Goal: Task Accomplishment & Management: Manage account settings

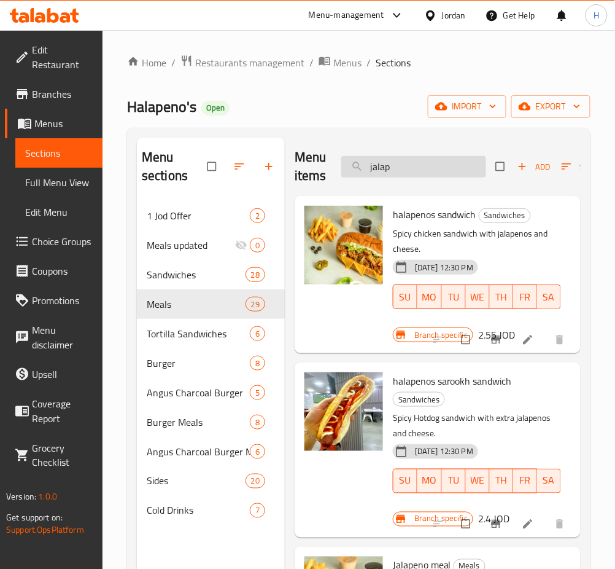
click at [449, 174] on input "jalap" at bounding box center [413, 166] width 145 height 21
type input "jalape"
click at [484, 349] on button "Branch-specific-item" at bounding box center [497, 339] width 29 height 27
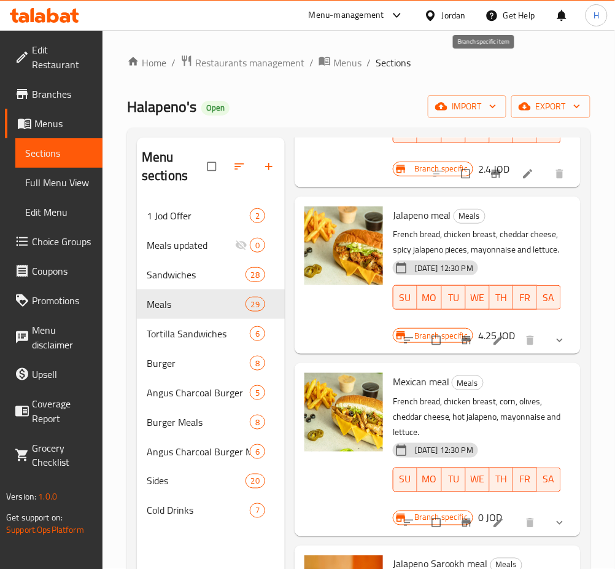
scroll to position [327, 0]
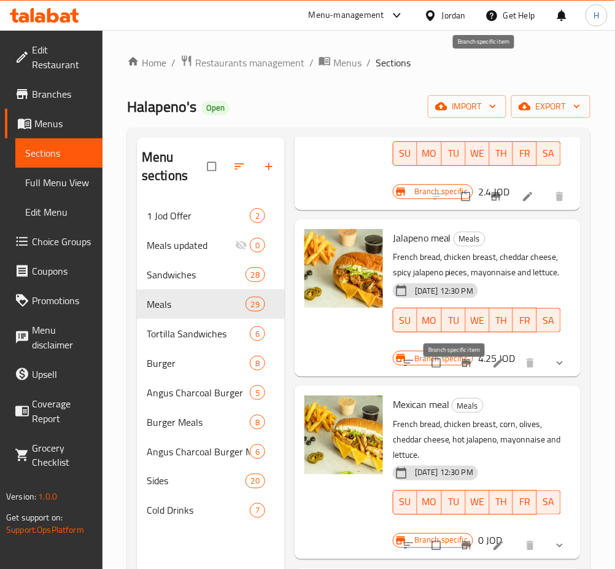
click at [460, 369] on icon "Branch-specific-item" at bounding box center [466, 363] width 12 height 12
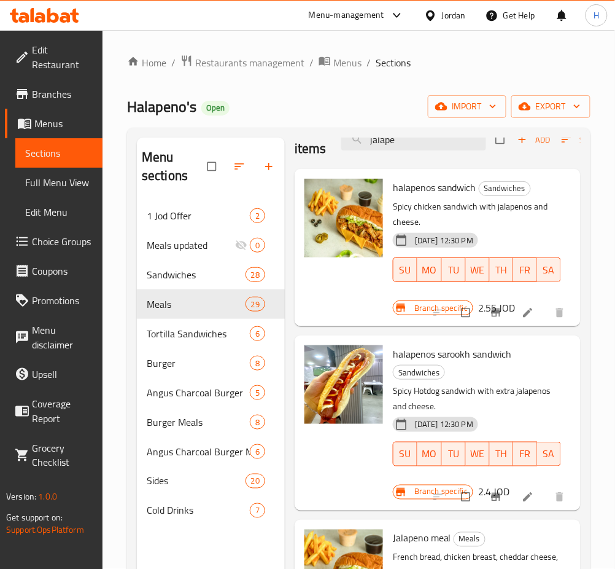
scroll to position [0, 0]
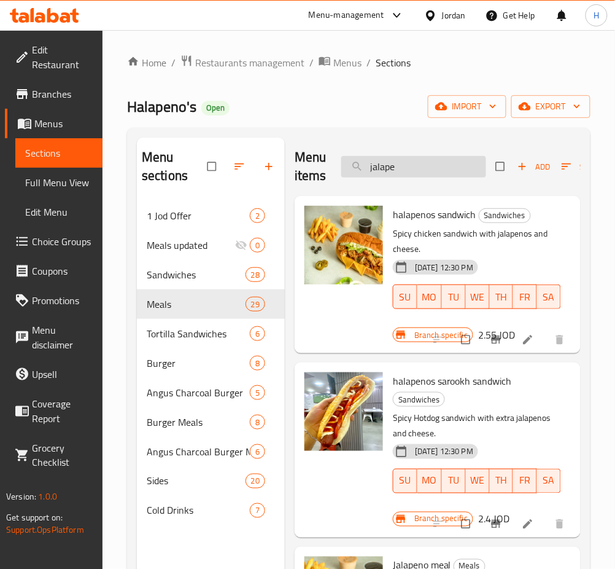
click at [435, 171] on input "jalape" at bounding box center [413, 166] width 145 height 21
click at [433, 172] on input "jalape" at bounding box center [413, 166] width 145 height 21
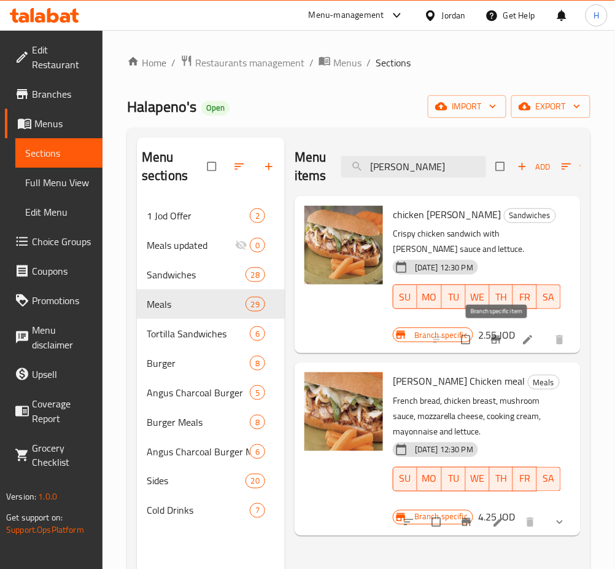
type input "laura"
click at [492, 344] on icon "Branch-specific-item" at bounding box center [496, 339] width 12 height 12
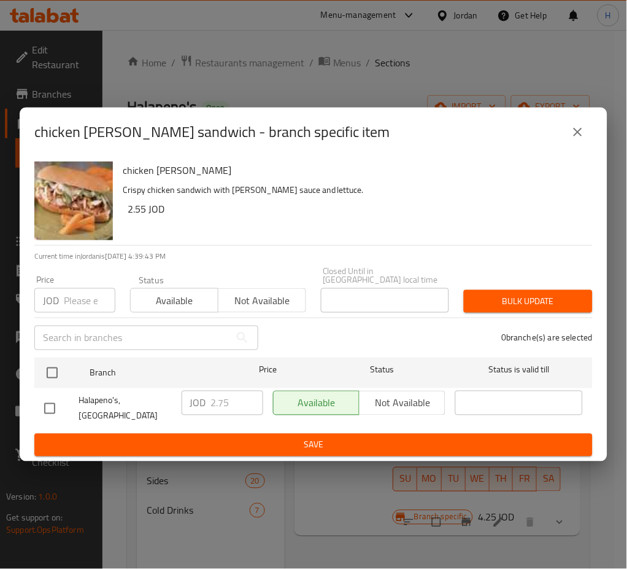
click at [297, 198] on p "Crispy chicken sandwich with Laura sauce and lettuce." at bounding box center [353, 189] width 460 height 15
click at [372, 198] on p "Crispy chicken sandwich with Laura sauce and lettuce." at bounding box center [353, 189] width 460 height 15
click at [516, 193] on p "Crispy chicken sandwich with Laura sauce and lettuce." at bounding box center [353, 189] width 460 height 15
click at [514, 168] on div "chicken laura sandwich Crispy chicken sandwich with Laura sauce and lettuce. 2.…" at bounding box center [353, 201] width 470 height 88
click at [498, 217] on h6 "2.55 JOD" at bounding box center [356, 208] width 456 height 17
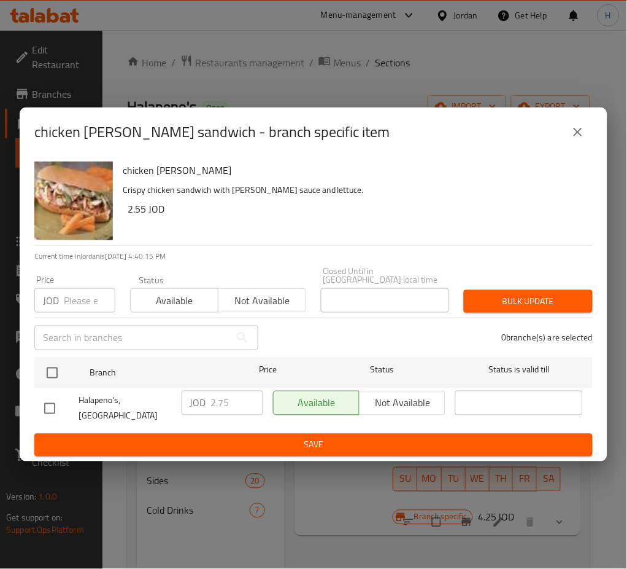
click at [303, 276] on div "Status Available Not available" at bounding box center [218, 294] width 191 height 52
click at [266, 237] on div "chicken laura sandwich Crispy chicken sandwich with Laura sauce and lettuce. 2.…" at bounding box center [353, 201] width 470 height 88
click at [431, 216] on h6 "2.55 JOD" at bounding box center [356, 208] width 456 height 17
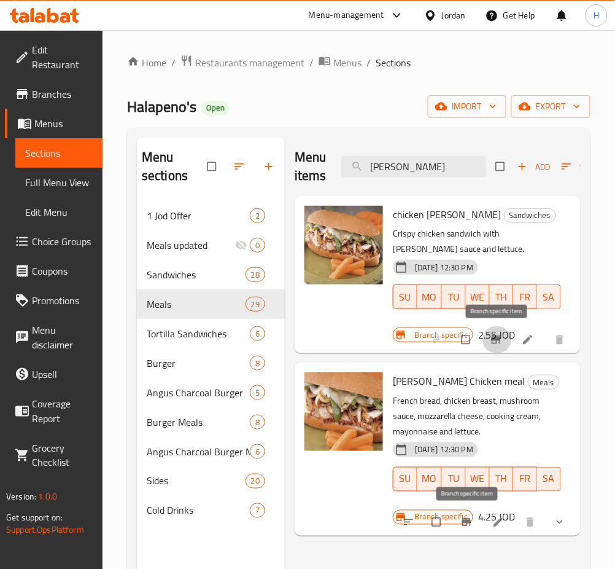
click at [458, 515] on button "Branch-specific-item" at bounding box center [467, 521] width 29 height 27
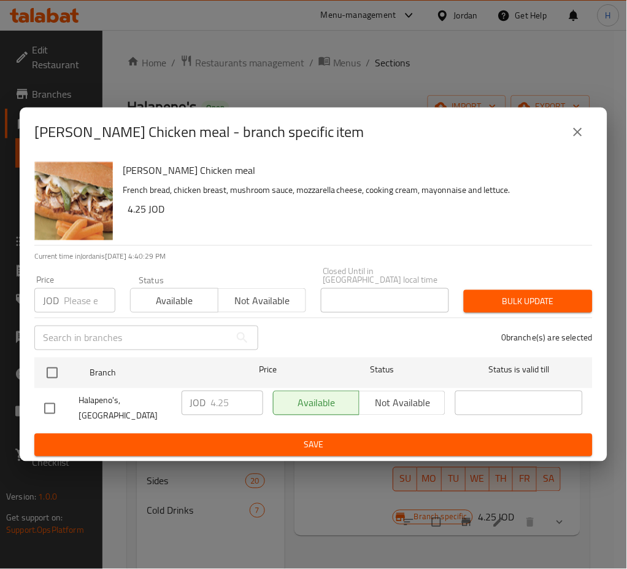
click at [492, 245] on div "Laura Chicken meal French bread, chicken breast, mushroom sauce, mozzarella che…" at bounding box center [353, 201] width 470 height 88
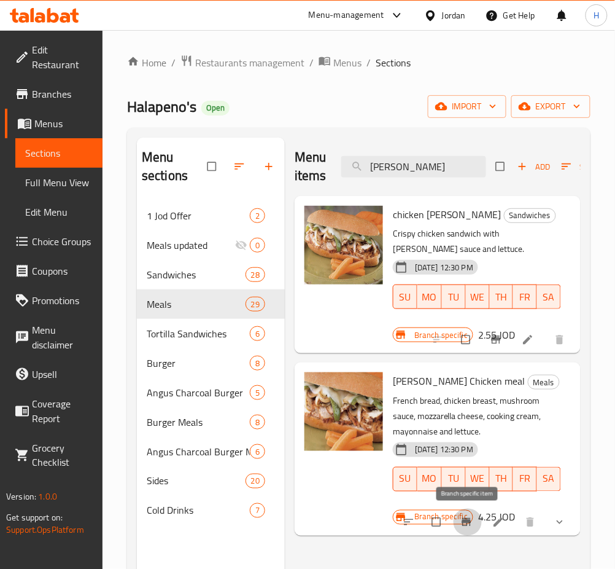
click at [391, 179] on div "Menu items laura Add Sort Manage items" at bounding box center [438, 167] width 286 height 58
click at [392, 177] on input "laura" at bounding box center [413, 166] width 145 height 21
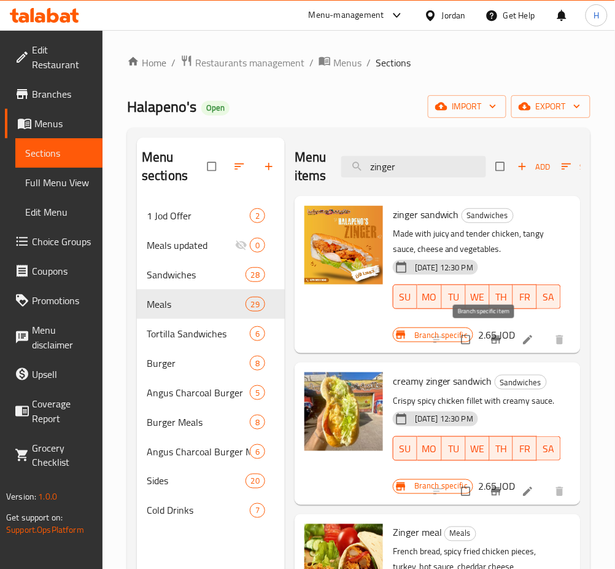
type input "zinger"
click at [484, 347] on button "Branch-specific-item" at bounding box center [497, 339] width 29 height 27
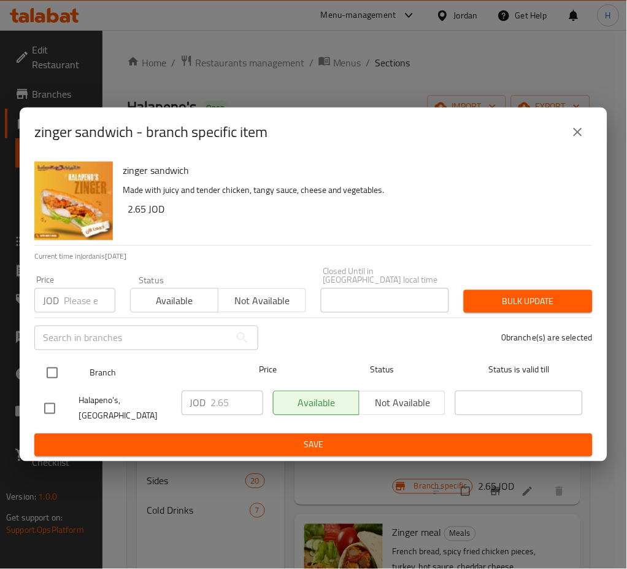
click at [42, 366] on input "checkbox" at bounding box center [52, 373] width 26 height 26
checkbox input "true"
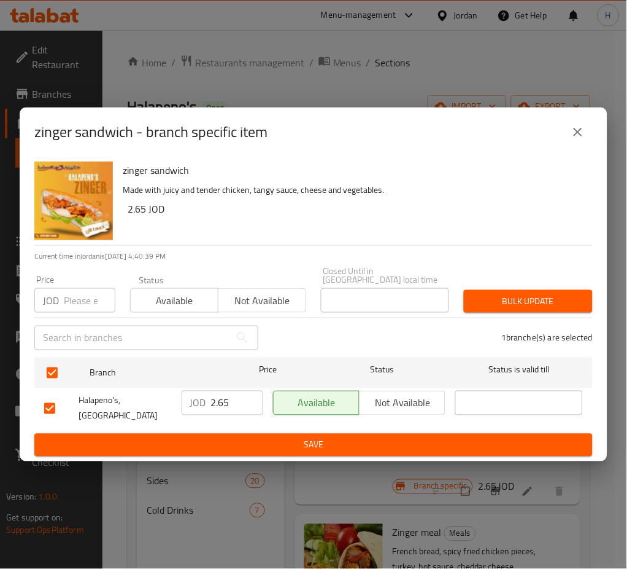
click at [224, 401] on input "2.65" at bounding box center [237, 402] width 52 height 25
type input "2.75"
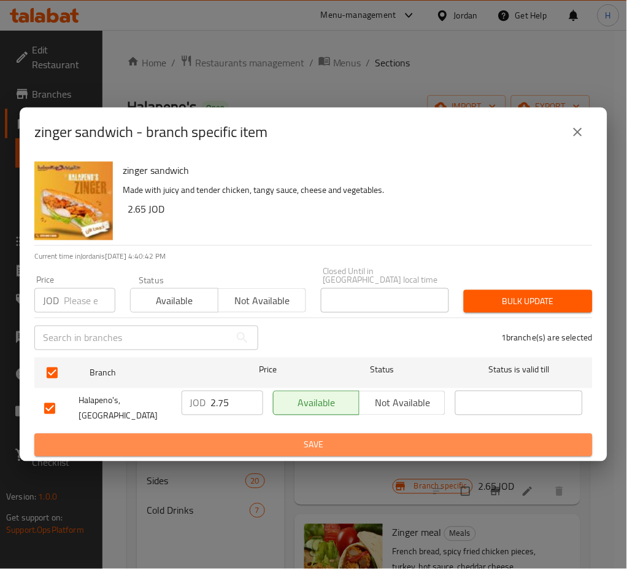
click at [338, 433] on button "Save" at bounding box center [313, 444] width 559 height 23
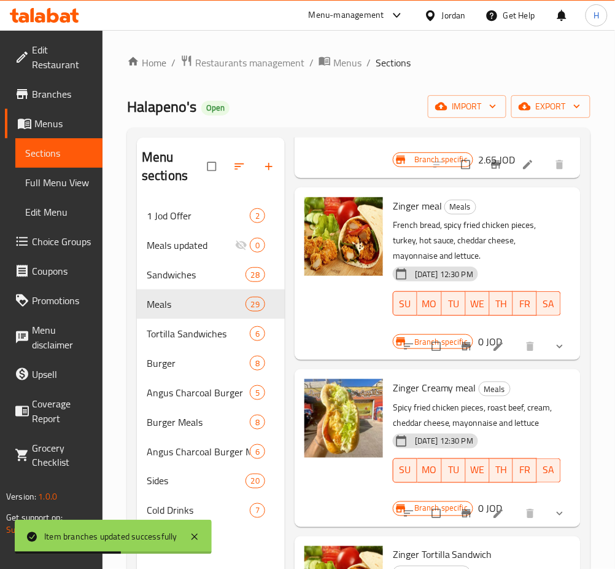
scroll to position [327, 0]
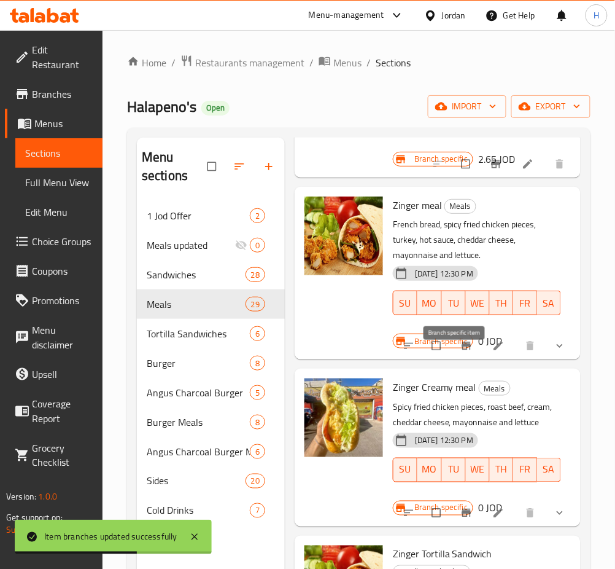
click at [460, 352] on icon "Branch-specific-item" at bounding box center [466, 346] width 12 height 12
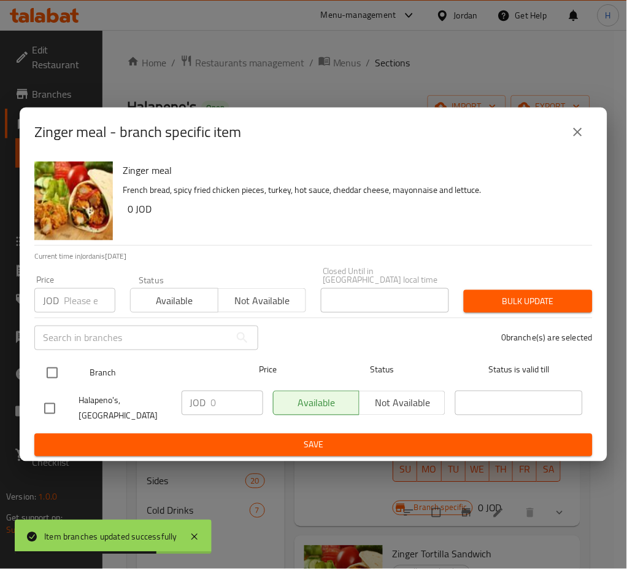
click at [47, 366] on input "checkbox" at bounding box center [52, 373] width 26 height 26
checkbox input "true"
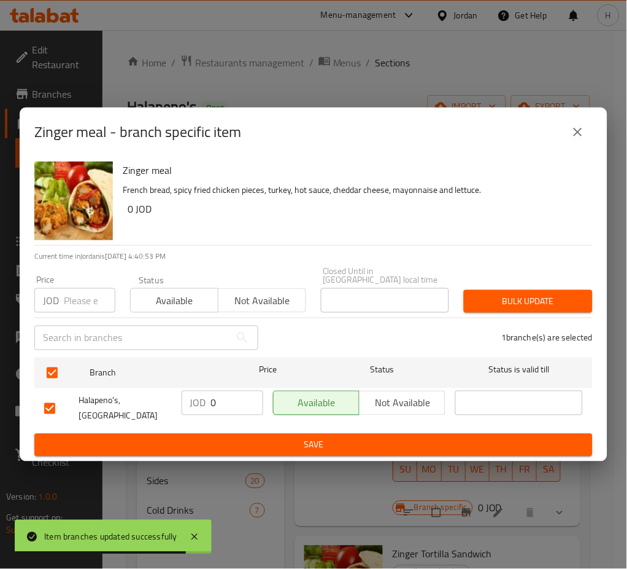
click at [235, 399] on input "0" at bounding box center [237, 402] width 52 height 25
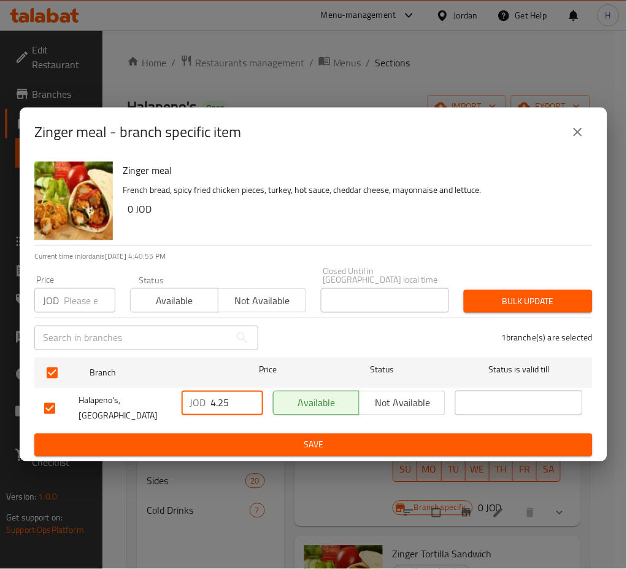
type input "4.25"
click at [252, 437] on span "Save" at bounding box center [313, 444] width 539 height 15
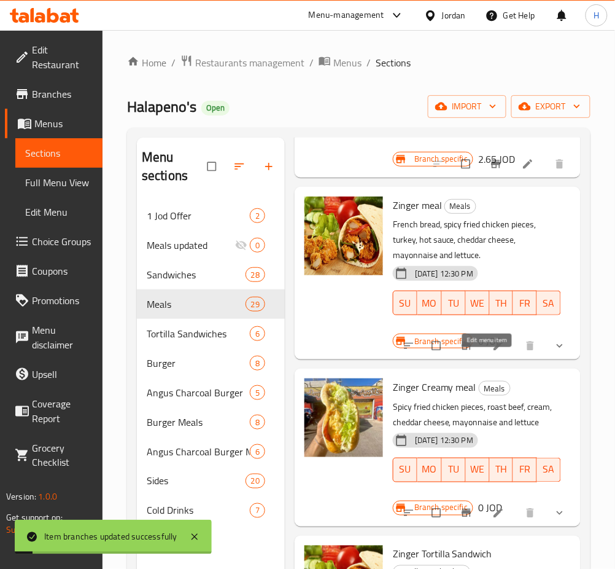
click at [494, 351] on icon at bounding box center [498, 345] width 9 height 9
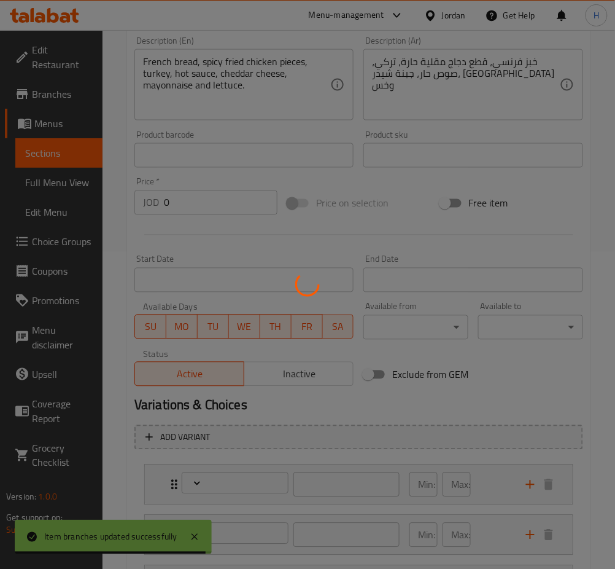
scroll to position [437, 0]
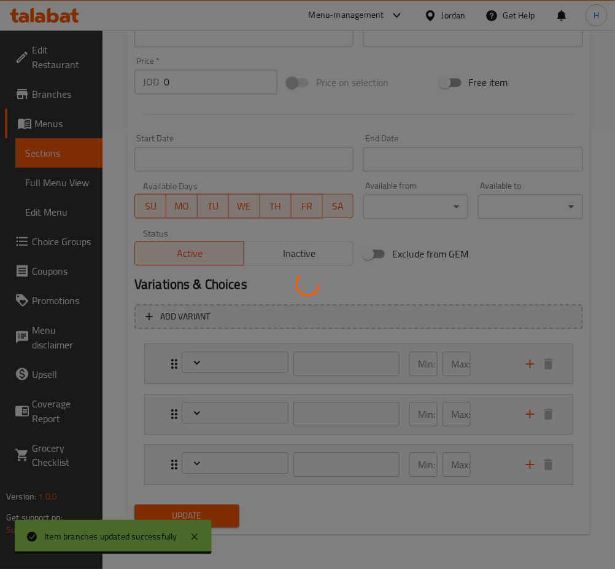
type input "إختيارك من :"
type input "1"
type input "إختيارك من البطاطا:"
type input "0"
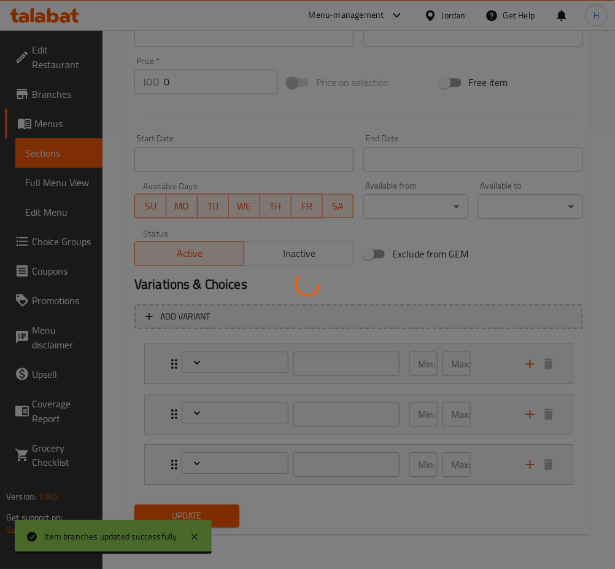
type input "1"
type input ":الإضافات"
type input "0"
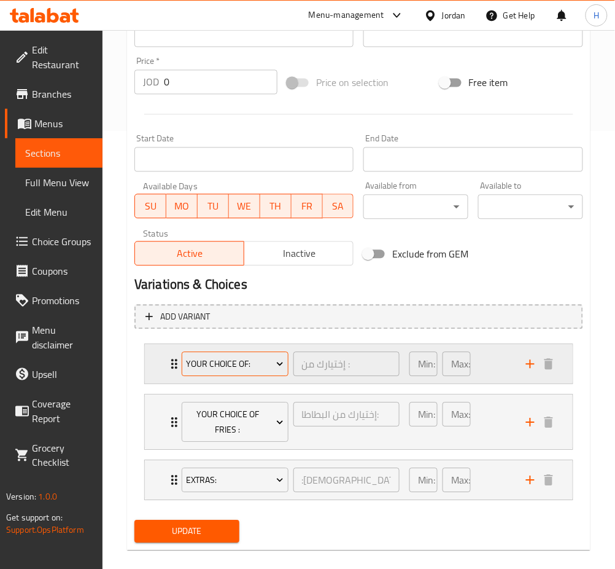
click at [249, 361] on span "Your Choice Of:" at bounding box center [235, 364] width 98 height 15
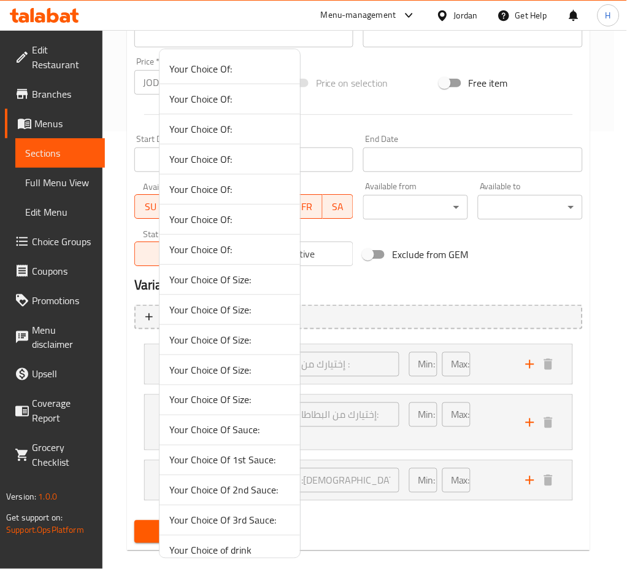
drag, startPoint x: 146, startPoint y: 381, endPoint x: 155, endPoint y: 360, distance: 22.6
click at [146, 377] on div at bounding box center [313, 284] width 627 height 569
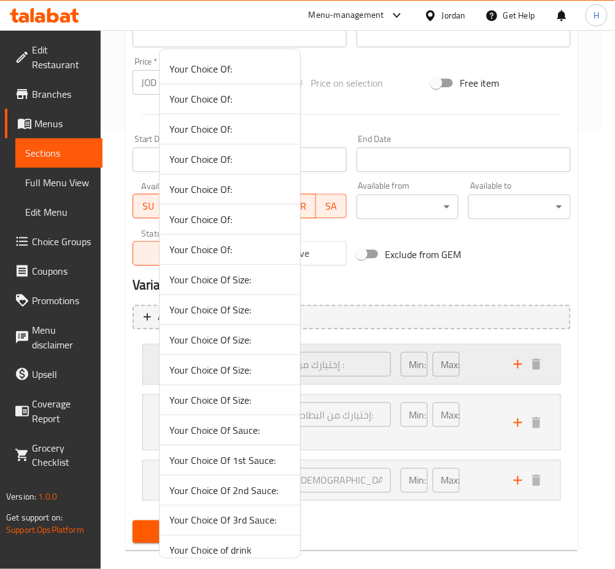
click at [155, 360] on div "Your Choice Of: إختيارك من : ​ Min: 1 ​ Max: 1 ​" at bounding box center [351, 363] width 417 height 39
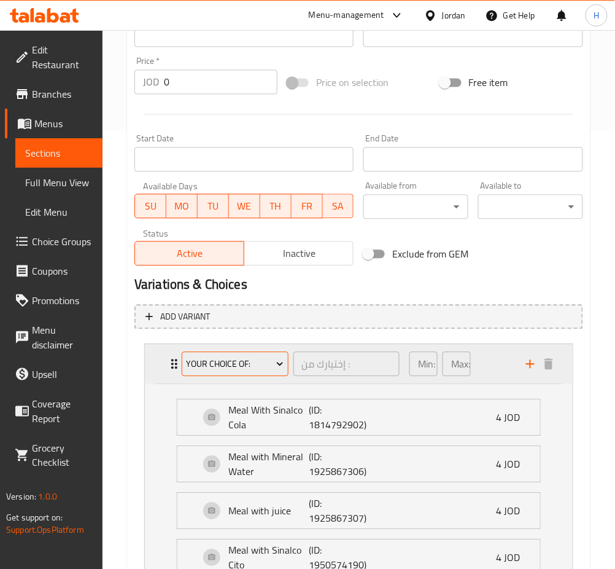
click at [228, 375] on button "Your Choice Of:" at bounding box center [235, 364] width 107 height 25
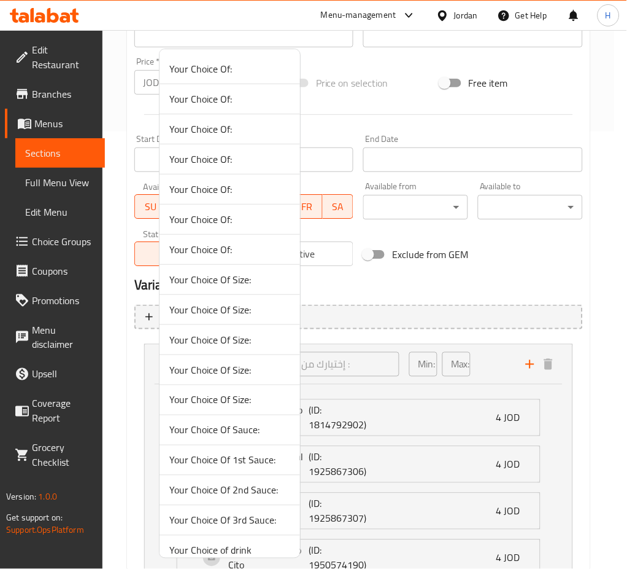
click at [226, 459] on span "Your Choice Of 1st Sauce:" at bounding box center [229, 459] width 121 height 15
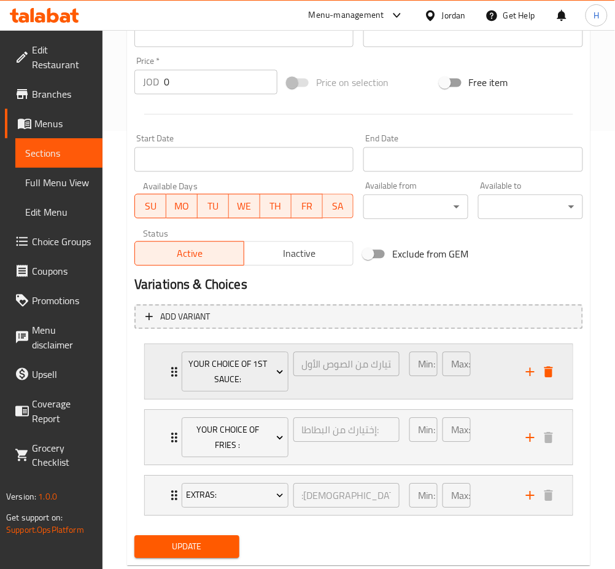
click at [541, 365] on icon "delete" at bounding box center [548, 372] width 15 height 15
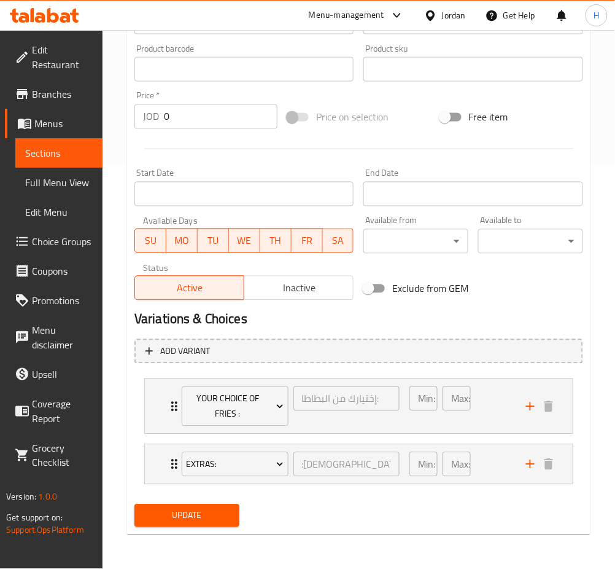
scroll to position [402, 0]
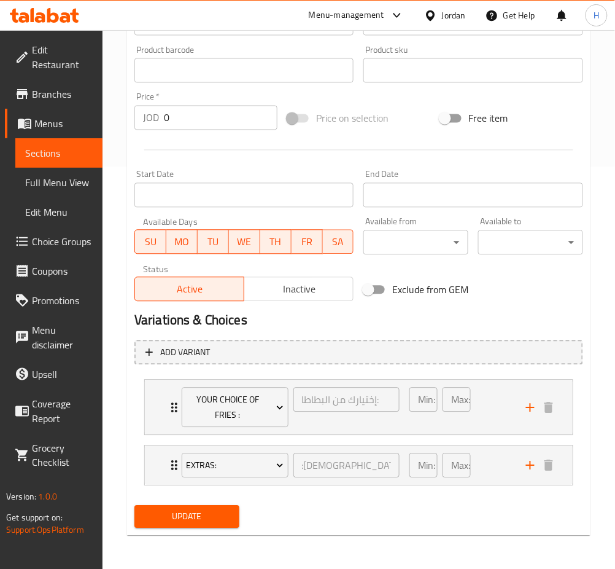
click at [233, 111] on input "0" at bounding box center [221, 118] width 114 height 25
type input "4.25"
click at [134, 505] on button "Update" at bounding box center [186, 516] width 105 height 23
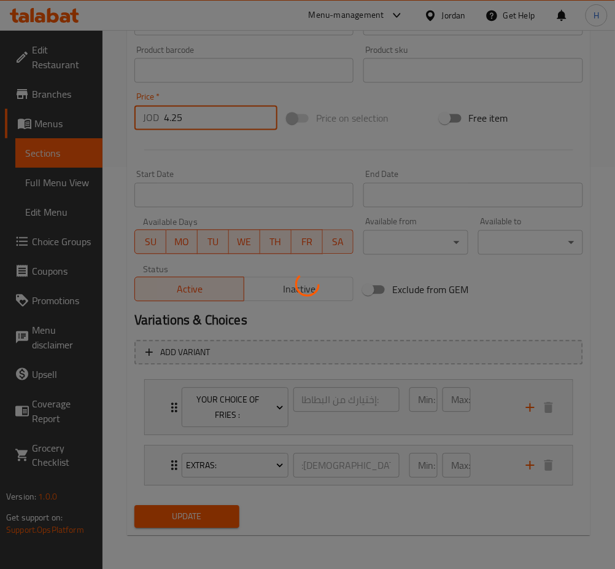
scroll to position [0, 0]
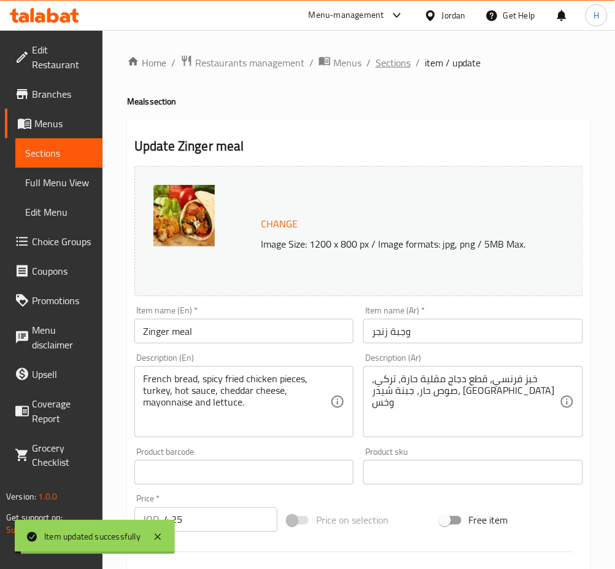
click at [397, 63] on span "Sections" at bounding box center [393, 62] width 35 height 15
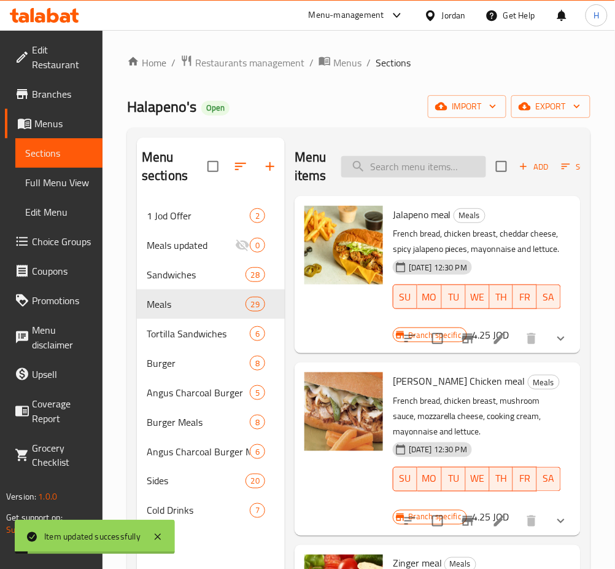
click at [395, 157] on input "search" at bounding box center [413, 166] width 145 height 21
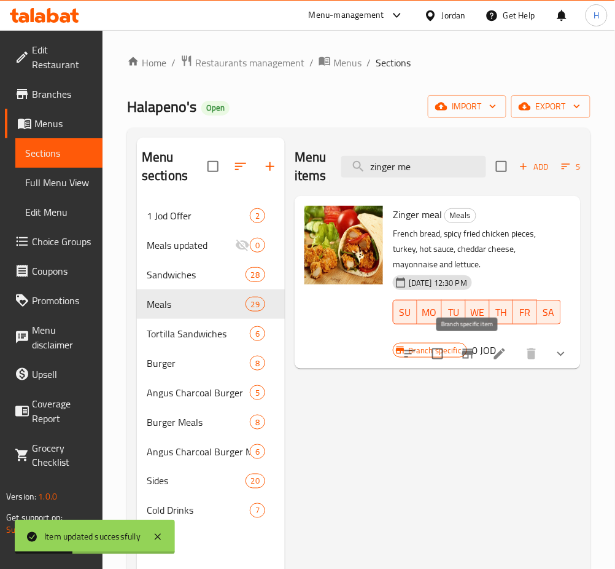
type input "zinger me"
click at [468, 352] on icon "Branch-specific-item" at bounding box center [467, 354] width 11 height 10
click at [487, 349] on li at bounding box center [500, 354] width 34 height 22
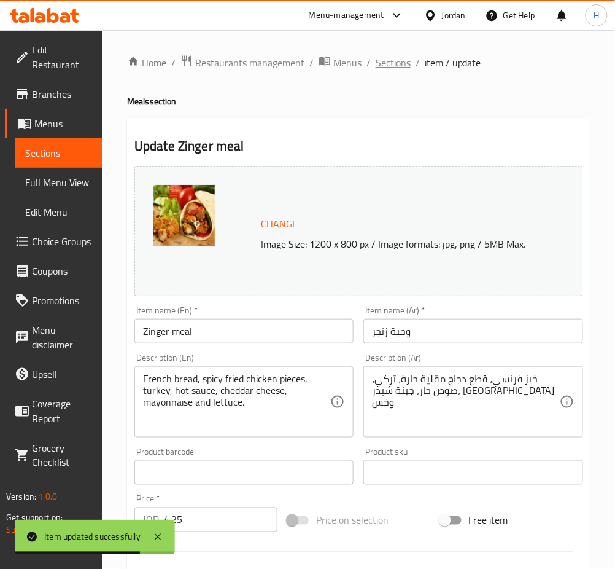
click at [397, 70] on span "Sections" at bounding box center [393, 62] width 35 height 15
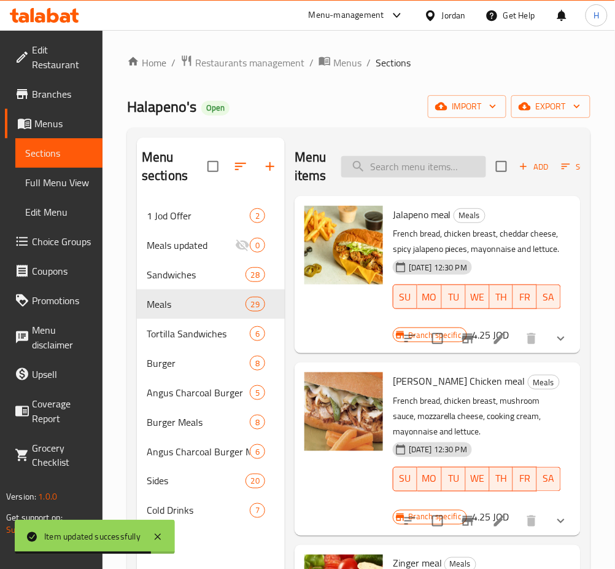
click at [386, 158] on input "search" at bounding box center [413, 166] width 145 height 21
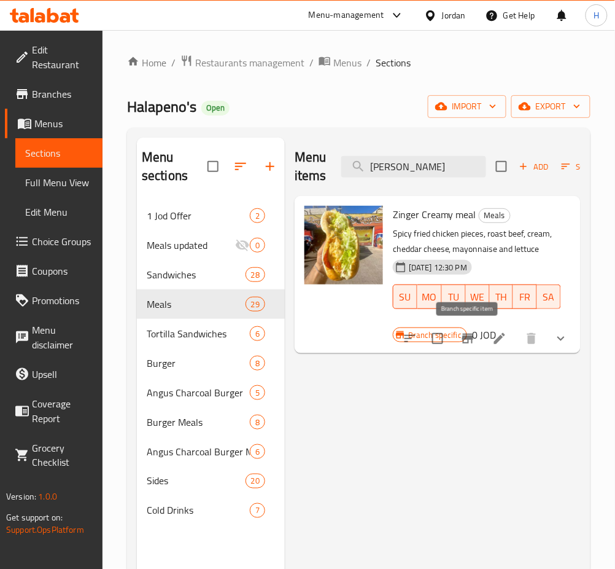
type input "zinger cr"
click at [464, 344] on icon "Branch-specific-item" at bounding box center [467, 338] width 15 height 15
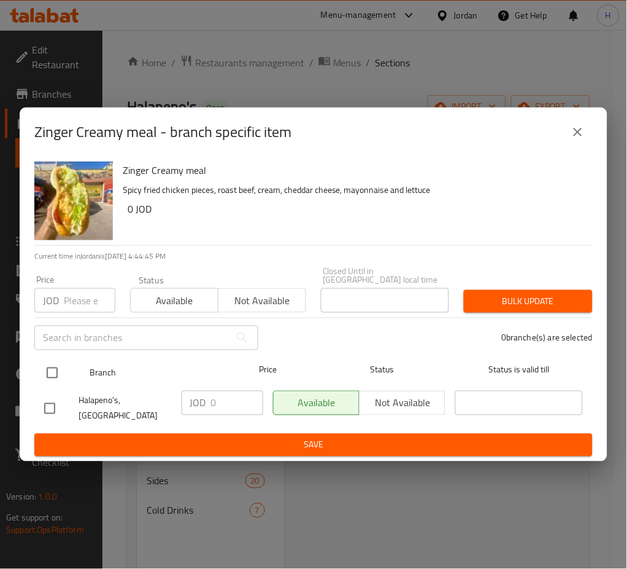
click at [35, 375] on div "Branch Price Status Status is valid till" at bounding box center [313, 372] width 559 height 31
click at [58, 376] on input "checkbox" at bounding box center [52, 373] width 26 height 26
checkbox input "true"
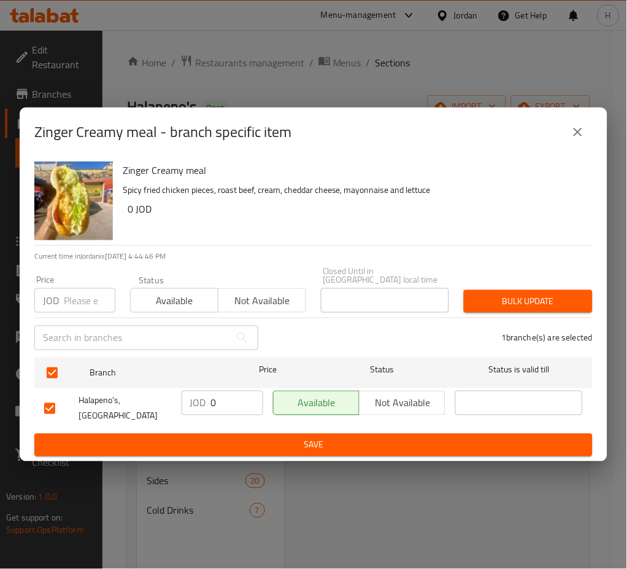
click at [226, 398] on input "0" at bounding box center [237, 402] width 52 height 25
type input "4.35"
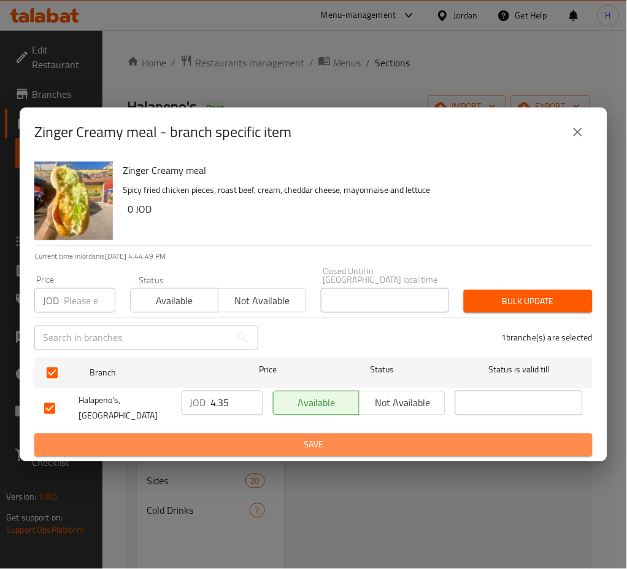
click at [235, 438] on span "Save" at bounding box center [313, 444] width 539 height 15
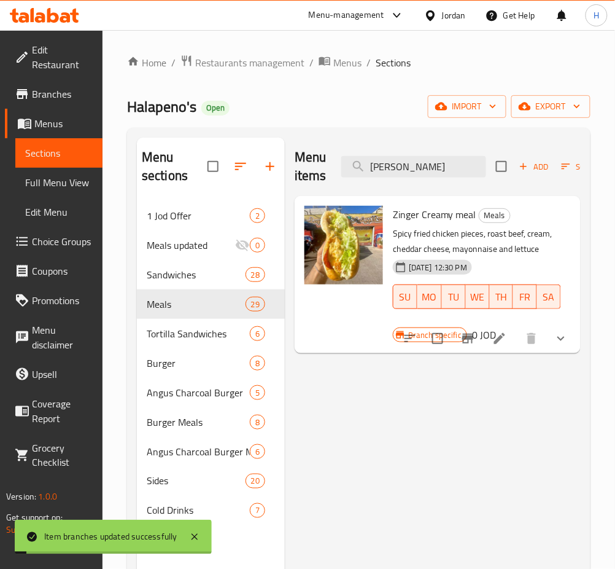
click at [496, 336] on icon at bounding box center [499, 338] width 15 height 15
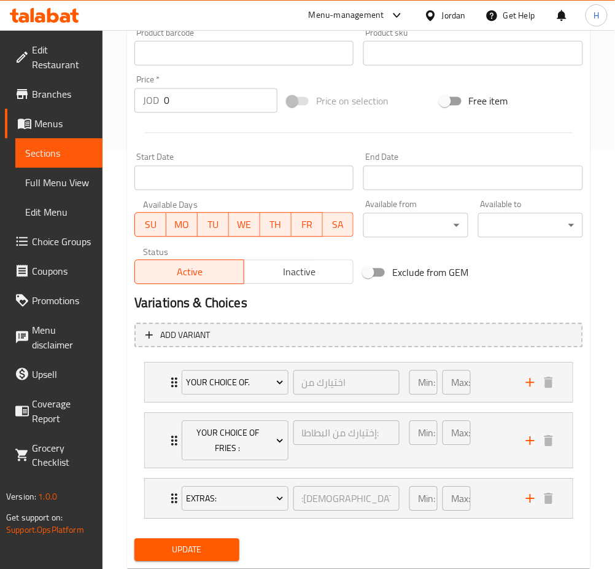
scroll to position [452, 0]
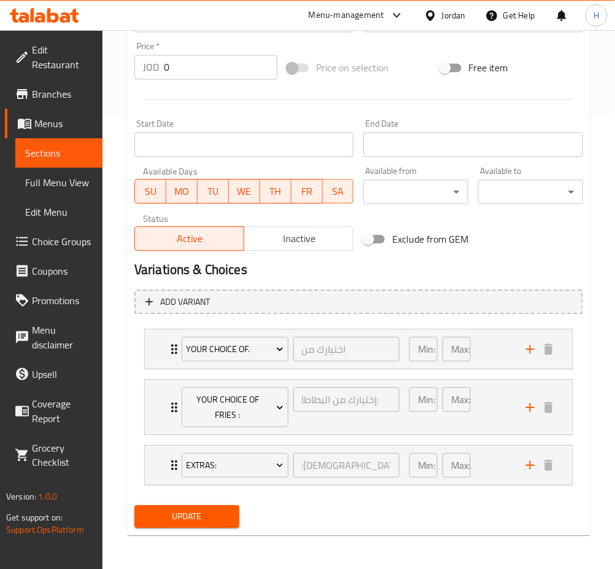
click at [206, 108] on div at bounding box center [359, 100] width 459 height 30
click at [202, 77] on input "0" at bounding box center [221, 67] width 114 height 25
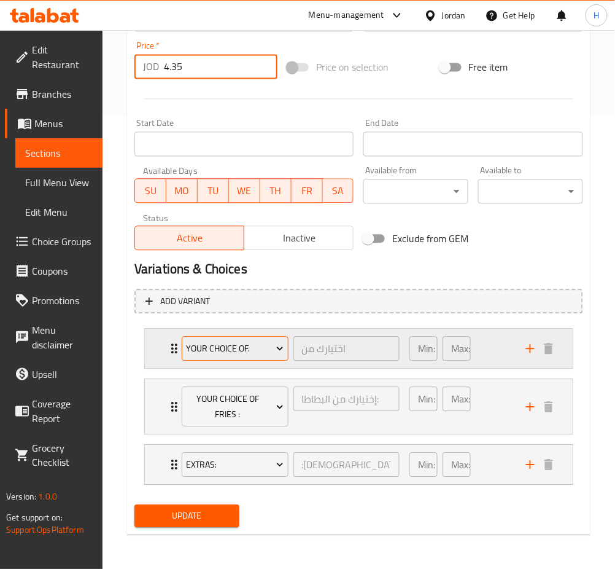
type input "4.35"
click at [207, 352] on span "Your Choice of." at bounding box center [235, 348] width 98 height 15
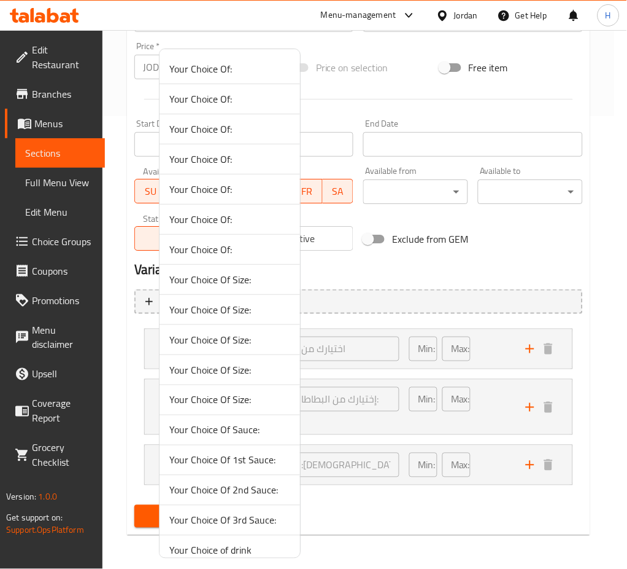
click at [223, 410] on li "Your Choice Of Size:" at bounding box center [230, 400] width 141 height 30
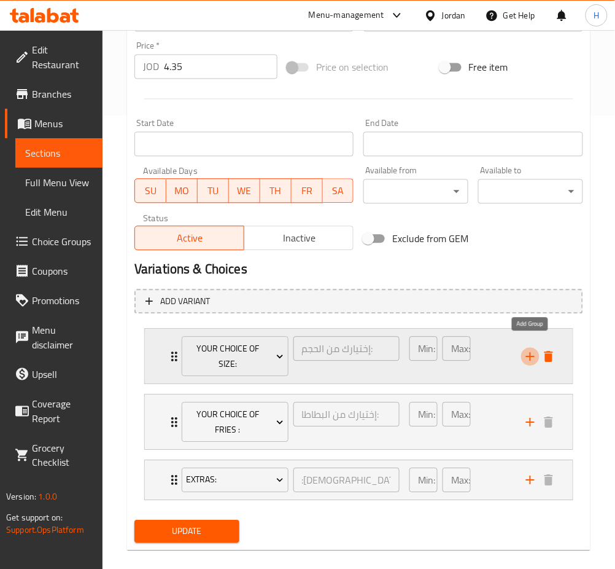
click at [537, 350] on button "add" at bounding box center [530, 356] width 18 height 18
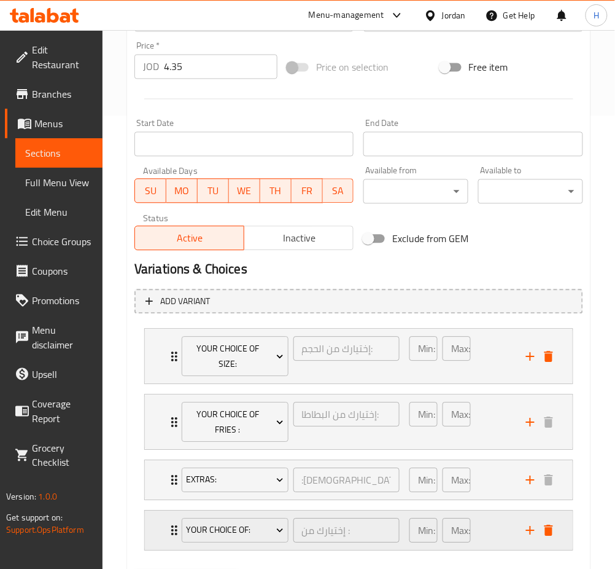
click at [543, 523] on icon "delete" at bounding box center [548, 530] width 15 height 15
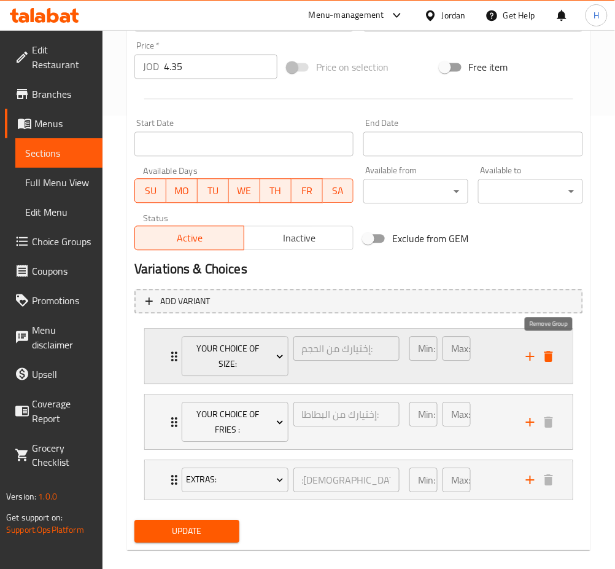
click at [552, 351] on icon "delete" at bounding box center [549, 356] width 9 height 11
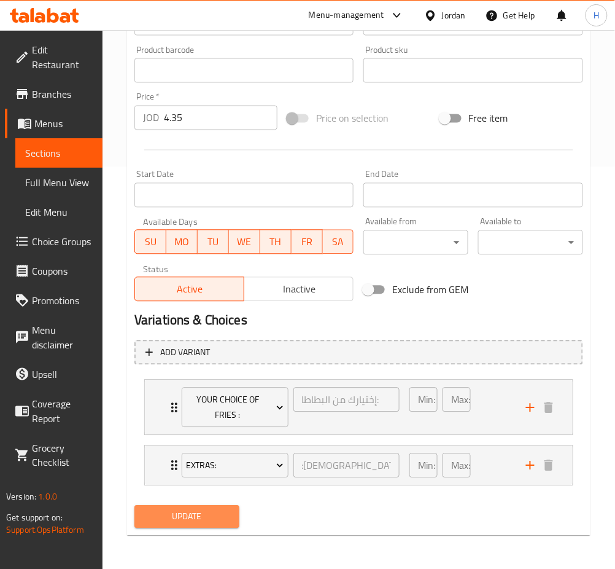
click at [192, 511] on span "Update" at bounding box center [186, 516] width 85 height 15
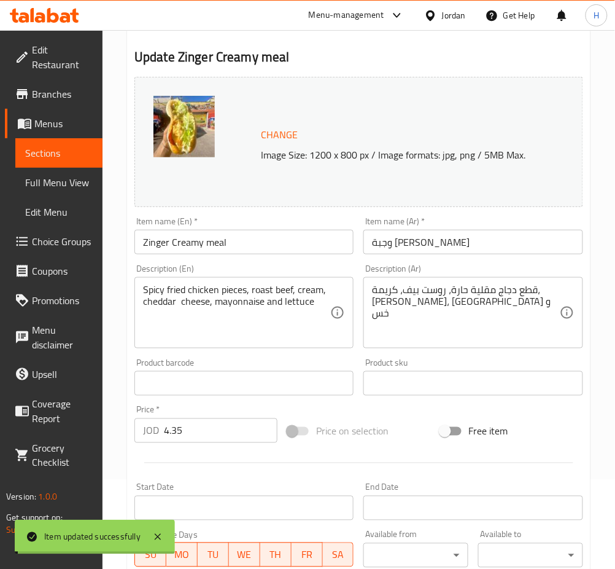
scroll to position [0, 0]
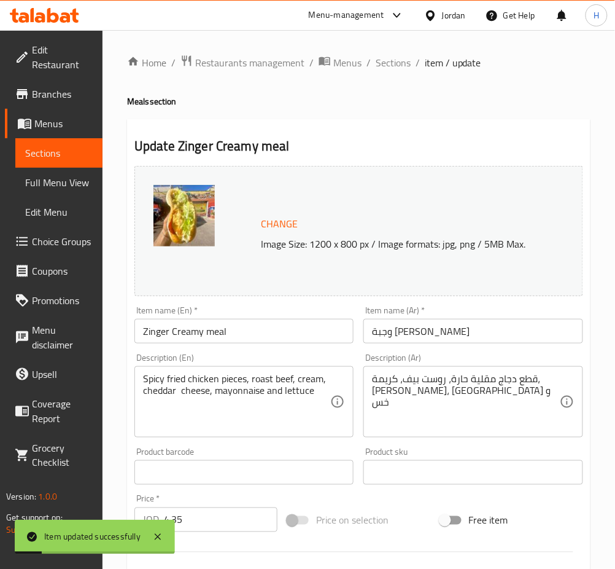
drag, startPoint x: 386, startPoint y: 58, endPoint x: 384, endPoint y: 79, distance: 21.6
click at [386, 58] on span "Sections" at bounding box center [393, 62] width 35 height 15
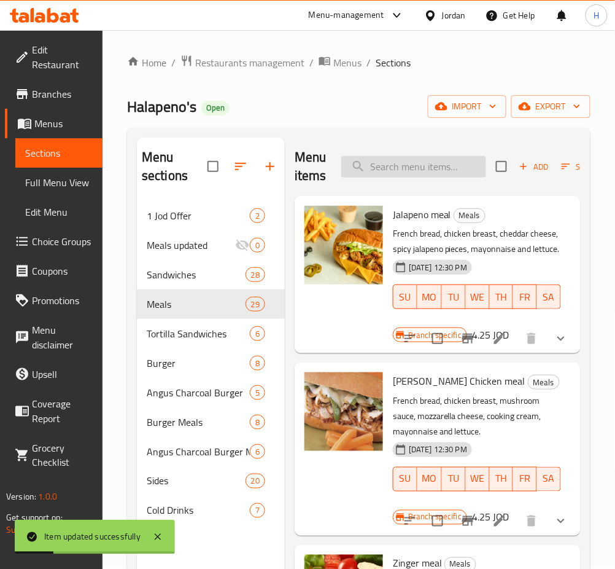
click at [386, 170] on input "search" at bounding box center [413, 166] width 145 height 21
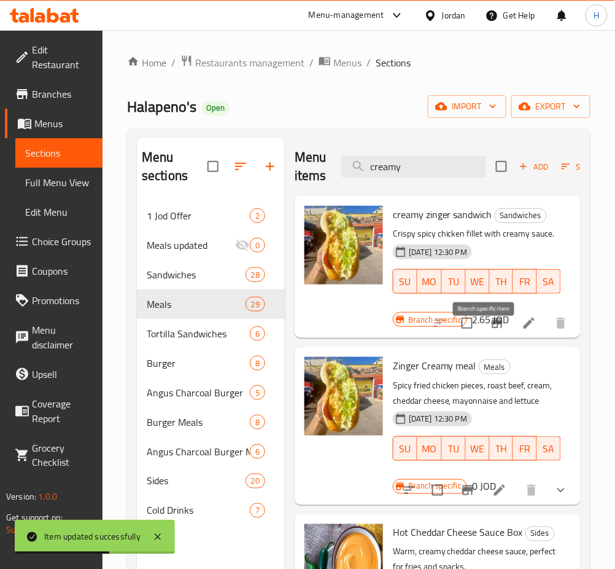
type input "creamy"
click at [491, 330] on icon "Branch-specific-item" at bounding box center [497, 323] width 15 height 15
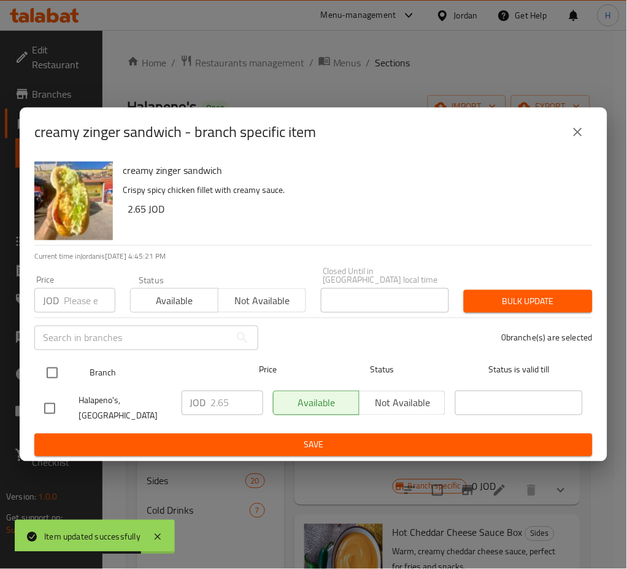
click at [53, 376] on input "checkbox" at bounding box center [52, 373] width 26 height 26
checkbox input "true"
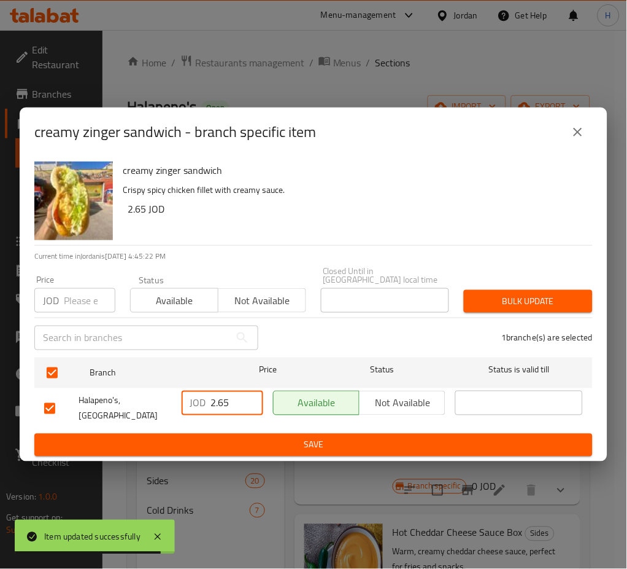
click at [236, 406] on input "2.65" at bounding box center [237, 402] width 52 height 25
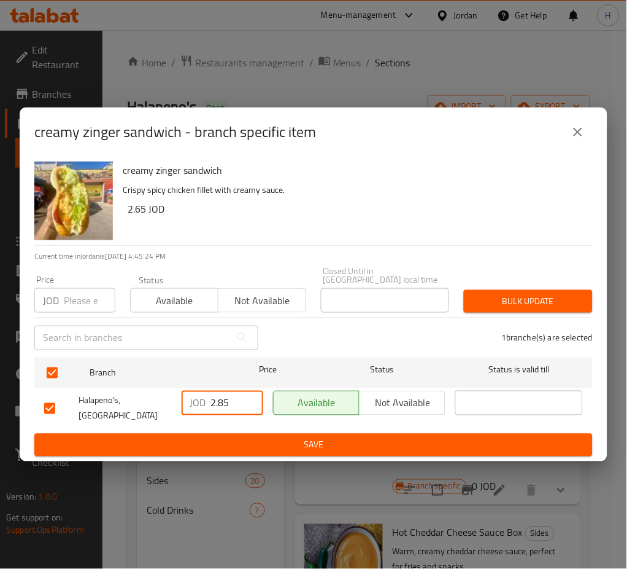
type input "2.85"
click at [270, 443] on button "Save" at bounding box center [313, 444] width 559 height 23
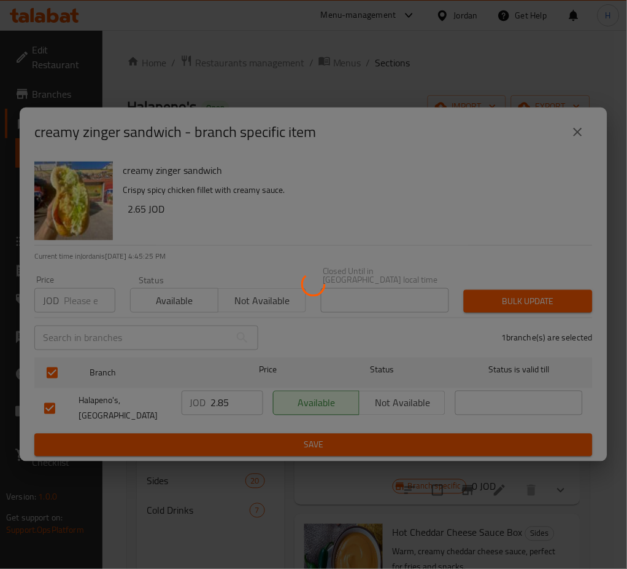
click at [270, 439] on div at bounding box center [313, 284] width 627 height 569
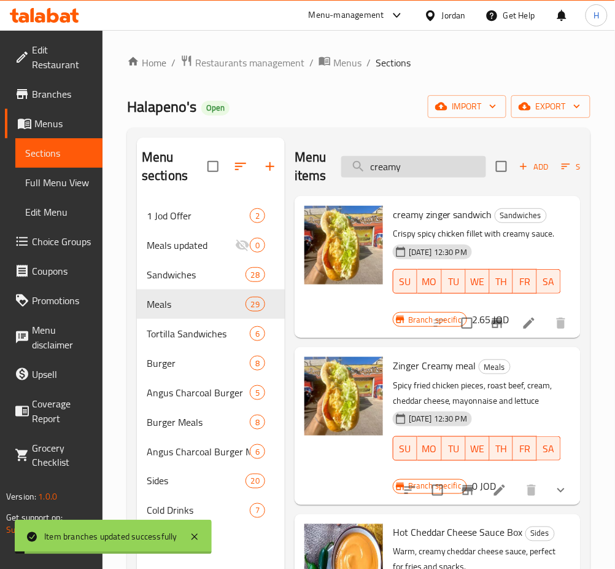
click at [416, 165] on input "creamy" at bounding box center [413, 166] width 145 height 21
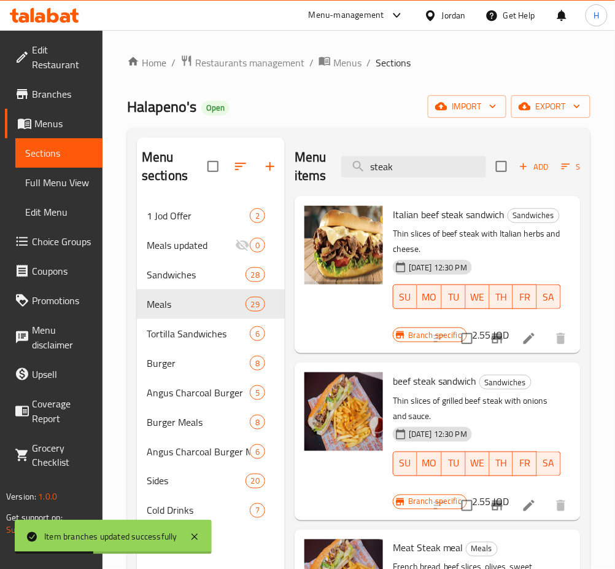
scroll to position [163, 0]
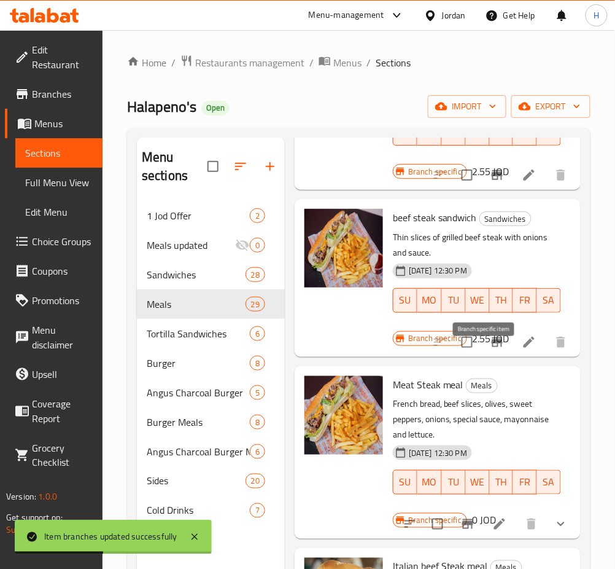
type input "steak"
click at [492, 347] on icon "Branch-specific-item" at bounding box center [497, 342] width 11 height 10
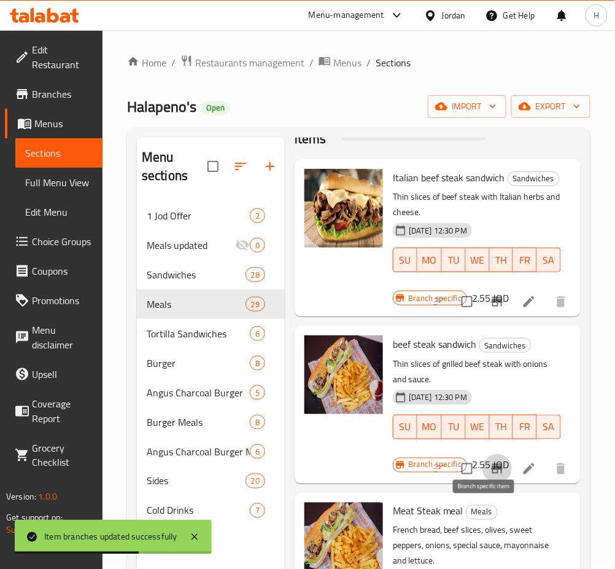
scroll to position [0, 0]
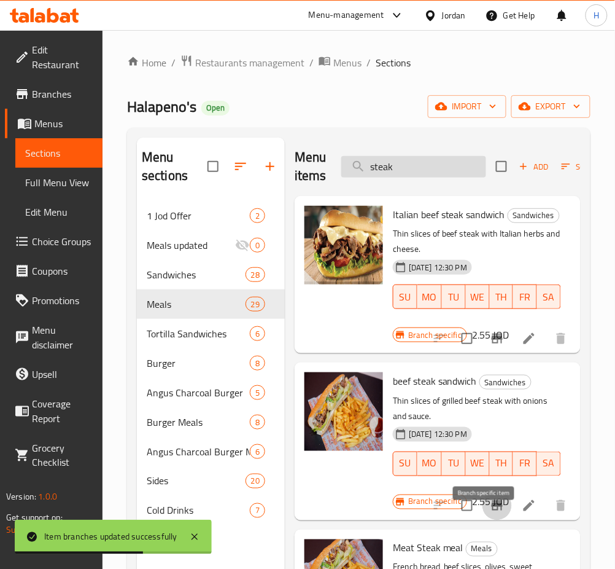
drag, startPoint x: 421, startPoint y: 155, endPoint x: 416, endPoint y: 163, distance: 9.9
click at [419, 157] on div "Menu items steak Add Sort Manage items" at bounding box center [438, 167] width 286 height 58
click at [416, 163] on input "steak" at bounding box center [413, 166] width 145 height 21
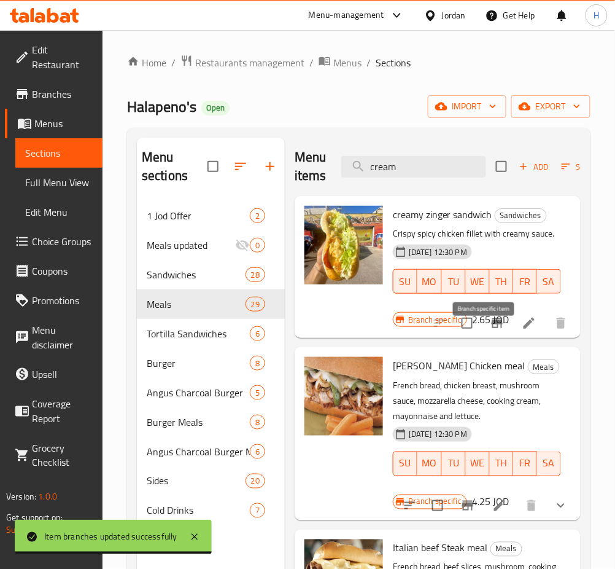
type input "cream"
click at [492, 328] on icon "Branch-specific-item" at bounding box center [497, 323] width 11 height 10
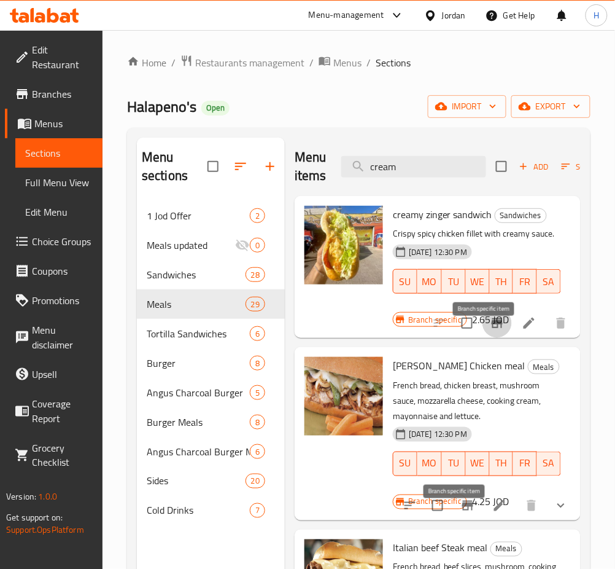
click at [462, 510] on icon "Branch-specific-item" at bounding box center [467, 505] width 11 height 10
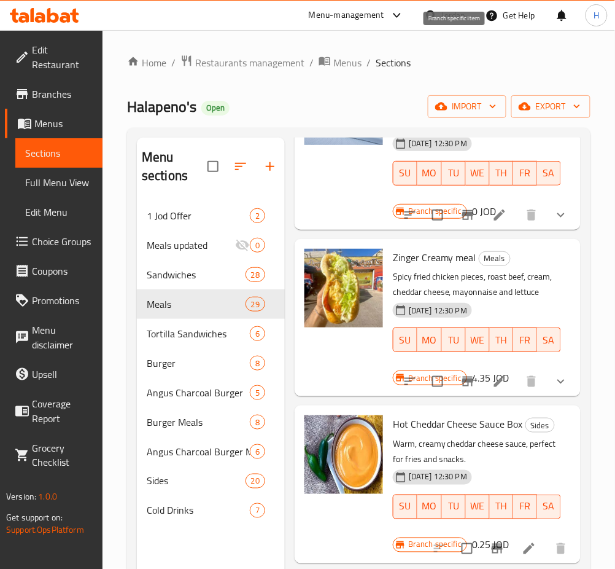
scroll to position [722, 0]
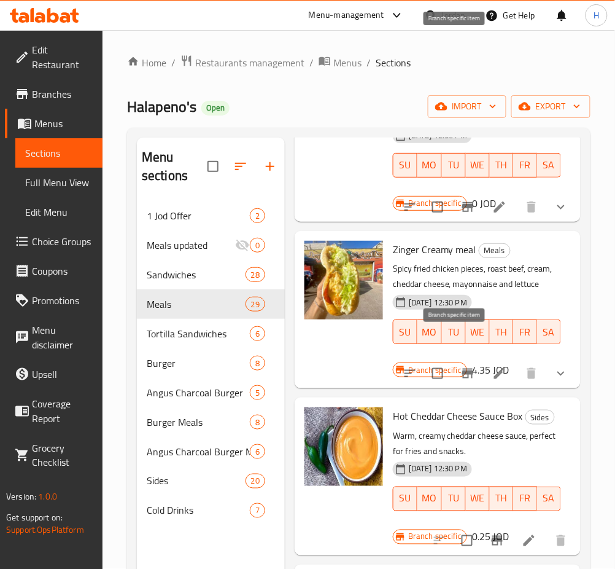
click at [463, 366] on icon "Branch-specific-item" at bounding box center [467, 373] width 15 height 15
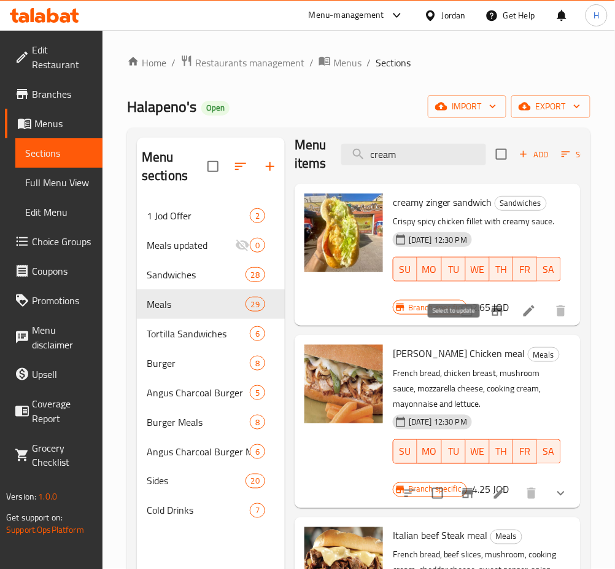
scroll to position [0, 0]
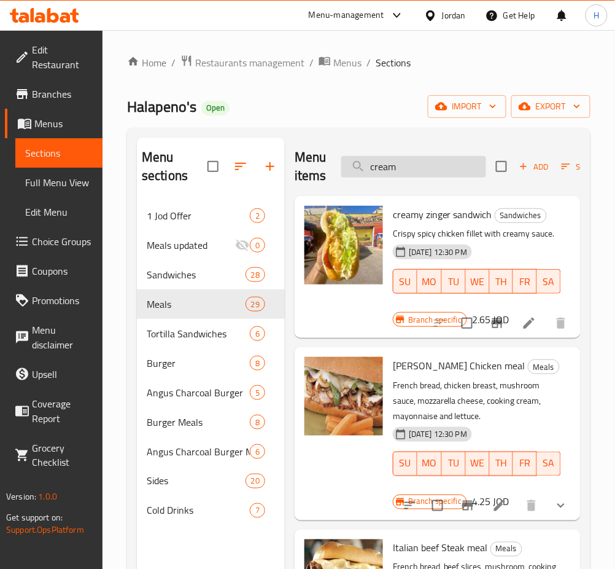
click at [427, 173] on input "cream" at bounding box center [413, 166] width 145 height 21
click at [428, 170] on input "cream" at bounding box center [413, 166] width 145 height 21
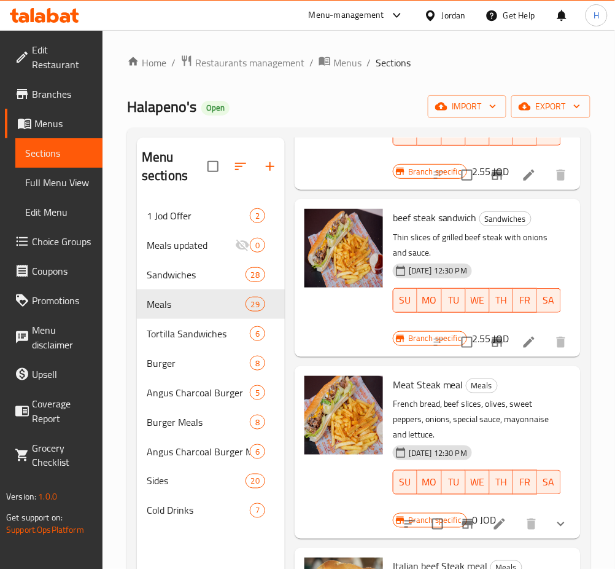
scroll to position [207, 0]
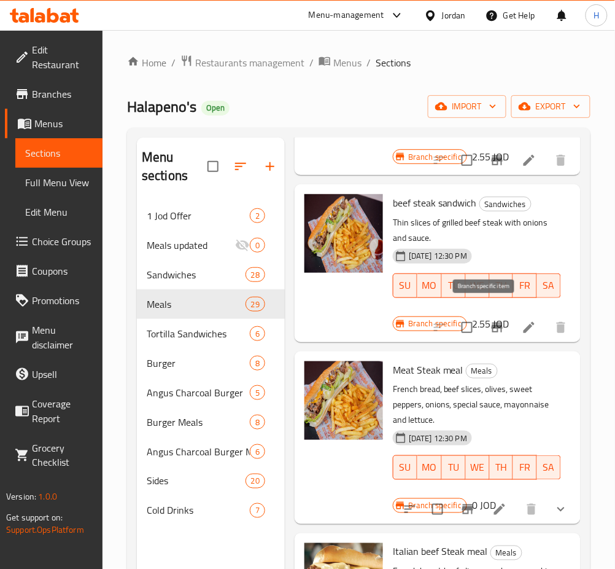
type input "steak"
click at [490, 320] on icon "Branch-specific-item" at bounding box center [497, 327] width 15 height 15
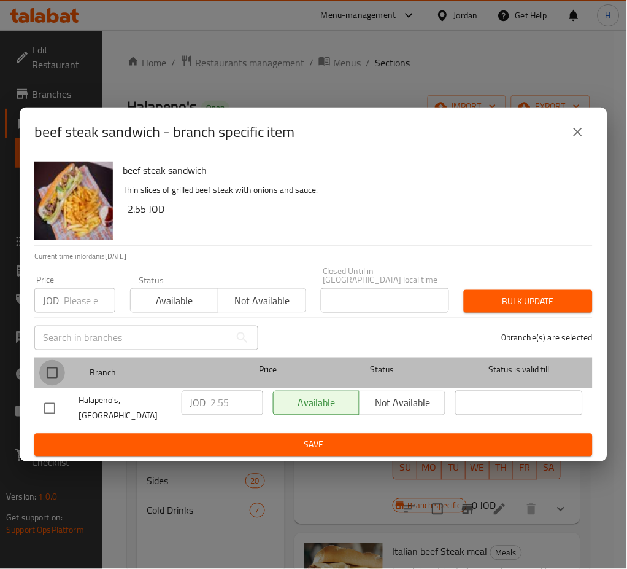
click at [53, 373] on input "checkbox" at bounding box center [52, 373] width 26 height 26
checkbox input "true"
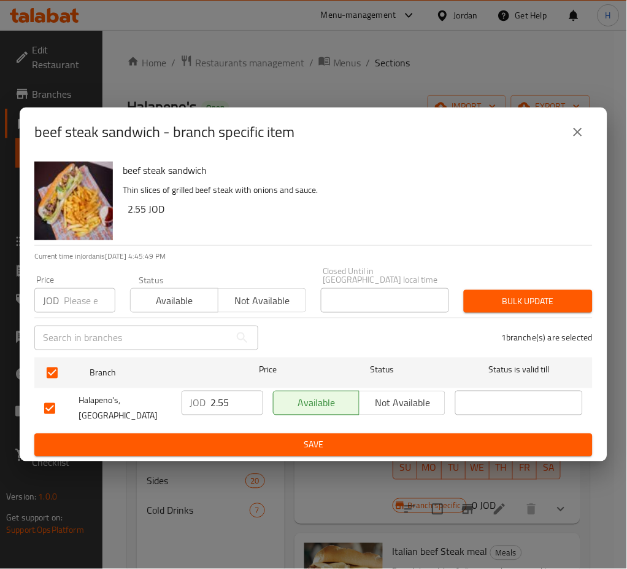
drag, startPoint x: 243, startPoint y: 403, endPoint x: 224, endPoint y: 395, distance: 20.6
click at [243, 405] on input "2.55" at bounding box center [237, 402] width 52 height 25
type input "2.75"
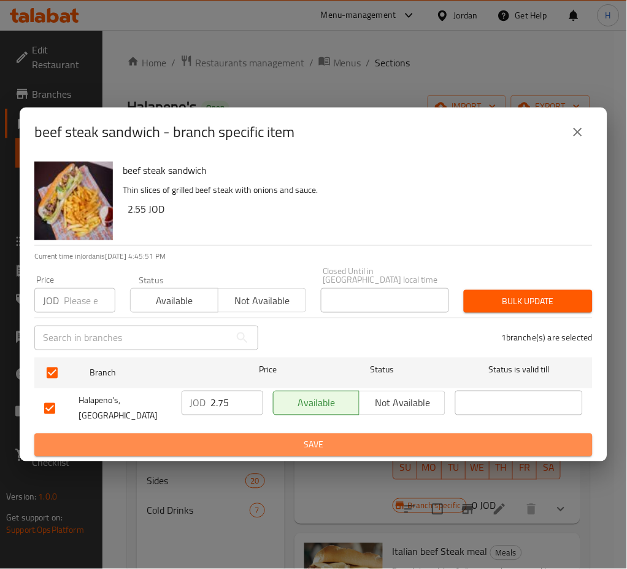
drag, startPoint x: 211, startPoint y: 438, endPoint x: 219, endPoint y: 436, distance: 7.6
click at [211, 437] on span "Save" at bounding box center [313, 444] width 539 height 15
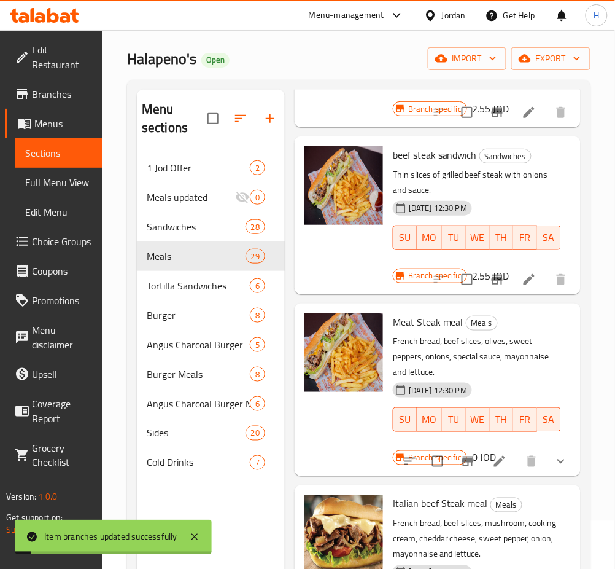
scroll to position [82, 0]
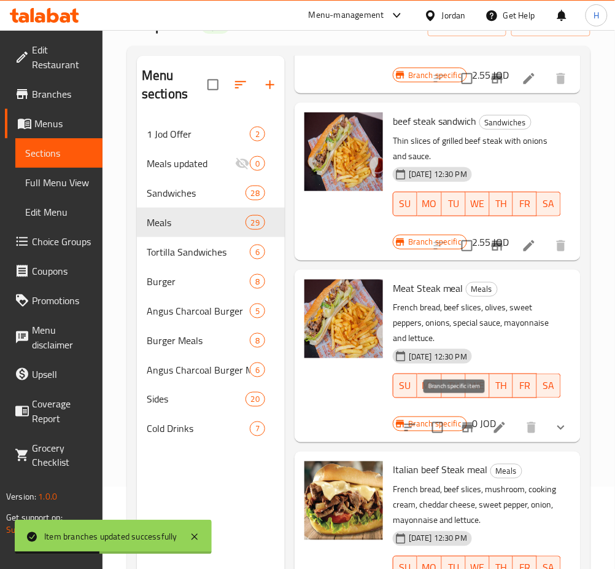
click at [462, 420] on icon "Branch-specific-item" at bounding box center [467, 427] width 15 height 15
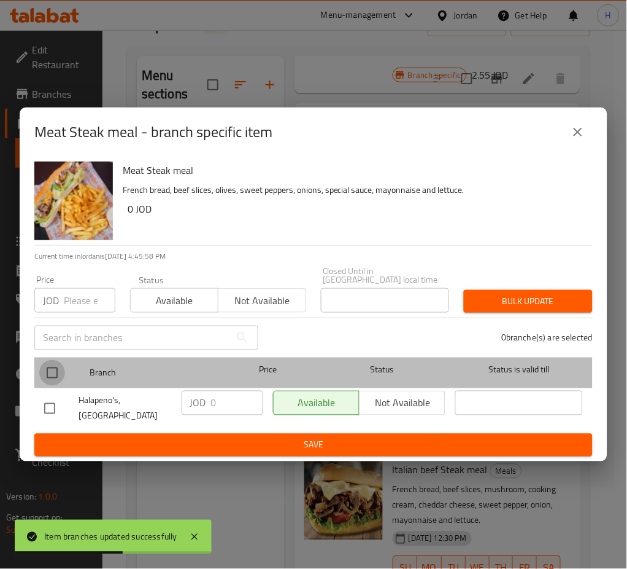
click at [45, 367] on input "checkbox" at bounding box center [52, 373] width 26 height 26
checkbox input "true"
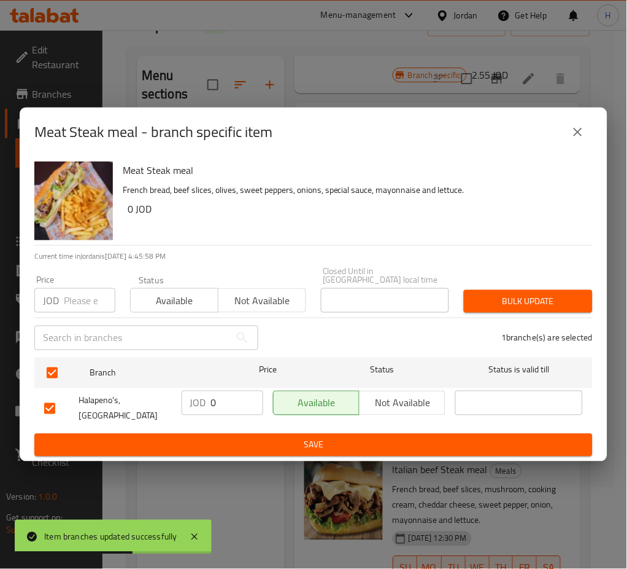
click at [209, 411] on div "JOD 0 ​" at bounding box center [223, 402] width 82 height 25
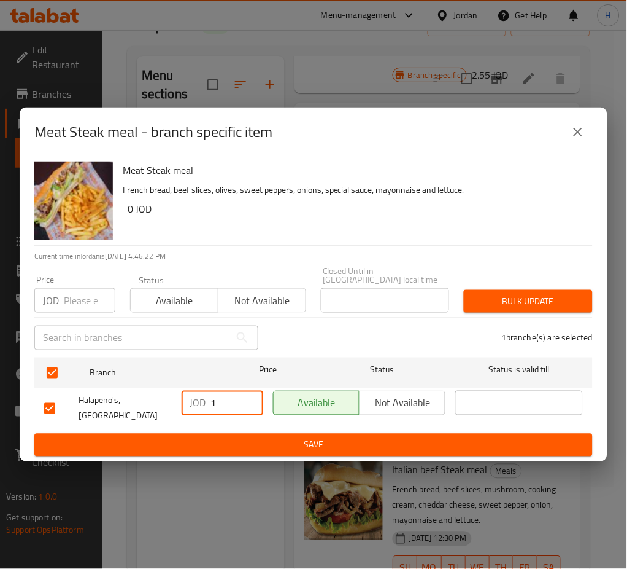
click at [246, 395] on input "1" at bounding box center [237, 402] width 52 height 25
click at [228, 411] on input "1" at bounding box center [237, 402] width 52 height 25
type input "4.25"
click at [240, 438] on span "Save" at bounding box center [313, 444] width 539 height 15
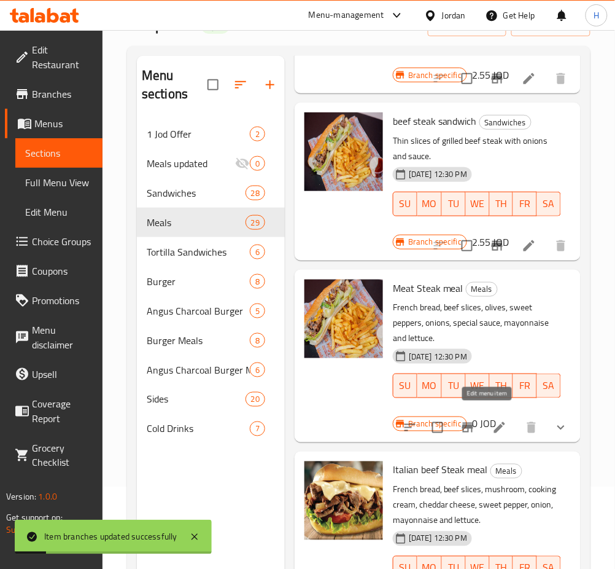
click at [492, 420] on icon at bounding box center [499, 427] width 15 height 15
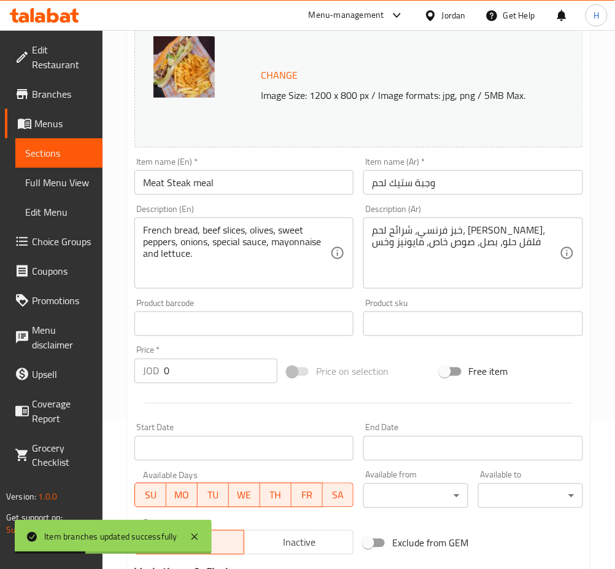
scroll to position [409, 0]
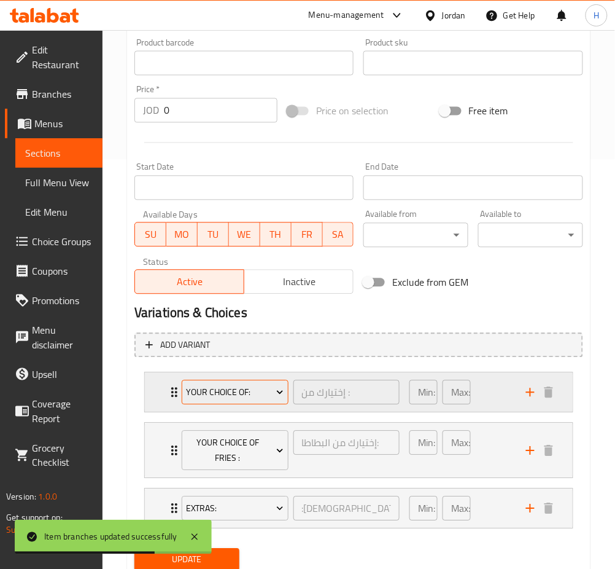
click at [212, 390] on span "Your Choice Of:" at bounding box center [235, 392] width 98 height 15
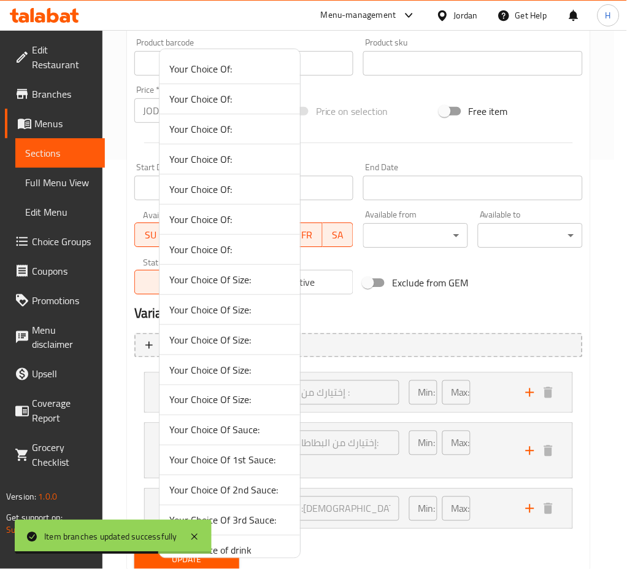
click at [233, 465] on span "Your Choice Of 1st Sauce:" at bounding box center [229, 459] width 121 height 15
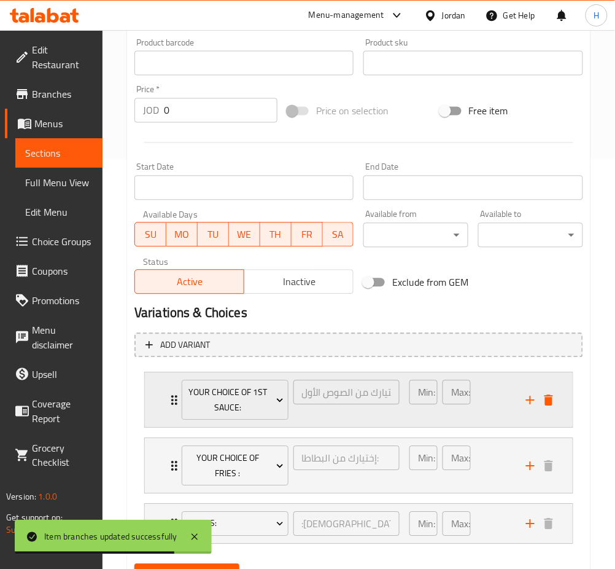
click at [547, 400] on icon "delete" at bounding box center [549, 400] width 9 height 11
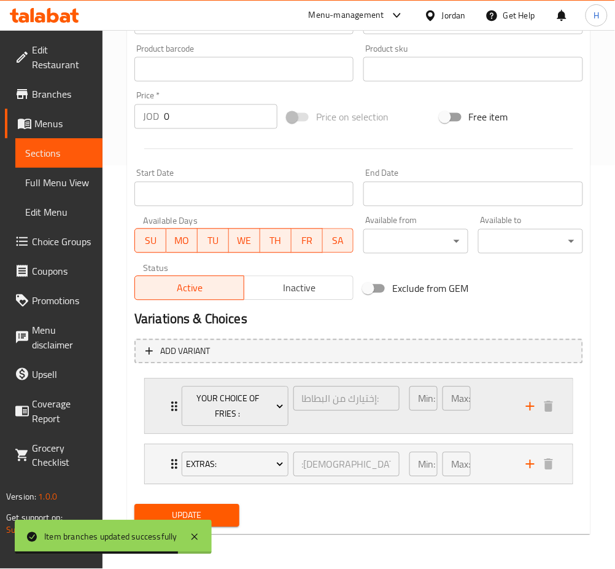
scroll to position [402, 0]
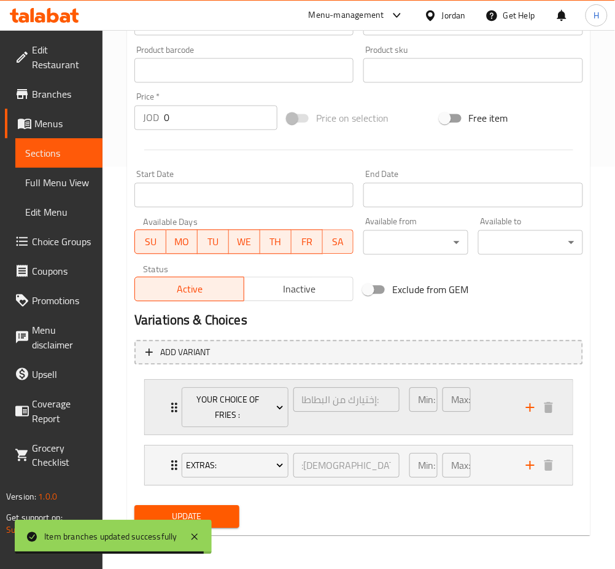
click at [161, 426] on div "Your Choice Of Fries : إختيارك من البطاطا: ​ Min: 0 ​ Max: 1 ​" at bounding box center [359, 407] width 428 height 55
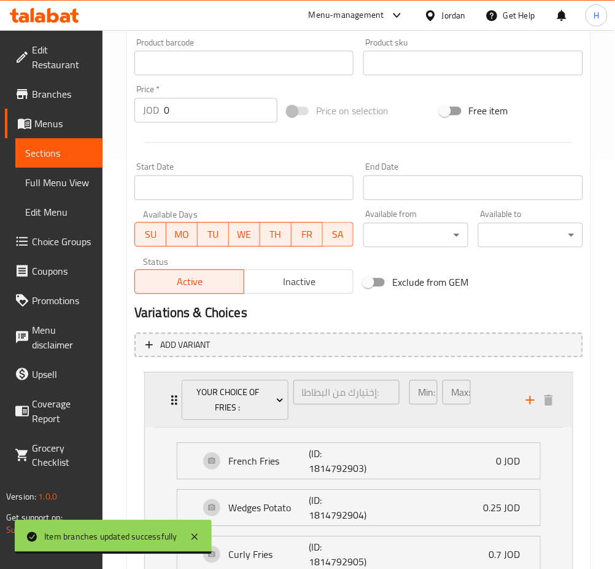
click at [160, 398] on div "Your Choice Of Fries : إختيارك من البطاطا: ​ Min: 0 ​ Max: 1 ​" at bounding box center [359, 400] width 428 height 55
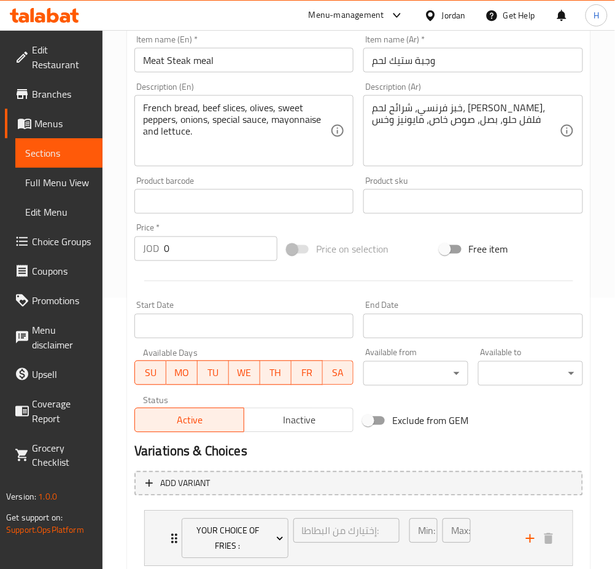
click at [201, 201] on div "Product barcode Product barcode" at bounding box center [244, 194] width 229 height 47
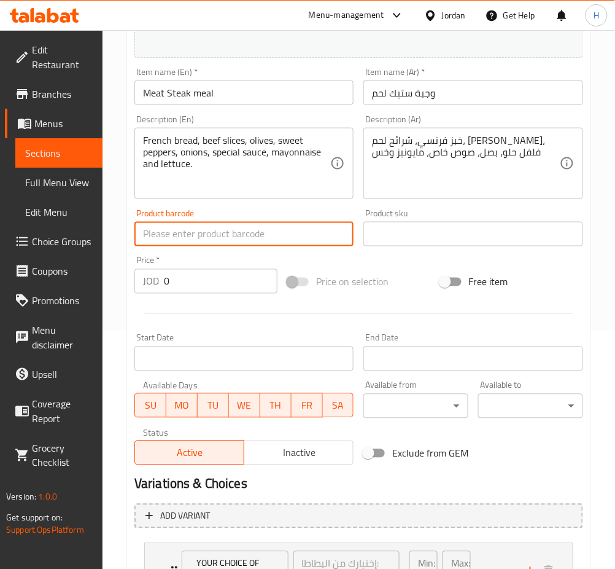
click at [223, 292] on input "0" at bounding box center [221, 281] width 114 height 25
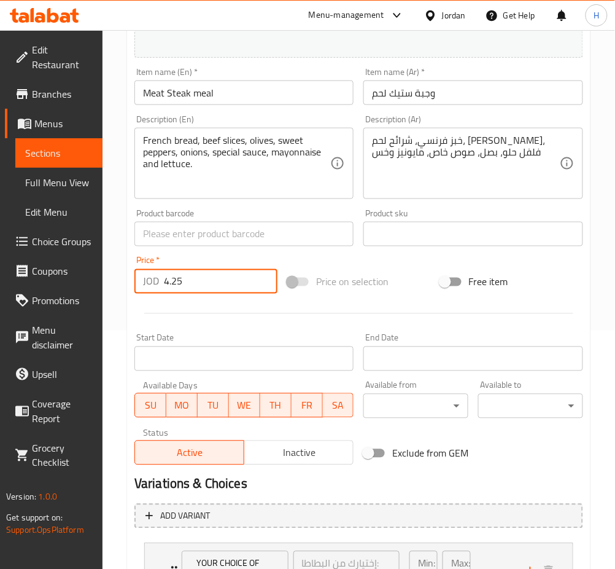
type input "4.25"
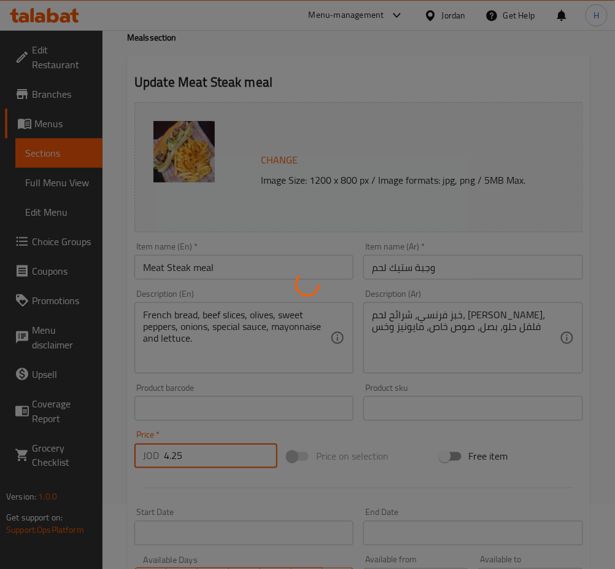
scroll to position [0, 0]
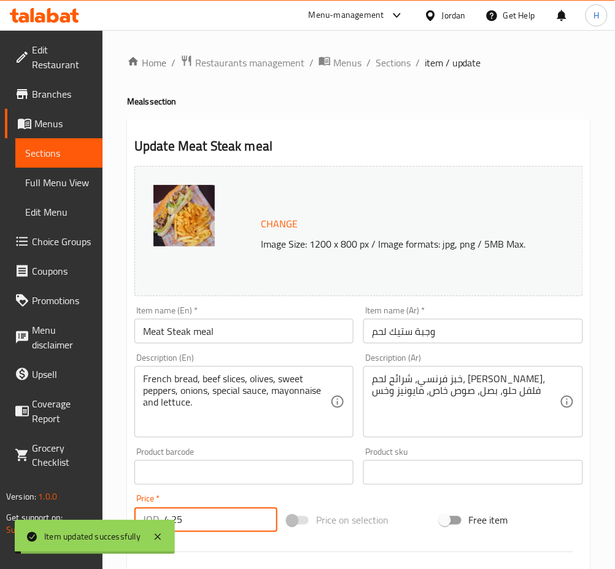
click at [391, 66] on span "Sections" at bounding box center [393, 62] width 35 height 15
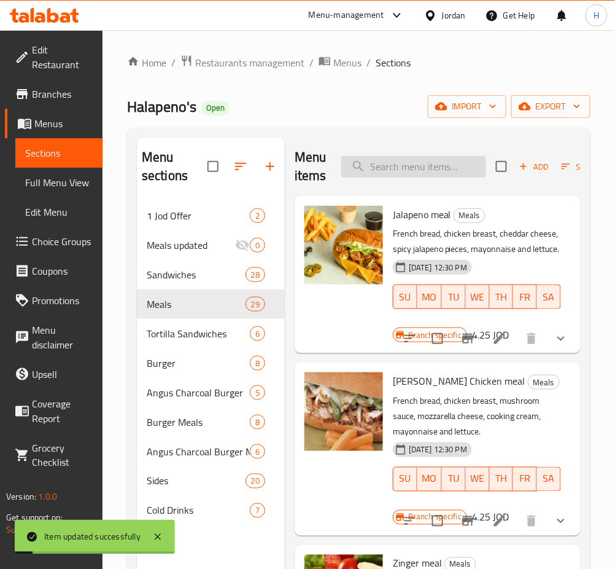
click at [438, 165] on input "search" at bounding box center [413, 166] width 145 height 21
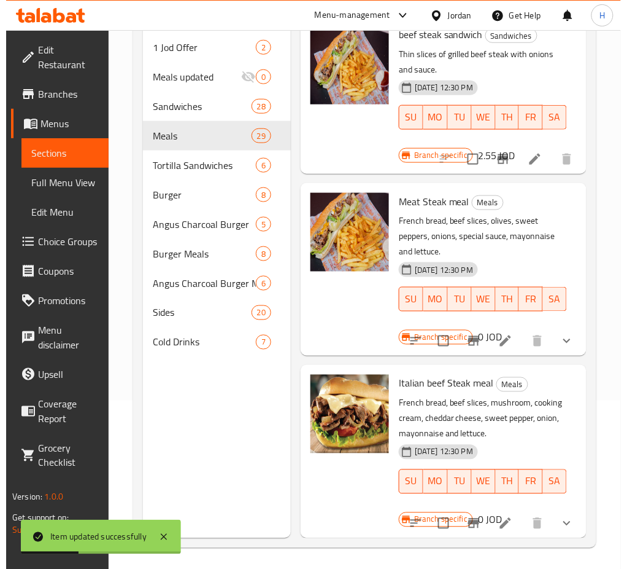
scroll to position [172, 0]
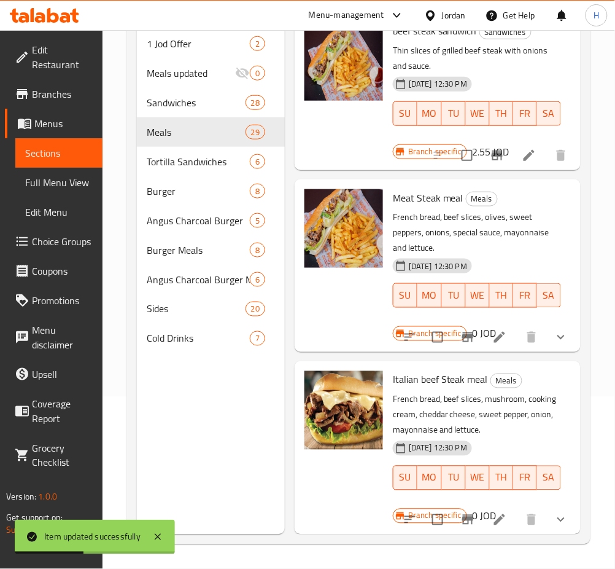
type input "steak"
click at [462, 332] on icon "Branch-specific-item" at bounding box center [467, 337] width 11 height 10
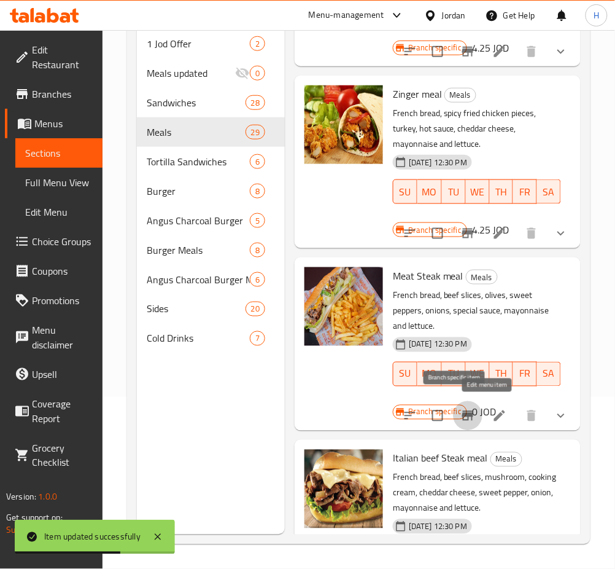
scroll to position [384, 0]
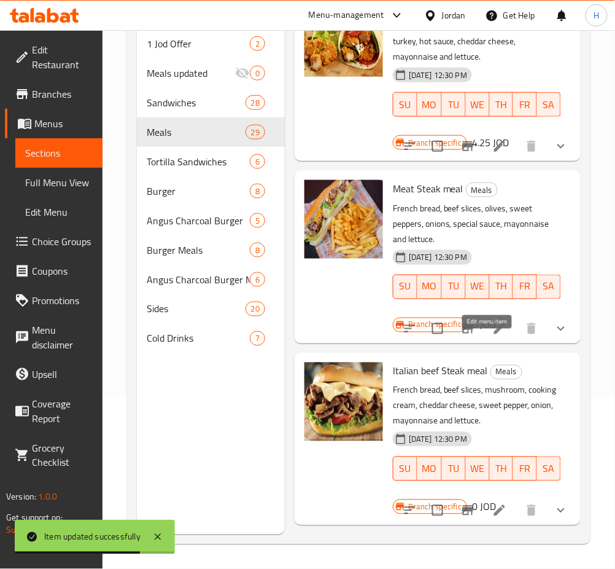
click at [492, 336] on icon at bounding box center [499, 328] width 15 height 15
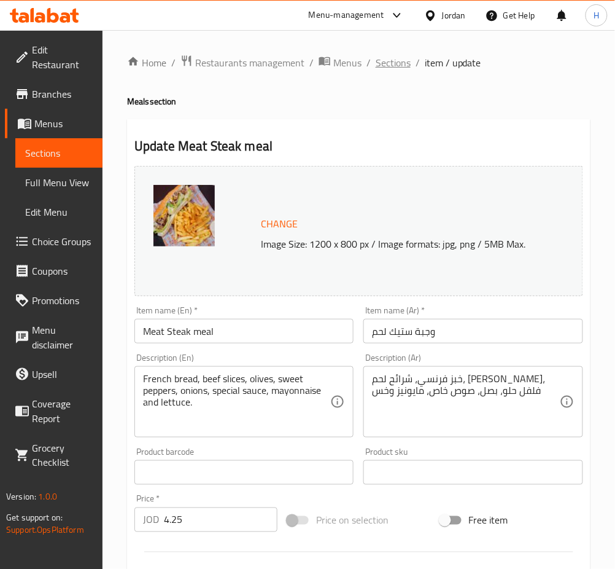
click at [406, 57] on span "Sections" at bounding box center [393, 62] width 35 height 15
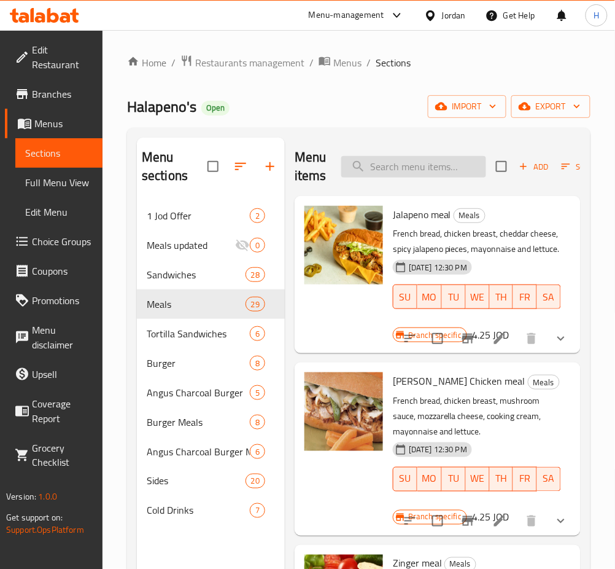
click at [403, 164] on input "search" at bounding box center [413, 166] width 145 height 21
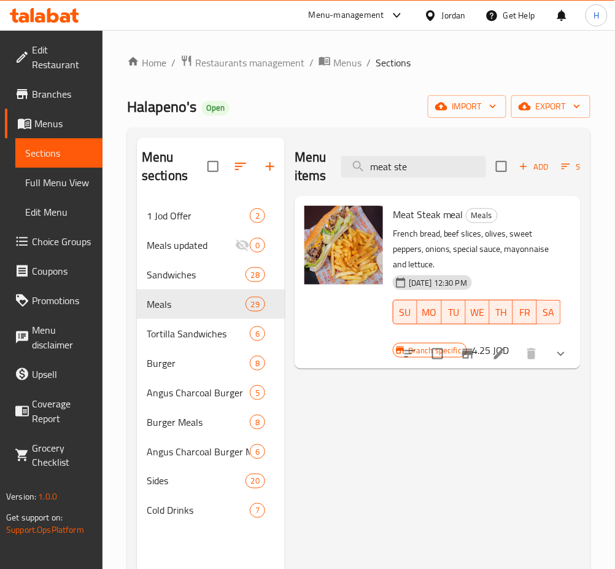
type input "meat ste"
click at [469, 359] on icon "Branch-specific-item" at bounding box center [467, 353] width 15 height 15
click at [423, 176] on input "meat ste" at bounding box center [413, 166] width 145 height 21
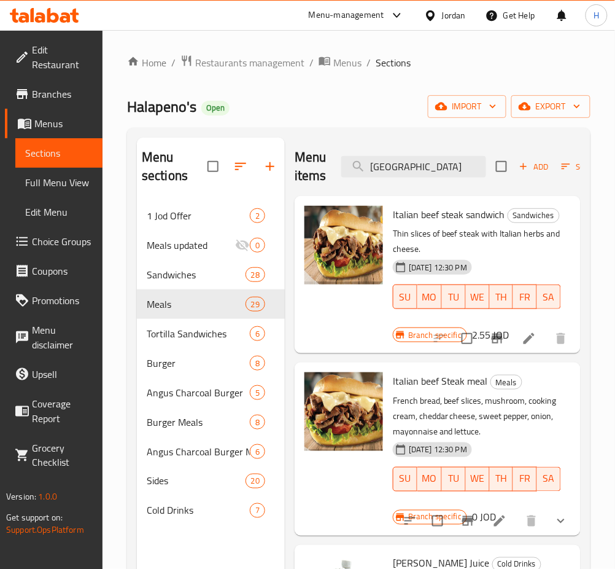
type input "itali"
click at [492, 343] on icon "Branch-specific-item" at bounding box center [497, 338] width 11 height 10
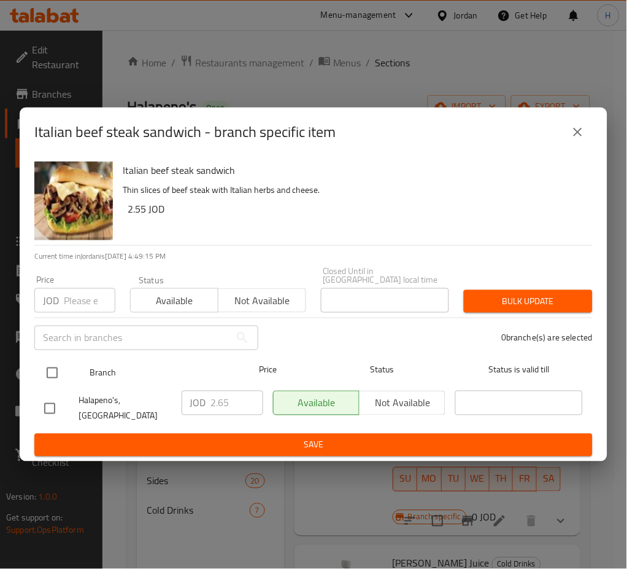
drag, startPoint x: 53, startPoint y: 379, endPoint x: 83, endPoint y: 382, distance: 30.2
click at [52, 379] on input "checkbox" at bounding box center [52, 373] width 26 height 26
checkbox input "true"
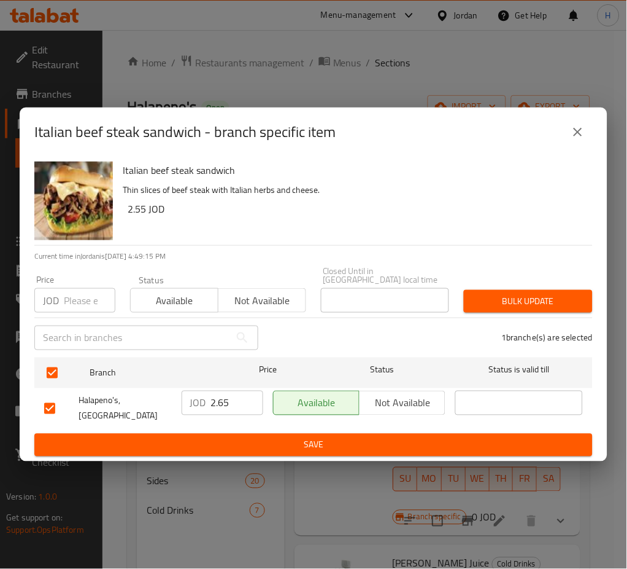
click at [210, 403] on div "JOD 2.65 ​" at bounding box center [223, 402] width 82 height 25
type input "2.75"
click at [192, 437] on span "Save" at bounding box center [313, 444] width 539 height 15
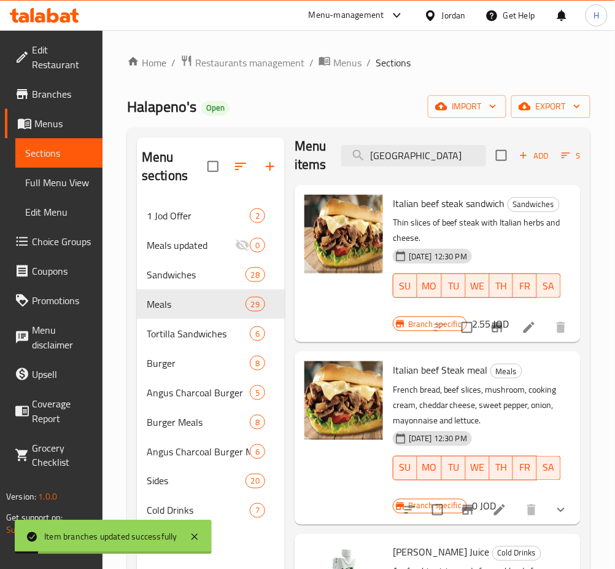
scroll to position [40, 0]
click at [460, 502] on icon "Branch-specific-item" at bounding box center [467, 509] width 15 height 15
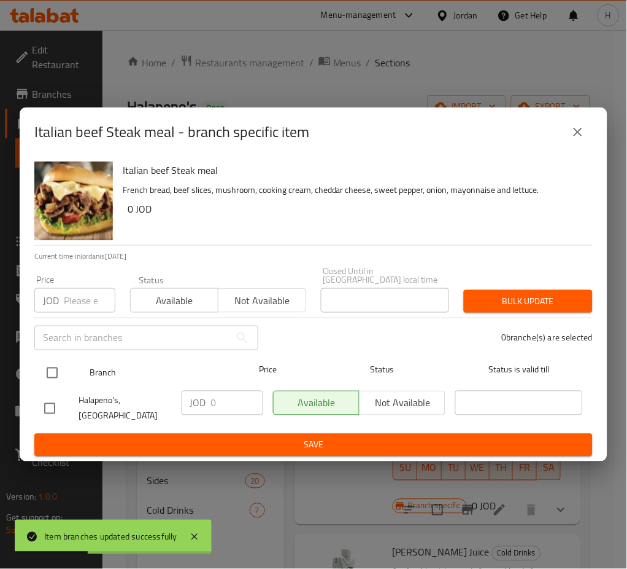
click at [50, 373] on input "checkbox" at bounding box center [52, 373] width 26 height 26
checkbox input "true"
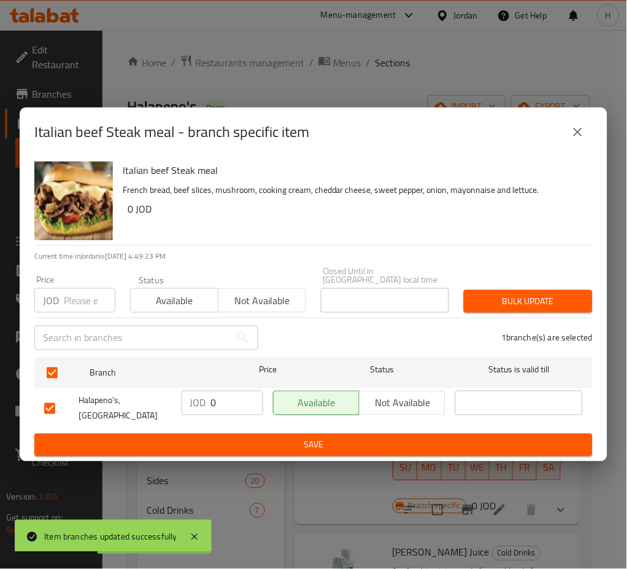
click at [233, 407] on input "0" at bounding box center [237, 402] width 52 height 25
type input "4.25"
click at [347, 437] on span "Save" at bounding box center [313, 444] width 539 height 15
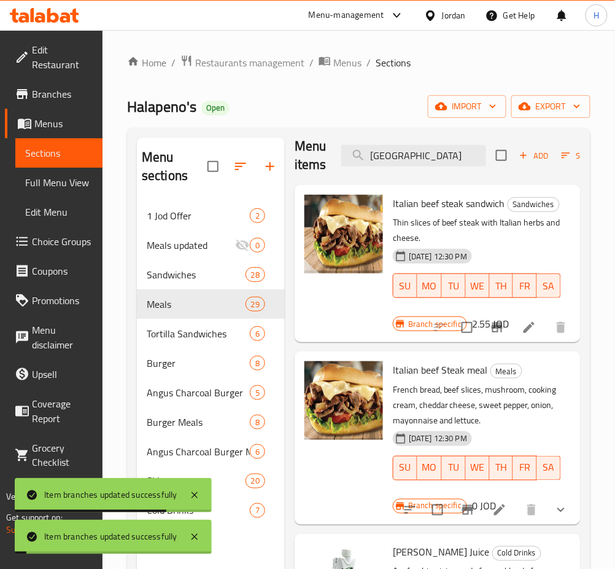
click at [492, 502] on icon at bounding box center [499, 509] width 15 height 15
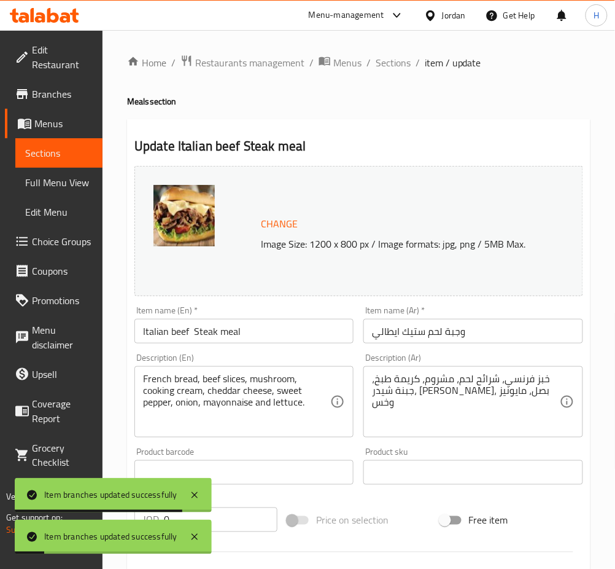
scroll to position [452, 0]
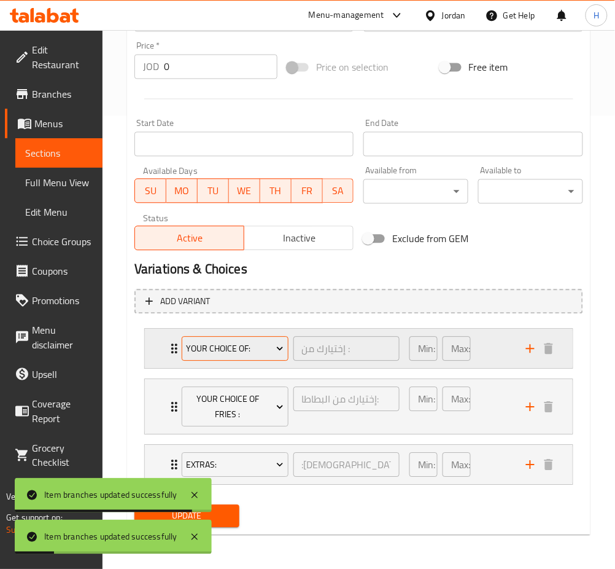
click at [237, 348] on span "Your Choice Of:" at bounding box center [235, 348] width 98 height 15
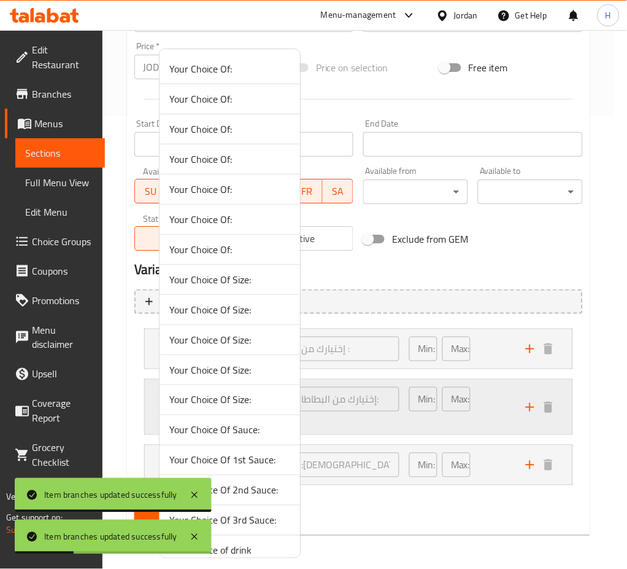
click at [273, 432] on span "Your Choice Of Sauce:" at bounding box center [229, 429] width 121 height 15
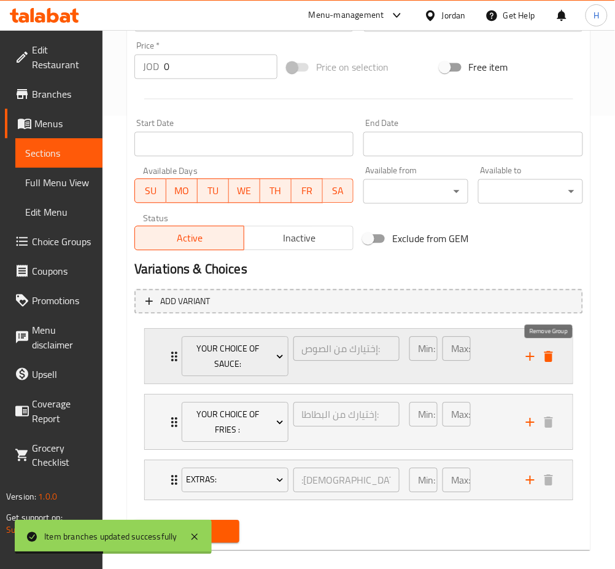
click at [552, 361] on icon "delete" at bounding box center [549, 356] width 9 height 11
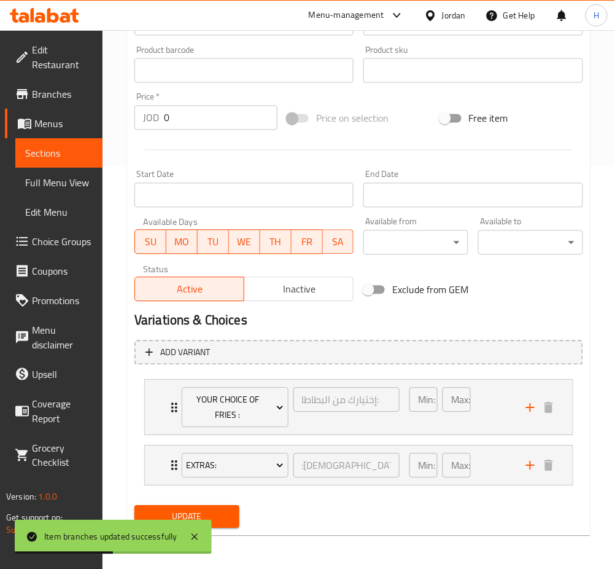
click at [218, 112] on input "0" at bounding box center [221, 118] width 114 height 25
type input "4.25"
click at [134, 505] on button "Update" at bounding box center [186, 516] width 105 height 23
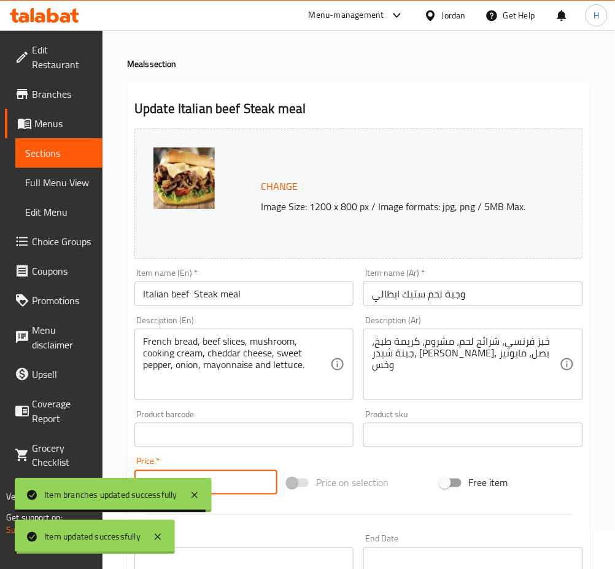
scroll to position [0, 0]
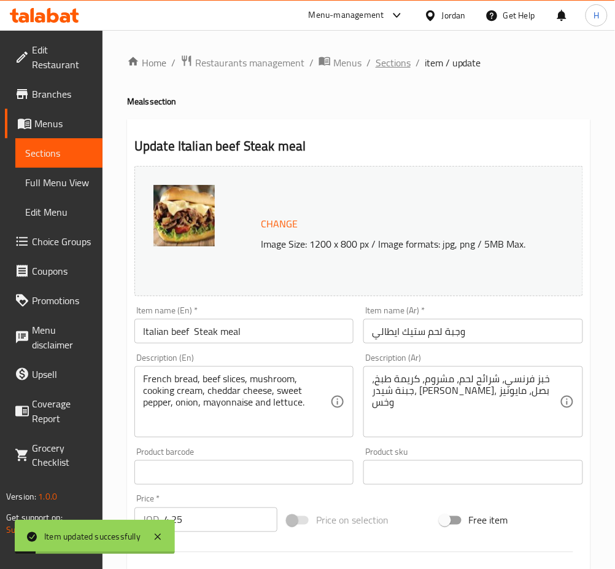
click at [397, 58] on span "Sections" at bounding box center [393, 62] width 35 height 15
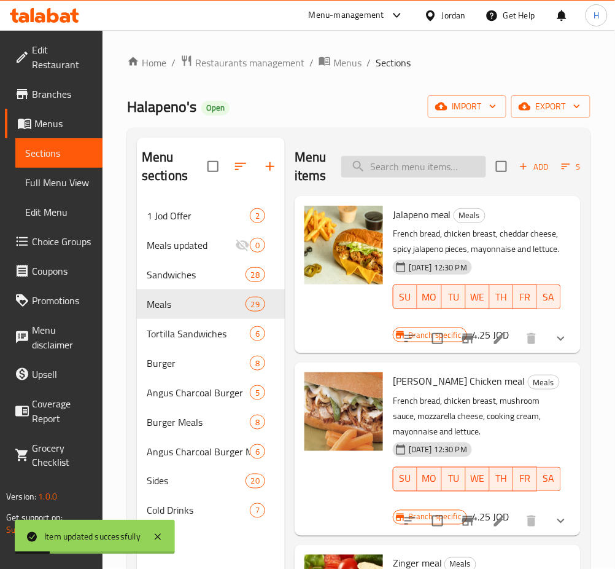
click at [391, 166] on input "search" at bounding box center [413, 166] width 145 height 21
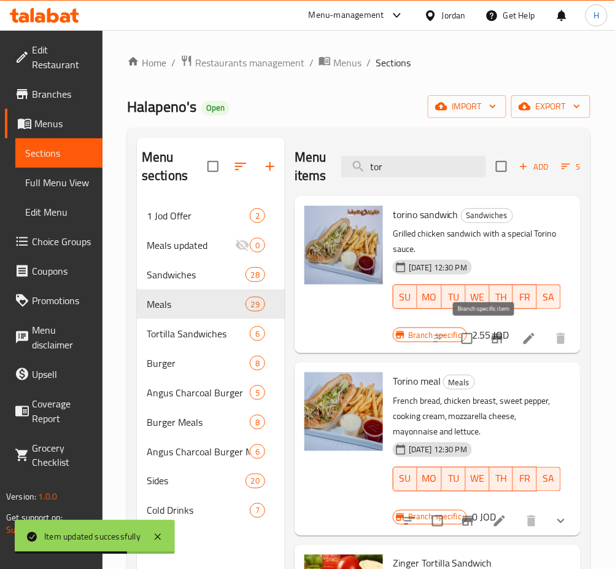
type input "tor"
click at [490, 341] on icon "Branch-specific-item" at bounding box center [497, 338] width 15 height 15
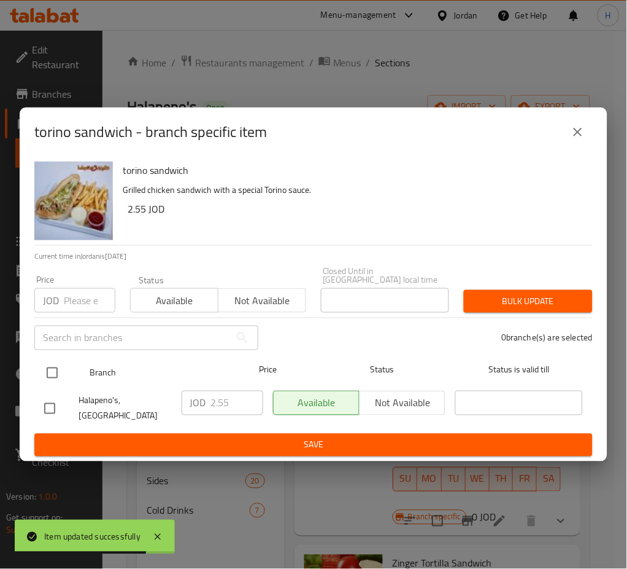
click at [56, 376] on input "checkbox" at bounding box center [52, 373] width 26 height 26
checkbox input "true"
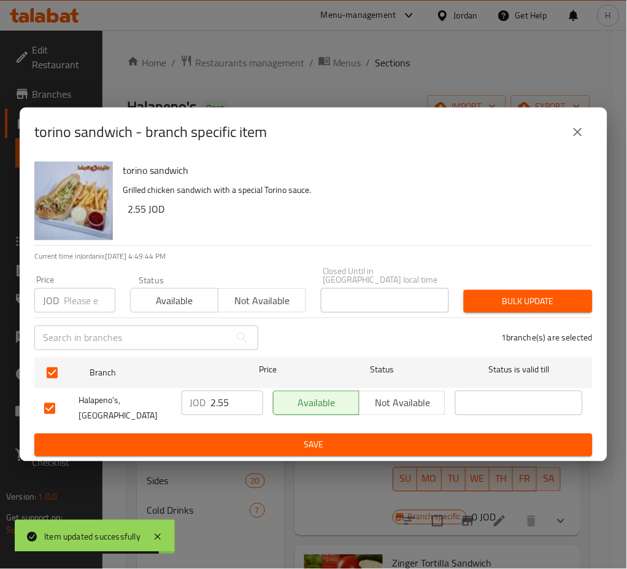
click at [236, 403] on input "2.55" at bounding box center [237, 402] width 52 height 25
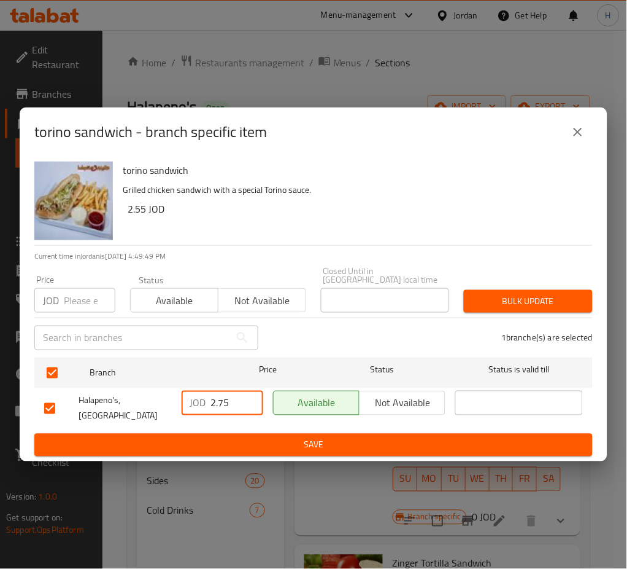
type input "2.75"
click at [307, 441] on span "Save" at bounding box center [313, 444] width 539 height 15
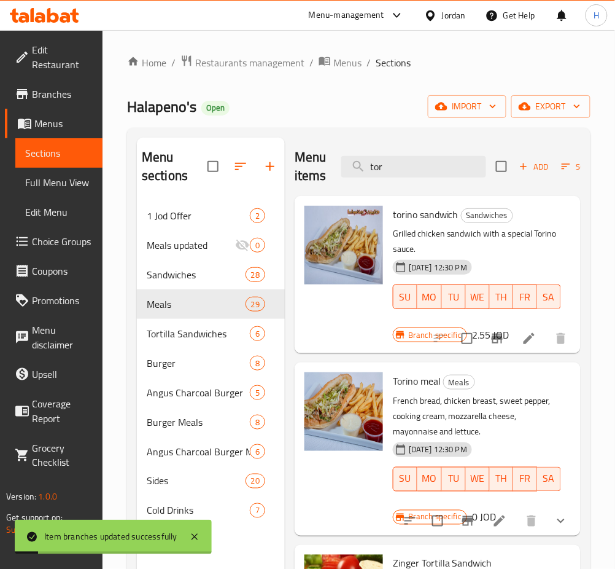
click at [462, 529] on button "Branch-specific-item" at bounding box center [467, 520] width 29 height 29
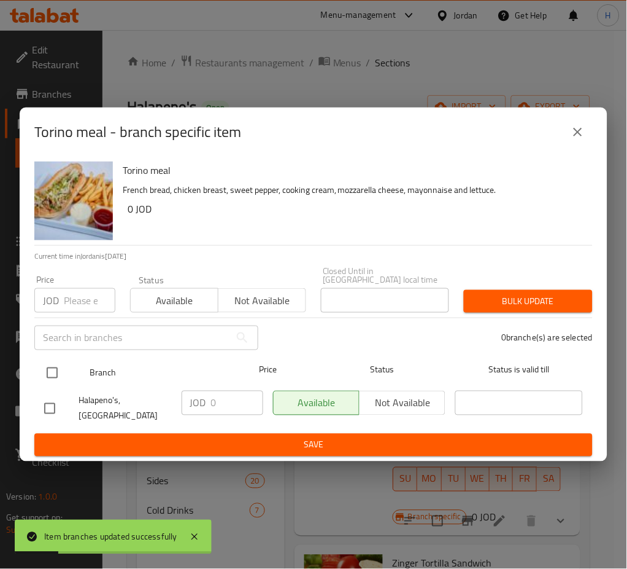
click at [56, 382] on input "checkbox" at bounding box center [52, 373] width 26 height 26
checkbox input "true"
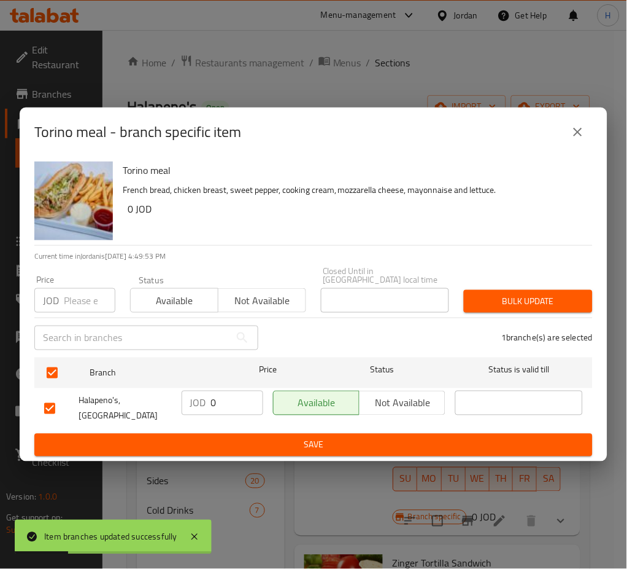
click at [240, 403] on input "0" at bounding box center [237, 402] width 52 height 25
type input "4.25"
click at [278, 437] on span "Save" at bounding box center [313, 444] width 539 height 15
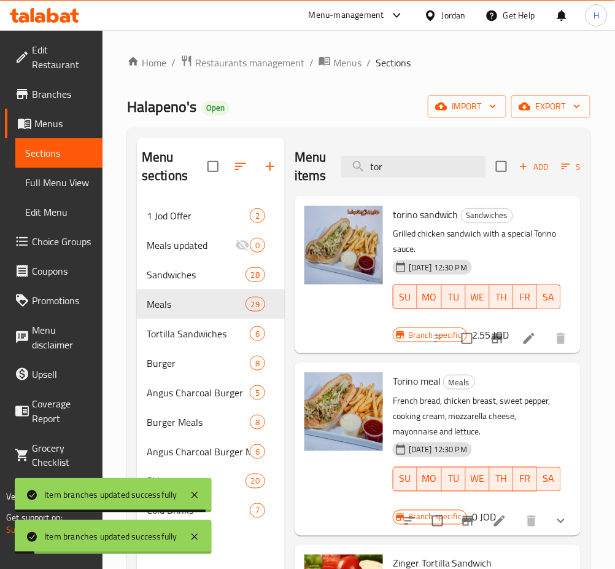
click at [494, 519] on icon at bounding box center [499, 520] width 11 height 11
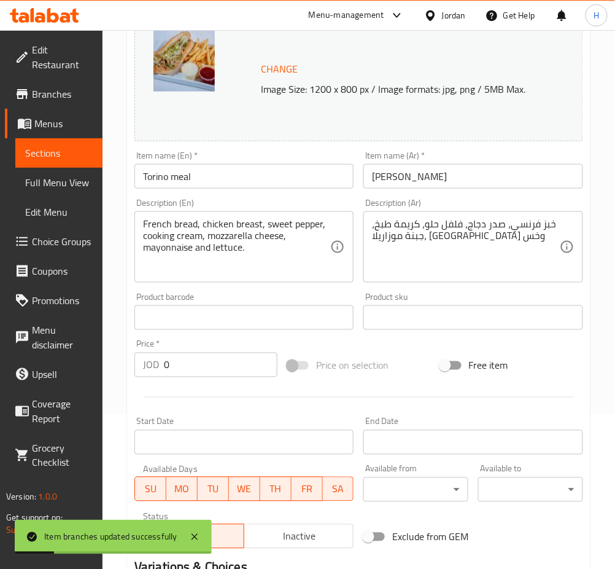
scroll to position [246, 0]
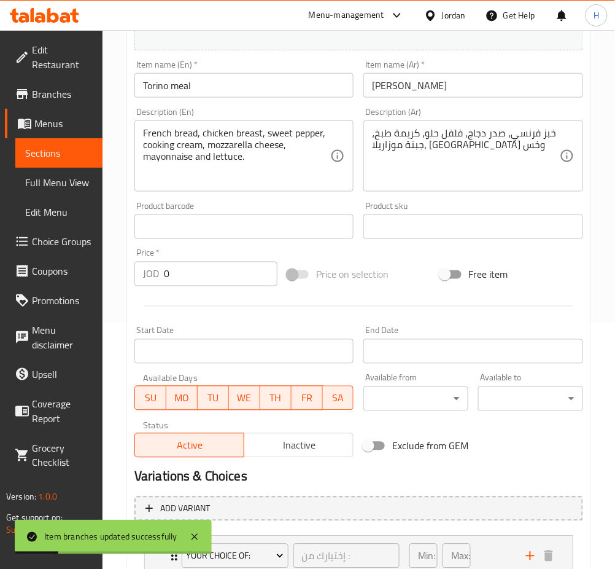
click at [215, 280] on input "0" at bounding box center [221, 274] width 114 height 25
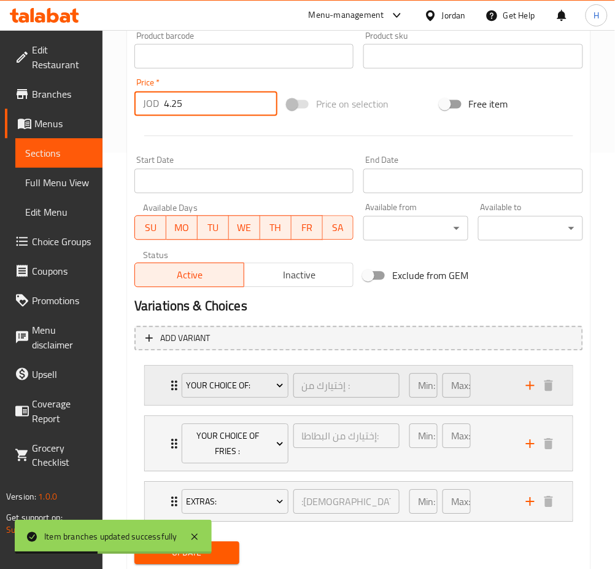
scroll to position [452, 0]
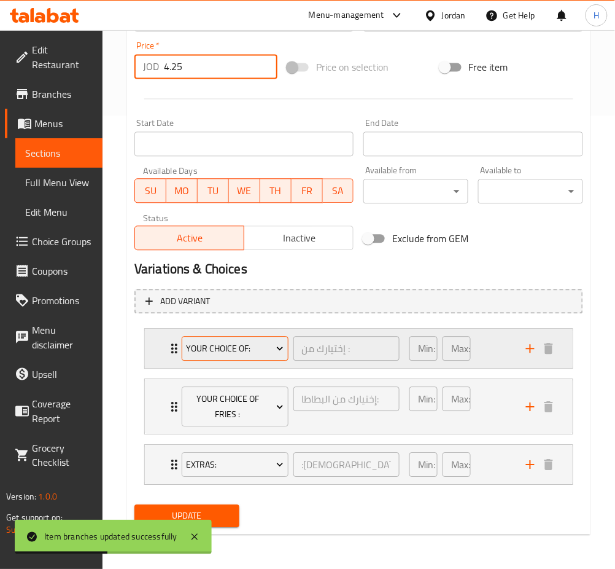
click at [163, 359] on div "Your Choice Of: إختيارك من : ​ Min: 1 ​ Max: 1 ​" at bounding box center [359, 348] width 428 height 39
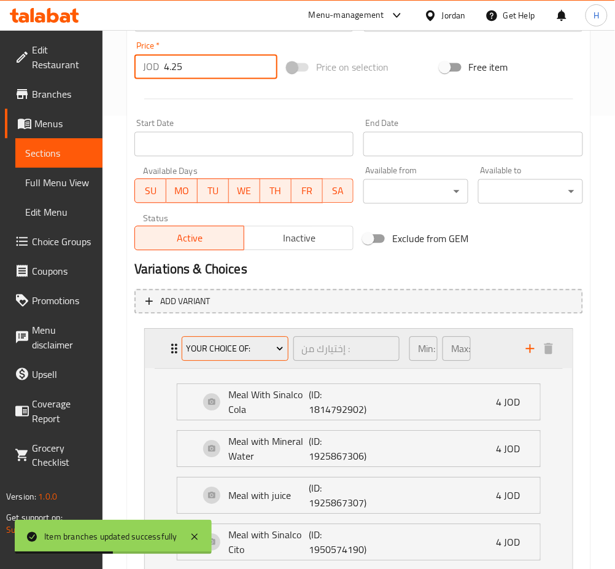
type input "4.25"
click at [217, 343] on span "Your Choice Of:" at bounding box center [235, 348] width 98 height 15
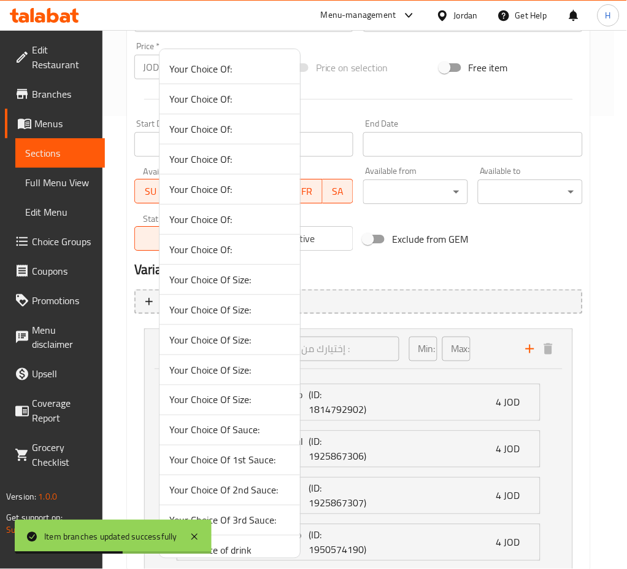
click at [237, 425] on span "Your Choice Of Sauce:" at bounding box center [229, 429] width 121 height 15
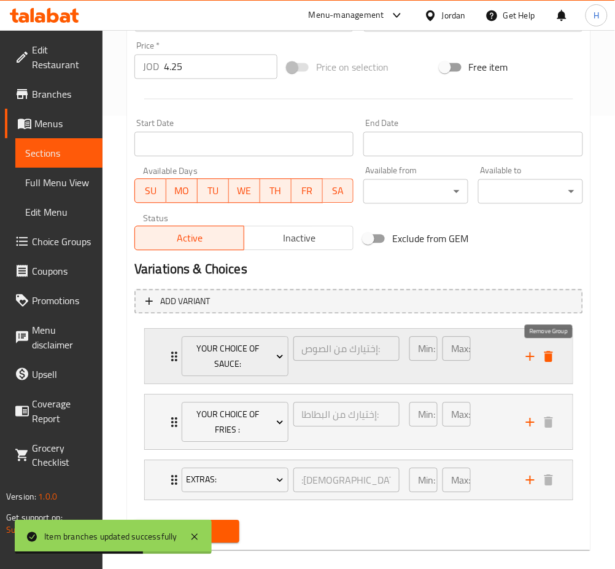
click at [547, 357] on icon "delete" at bounding box center [549, 356] width 9 height 11
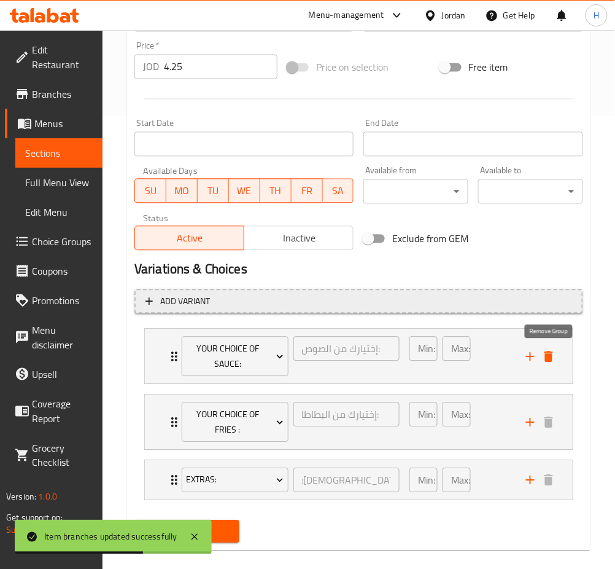
scroll to position [402, 0]
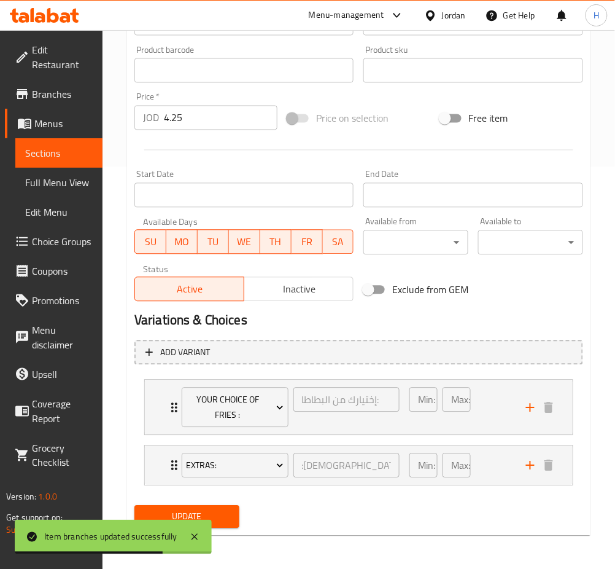
drag, startPoint x: 227, startPoint y: 514, endPoint x: 281, endPoint y: 449, distance: 84.5
click at [226, 513] on span "Update" at bounding box center [186, 516] width 85 height 15
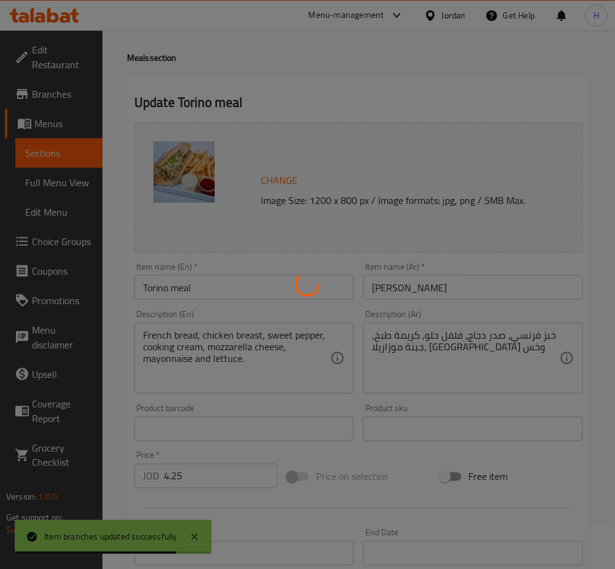
scroll to position [0, 0]
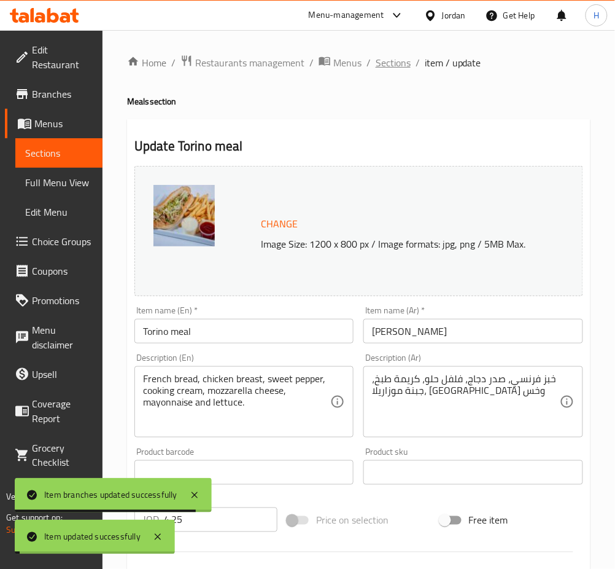
click at [389, 63] on span "Sections" at bounding box center [393, 62] width 35 height 15
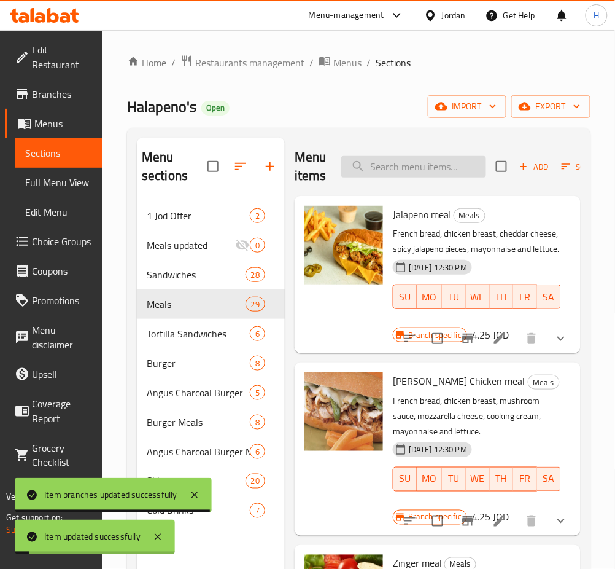
click at [386, 167] on input "search" at bounding box center [413, 166] width 145 height 21
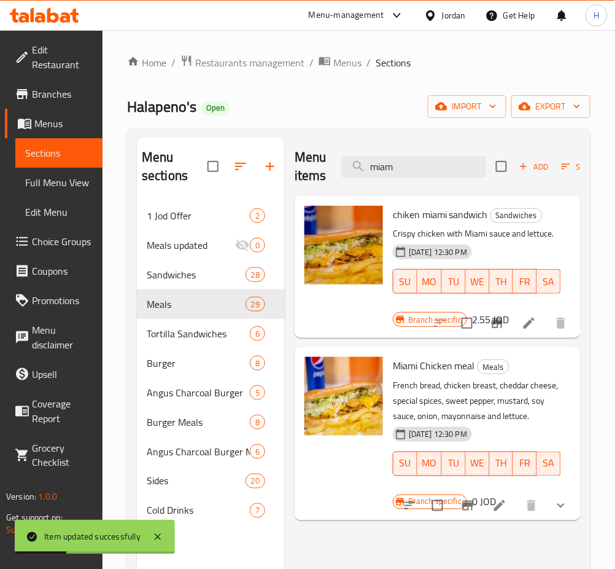
type input "miam"
click at [499, 323] on icon "Branch-specific-item" at bounding box center [497, 323] width 15 height 15
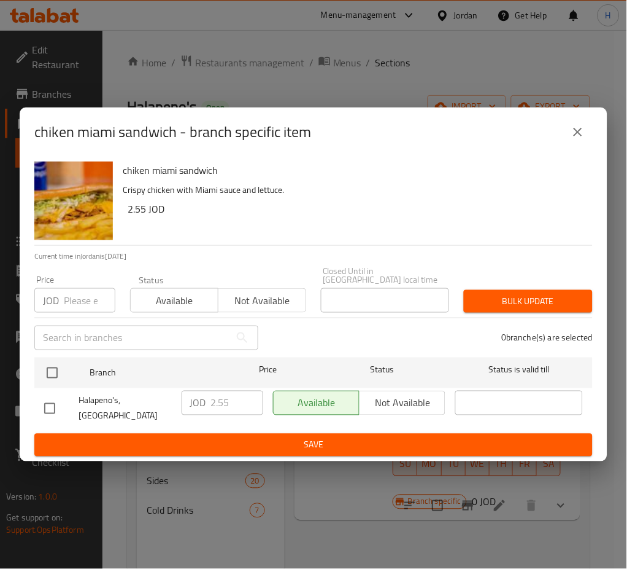
click at [46, 373] on span "Upsell" at bounding box center [63, 374] width 63 height 15
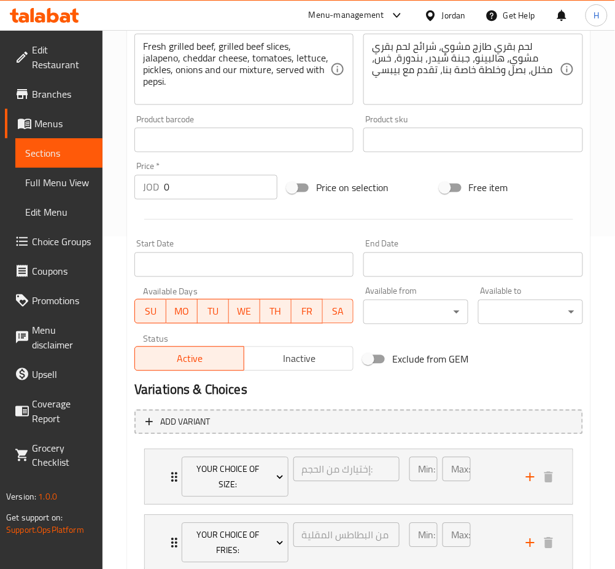
scroll to position [467, 0]
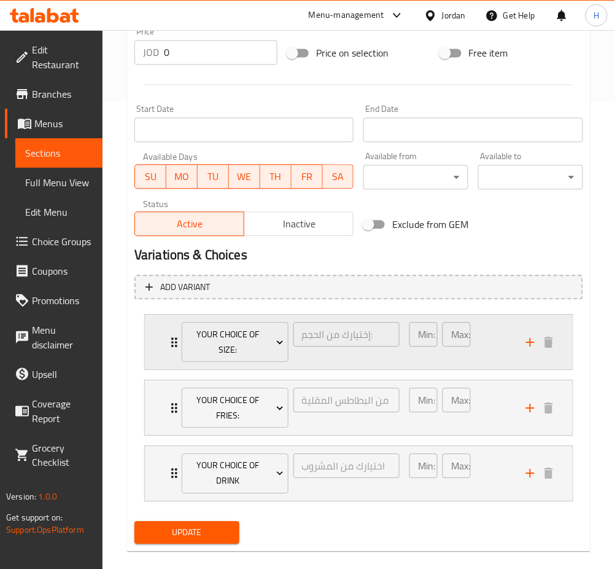
click at [165, 348] on div "Your Choice Of Size: إختيارك من الحجم: ​ Min: 1 ​ Max: 1 ​" at bounding box center [359, 341] width 428 height 55
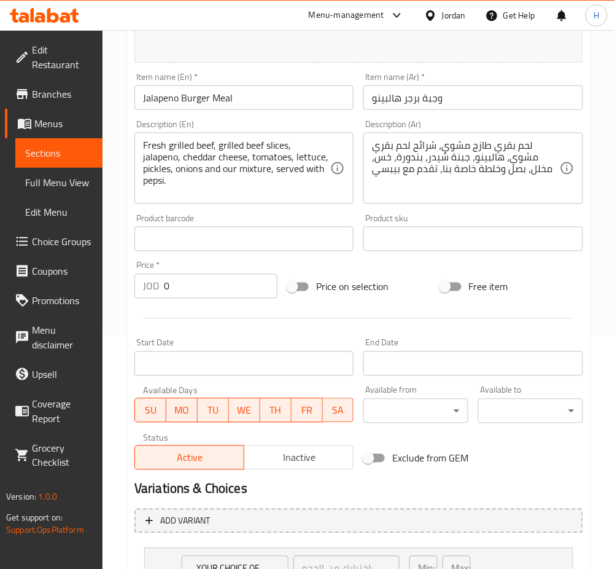
scroll to position [140, 0]
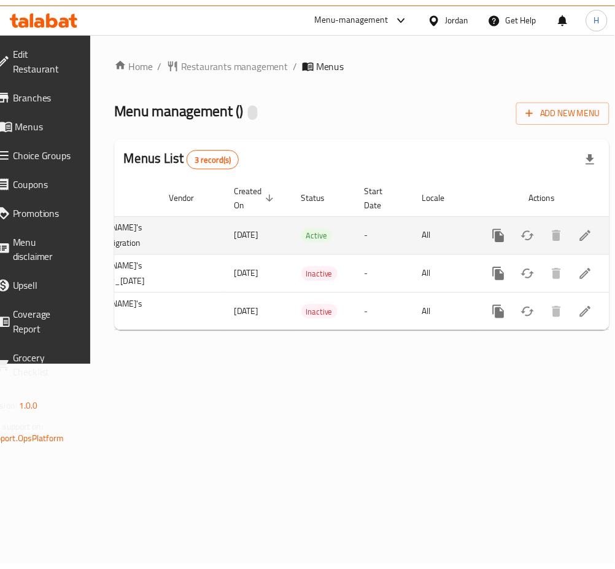
scroll to position [0, 162]
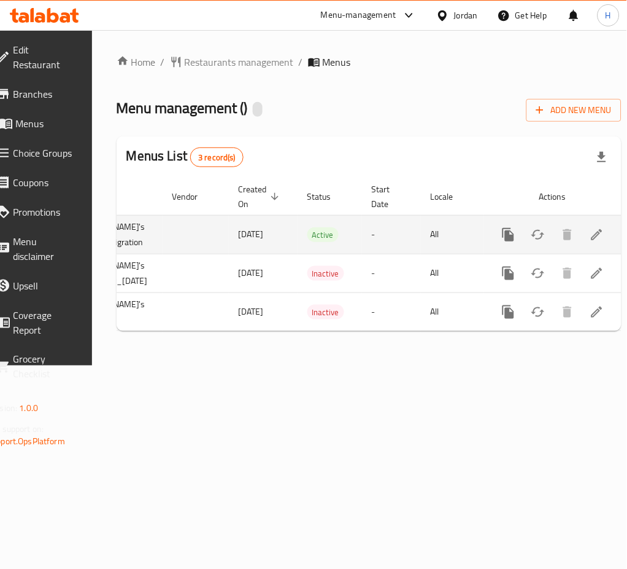
click at [583, 227] on link "enhanced table" at bounding box center [597, 234] width 29 height 29
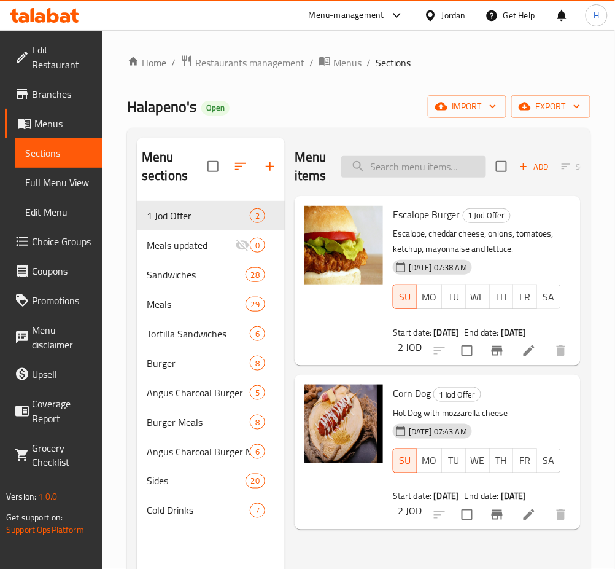
drag, startPoint x: 469, startPoint y: 164, endPoint x: 459, endPoint y: 164, distance: 9.8
click at [468, 164] on input "search" at bounding box center [413, 166] width 145 height 21
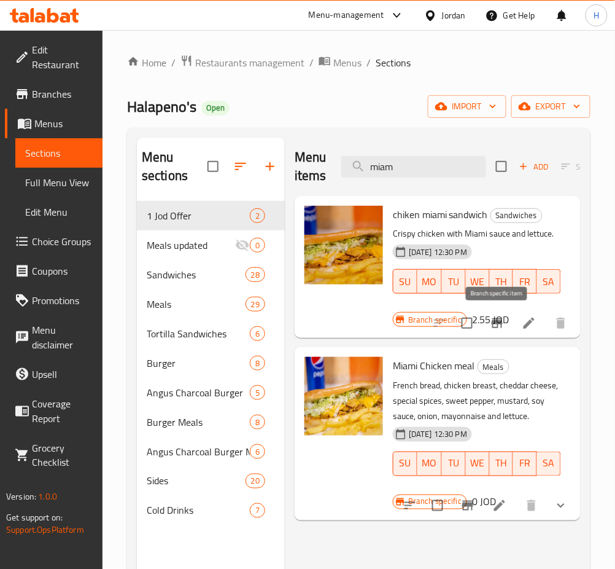
type input "miam"
click at [499, 320] on icon "Branch-specific-item" at bounding box center [497, 323] width 11 height 10
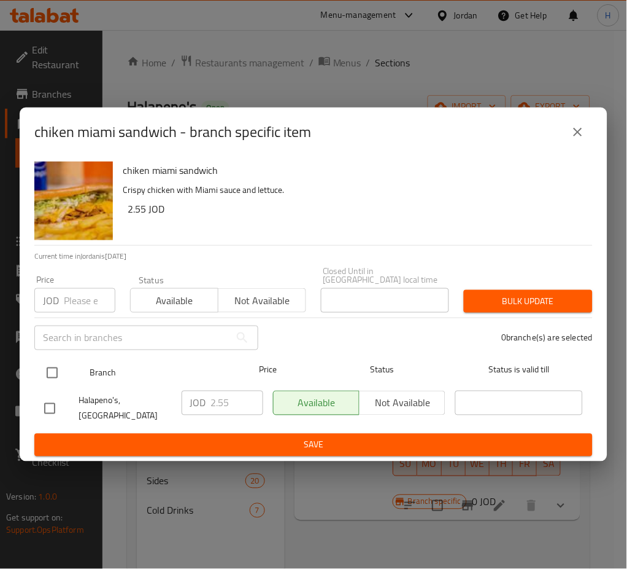
click at [51, 373] on input "checkbox" at bounding box center [52, 373] width 26 height 26
checkbox input "true"
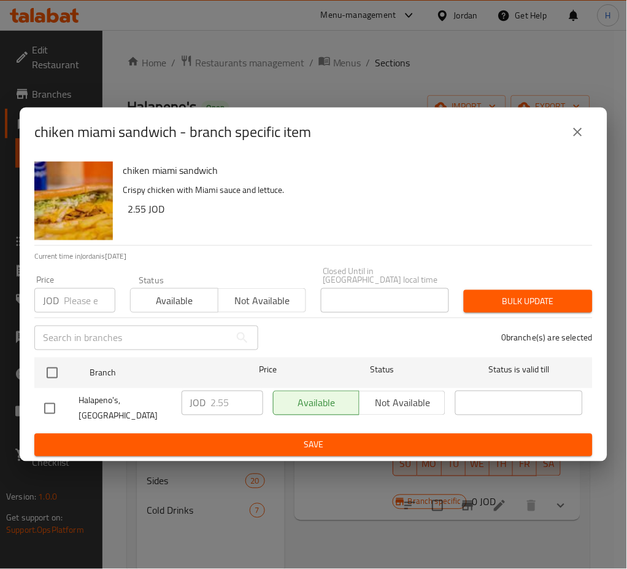
checkbox input "true"
click at [238, 405] on input "2.55" at bounding box center [237, 402] width 52 height 25
type input "2.75"
click at [270, 423] on ul "Branch Price Status Status is valid till Halapeno's, Dhuheibah JOD 2.75 ​ Avail…" at bounding box center [313, 392] width 559 height 81
click at [332, 437] on span "Save" at bounding box center [313, 444] width 539 height 15
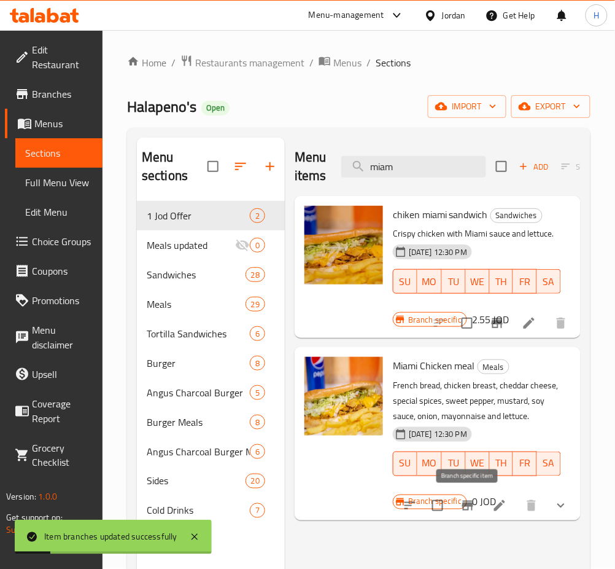
click at [467, 510] on icon "Branch-specific-item" at bounding box center [467, 505] width 11 height 10
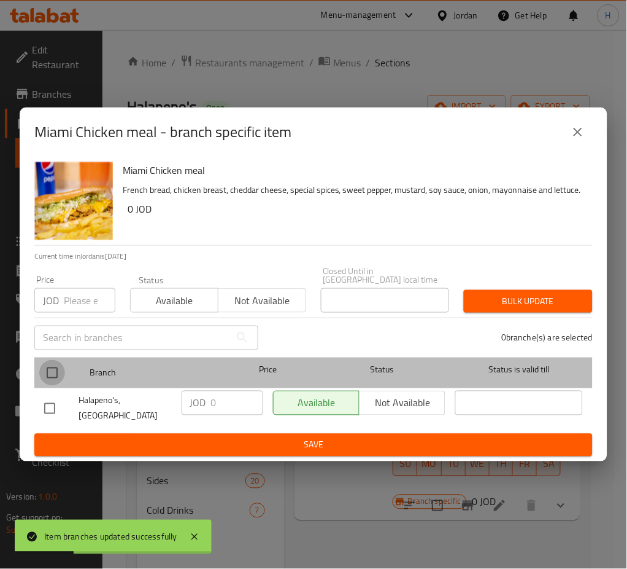
drag, startPoint x: 51, startPoint y: 376, endPoint x: 81, endPoint y: 381, distance: 30.6
click at [54, 376] on input "checkbox" at bounding box center [52, 373] width 26 height 26
checkbox input "true"
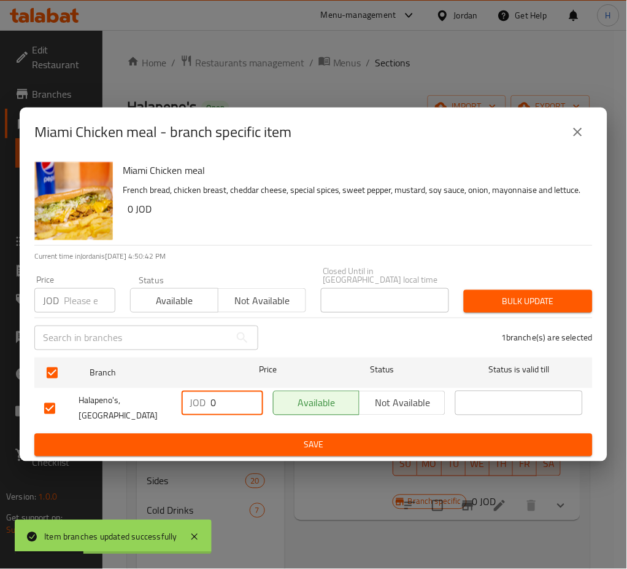
click at [241, 411] on input "0" at bounding box center [237, 402] width 52 height 25
type input "4.25"
click at [252, 439] on span "Save" at bounding box center [313, 444] width 539 height 15
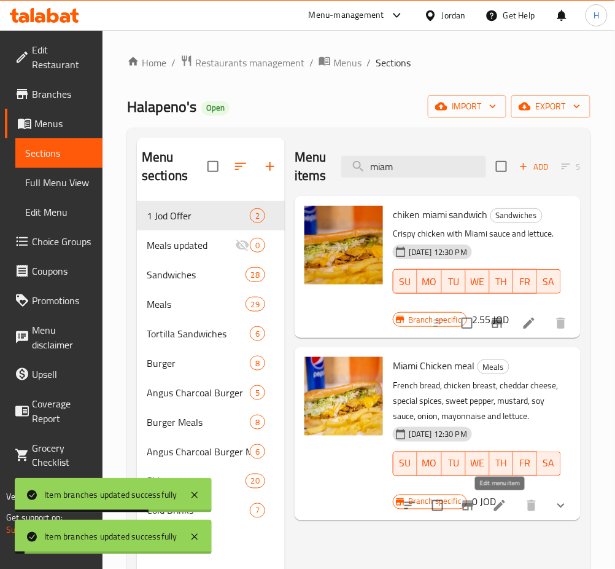
click at [499, 511] on icon at bounding box center [499, 505] width 15 height 15
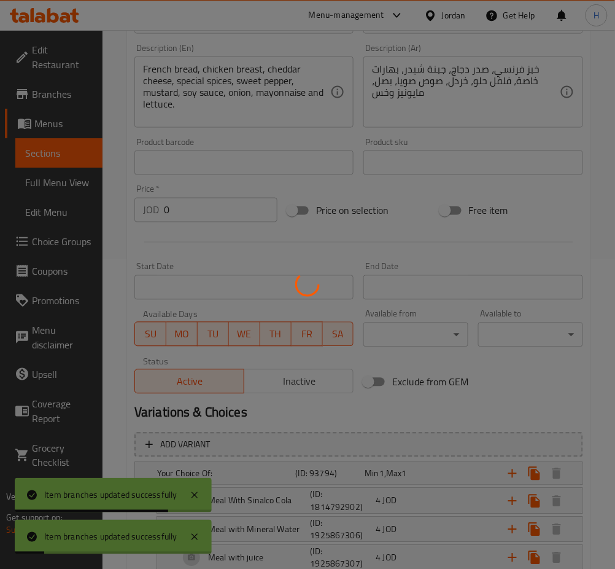
scroll to position [409, 0]
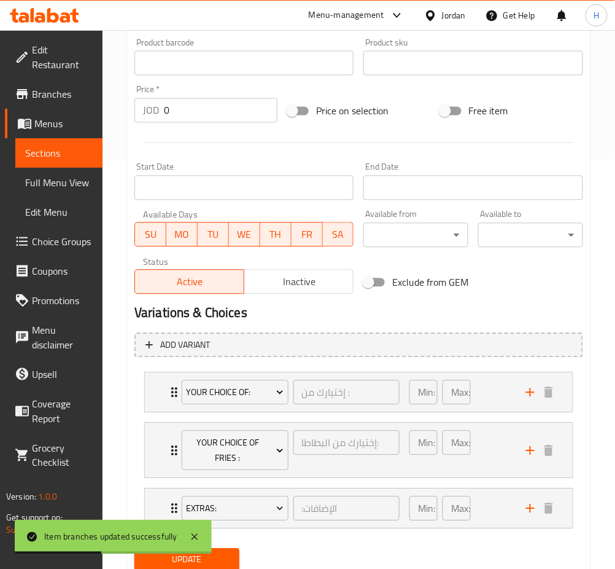
click at [211, 115] on input "0" at bounding box center [221, 110] width 114 height 25
type input "4.25"
click at [134, 548] on button "Update" at bounding box center [186, 559] width 105 height 23
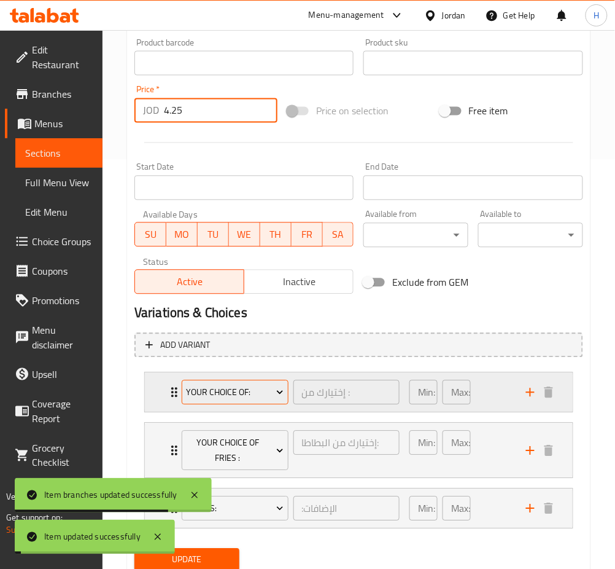
click at [208, 394] on span "Your Choice Of:" at bounding box center [235, 392] width 98 height 15
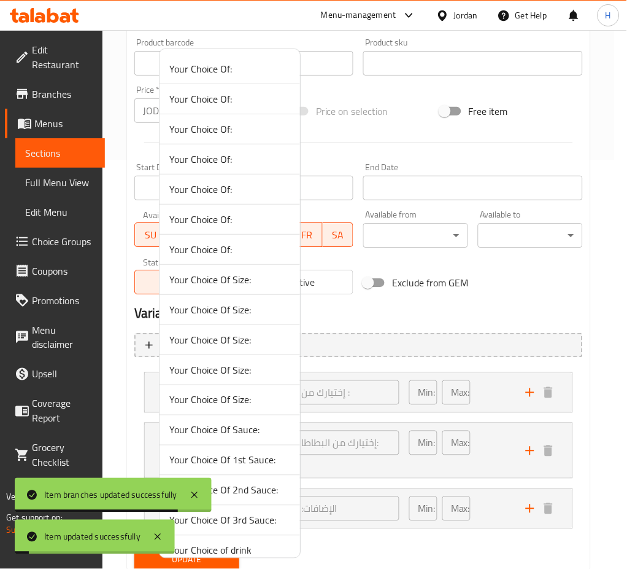
click at [249, 432] on span "Your Choice Of Sauce:" at bounding box center [229, 429] width 121 height 15
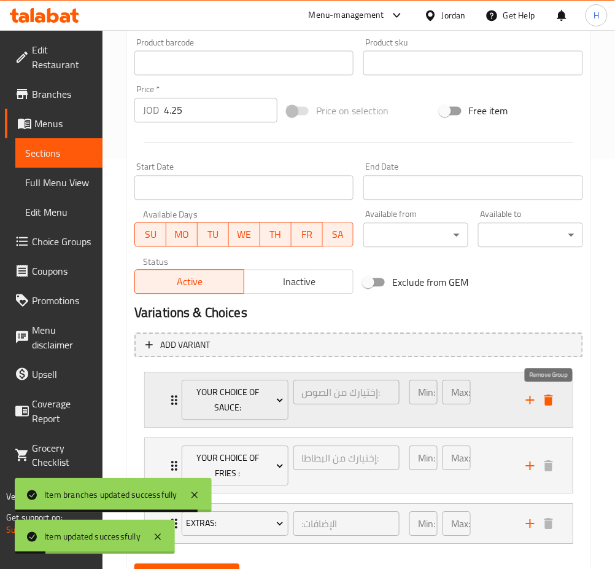
click at [548, 399] on icon "delete" at bounding box center [549, 400] width 9 height 11
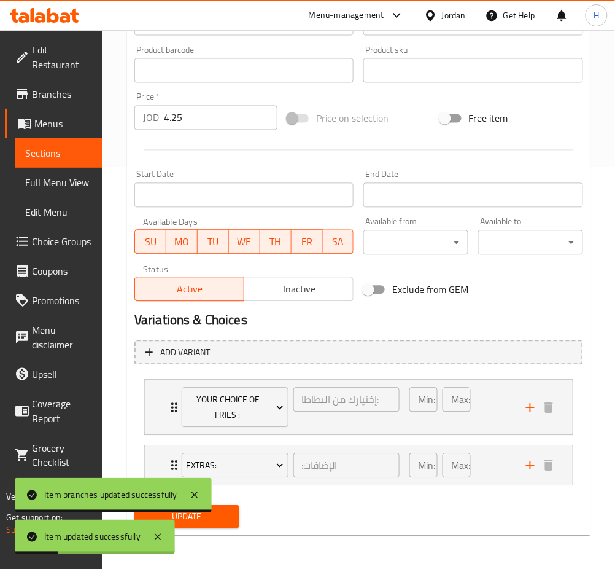
click at [228, 523] on button "Update" at bounding box center [186, 516] width 105 height 23
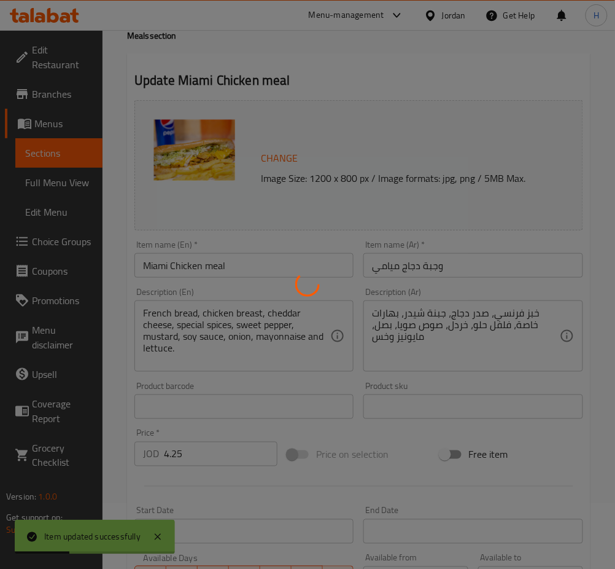
scroll to position [0, 0]
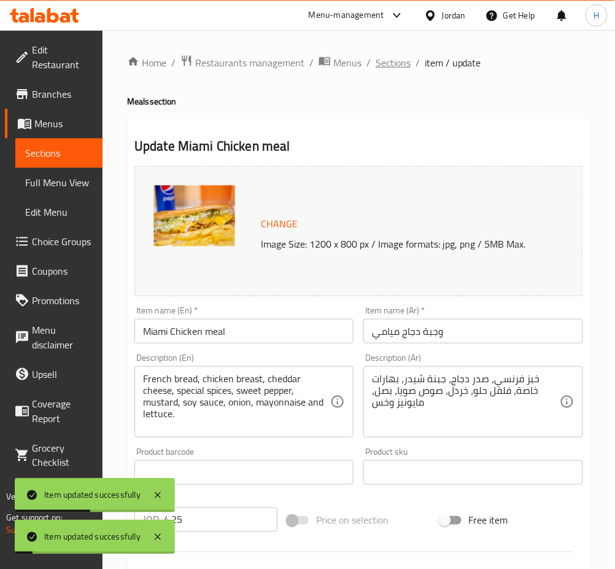
click at [399, 63] on span "Sections" at bounding box center [393, 62] width 35 height 15
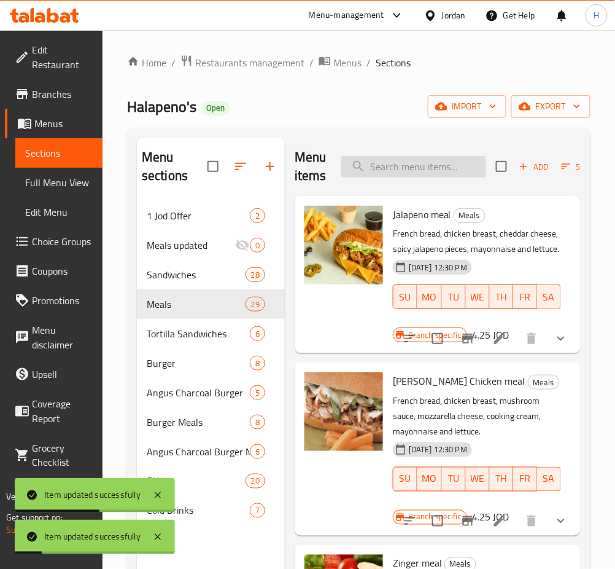
click at [387, 165] on input "search" at bounding box center [413, 166] width 145 height 21
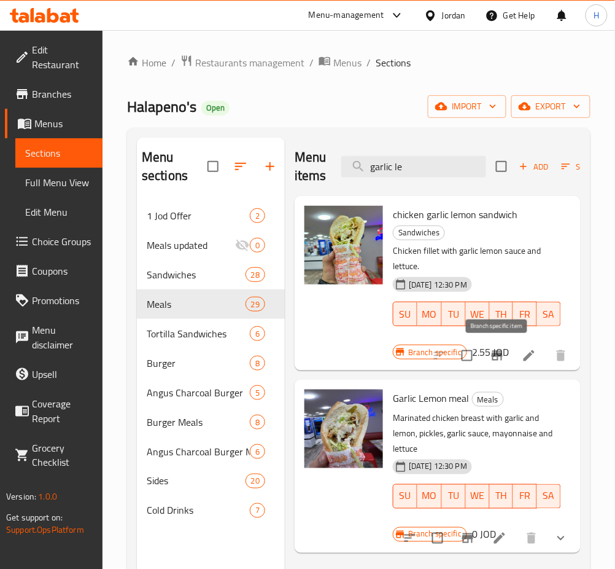
type input "garlic le"
click at [490, 361] on icon "Branch-specific-item" at bounding box center [497, 355] width 15 height 15
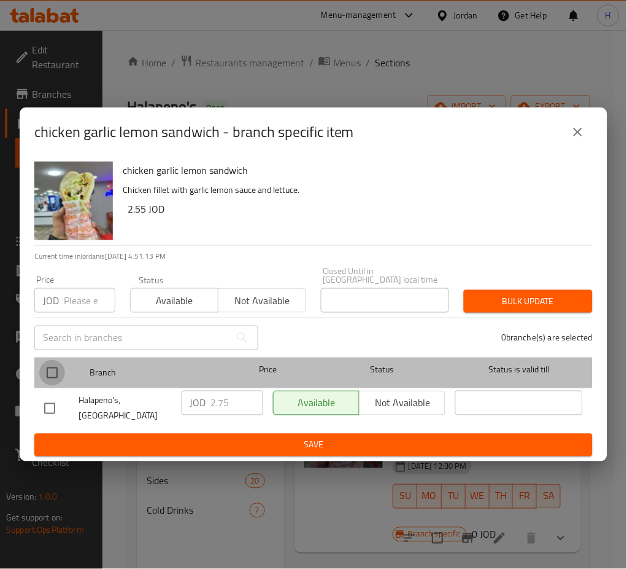
click at [56, 377] on input "checkbox" at bounding box center [52, 373] width 26 height 26
checkbox input "true"
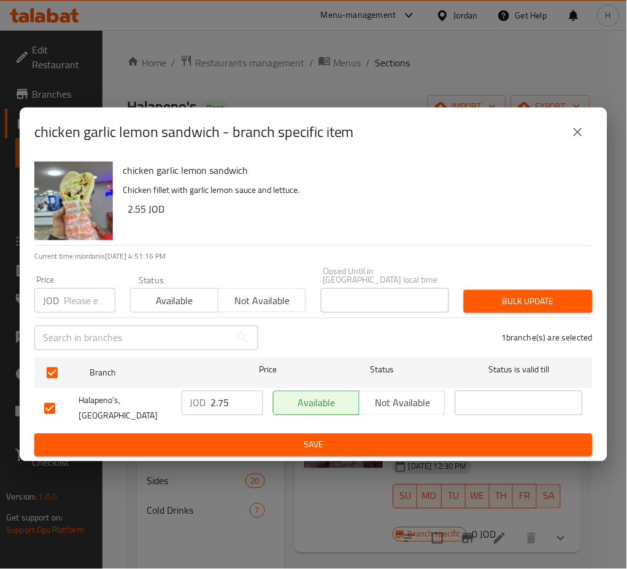
click at [368, 198] on p "Chicken fillet with garlic lemon sauce and lettuce." at bounding box center [353, 189] width 460 height 15
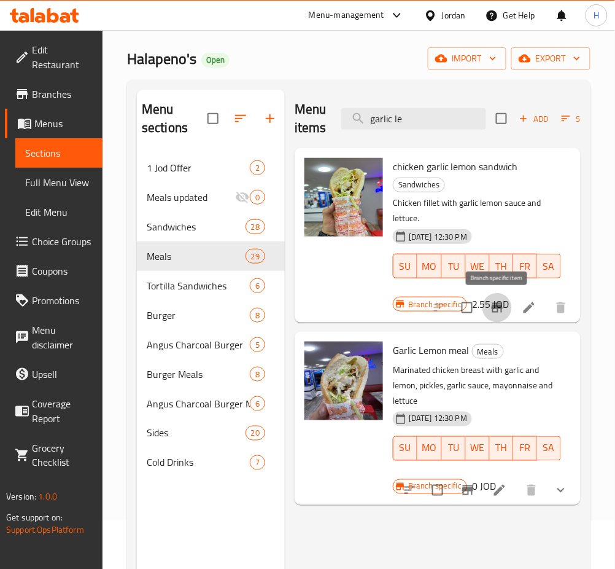
scroll to position [82, 0]
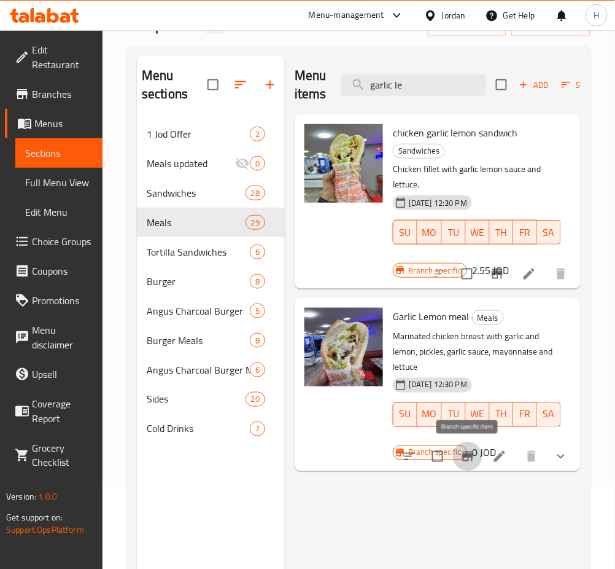
click at [466, 462] on icon "Branch-specific-item" at bounding box center [467, 456] width 15 height 15
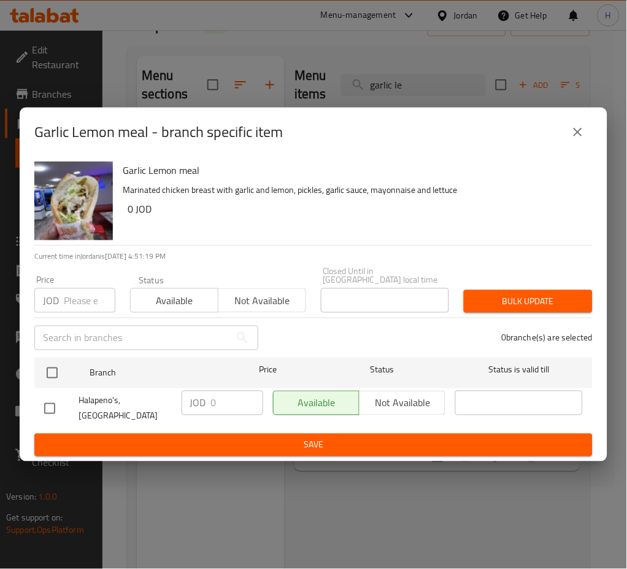
click at [57, 373] on input "checkbox" at bounding box center [52, 373] width 26 height 26
checkbox input "true"
click at [239, 411] on input "0" at bounding box center [237, 402] width 52 height 25
type input "4.25"
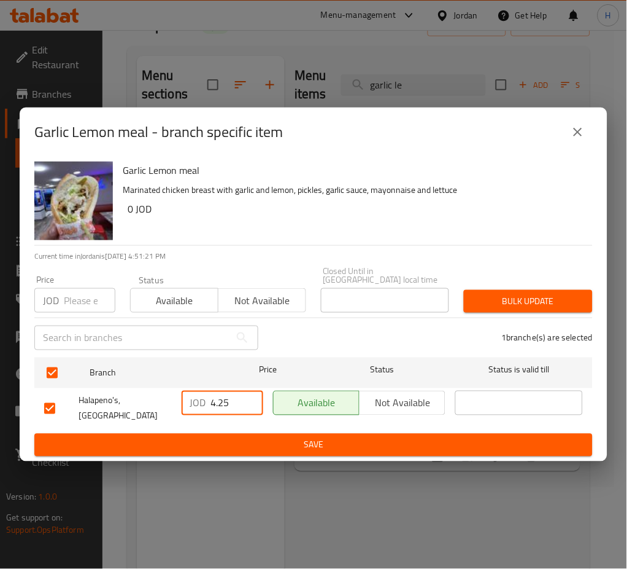
click at [266, 438] on span "Save" at bounding box center [313, 444] width 539 height 15
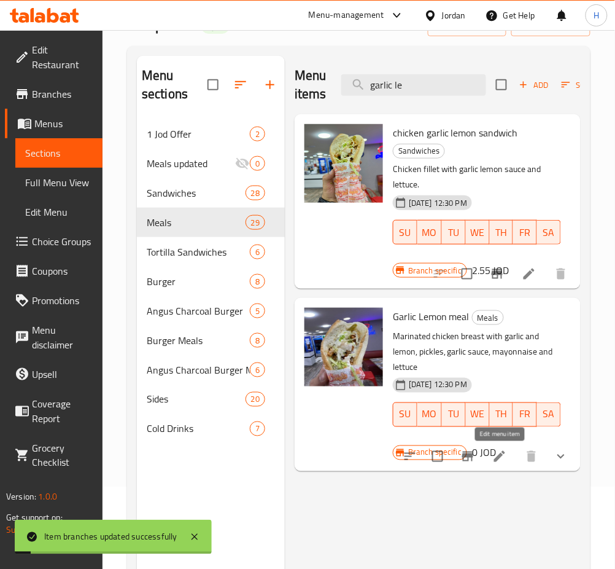
click at [500, 457] on icon at bounding box center [499, 456] width 11 height 11
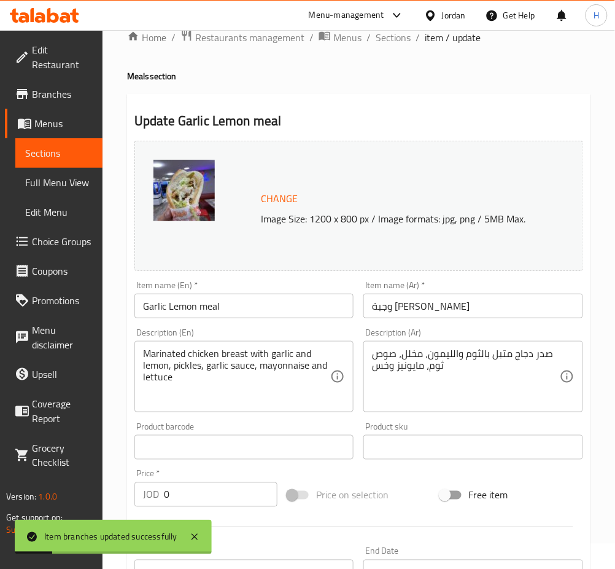
scroll to position [409, 0]
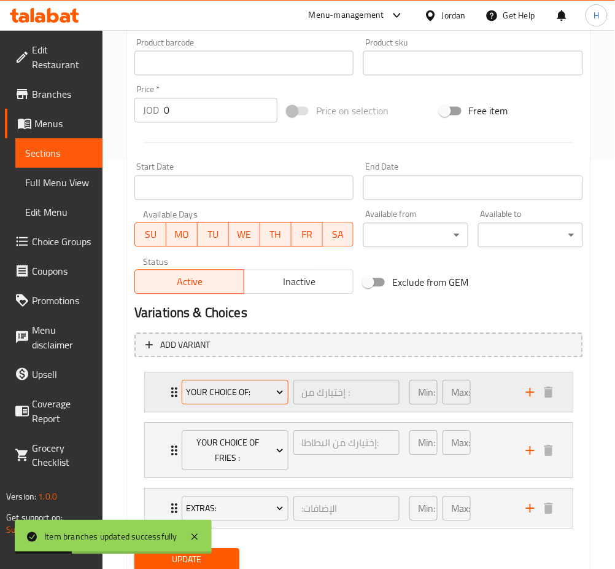
click at [234, 386] on span "Your Choice Of:" at bounding box center [235, 392] width 98 height 15
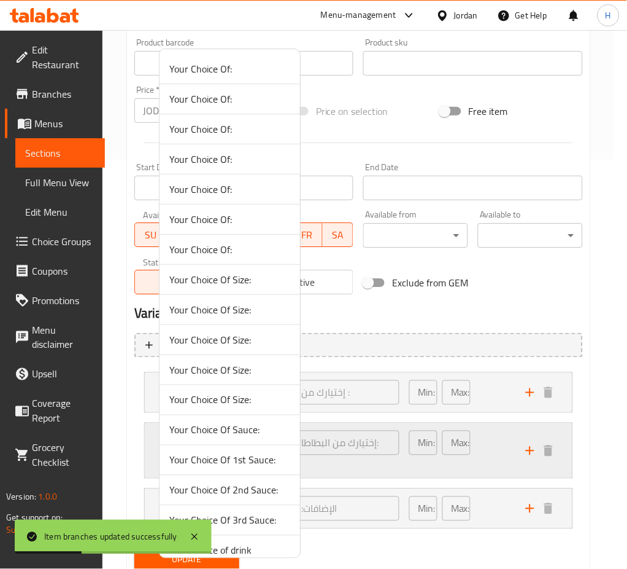
click at [263, 444] on li "Your Choice Of Sauce:" at bounding box center [230, 430] width 141 height 30
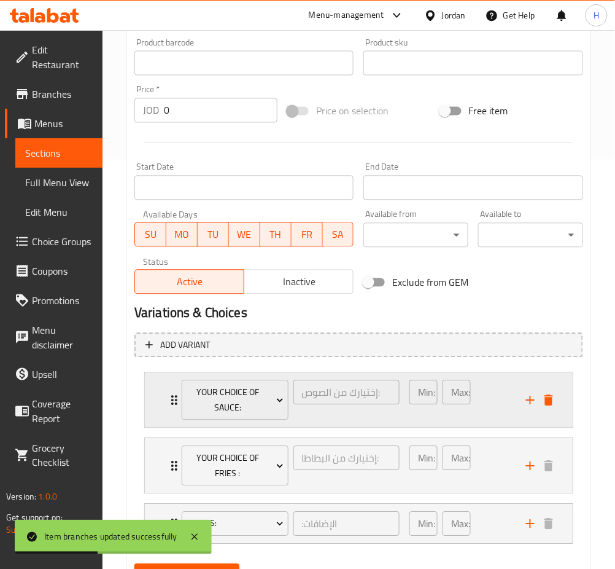
click at [547, 384] on div "Your Choice Of Sauce: إختيارك من الصوص: ​ Min: 1 ​ Max: 1 ​" at bounding box center [362, 400] width 391 height 55
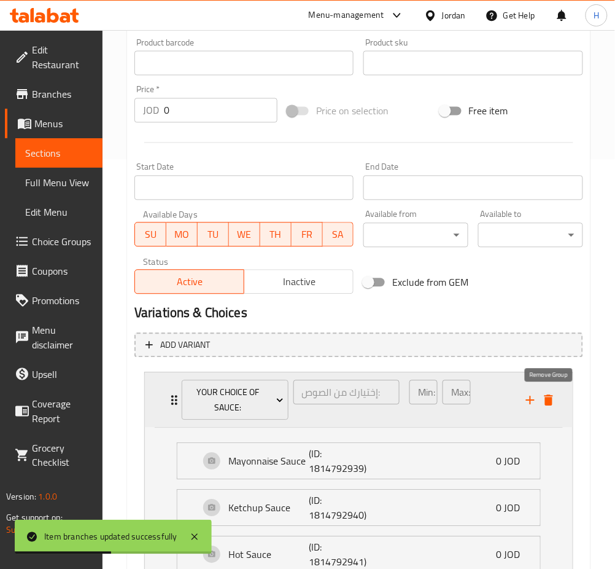
click at [547, 403] on icon "delete" at bounding box center [549, 400] width 9 height 11
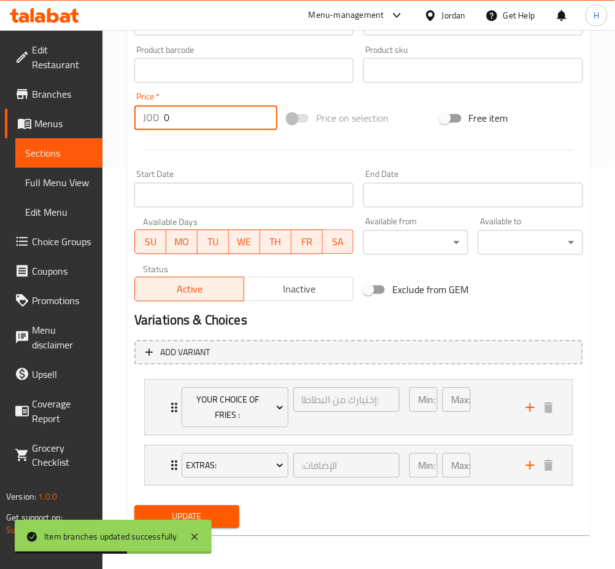
click at [214, 117] on input "0" at bounding box center [221, 118] width 114 height 25
type input "4.25"
click at [134, 505] on button "Update" at bounding box center [186, 516] width 105 height 23
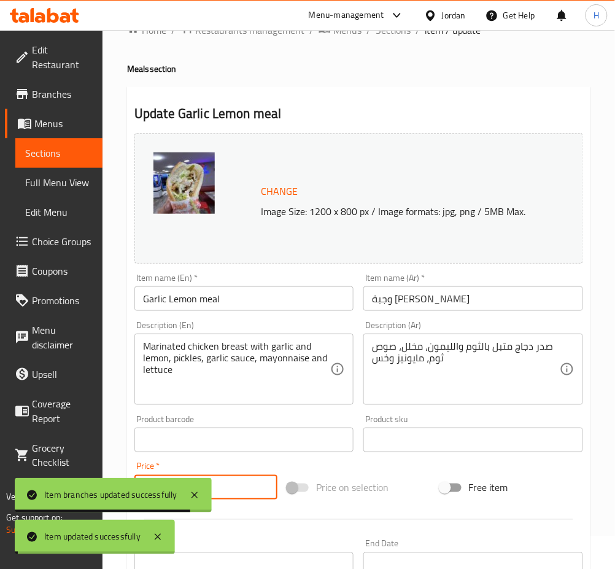
scroll to position [0, 0]
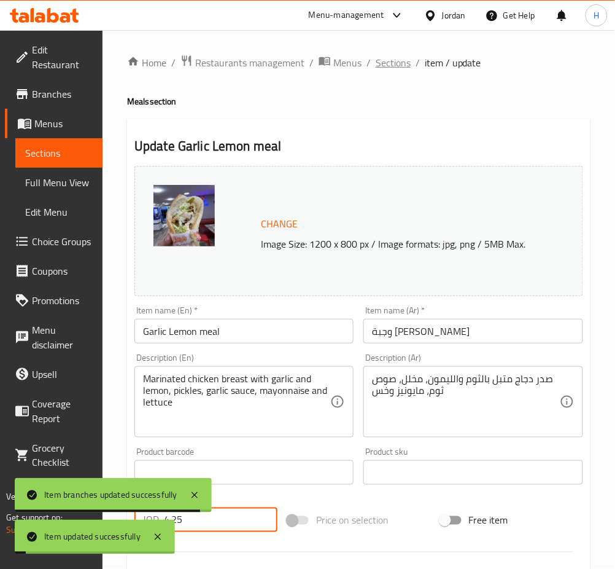
click at [384, 61] on span "Sections" at bounding box center [393, 62] width 35 height 15
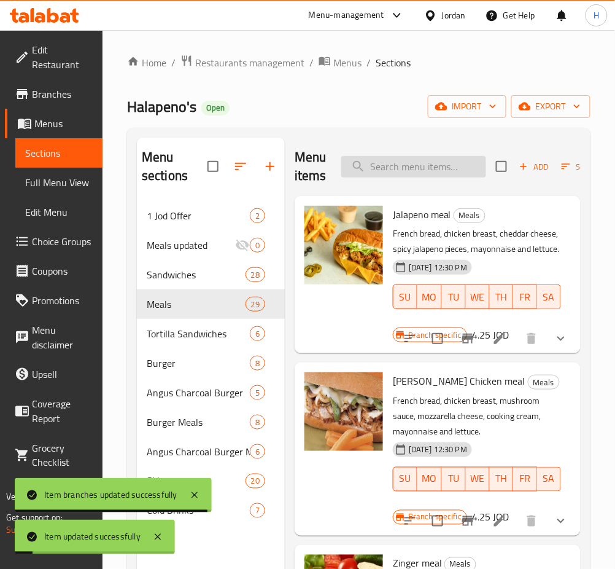
click at [416, 172] on input "search" at bounding box center [413, 166] width 145 height 21
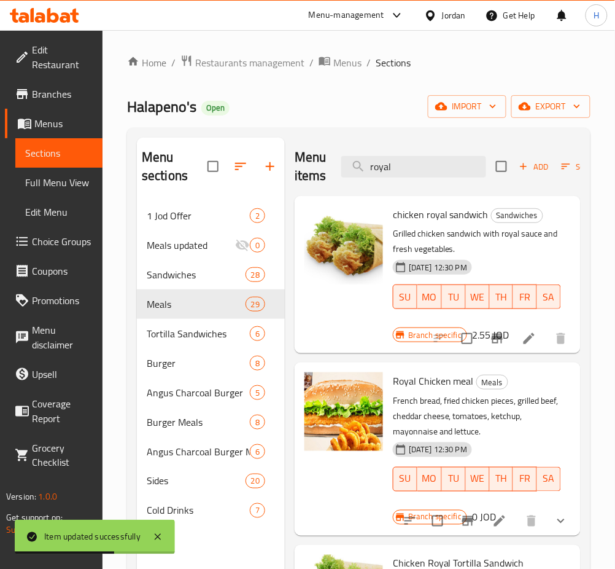
type input "royal"
click at [492, 337] on icon "Branch-specific-item" at bounding box center [497, 338] width 11 height 10
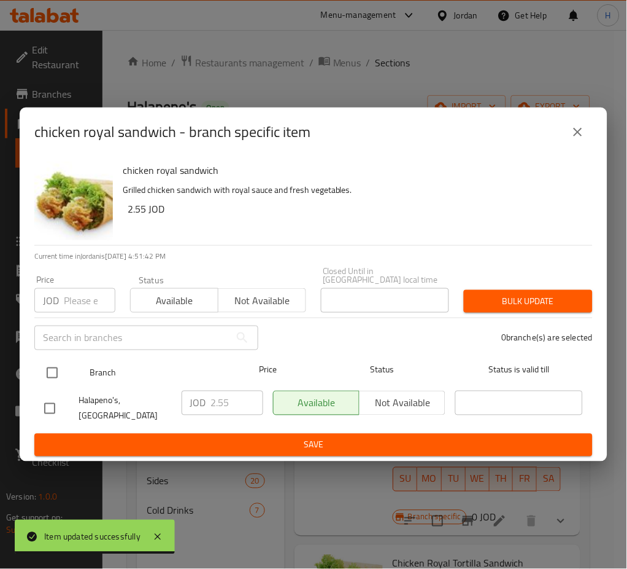
click at [43, 372] on input "checkbox" at bounding box center [52, 373] width 26 height 26
checkbox input "true"
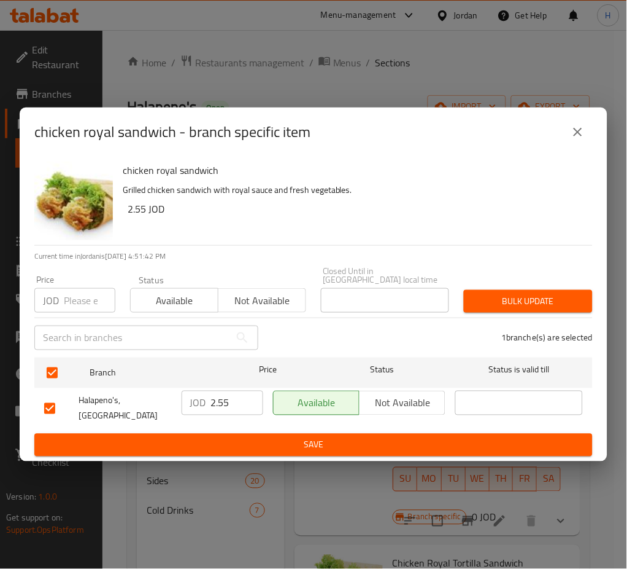
click at [227, 393] on input "2.55" at bounding box center [237, 402] width 52 height 25
type input "2.75"
click at [203, 440] on span "Save" at bounding box center [313, 444] width 539 height 15
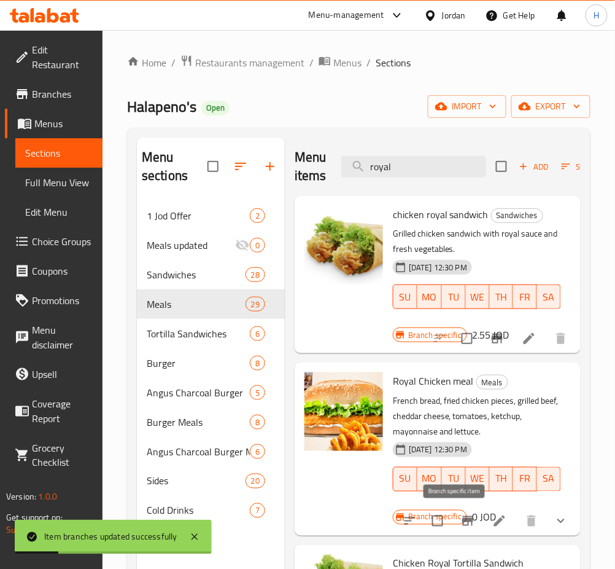
click at [460, 527] on icon "Branch-specific-item" at bounding box center [467, 520] width 15 height 15
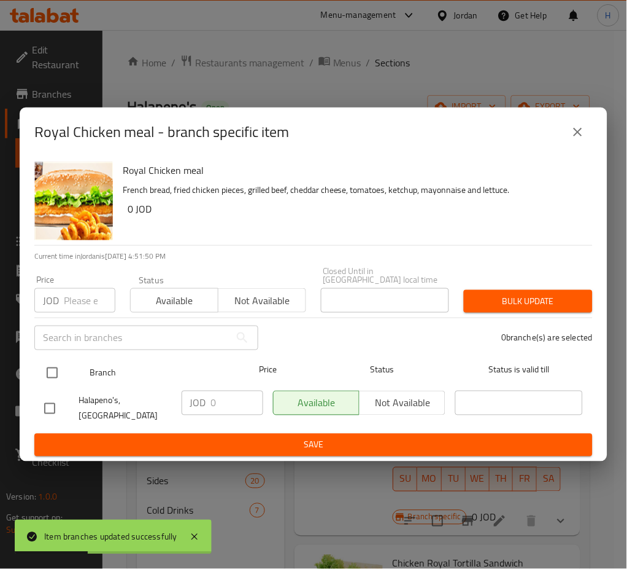
click at [52, 368] on input "checkbox" at bounding box center [52, 373] width 26 height 26
checkbox input "true"
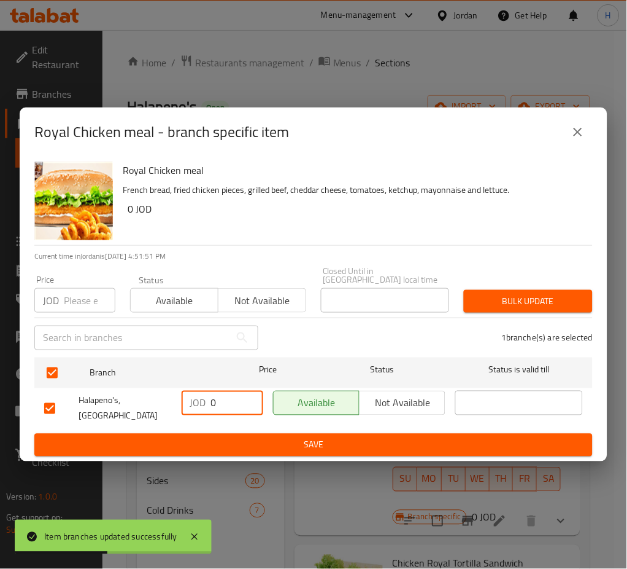
click at [226, 397] on input "0" at bounding box center [237, 402] width 52 height 25
type input "4.25"
click at [290, 437] on span "Save" at bounding box center [313, 444] width 539 height 15
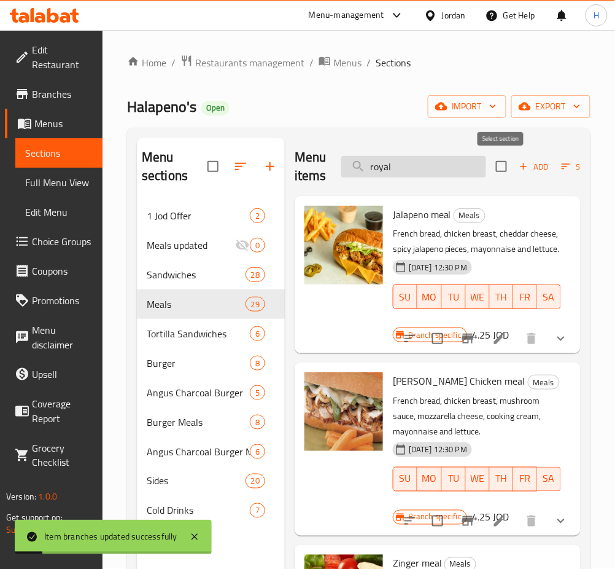
click at [453, 162] on input "royal" at bounding box center [413, 166] width 145 height 21
type input "royal"
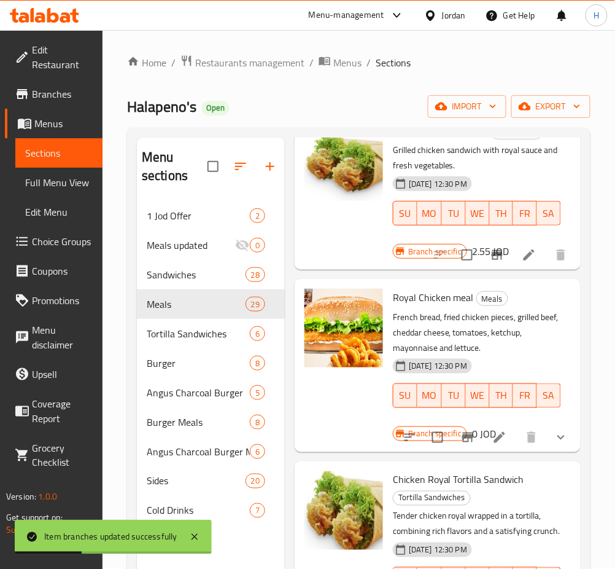
scroll to position [163, 0]
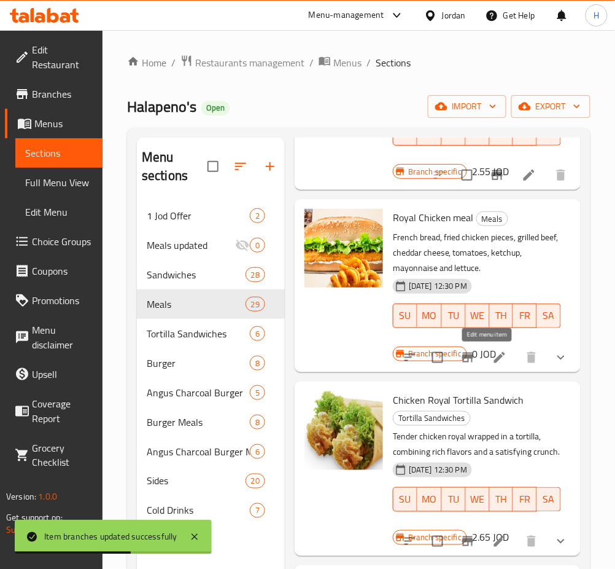
click at [492, 359] on icon at bounding box center [499, 357] width 15 height 15
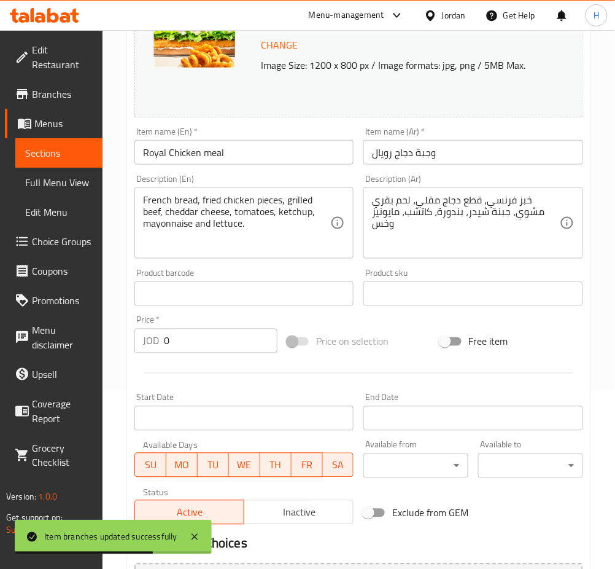
scroll to position [327, 0]
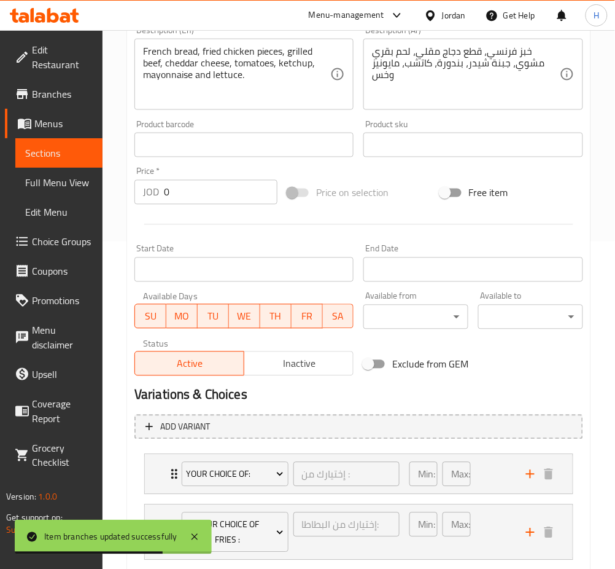
click at [207, 208] on div "Price   * JOD 0 Price *" at bounding box center [206, 185] width 153 height 47
click at [213, 194] on input "0" at bounding box center [221, 192] width 114 height 25
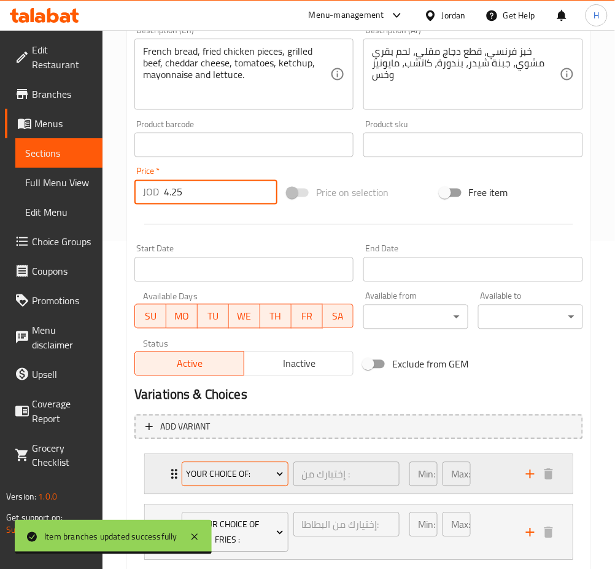
type input "4.25"
click at [209, 470] on span "Your Choice Of:" at bounding box center [235, 474] width 98 height 15
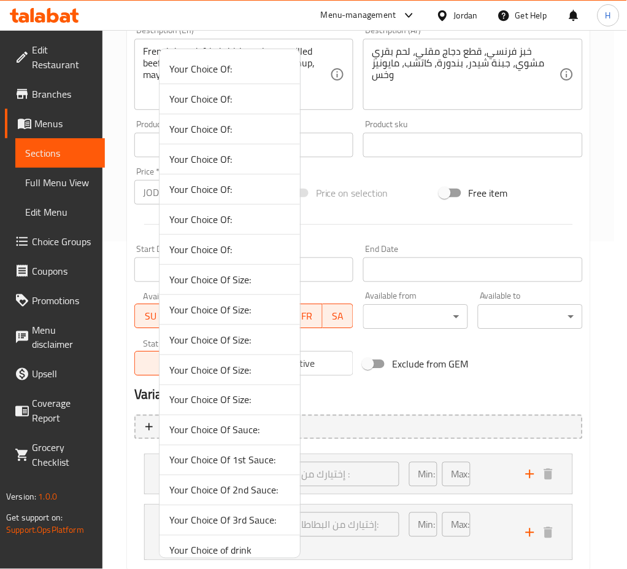
click at [239, 484] on span "Your Choice Of 2nd Sauce:" at bounding box center [229, 490] width 121 height 15
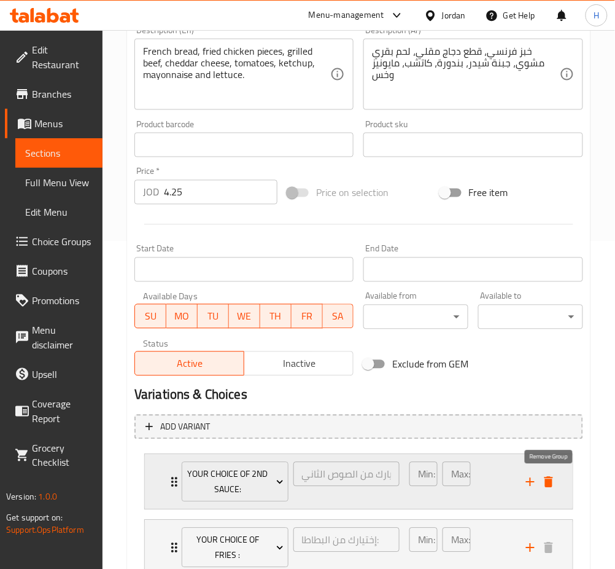
click at [542, 476] on icon "delete" at bounding box center [548, 482] width 15 height 15
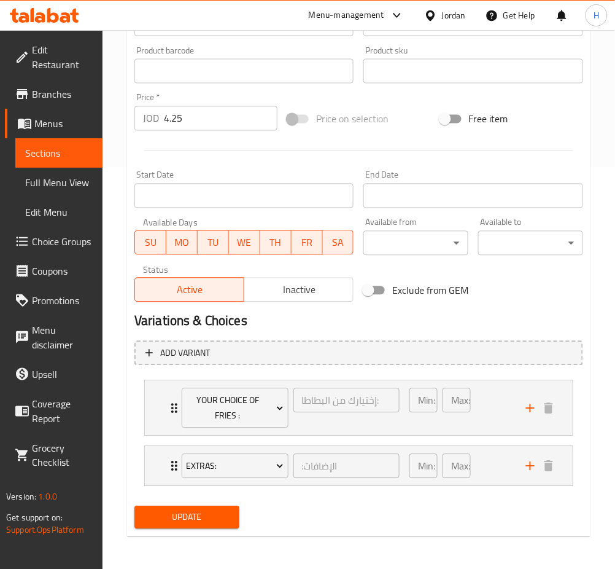
scroll to position [402, 0]
click at [184, 503] on div "Update" at bounding box center [187, 516] width 115 height 33
drag, startPoint x: 211, startPoint y: 518, endPoint x: 222, endPoint y: 524, distance: 12.1
click at [210, 518] on span "Update" at bounding box center [186, 516] width 85 height 15
drag, startPoint x: 177, startPoint y: 512, endPoint x: 258, endPoint y: 481, distance: 87.2
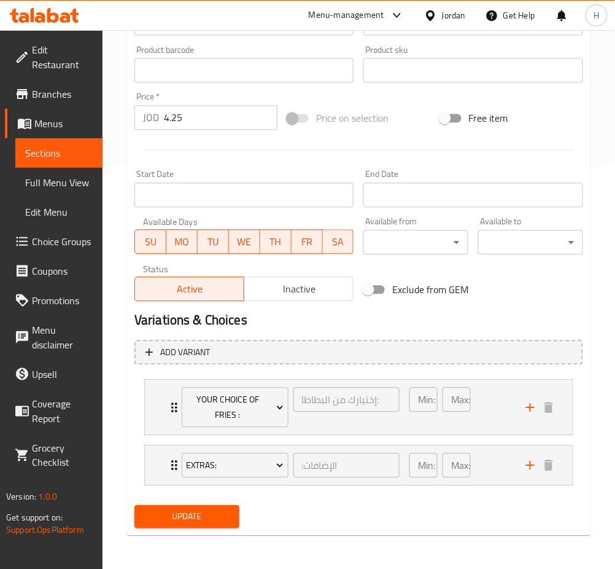
click at [179, 512] on span "Update" at bounding box center [186, 516] width 85 height 15
click at [218, 518] on span "Update" at bounding box center [186, 516] width 85 height 15
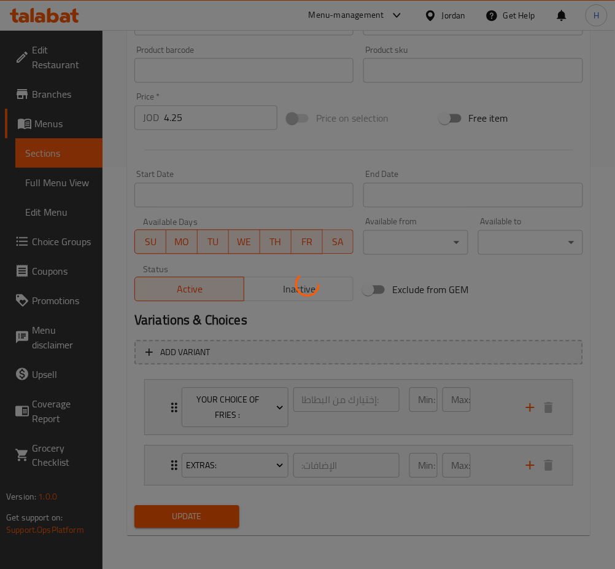
scroll to position [0, 0]
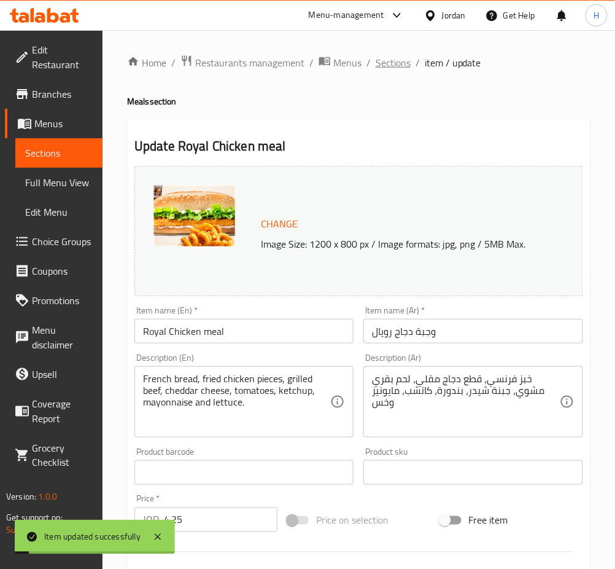
click at [397, 64] on span "Sections" at bounding box center [393, 62] width 35 height 15
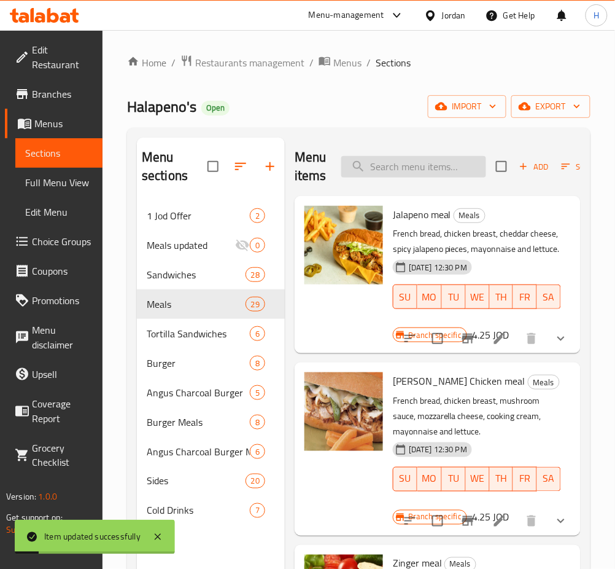
click at [414, 162] on input "search" at bounding box center [413, 166] width 145 height 21
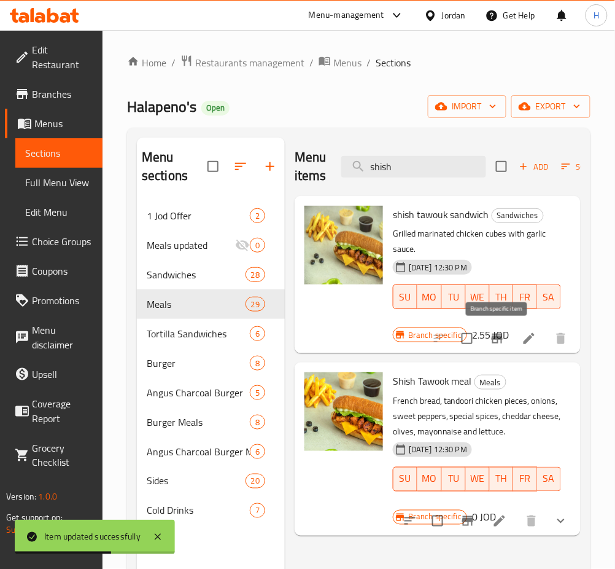
type input "shish"
click at [492, 341] on icon "Branch-specific-item" at bounding box center [497, 338] width 15 height 15
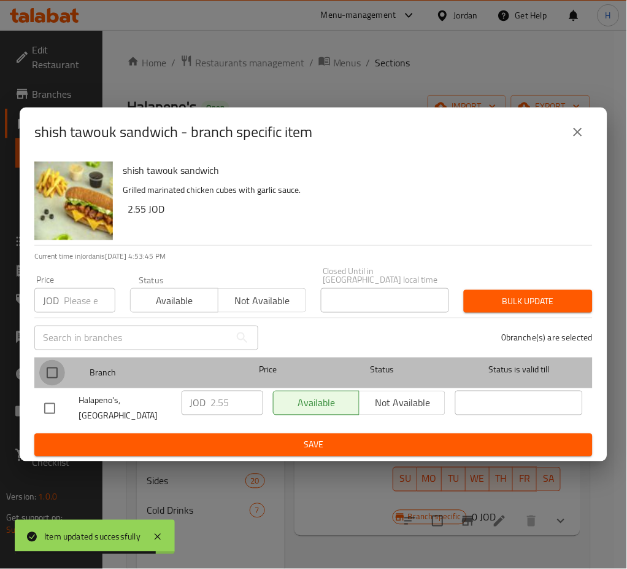
click at [56, 373] on input "checkbox" at bounding box center [52, 373] width 26 height 26
checkbox input "true"
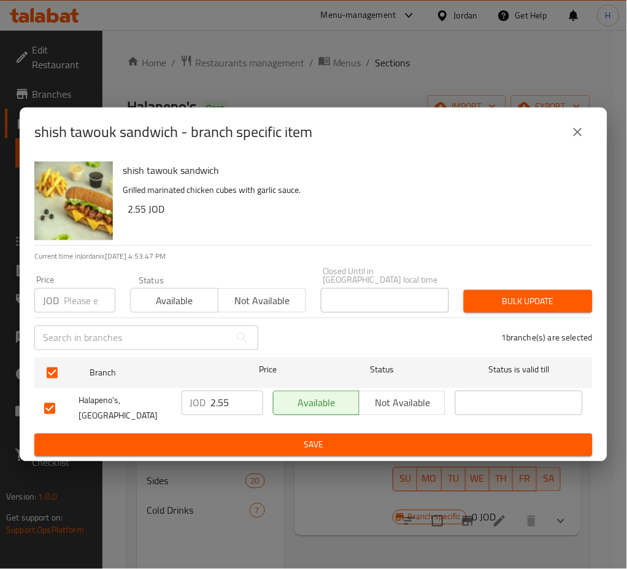
drag, startPoint x: 227, startPoint y: 397, endPoint x: 169, endPoint y: 397, distance: 57.7
click at [171, 398] on div "Halapeno's, Dhuheibah JOD 2.55 ​ Available Not available ​" at bounding box center [313, 408] width 549 height 45
type input "2.75"
click at [257, 443] on button "Save" at bounding box center [313, 444] width 559 height 23
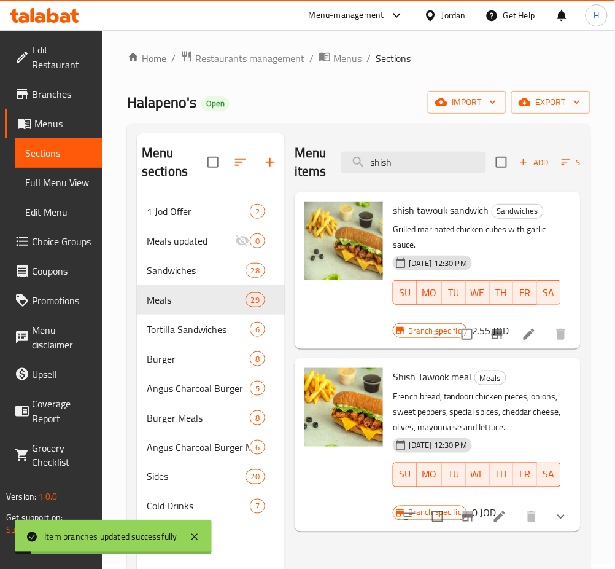
scroll to position [163, 0]
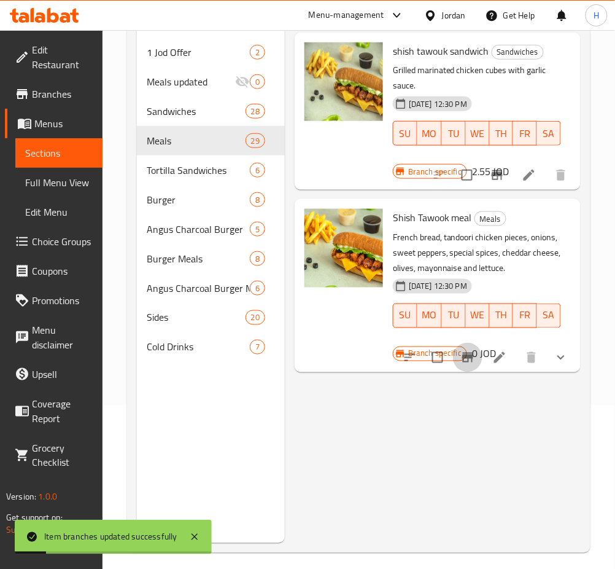
click at [467, 359] on icon "Branch-specific-item" at bounding box center [467, 357] width 15 height 15
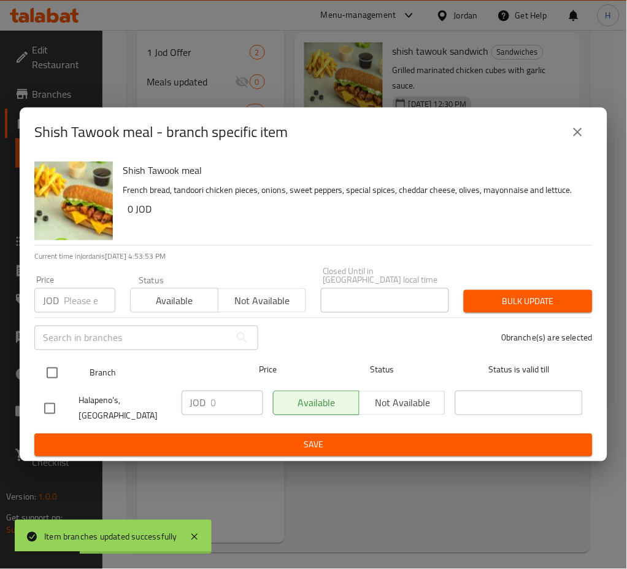
click at [48, 371] on input "checkbox" at bounding box center [52, 373] width 26 height 26
checkbox input "true"
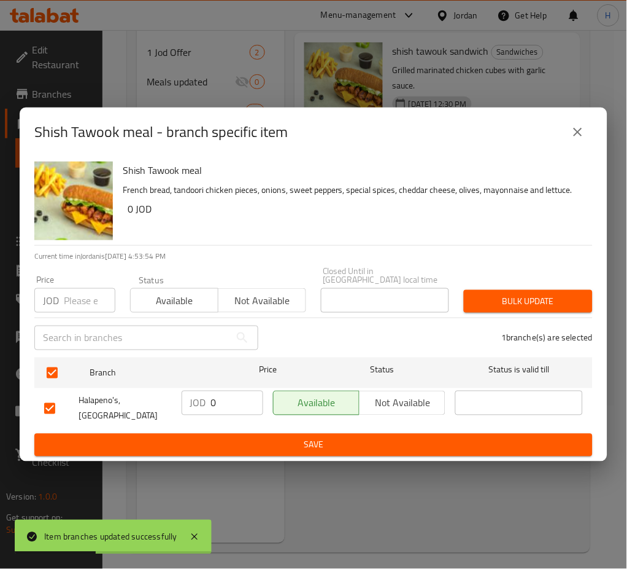
drag, startPoint x: 219, startPoint y: 402, endPoint x: 182, endPoint y: 394, distance: 37.1
click at [195, 406] on div "JOD 0 ​" at bounding box center [223, 402] width 82 height 25
type input "4.25"
click at [467, 437] on span "Save" at bounding box center [313, 444] width 539 height 15
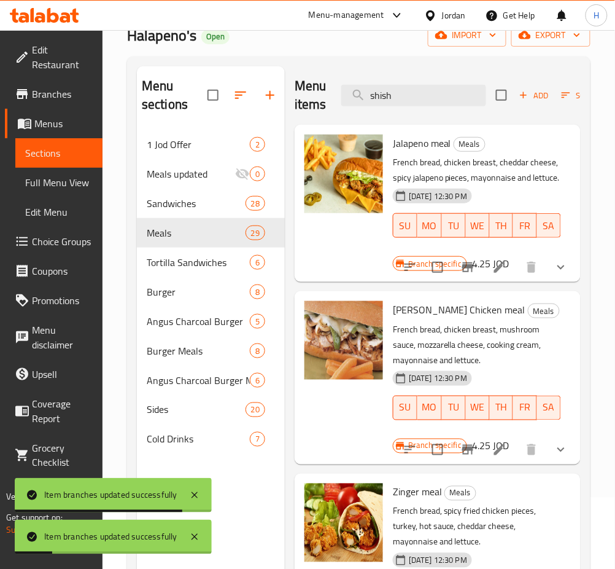
scroll to position [0, 0]
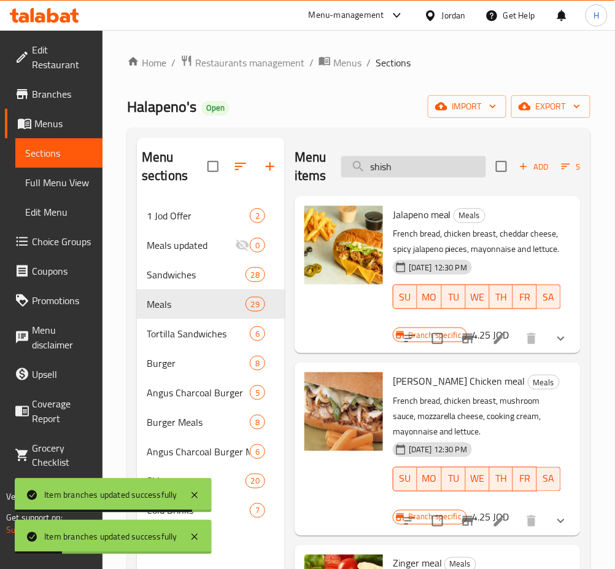
click at [433, 162] on input "shish" at bounding box center [413, 166] width 145 height 21
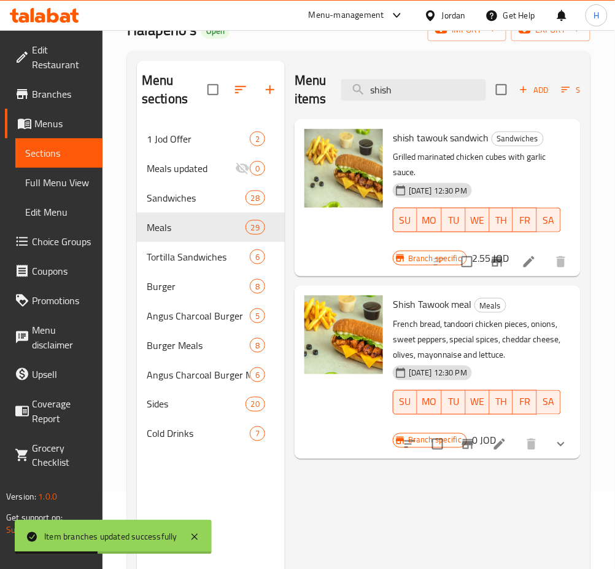
scroll to position [172, 0]
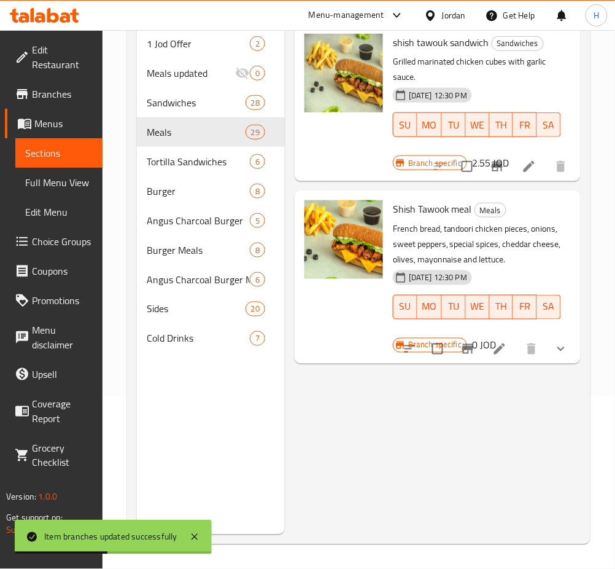
type input "shish"
click at [503, 349] on icon at bounding box center [499, 348] width 15 height 15
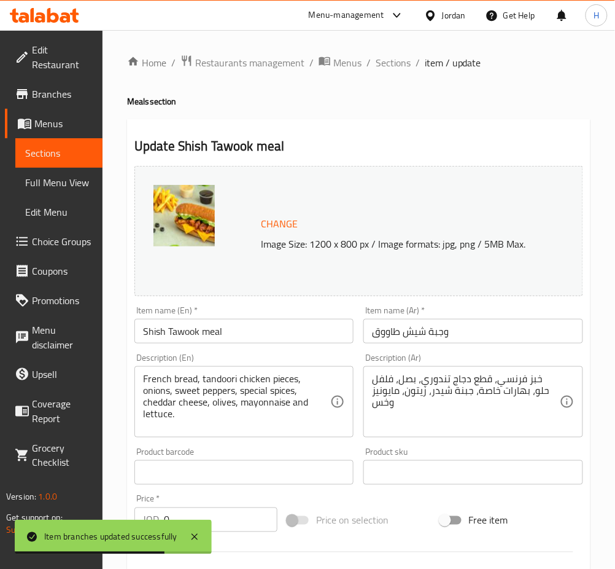
click at [219, 524] on input "0" at bounding box center [221, 519] width 114 height 25
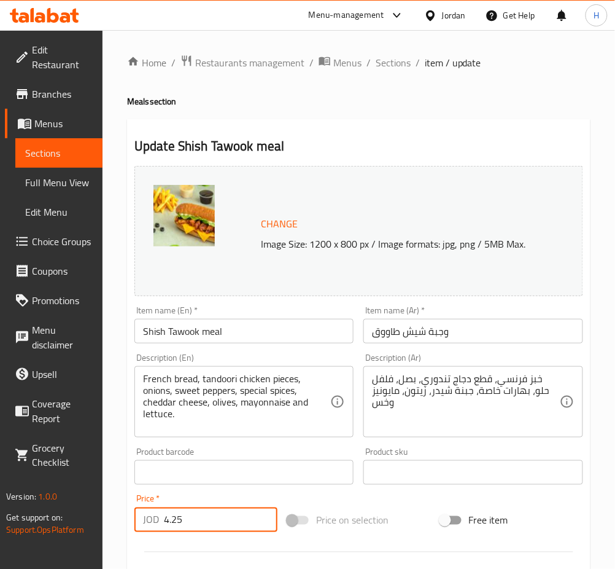
type input "4.25"
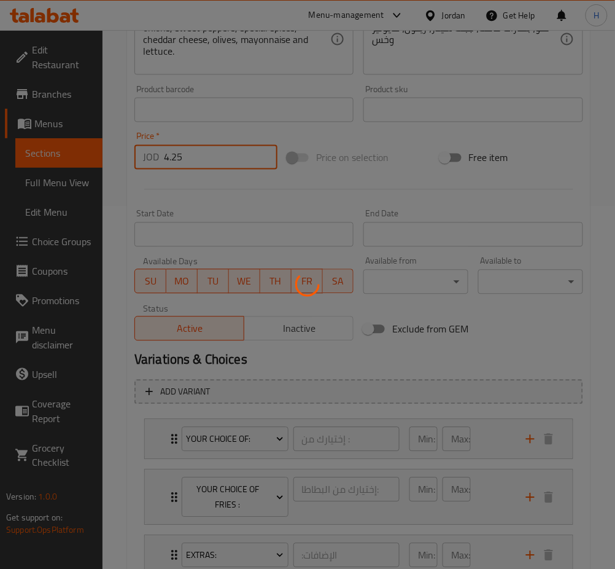
scroll to position [452, 0]
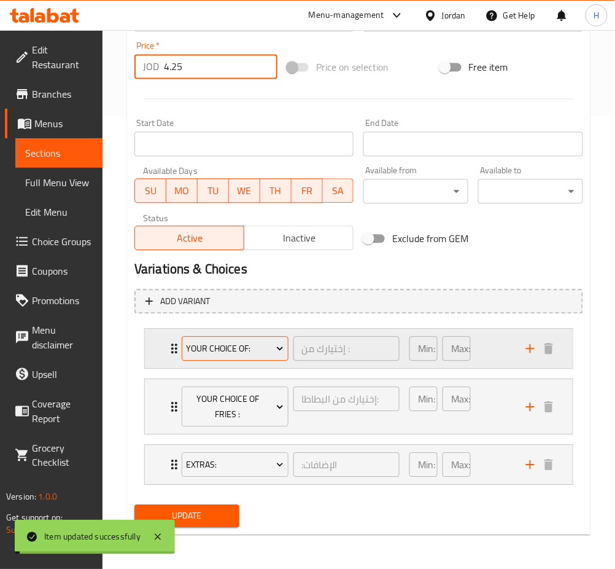
click at [232, 348] on span "Your Choice Of:" at bounding box center [235, 348] width 98 height 15
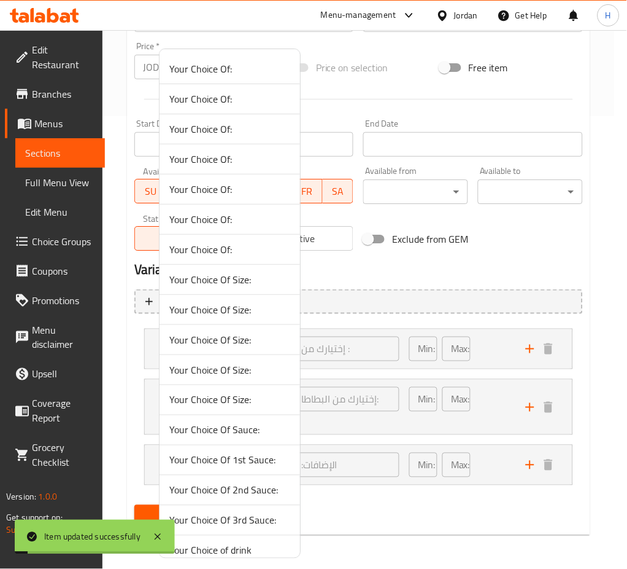
drag, startPoint x: 260, startPoint y: 443, endPoint x: 488, endPoint y: 421, distance: 229.5
click at [260, 442] on li "Your Choice Of Sauce:" at bounding box center [230, 430] width 141 height 30
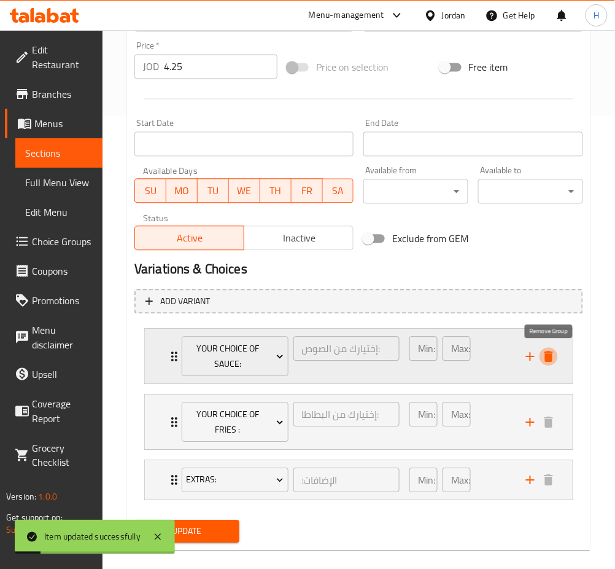
click at [550, 357] on icon "delete" at bounding box center [549, 356] width 9 height 11
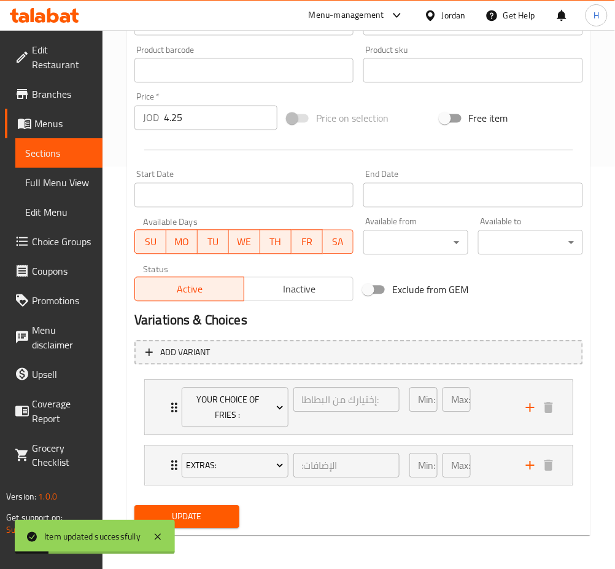
click at [184, 518] on span "Update" at bounding box center [186, 516] width 85 height 15
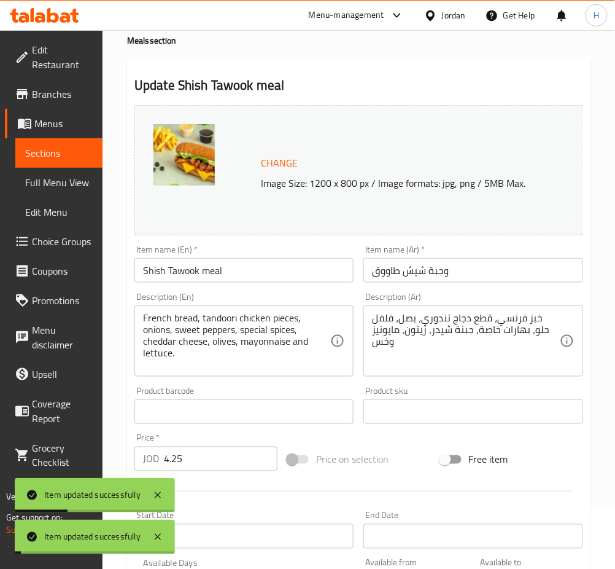
scroll to position [0, 0]
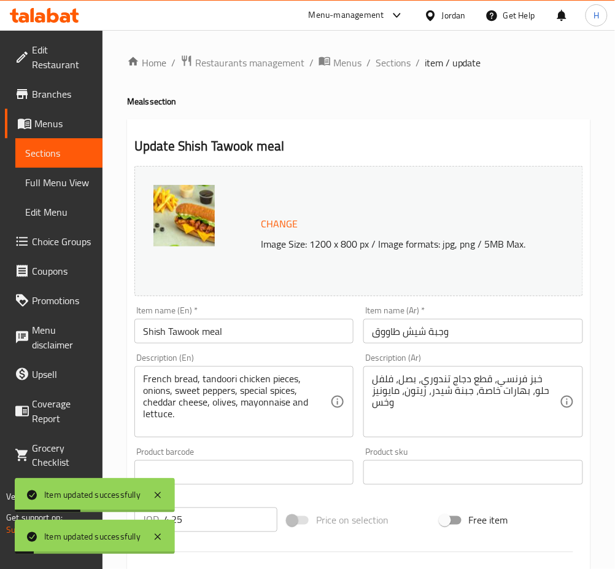
click at [416, 68] on li "/" at bounding box center [418, 62] width 4 height 15
click at [394, 64] on span "Sections" at bounding box center [393, 62] width 35 height 15
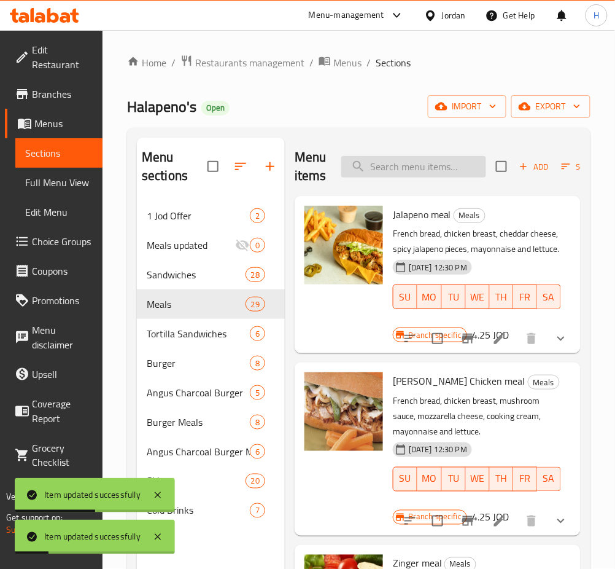
click at [422, 168] on input "search" at bounding box center [413, 166] width 145 height 21
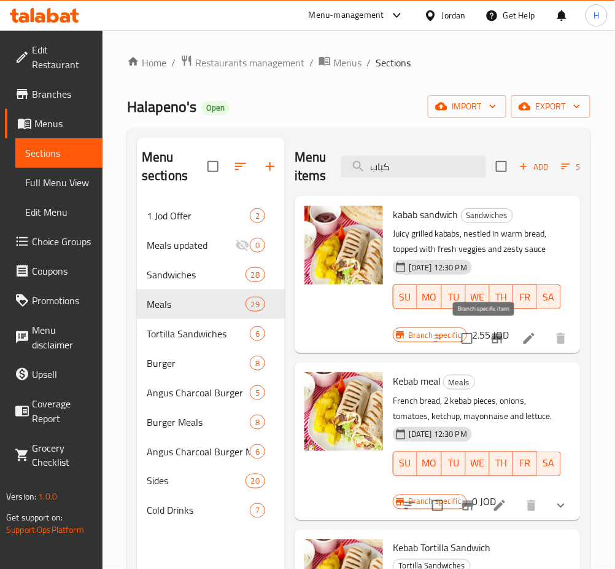
type input "كباب"
click at [492, 343] on icon "Branch-specific-item" at bounding box center [497, 338] width 11 height 10
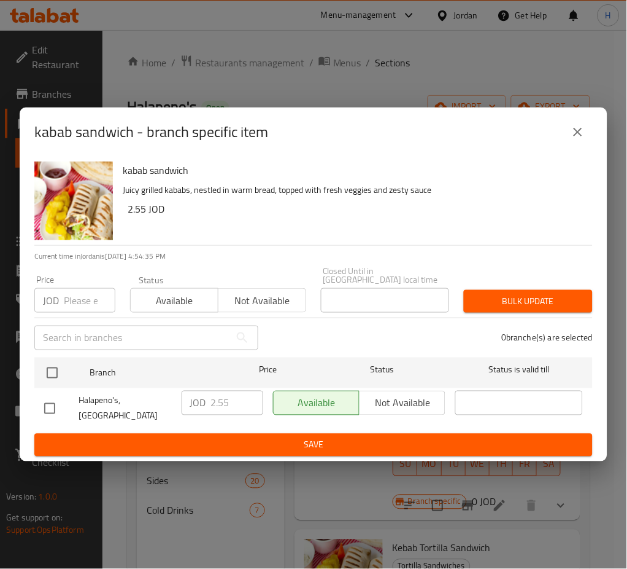
click at [49, 376] on input "checkbox" at bounding box center [52, 373] width 26 height 26
checkbox input "true"
click at [223, 402] on input "2.55" at bounding box center [237, 402] width 52 height 25
type input "2.15"
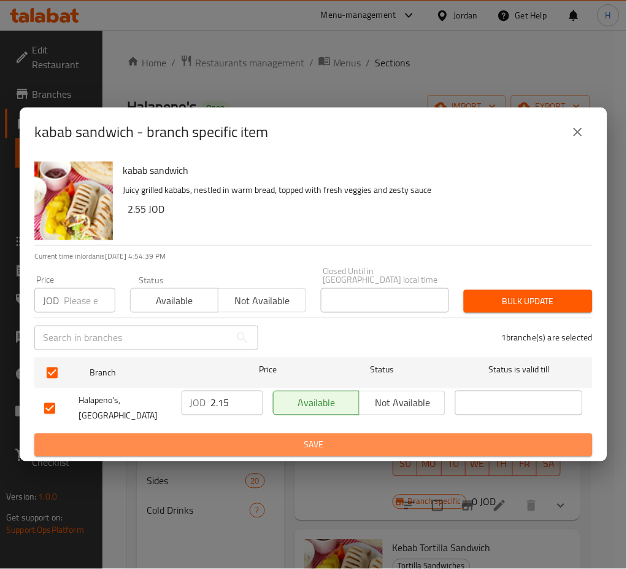
click at [220, 437] on span "Save" at bounding box center [313, 444] width 539 height 15
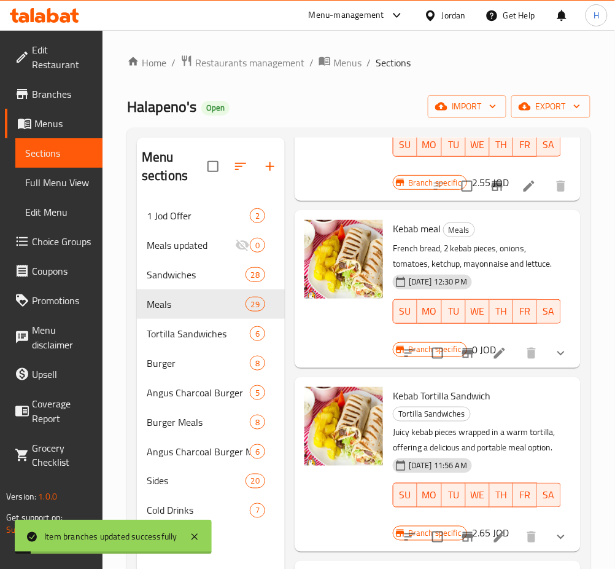
scroll to position [163, 0]
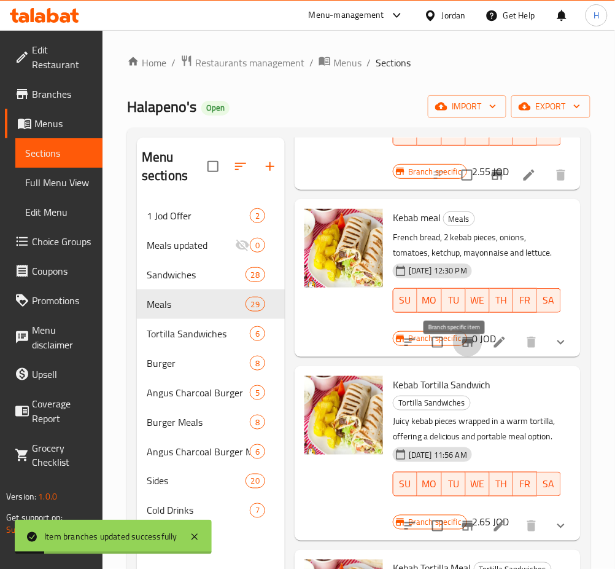
click at [460, 349] on icon "Branch-specific-item" at bounding box center [467, 342] width 15 height 15
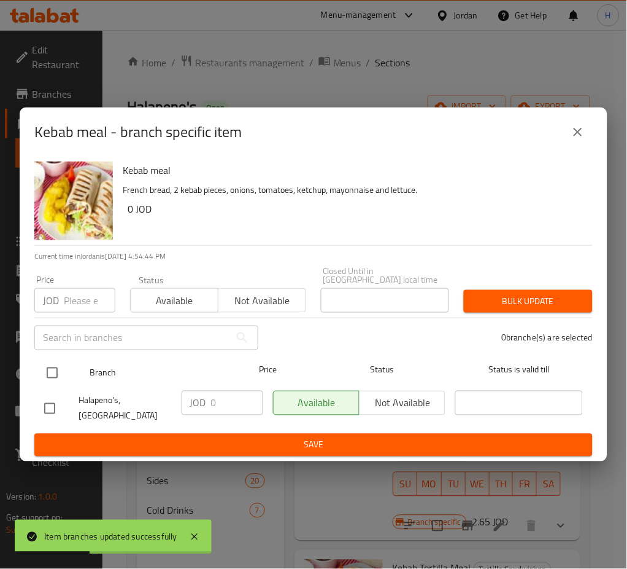
click at [64, 370] on input "checkbox" at bounding box center [52, 373] width 26 height 26
checkbox input "true"
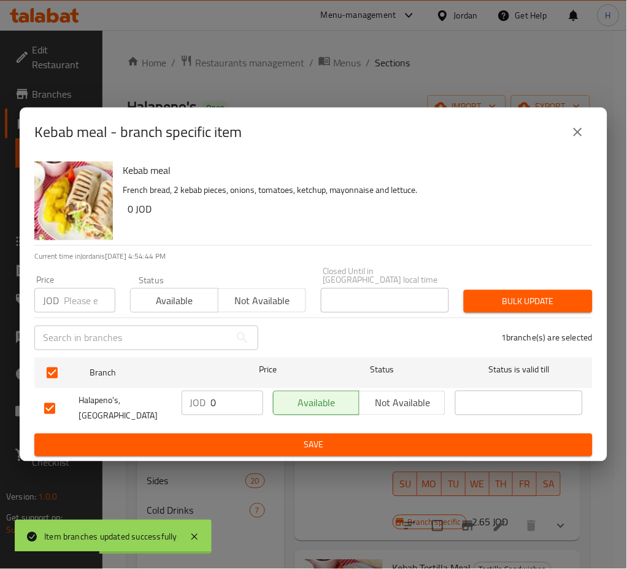
click at [222, 398] on input "0" at bounding box center [237, 402] width 52 height 25
type input "4.25"
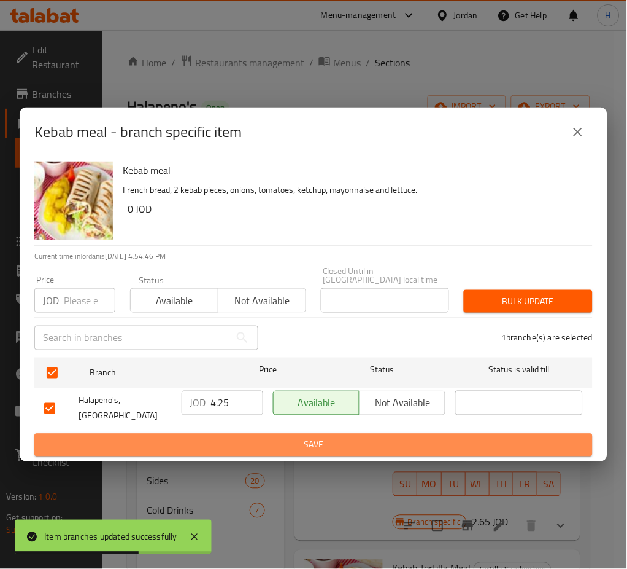
click at [256, 437] on span "Save" at bounding box center [313, 444] width 539 height 15
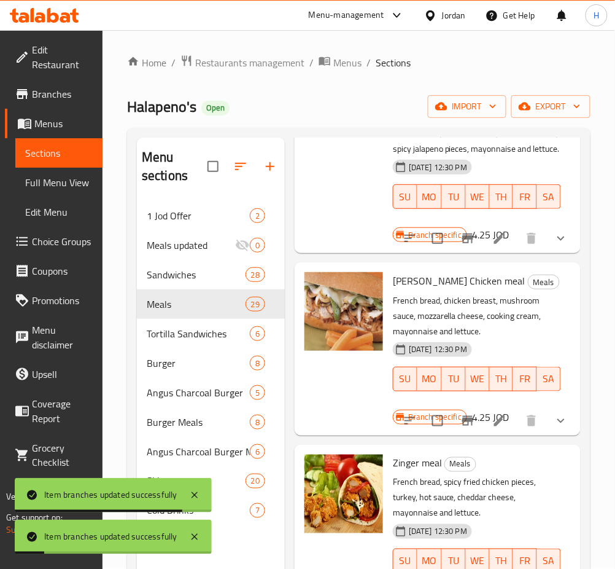
scroll to position [0, 0]
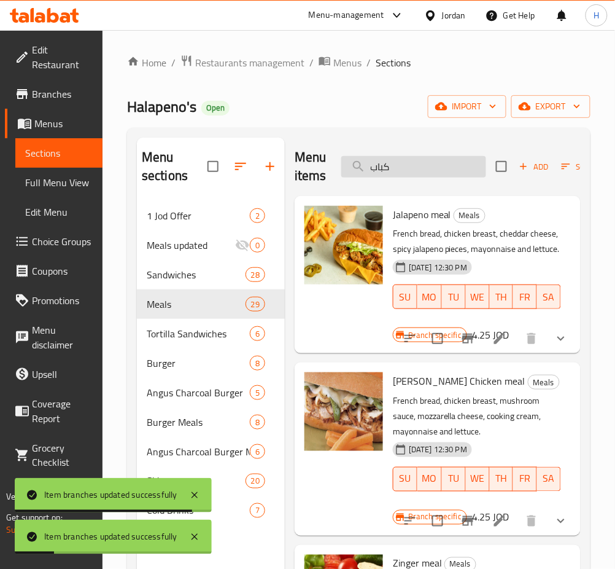
click at [438, 168] on input "كباب" at bounding box center [413, 166] width 145 height 21
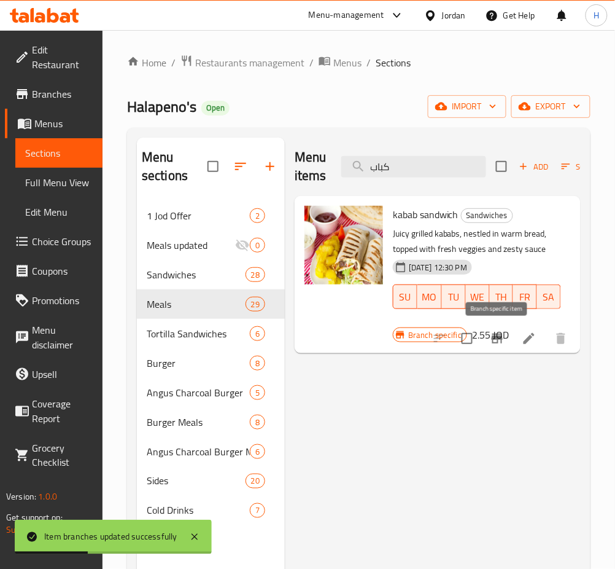
type input "كباب"
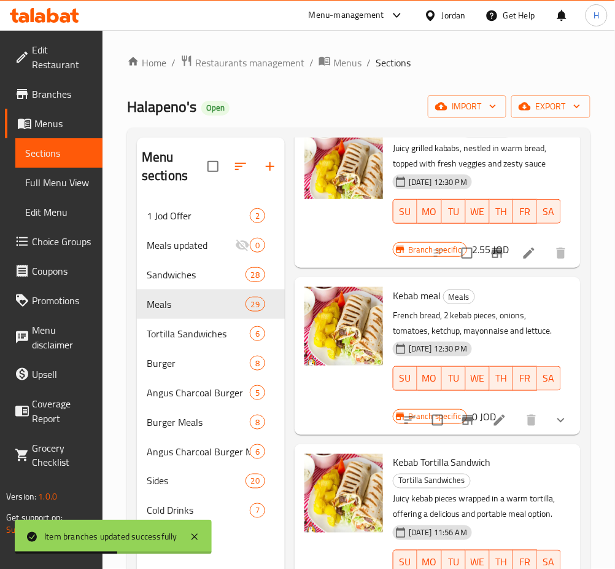
scroll to position [207, 0]
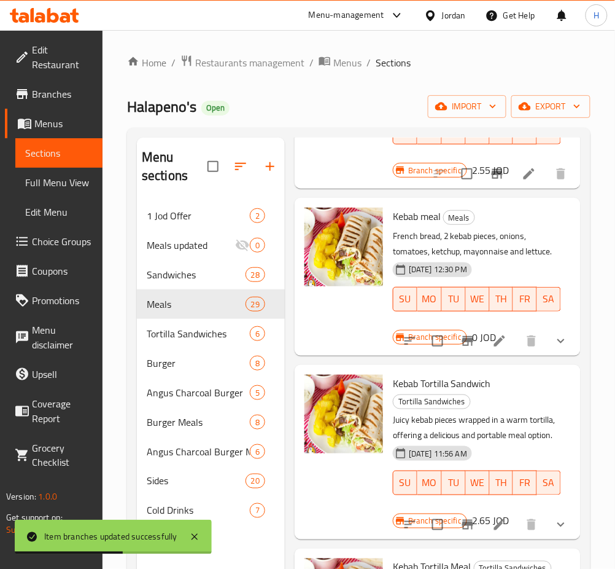
click at [492, 333] on icon at bounding box center [499, 340] width 15 height 15
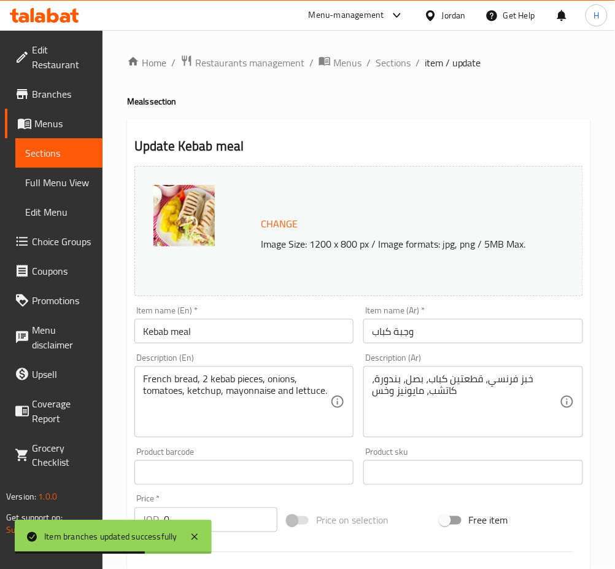
click at [215, 518] on input "0" at bounding box center [221, 519] width 114 height 25
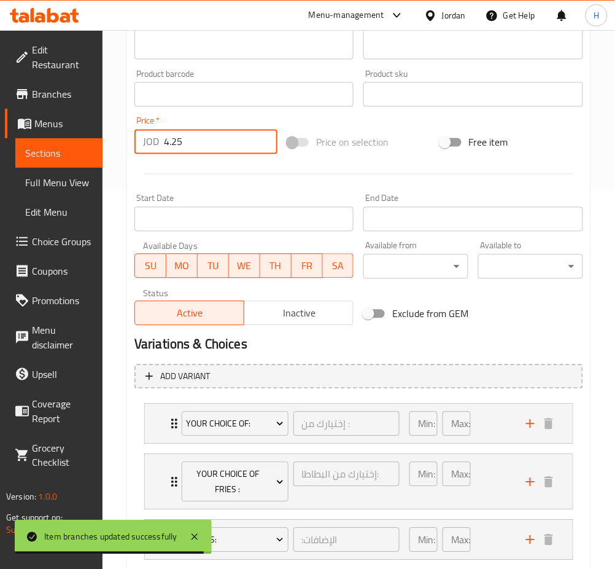
scroll to position [452, 0]
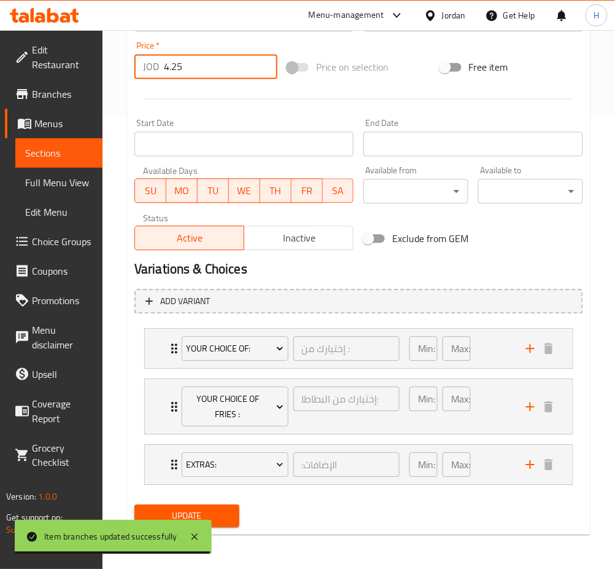
click at [165, 372] on li "Your Choice Of: إختيارك من : ​ Min: 1 ​ Max: 1 ​ Meal With Sinalco Cola (ID: 18…" at bounding box center [358, 349] width 449 height 50
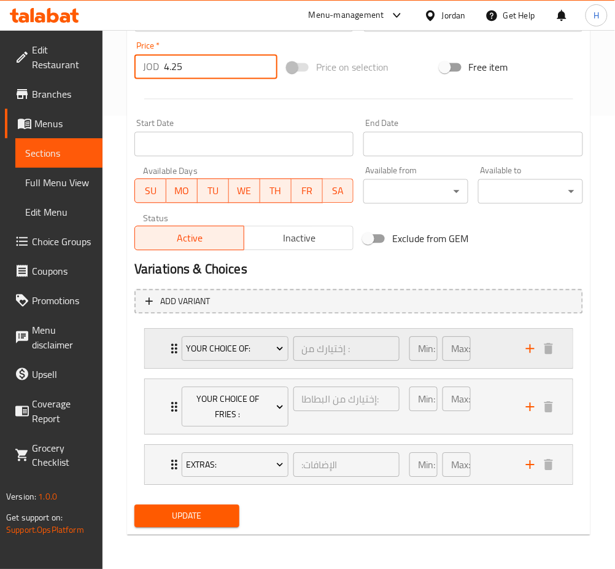
drag, startPoint x: 161, startPoint y: 350, endPoint x: 200, endPoint y: 367, distance: 41.8
click at [160, 351] on div "Your Choice Of: إختيارك من : ​ Min: 1 ​ Max: 1 ​" at bounding box center [359, 348] width 428 height 39
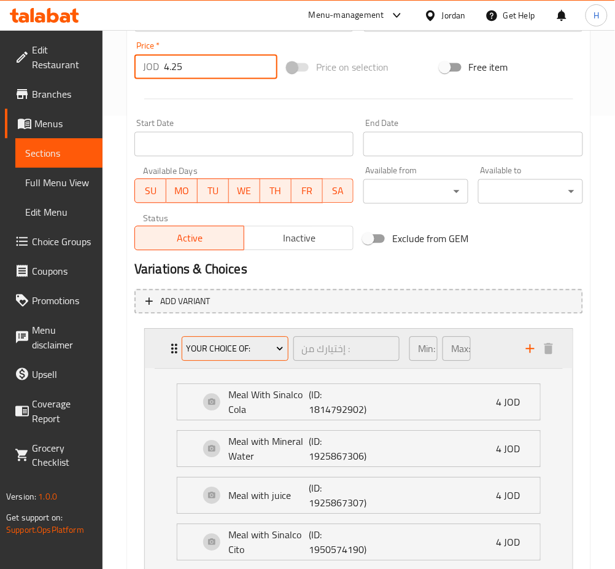
type input "4.25"
click at [247, 354] on span "Your Choice Of:" at bounding box center [235, 348] width 98 height 15
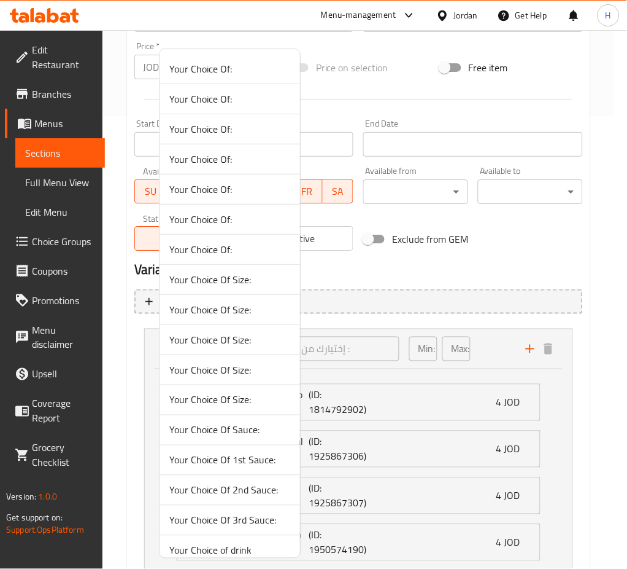
click at [250, 460] on span "Your Choice Of 1st Sauce:" at bounding box center [229, 459] width 121 height 15
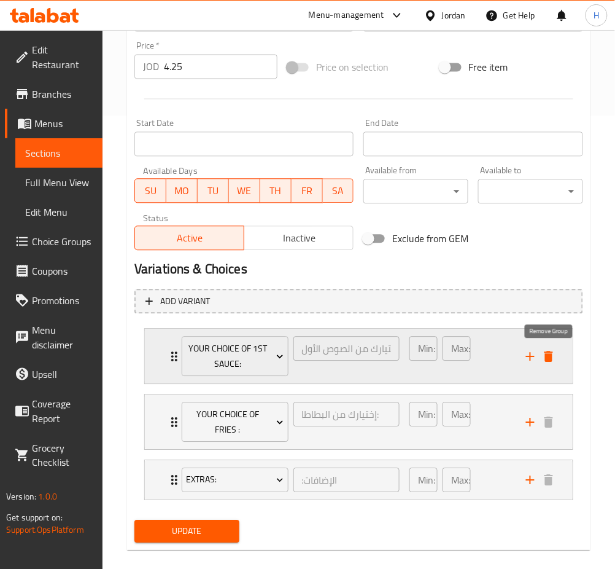
click at [542, 354] on icon "delete" at bounding box center [548, 356] width 15 height 15
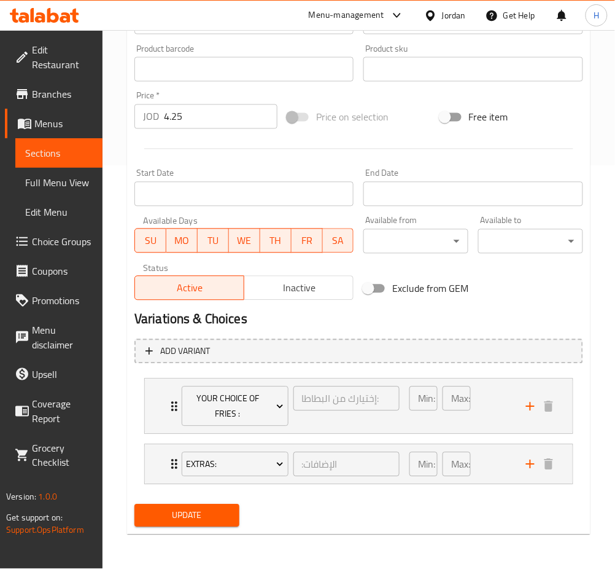
scroll to position [402, 0]
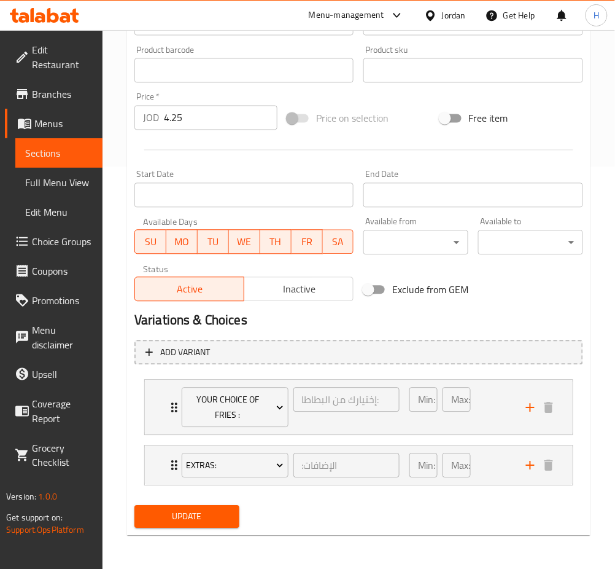
click at [180, 530] on div "Update" at bounding box center [187, 516] width 115 height 33
click at [183, 513] on span "Update" at bounding box center [186, 516] width 85 height 15
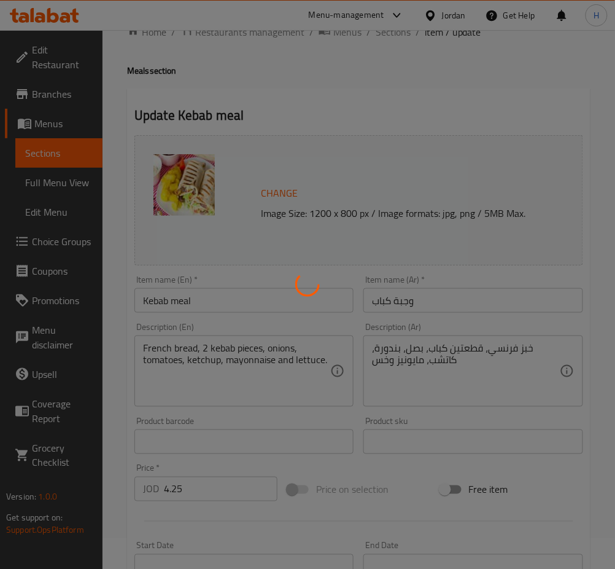
scroll to position [0, 0]
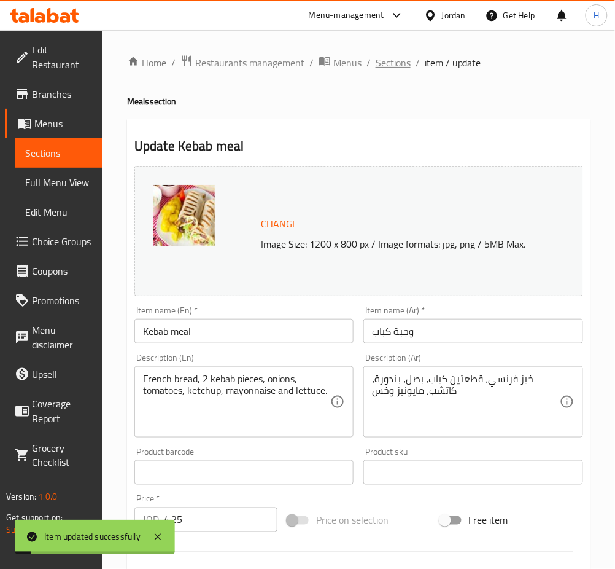
click at [392, 63] on span "Sections" at bounding box center [393, 62] width 35 height 15
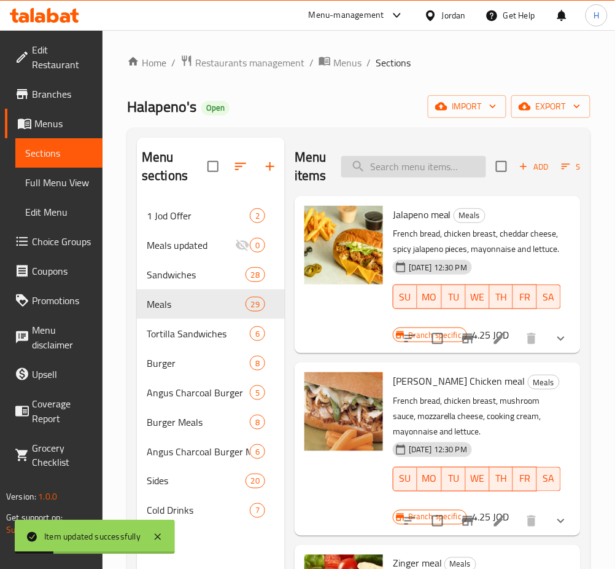
drag, startPoint x: 455, startPoint y: 164, endPoint x: 438, endPoint y: 166, distance: 16.7
click at [454, 165] on input "search" at bounding box center [413, 166] width 145 height 21
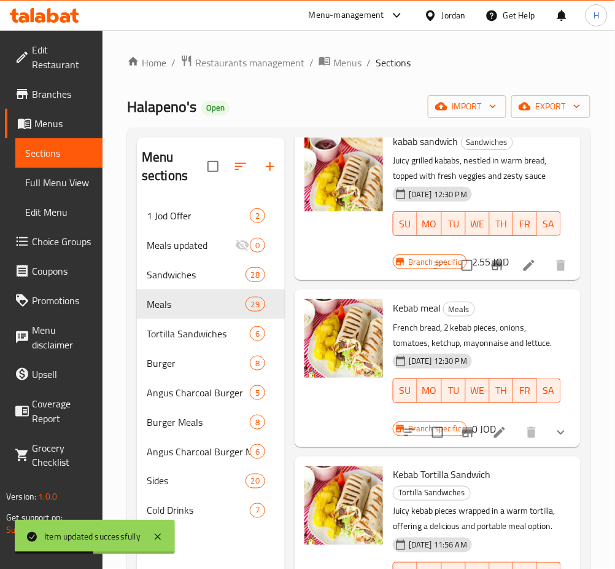
scroll to position [163, 0]
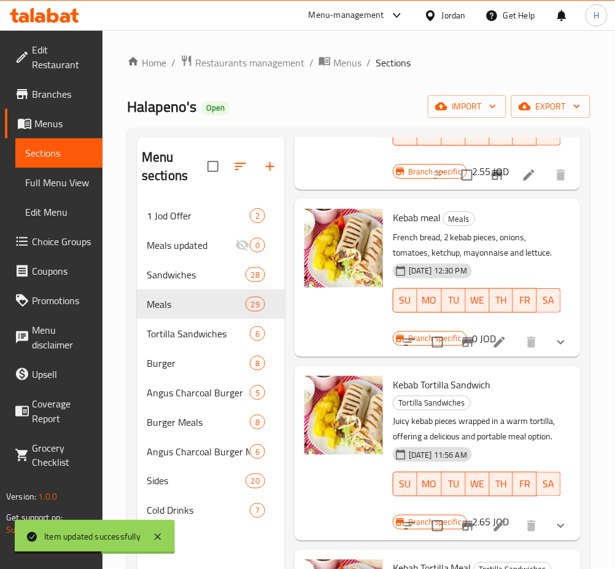
type input "كباب"
click at [462, 347] on icon "Branch-specific-item" at bounding box center [467, 342] width 11 height 10
click at [494, 347] on icon at bounding box center [499, 341] width 11 height 11
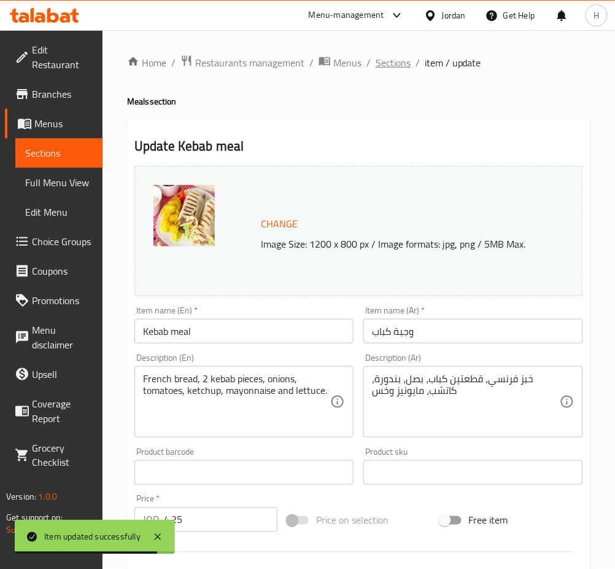
click at [390, 57] on span "Sections" at bounding box center [393, 62] width 35 height 15
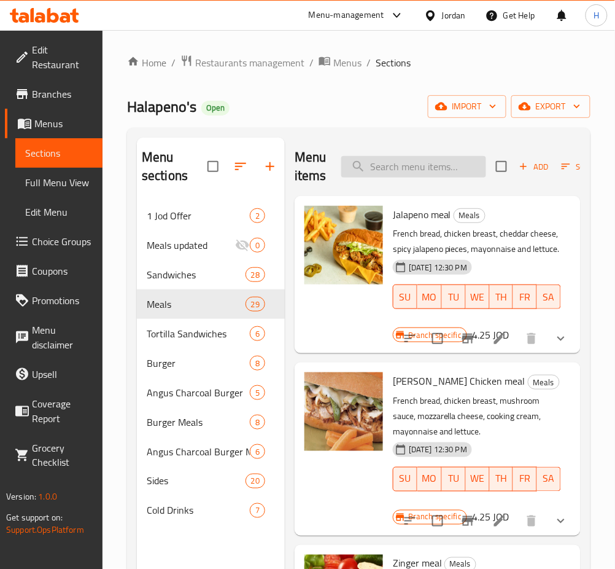
click at [453, 166] on input "search" at bounding box center [413, 166] width 145 height 21
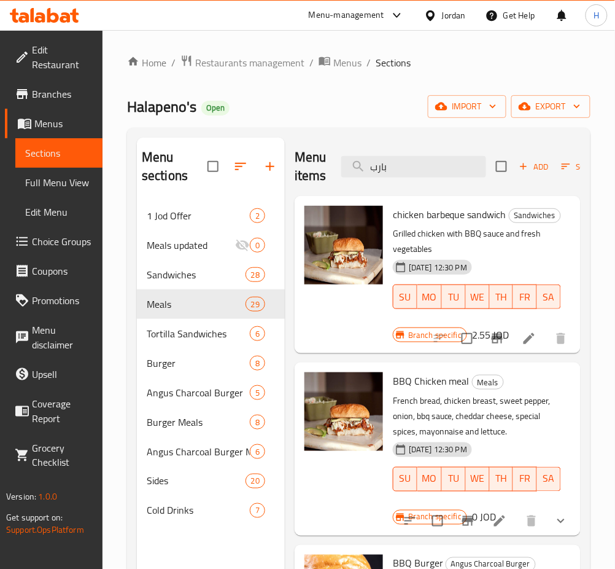
type input "بارب"
click at [492, 343] on icon "Branch-specific-item" at bounding box center [497, 338] width 11 height 10
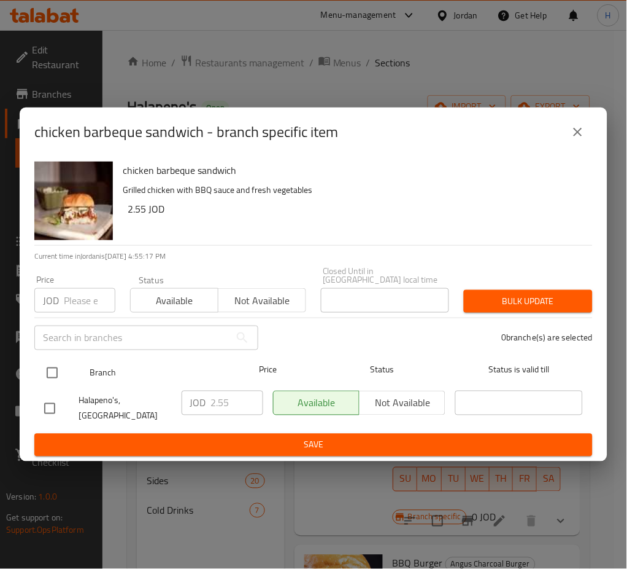
click at [46, 373] on input "checkbox" at bounding box center [52, 373] width 26 height 26
checkbox input "true"
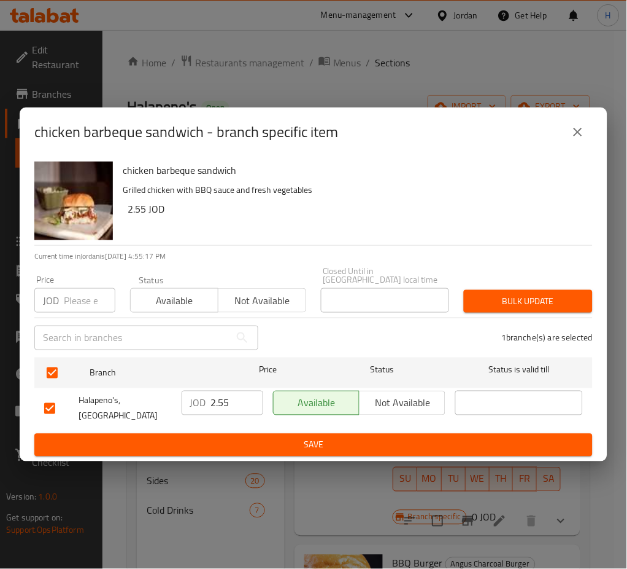
click at [238, 405] on input "2.55" at bounding box center [237, 402] width 52 height 25
type input "2.75"
click at [259, 442] on span "Save" at bounding box center [313, 444] width 539 height 15
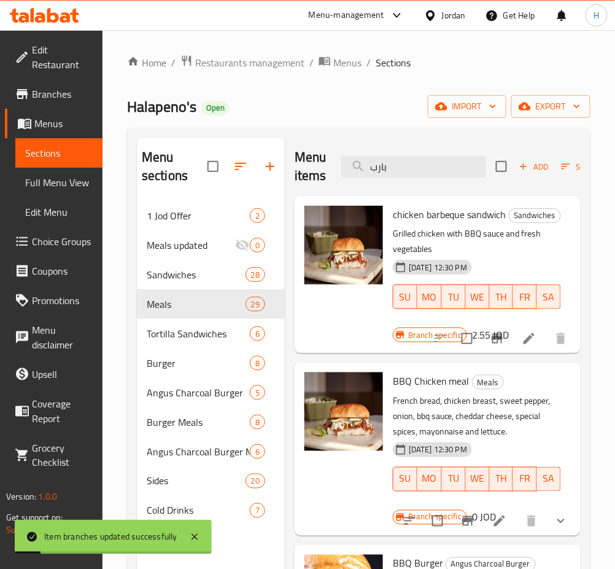
click at [460, 528] on icon "Branch-specific-item" at bounding box center [467, 520] width 15 height 15
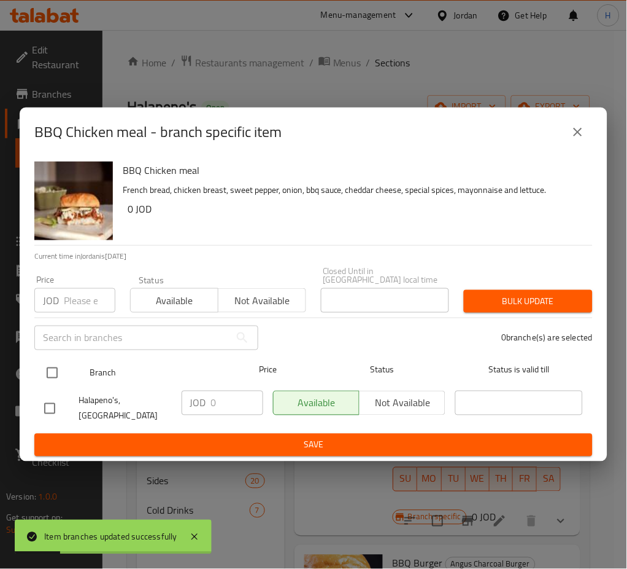
click at [42, 370] on input "checkbox" at bounding box center [52, 373] width 26 height 26
checkbox input "true"
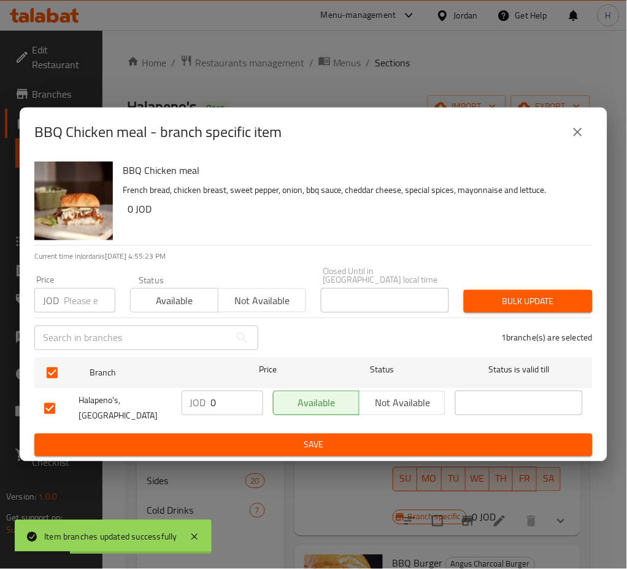
click at [236, 403] on input "0" at bounding box center [237, 402] width 52 height 25
type input "4.25"
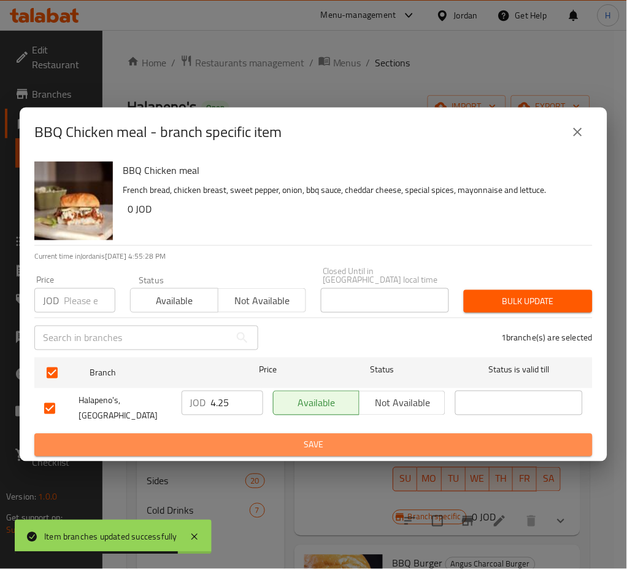
click at [396, 441] on span "Save" at bounding box center [313, 444] width 539 height 15
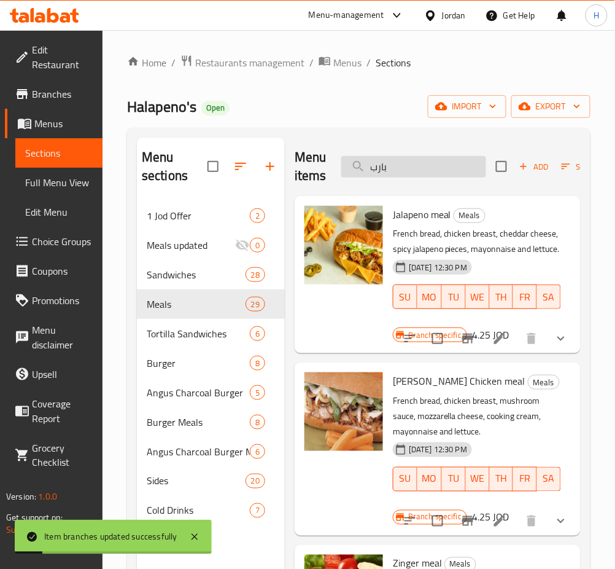
click at [448, 176] on input "بارب" at bounding box center [413, 166] width 145 height 21
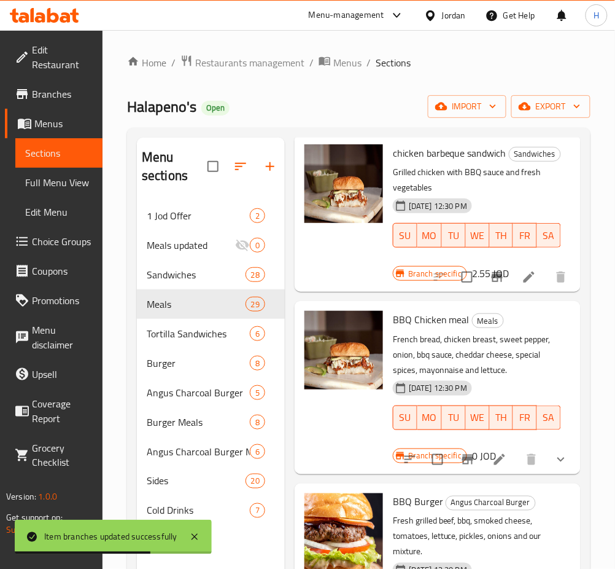
scroll to position [163, 0]
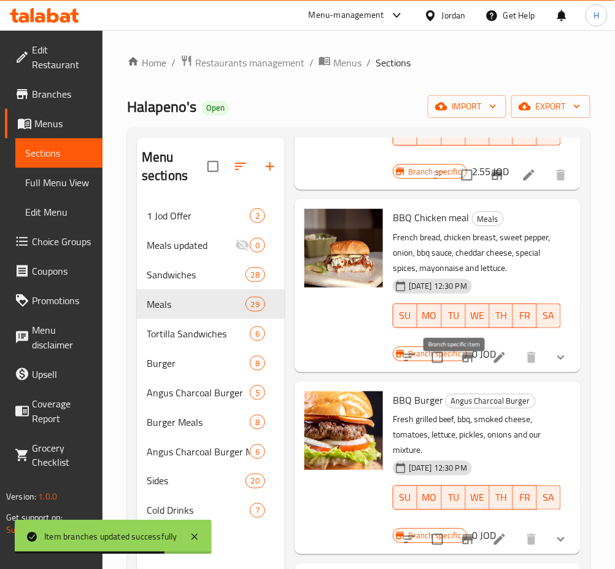
type input "بار"
click at [462, 362] on icon "Branch-specific-item" at bounding box center [467, 357] width 11 height 10
click at [492, 365] on icon at bounding box center [499, 357] width 15 height 15
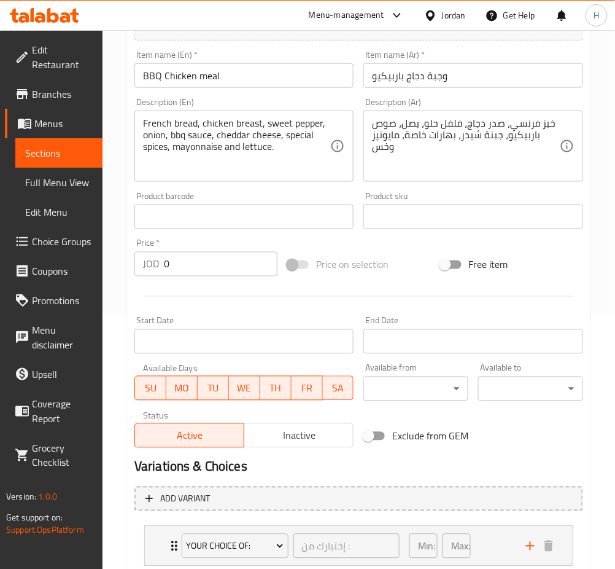
scroll to position [327, 0]
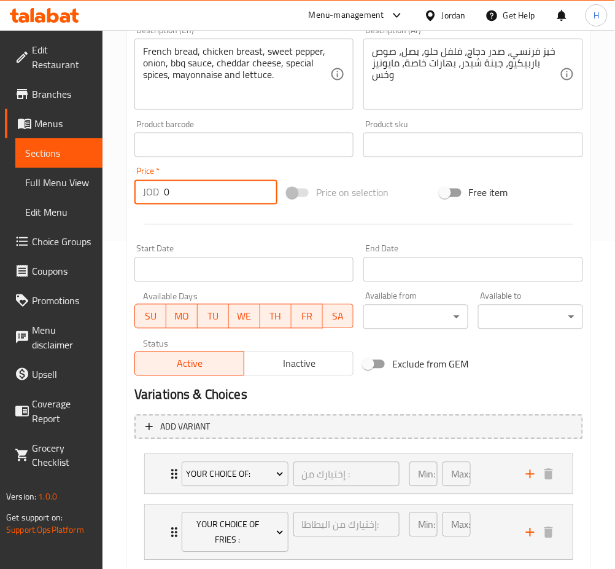
click at [246, 184] on input "0" at bounding box center [221, 192] width 114 height 25
type input "4.25"
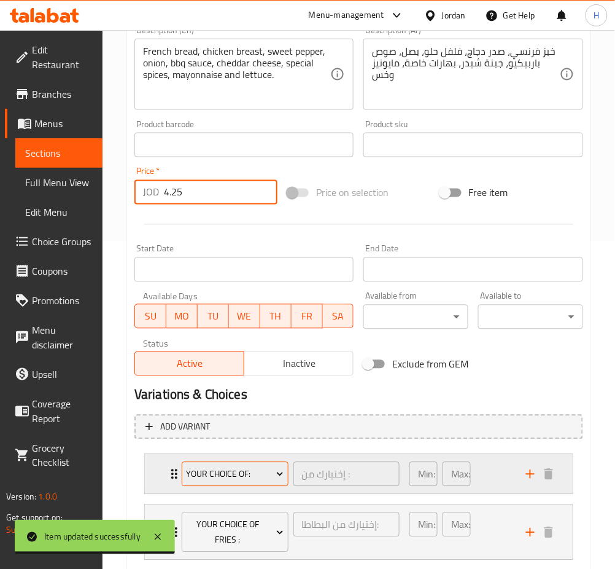
click at [266, 468] on span "Your Choice Of:" at bounding box center [235, 474] width 98 height 15
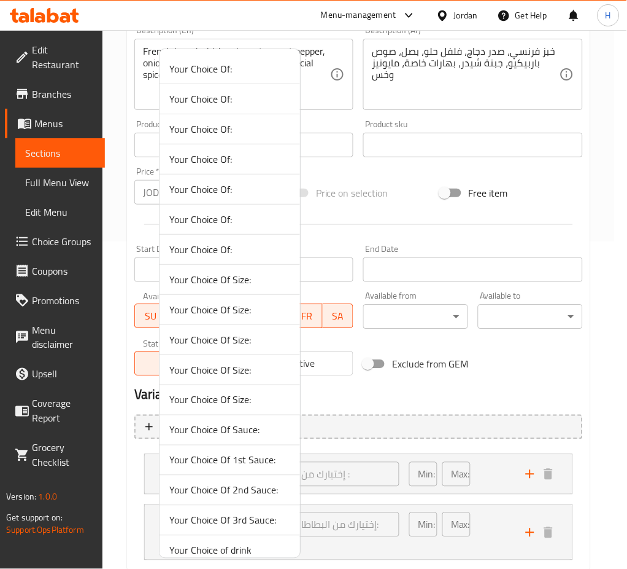
click at [264, 494] on span "Your Choice Of 2nd Sauce:" at bounding box center [229, 490] width 121 height 15
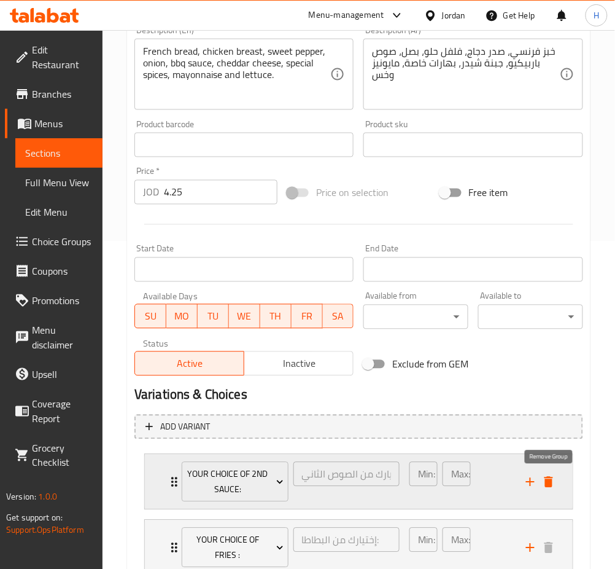
click at [546, 478] on icon "delete" at bounding box center [548, 482] width 15 height 15
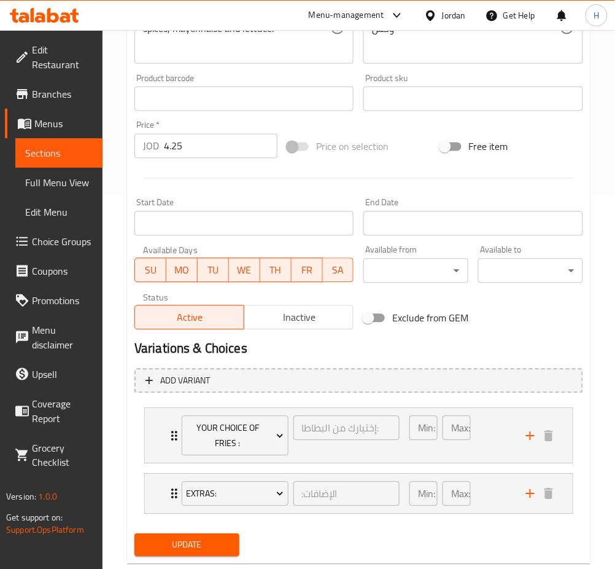
scroll to position [402, 0]
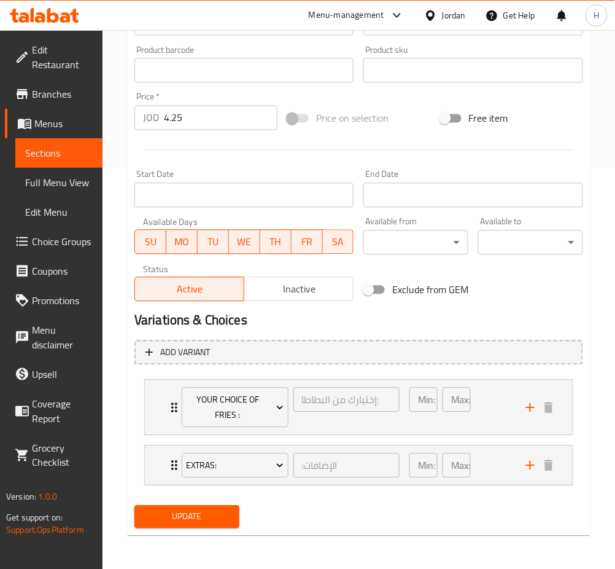
click at [214, 514] on span "Update" at bounding box center [186, 516] width 85 height 15
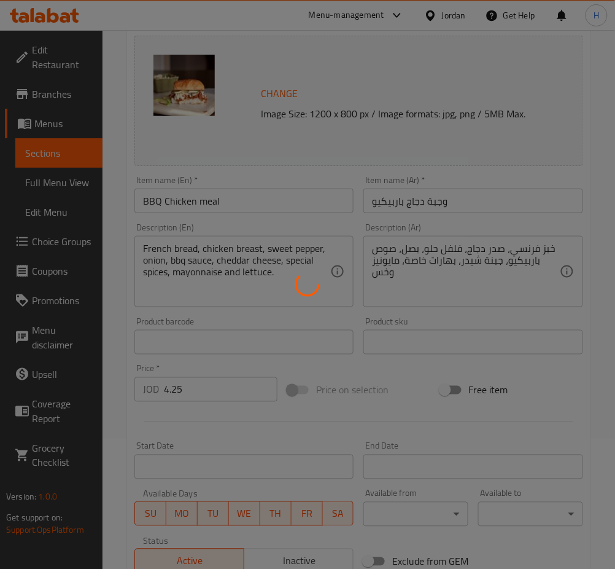
scroll to position [0, 0]
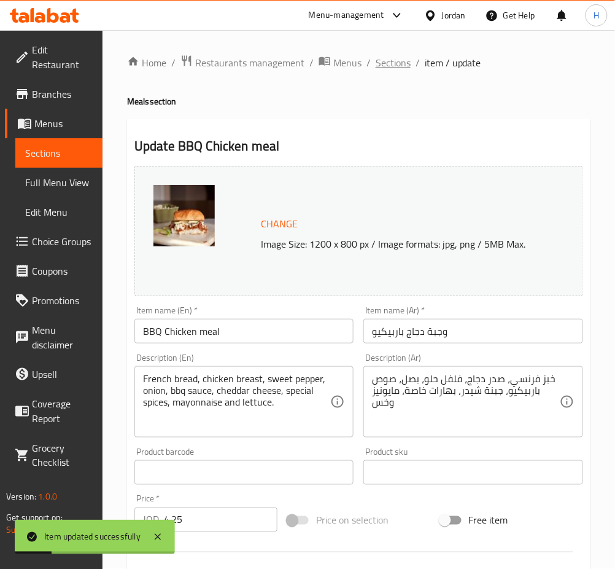
click at [395, 60] on span "Sections" at bounding box center [393, 62] width 35 height 15
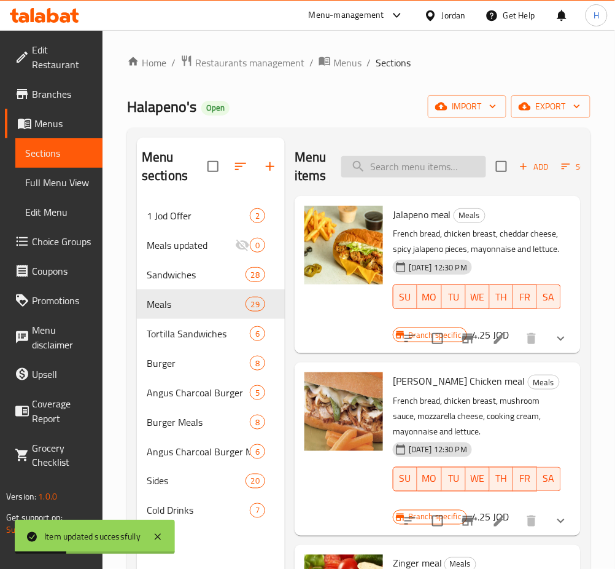
click at [397, 164] on input "search" at bounding box center [413, 166] width 145 height 21
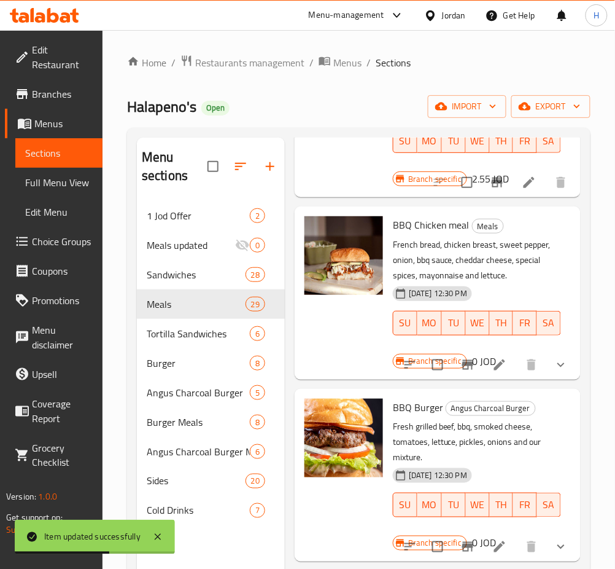
scroll to position [163, 0]
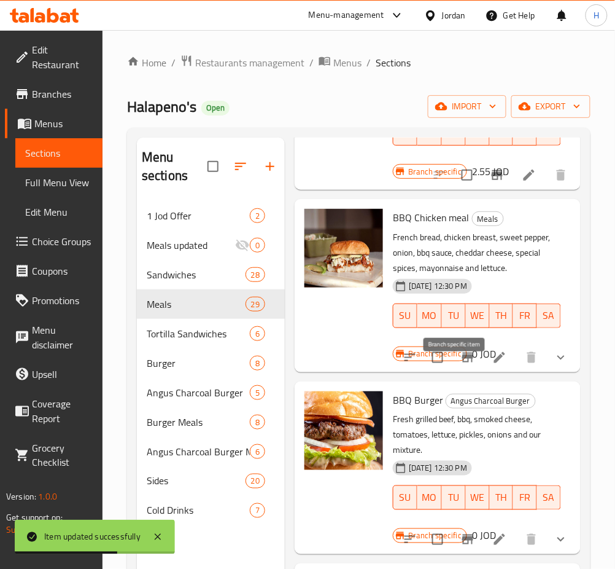
type input "بارب"
click at [453, 371] on button "Branch-specific-item" at bounding box center [467, 357] width 29 height 29
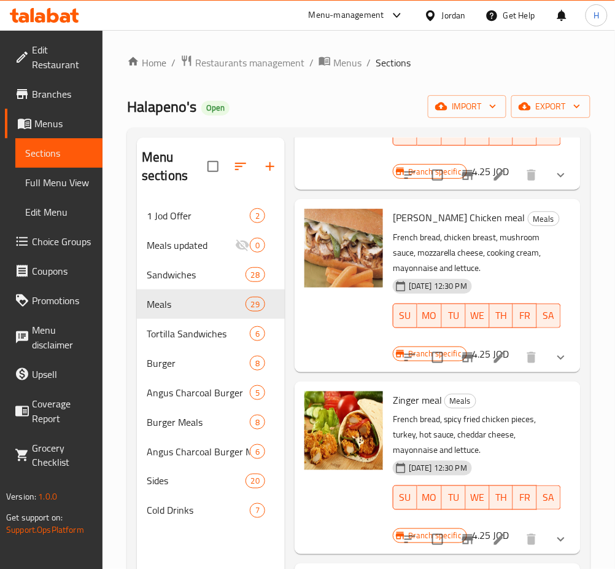
scroll to position [0, 0]
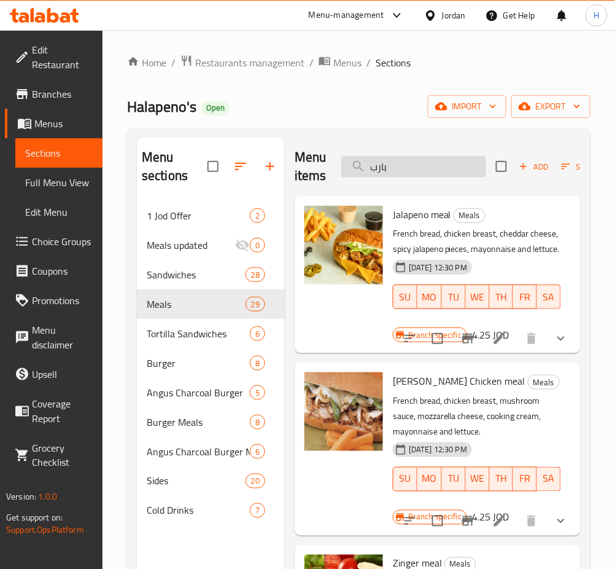
click at [437, 169] on input "بارب" at bounding box center [413, 166] width 145 height 21
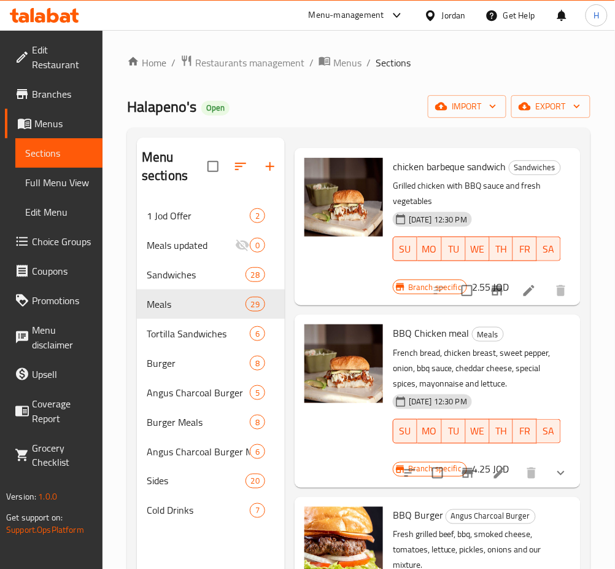
scroll to position [82, 0]
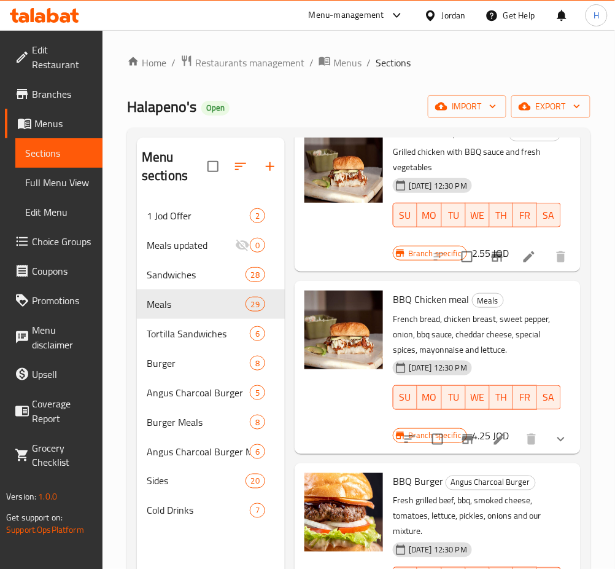
type input "bbq"
click at [466, 454] on button "Branch-specific-item" at bounding box center [467, 438] width 29 height 29
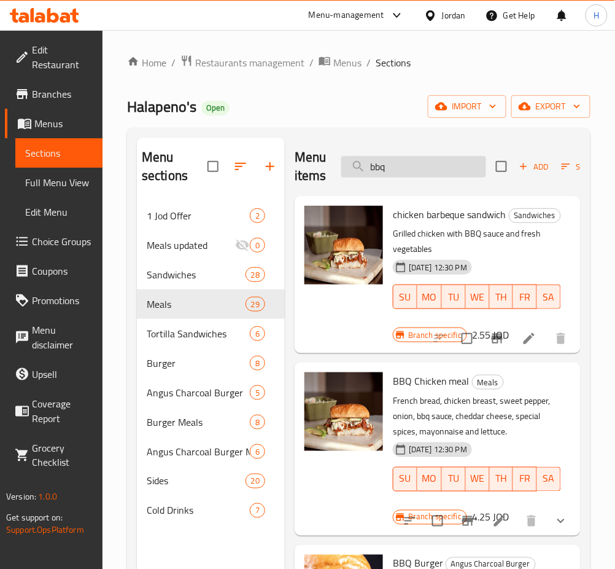
click at [435, 174] on input "bbq" at bounding box center [413, 166] width 145 height 21
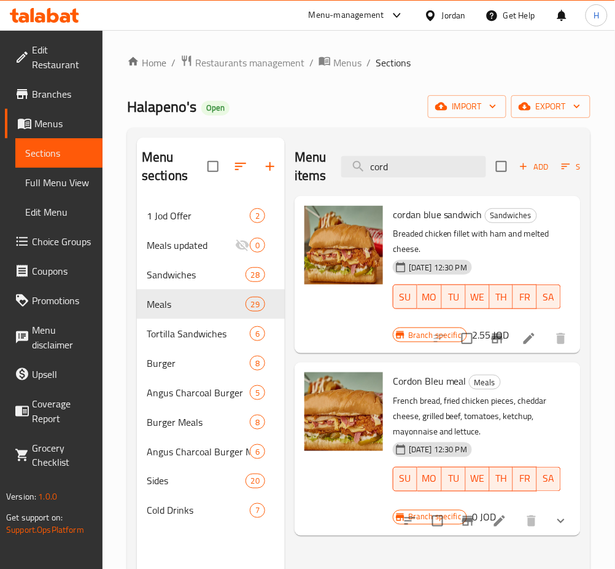
type input "cord"
click at [494, 341] on icon "Branch-specific-item" at bounding box center [497, 338] width 15 height 15
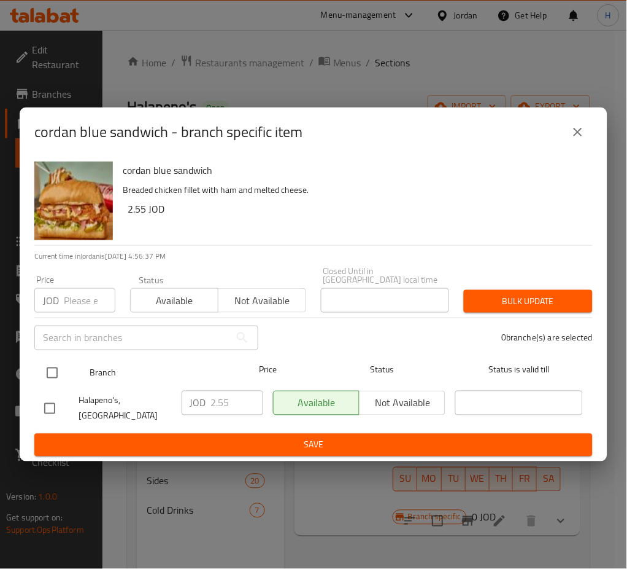
click at [50, 373] on input "checkbox" at bounding box center [52, 373] width 26 height 26
checkbox input "true"
drag, startPoint x: 232, startPoint y: 401, endPoint x: 142, endPoint y: 361, distance: 98.1
click at [152, 386] on ul "Branch Price Status Status is valid till Halapeno's, Dhuheibah JOD 2.55 ​ Avail…" at bounding box center [313, 392] width 559 height 81
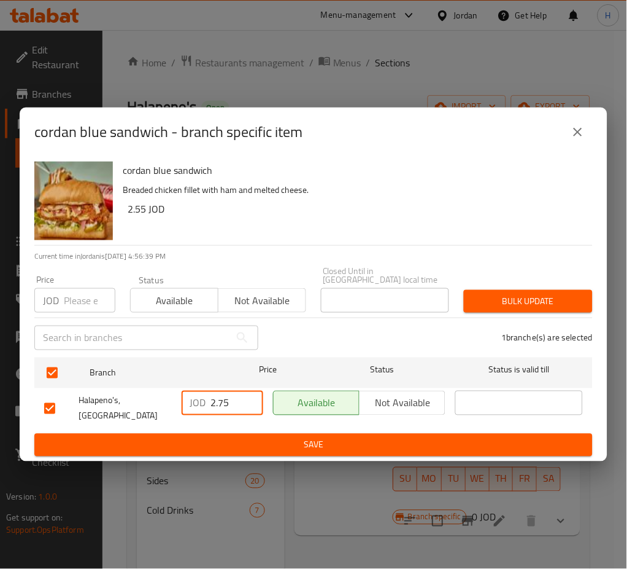
type input "2.75"
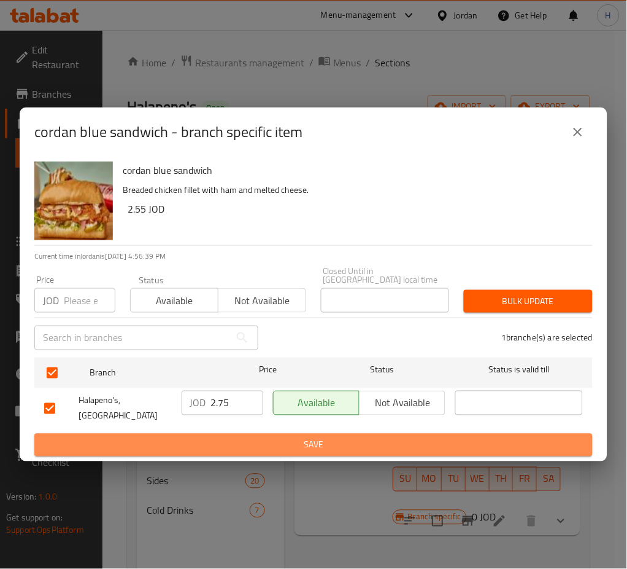
click at [179, 443] on button "Save" at bounding box center [313, 444] width 559 height 23
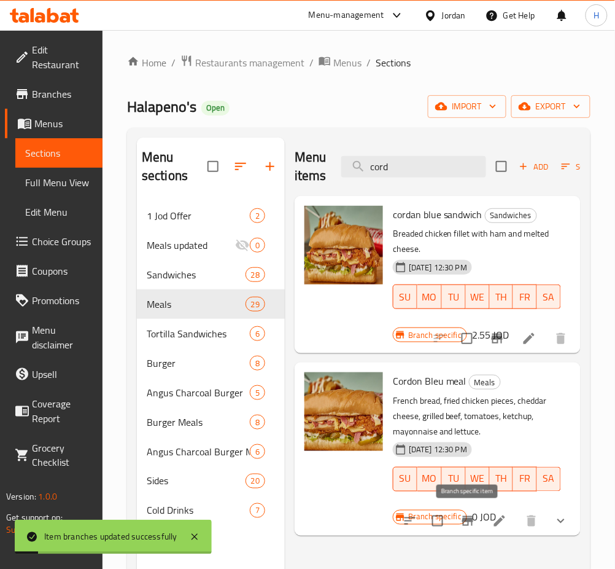
click at [470, 525] on icon "Branch-specific-item" at bounding box center [467, 520] width 15 height 15
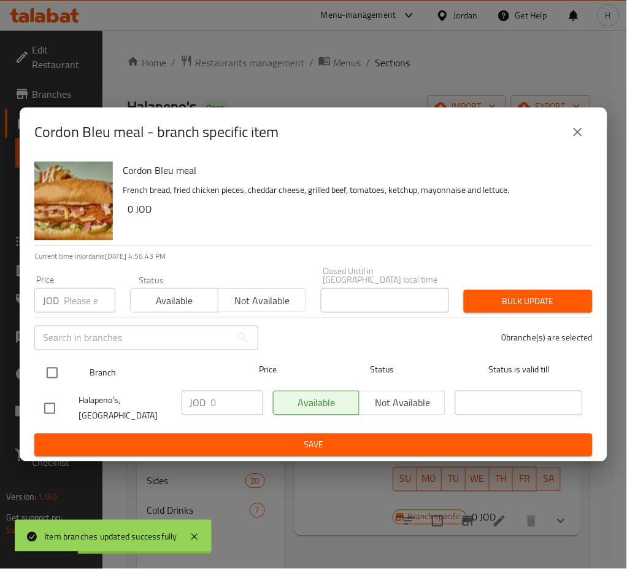
click at [48, 371] on input "checkbox" at bounding box center [52, 373] width 26 height 26
checkbox input "true"
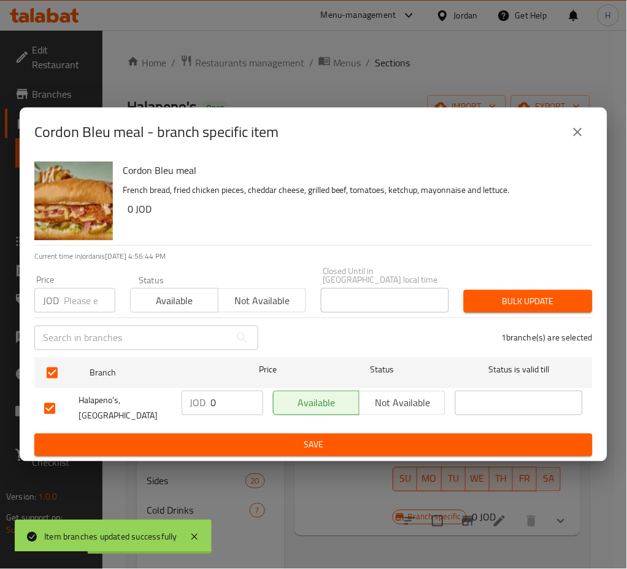
click at [229, 403] on input "0" at bounding box center [237, 402] width 52 height 25
type input "4.25"
click at [224, 437] on span "Save" at bounding box center [313, 444] width 539 height 15
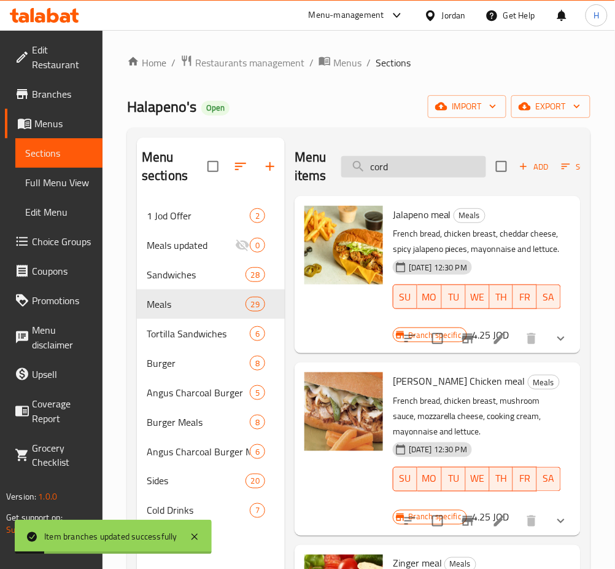
click at [419, 167] on input "cord" at bounding box center [413, 166] width 145 height 21
type input "cordo"
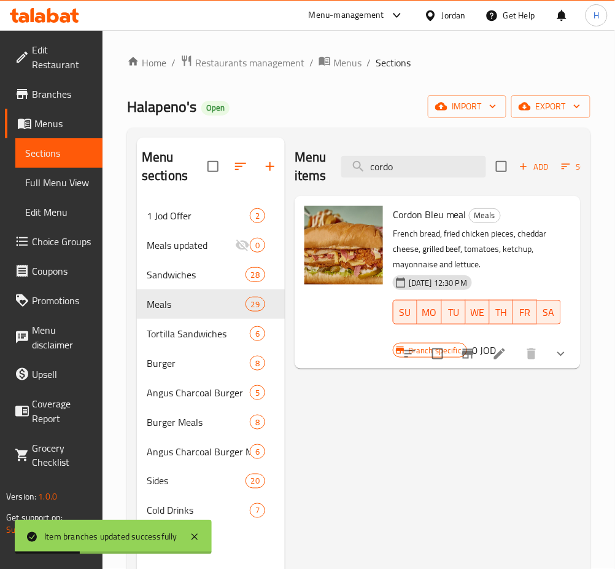
click at [502, 358] on icon at bounding box center [499, 353] width 15 height 15
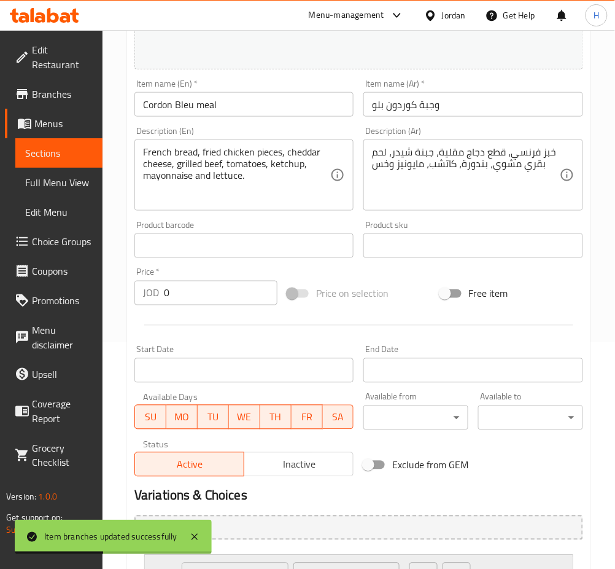
scroll to position [409, 0]
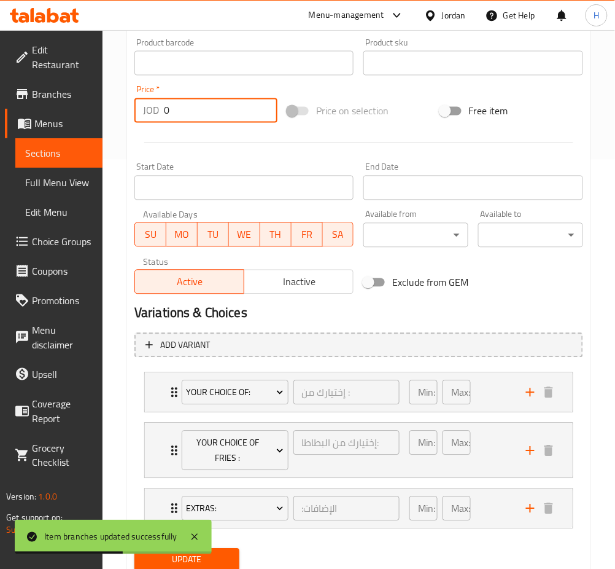
click at [218, 111] on input "0" at bounding box center [221, 110] width 114 height 25
type input "2.75"
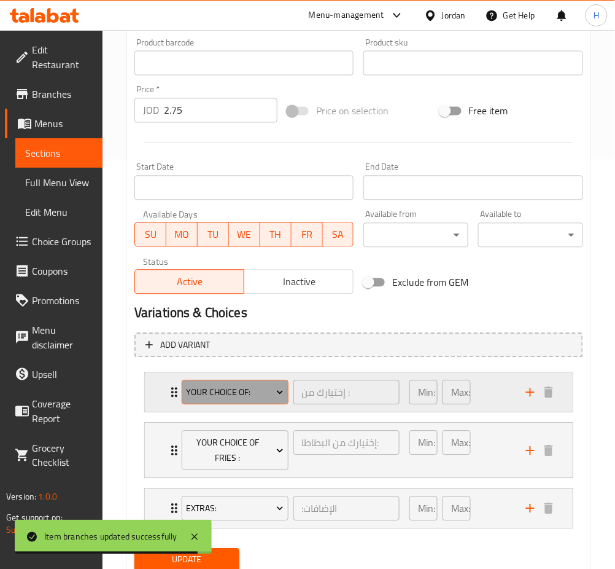
click at [259, 391] on span "Your Choice Of:" at bounding box center [235, 392] width 98 height 15
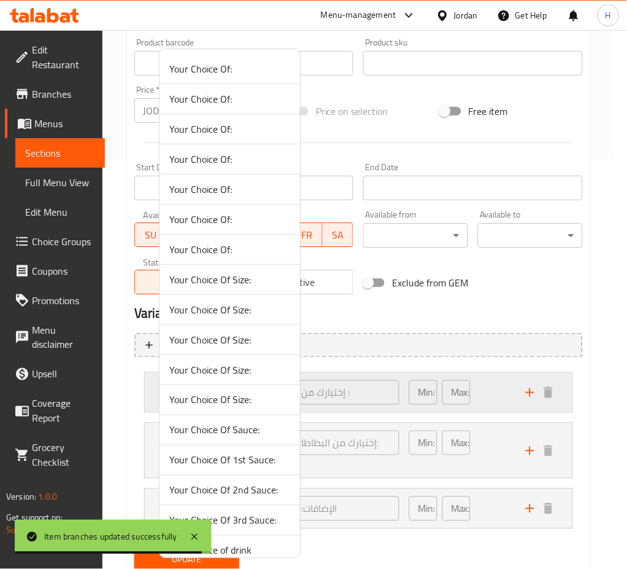
drag, startPoint x: 259, startPoint y: 391, endPoint x: 464, endPoint y: 433, distance: 209.4
click at [258, 483] on span "Your Choice Of 2nd Sauce:" at bounding box center [229, 490] width 121 height 15
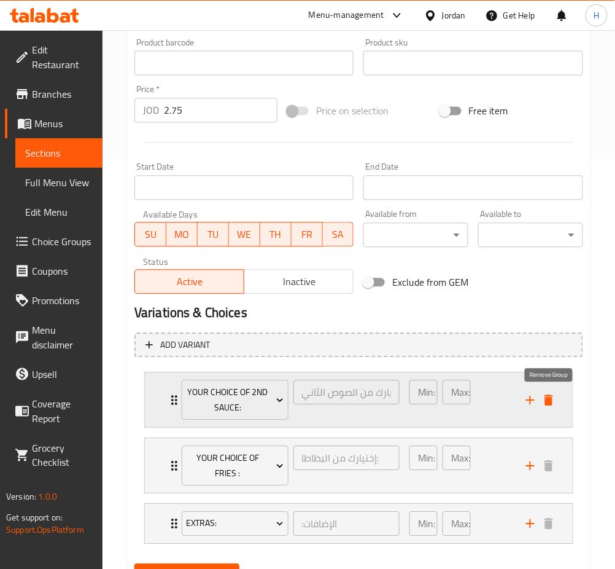
click at [550, 402] on icon "delete" at bounding box center [549, 400] width 9 height 11
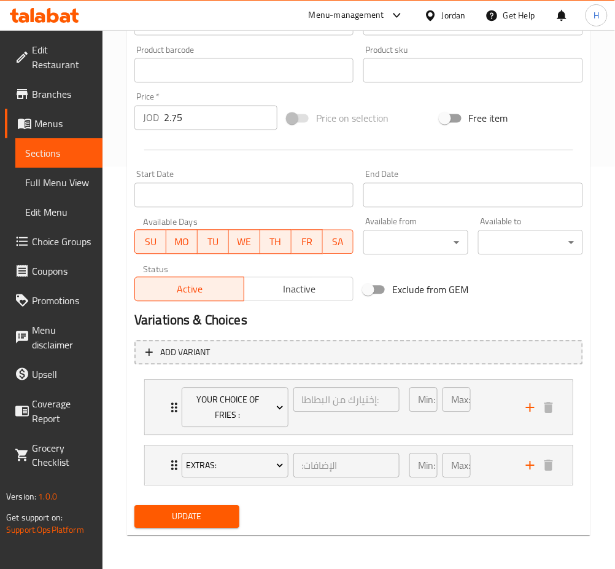
click at [219, 509] on span "Update" at bounding box center [186, 516] width 85 height 15
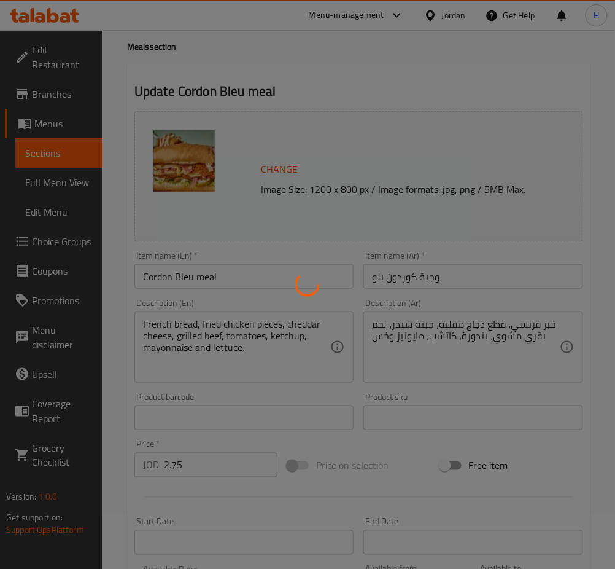
scroll to position [0, 0]
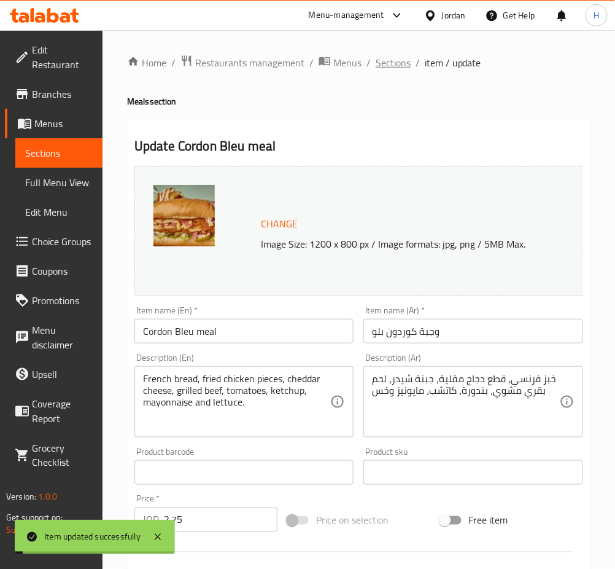
click at [400, 56] on span "Sections" at bounding box center [393, 62] width 35 height 15
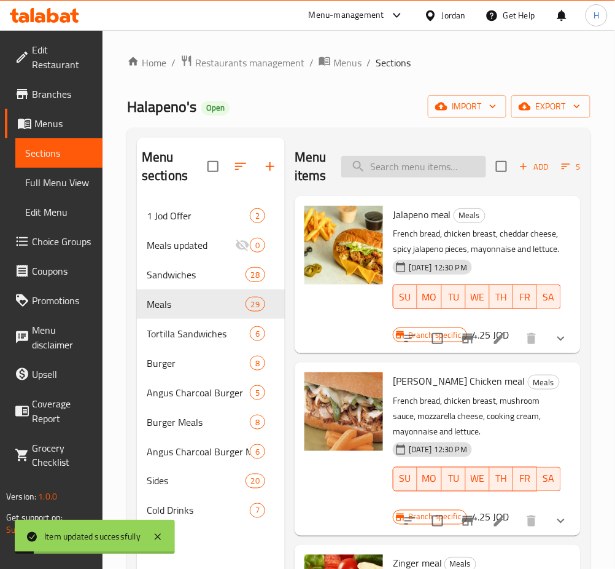
click at [391, 165] on input "search" at bounding box center [413, 166] width 145 height 21
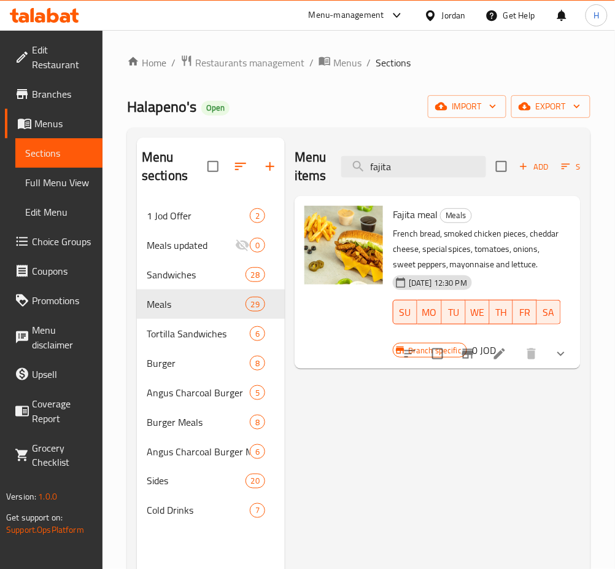
type input "fajita"
click at [467, 356] on icon "Branch-specific-item" at bounding box center [467, 353] width 15 height 15
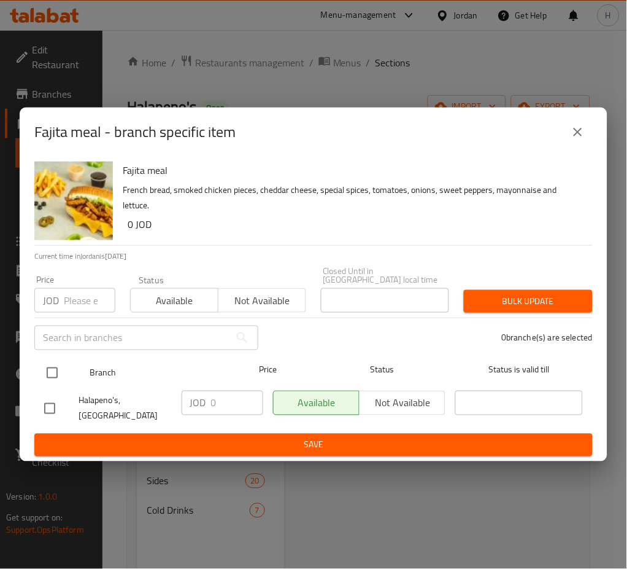
click at [61, 364] on input "checkbox" at bounding box center [52, 373] width 26 height 26
checkbox input "true"
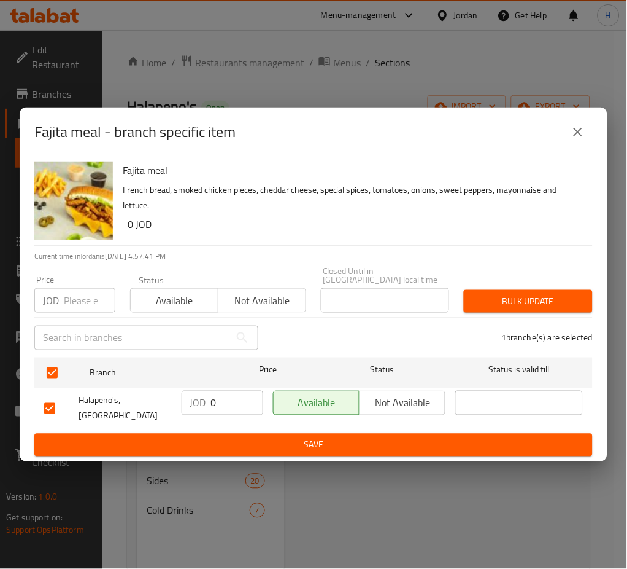
click at [221, 401] on input "0" at bounding box center [237, 402] width 52 height 25
type input "4.25"
click at [244, 437] on span "Save" at bounding box center [313, 444] width 539 height 15
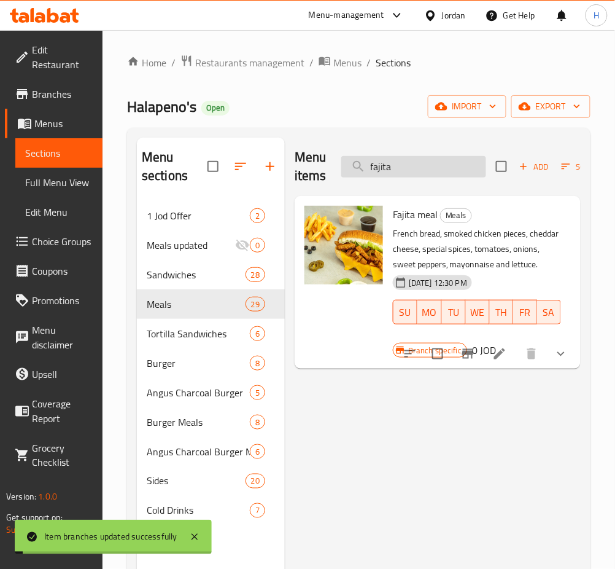
click at [452, 172] on input "fajita" at bounding box center [413, 166] width 145 height 21
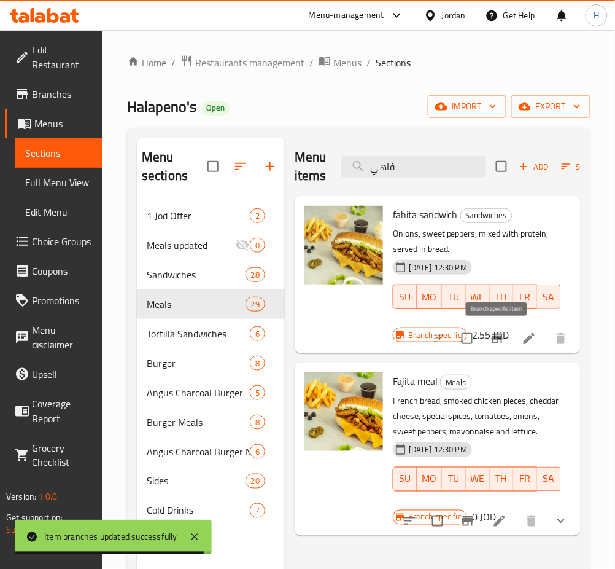
type input "فاهي"
click at [492, 330] on button "Branch-specific-item" at bounding box center [497, 338] width 29 height 29
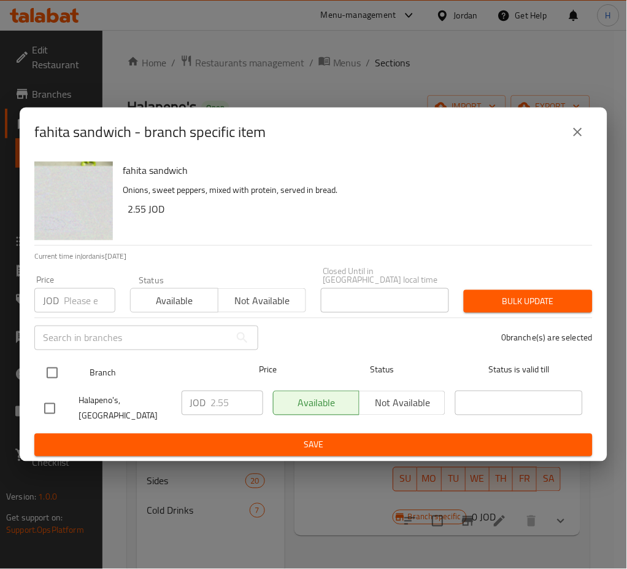
click at [55, 370] on input "checkbox" at bounding box center [52, 373] width 26 height 26
checkbox input "true"
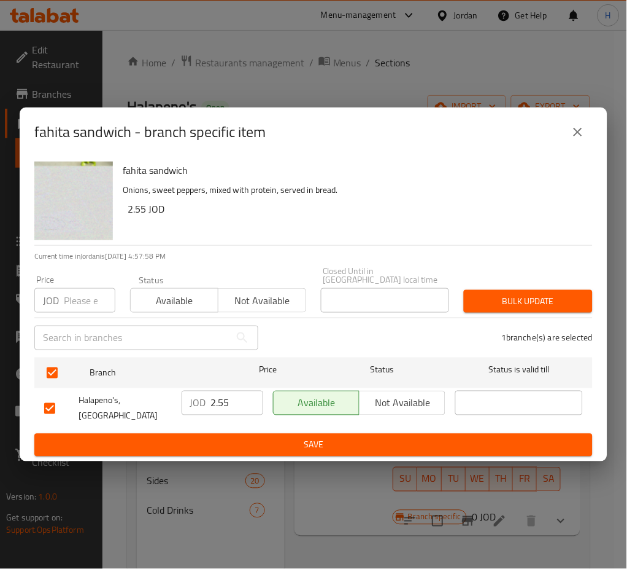
click at [225, 401] on input "2.55" at bounding box center [237, 402] width 52 height 25
type input "2.75"
click at [212, 439] on span "Save" at bounding box center [313, 444] width 539 height 15
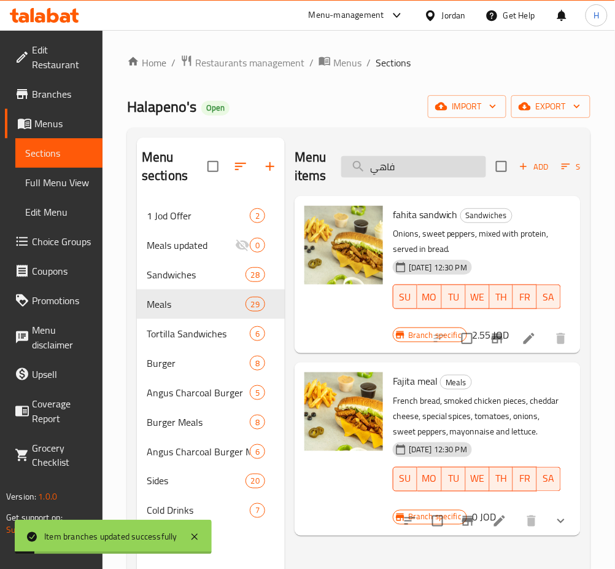
click at [452, 173] on input "فاهي" at bounding box center [413, 166] width 145 height 21
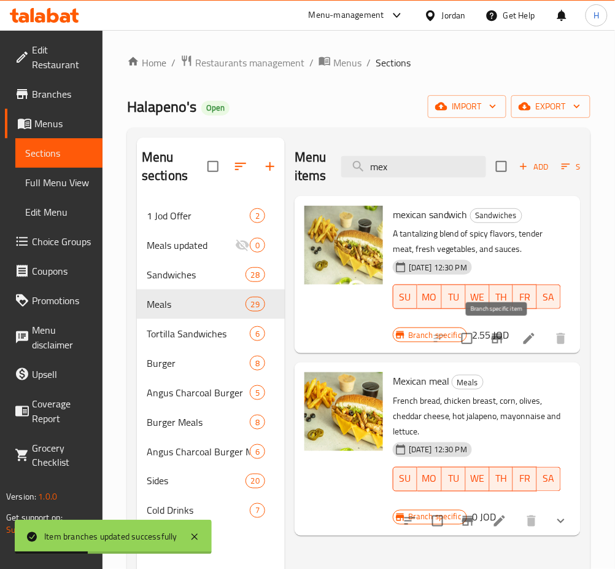
type input "mex"
click at [494, 339] on icon "Branch-specific-item" at bounding box center [497, 338] width 11 height 10
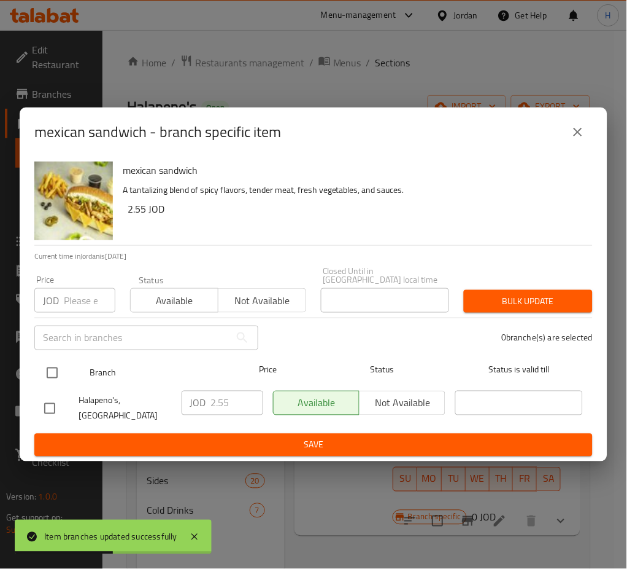
click at [58, 366] on input "checkbox" at bounding box center [52, 373] width 26 height 26
checkbox input "true"
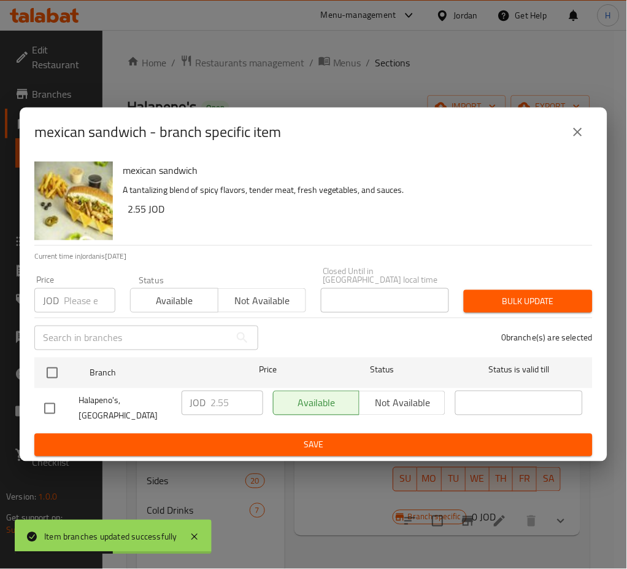
checkbox input "true"
click at [239, 396] on input "2.55" at bounding box center [237, 402] width 52 height 25
type input "2.75"
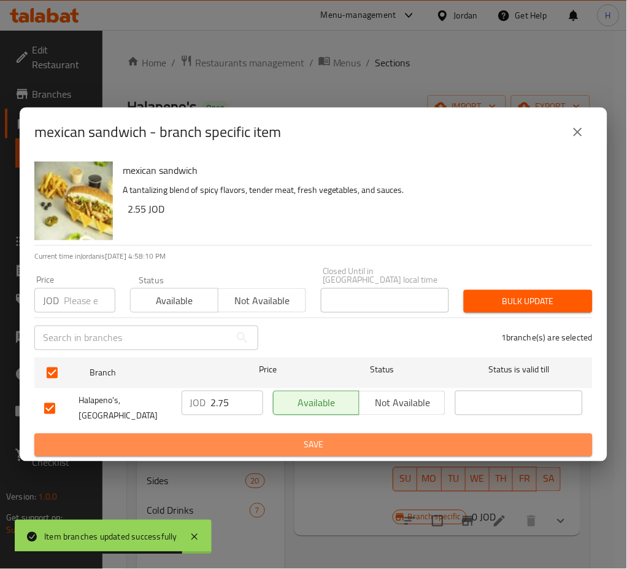
click at [215, 437] on span "Save" at bounding box center [313, 444] width 539 height 15
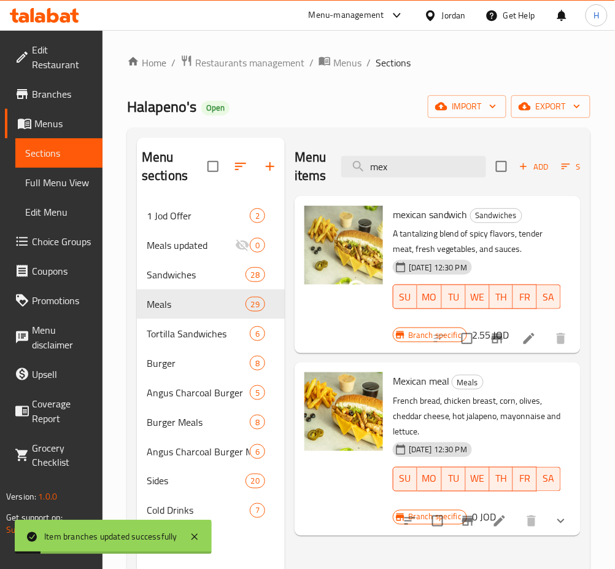
click at [460, 529] on button "Branch-specific-item" at bounding box center [467, 520] width 29 height 29
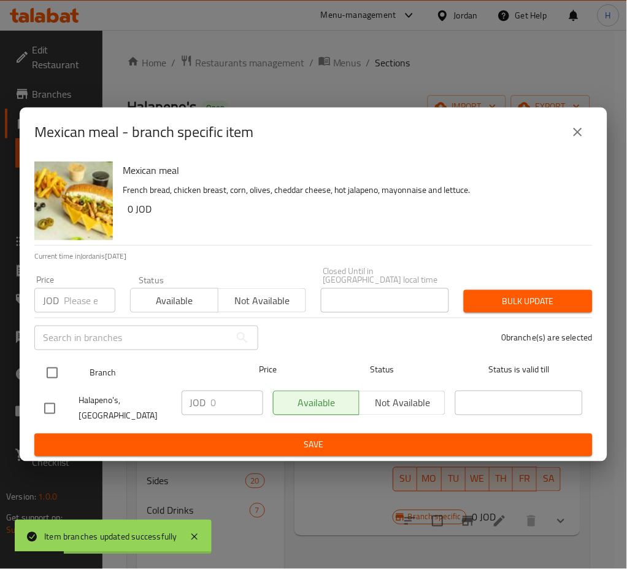
click at [45, 367] on input "checkbox" at bounding box center [52, 373] width 26 height 26
checkbox input "true"
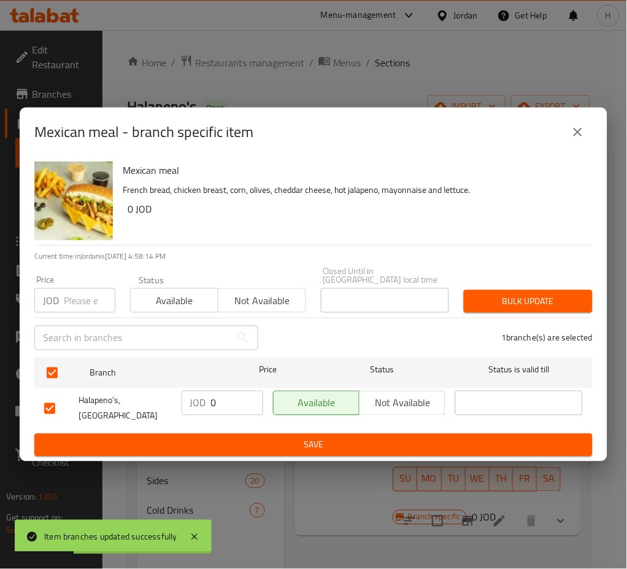
click at [217, 402] on input "0" at bounding box center [237, 402] width 52 height 25
type input "4.25"
click at [230, 417] on div "JOD 4.25 ​" at bounding box center [222, 408] width 91 height 45
click at [230, 433] on button "Save" at bounding box center [313, 444] width 559 height 23
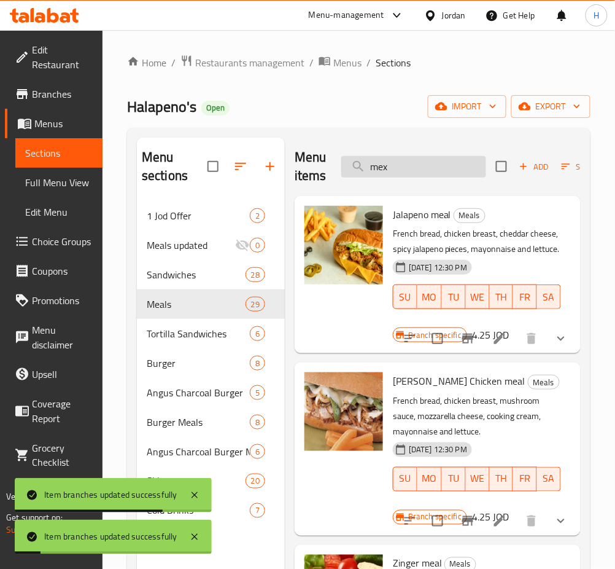
click at [438, 161] on input "mex" at bounding box center [413, 166] width 145 height 21
type input "mexi"
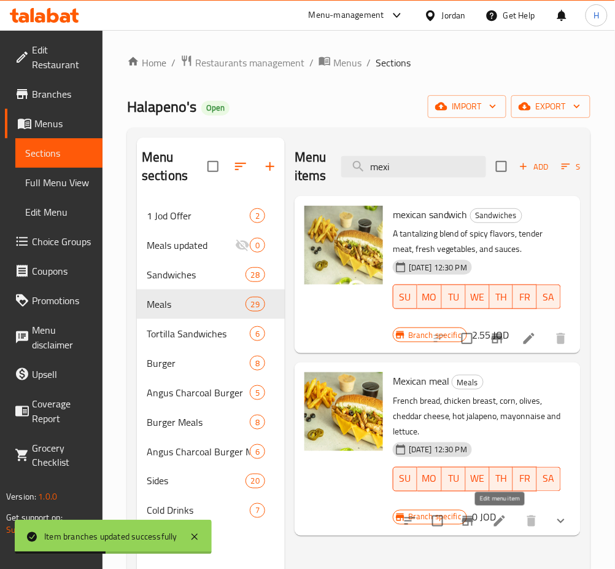
click at [499, 516] on icon at bounding box center [499, 520] width 15 height 15
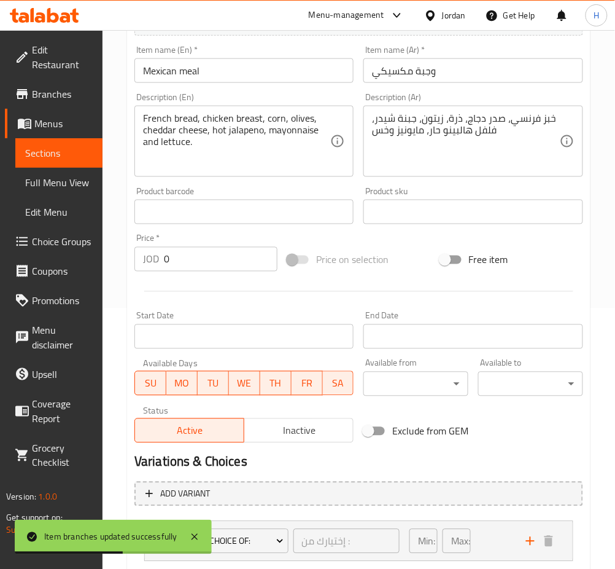
scroll to position [409, 0]
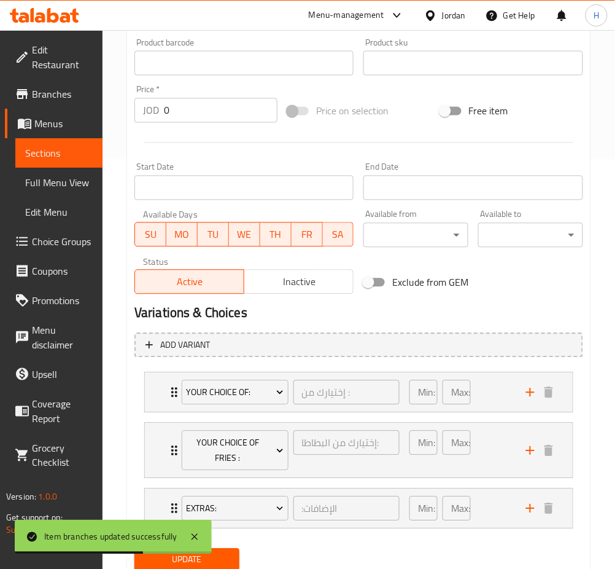
click at [234, 105] on input "0" at bounding box center [221, 110] width 114 height 25
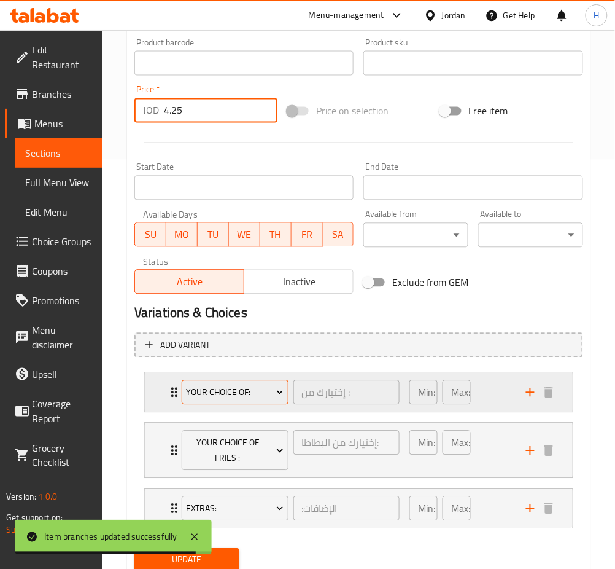
type input "4.25"
click at [222, 398] on span "Your Choice Of:" at bounding box center [235, 392] width 98 height 15
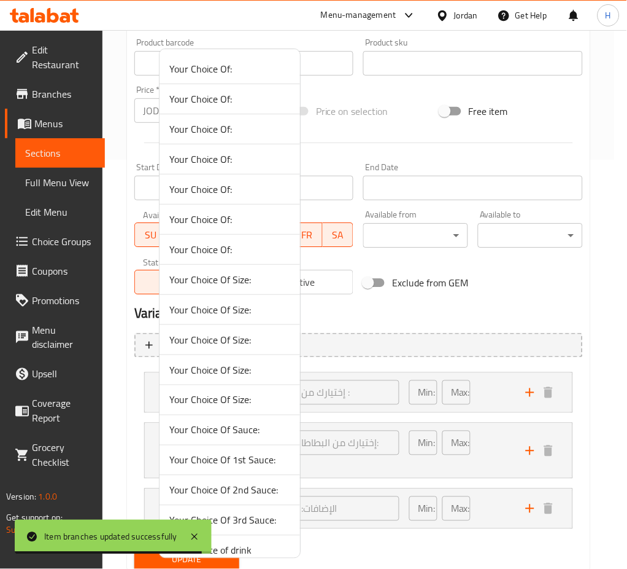
click at [257, 468] on li "Your Choice Of 1st Sauce:" at bounding box center [230, 460] width 141 height 30
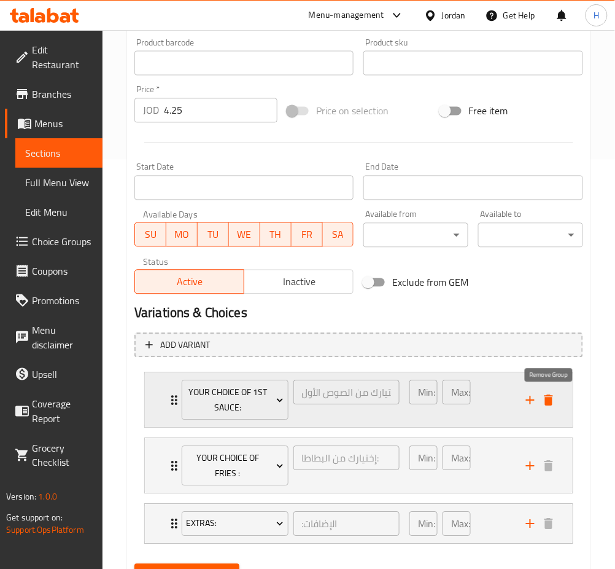
click at [553, 401] on icon "delete" at bounding box center [548, 400] width 15 height 15
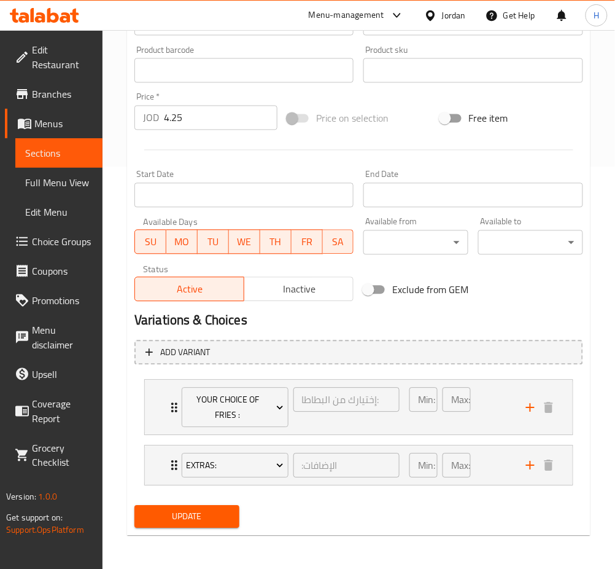
click at [219, 514] on span "Update" at bounding box center [186, 516] width 85 height 15
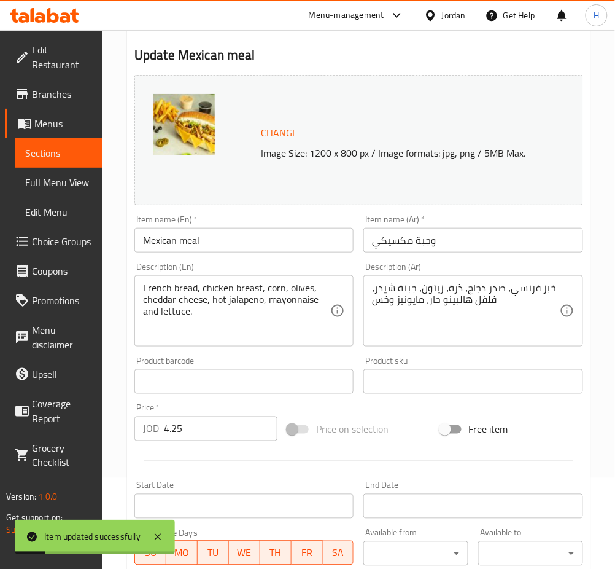
scroll to position [0, 0]
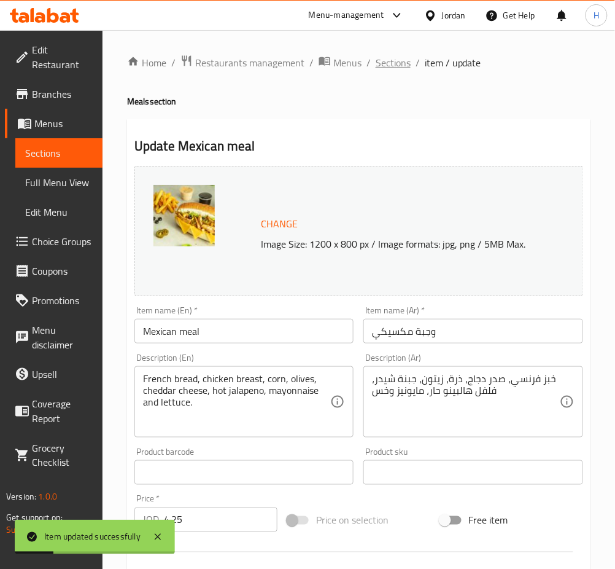
click at [398, 63] on span "Sections" at bounding box center [393, 62] width 35 height 15
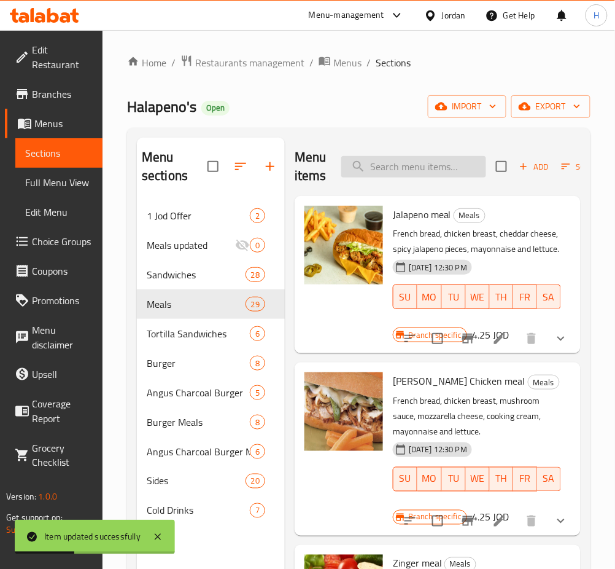
click at [416, 174] on input "search" at bounding box center [413, 166] width 145 height 21
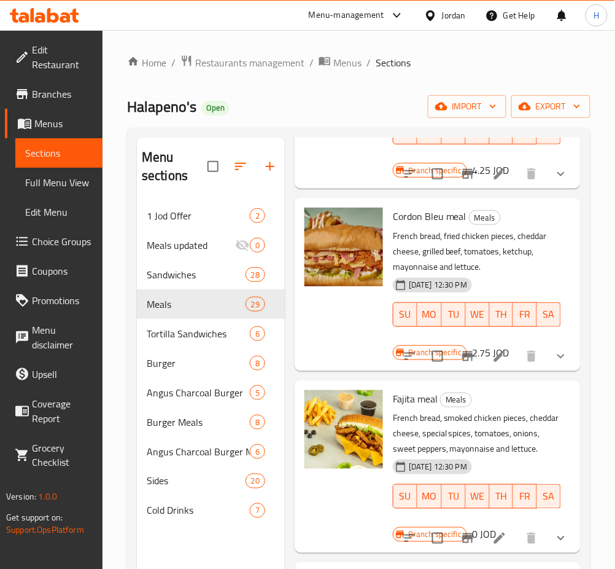
scroll to position [2210, 0]
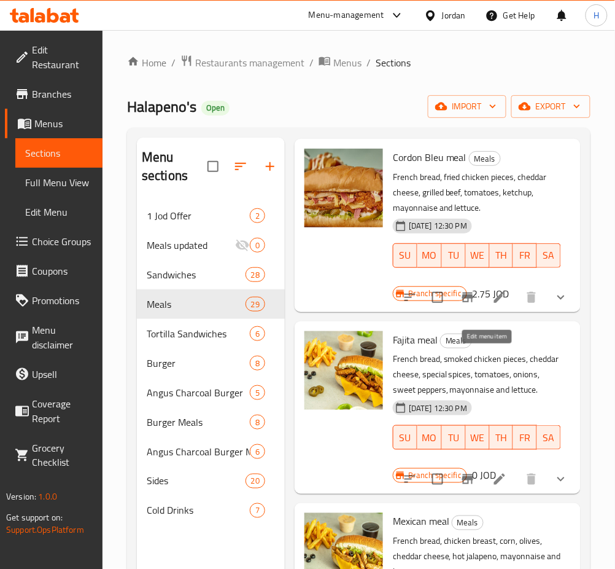
drag, startPoint x: 484, startPoint y: 355, endPoint x: 503, endPoint y: 460, distance: 107.4
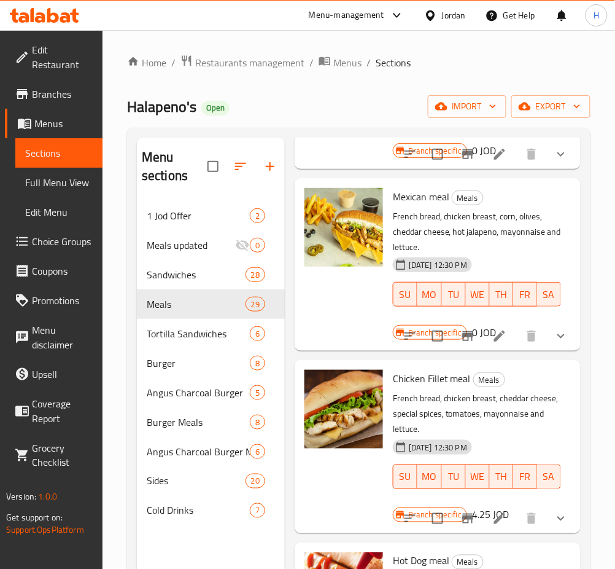
scroll to position [2456, 0]
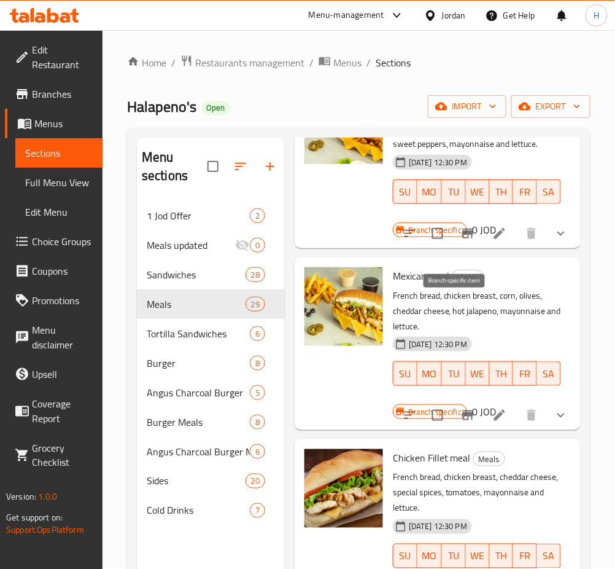
click at [462, 238] on icon "Branch-specific-item" at bounding box center [467, 233] width 11 height 10
drag, startPoint x: 492, startPoint y: 312, endPoint x: 494, endPoint y: 332, distance: 19.7
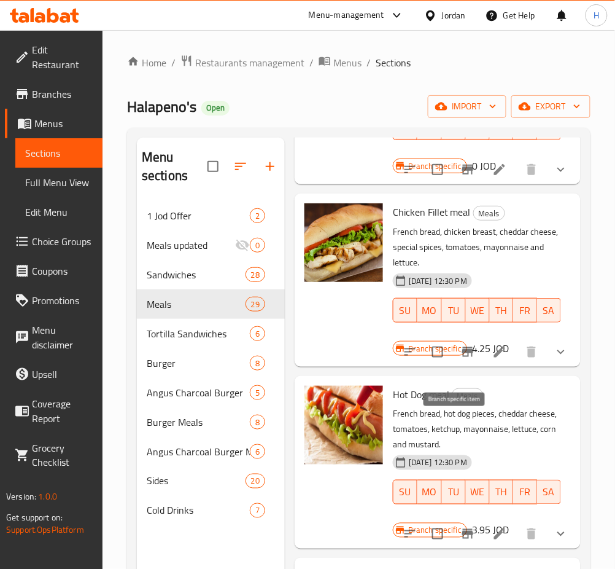
click at [460, 359] on icon "Branch-specific-item" at bounding box center [467, 351] width 15 height 15
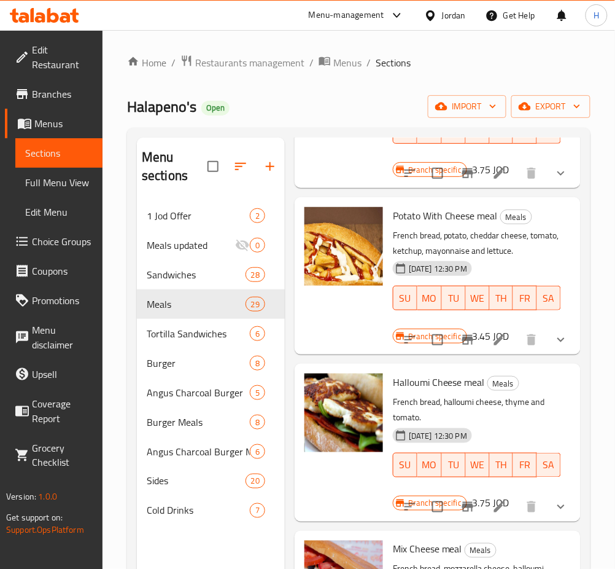
scroll to position [4338, 0]
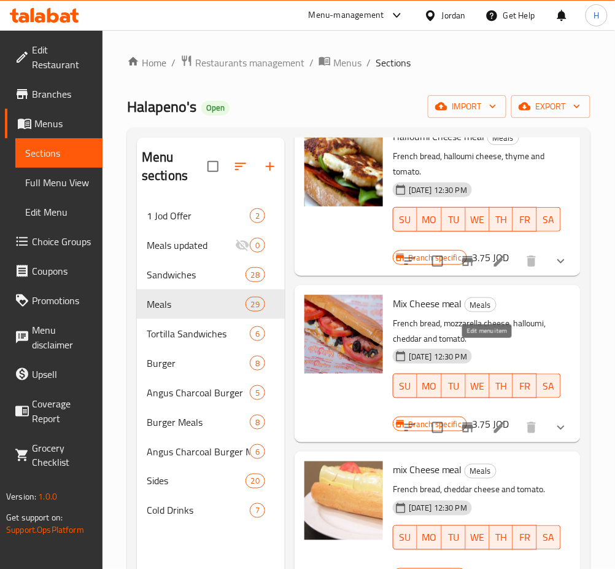
drag, startPoint x: 489, startPoint y: 352, endPoint x: 515, endPoint y: 404, distance: 57.9
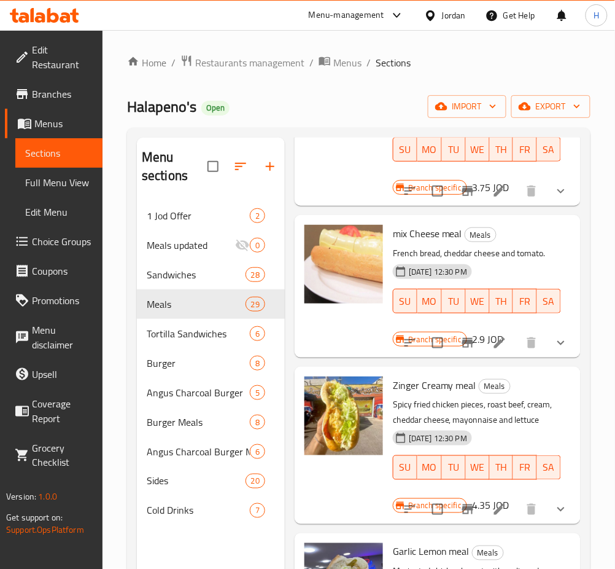
scroll to position [4693, 0]
drag, startPoint x: 483, startPoint y: 496, endPoint x: 494, endPoint y: 496, distance: 11.7
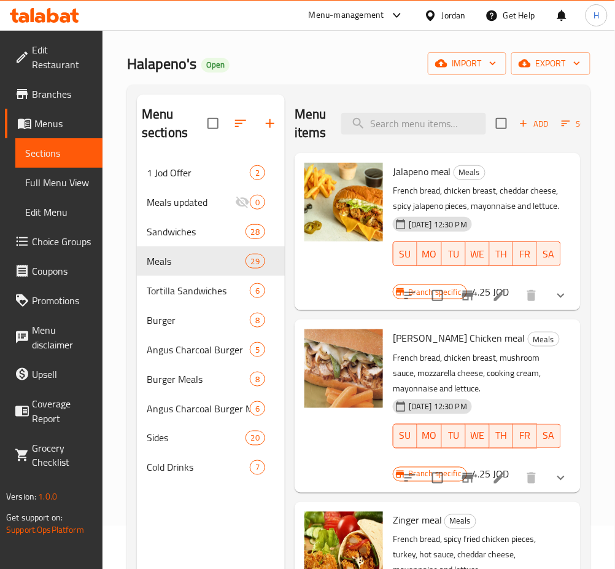
scroll to position [0, 0]
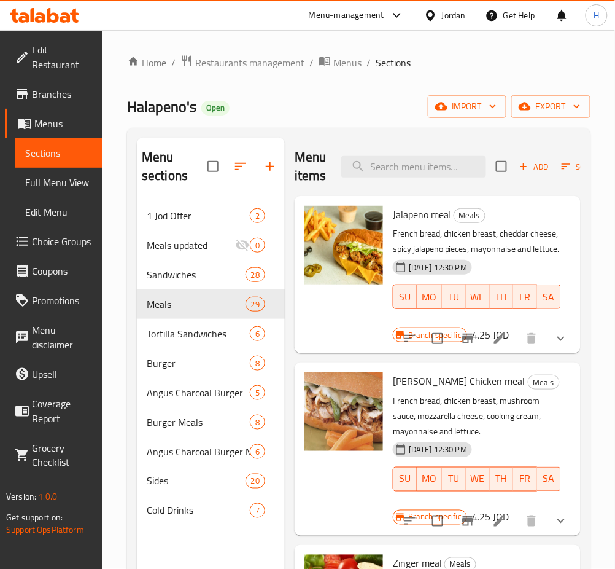
click at [437, 155] on div "Menu items Add Sort Manage items" at bounding box center [438, 167] width 286 height 58
click at [430, 165] on input "search" at bounding box center [413, 166] width 145 height 21
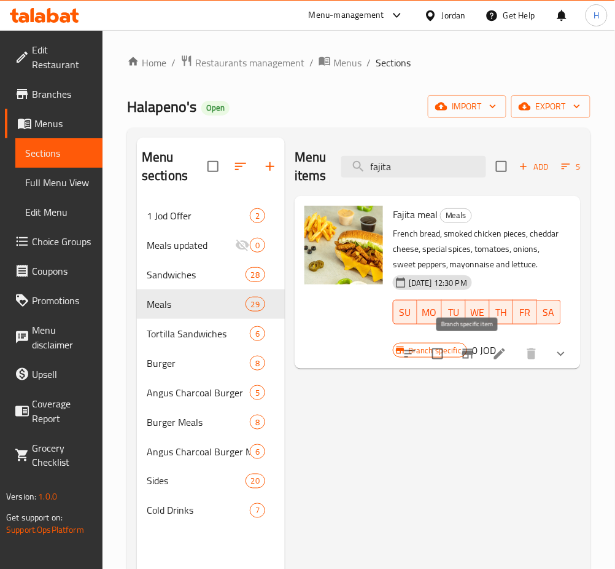
type input "fajita"
click at [466, 364] on button "Branch-specific-item" at bounding box center [467, 353] width 29 height 29
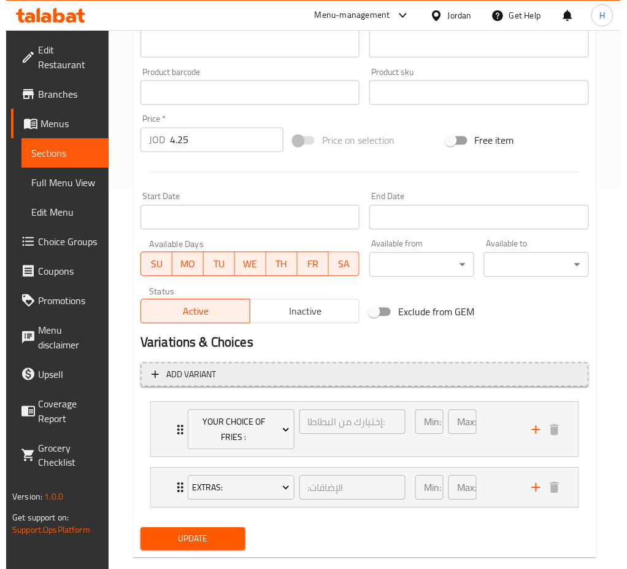
scroll to position [402, 0]
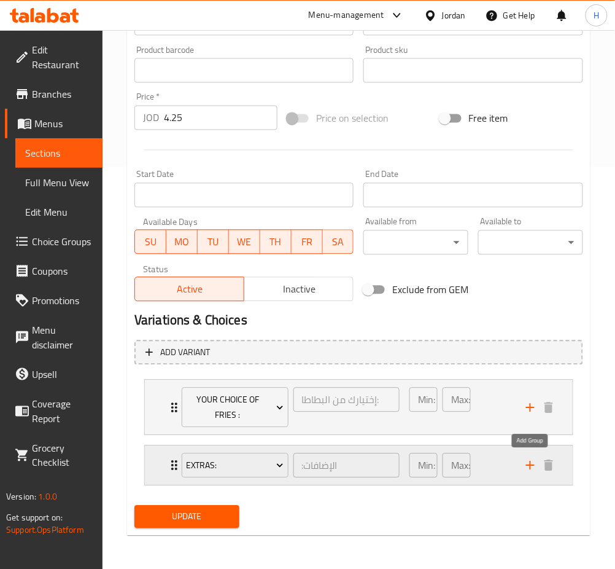
drag, startPoint x: 526, startPoint y: 465, endPoint x: 453, endPoint y: 483, distance: 75.1
click at [526, 465] on icon "add" at bounding box center [530, 465] width 15 height 15
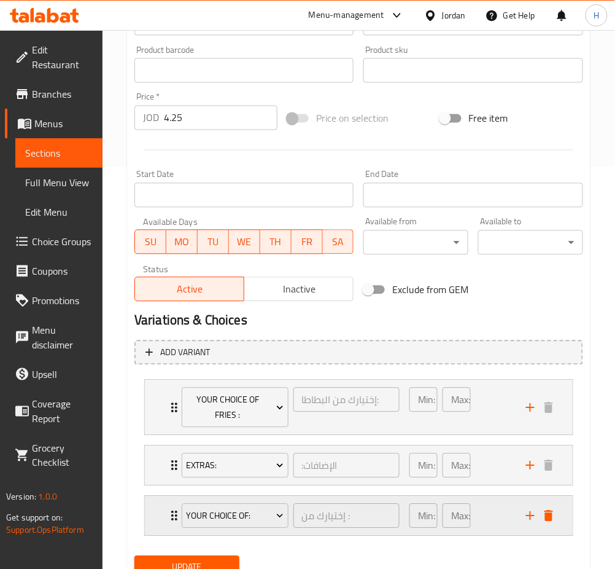
drag, startPoint x: 203, startPoint y: 529, endPoint x: 211, endPoint y: 534, distance: 9.7
click at [203, 528] on div "Your Choice Of:" at bounding box center [235, 515] width 112 height 29
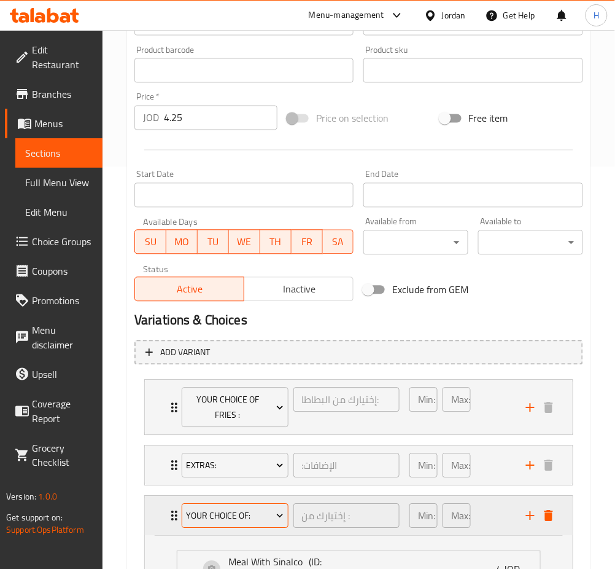
click at [219, 523] on button "Your Choice Of:" at bounding box center [235, 515] width 107 height 25
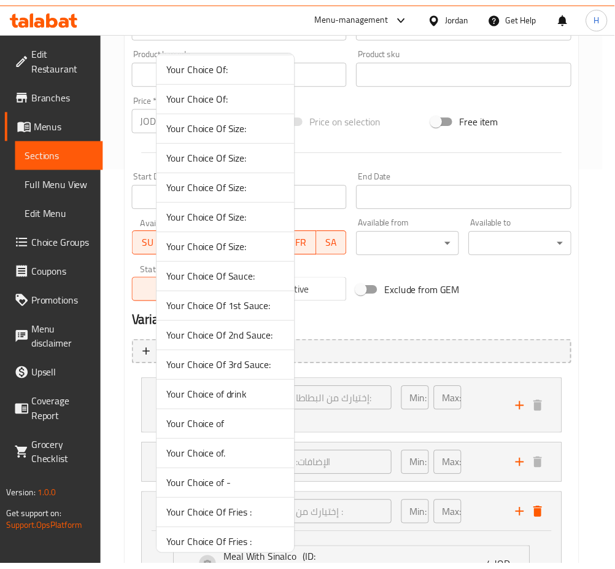
scroll to position [223, 0]
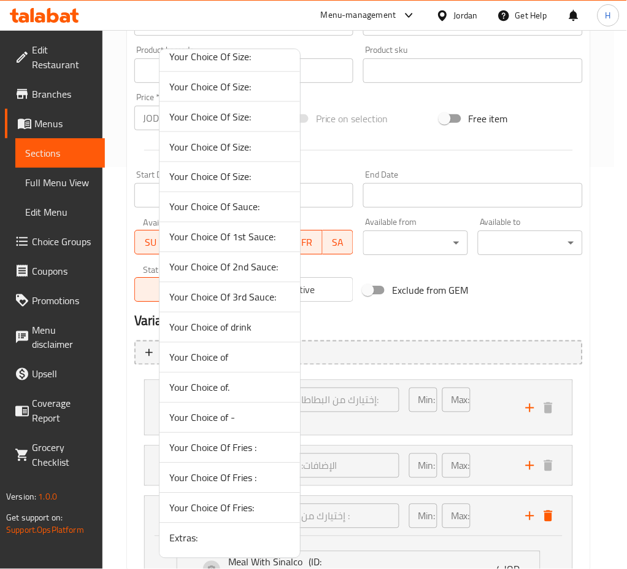
click at [260, 323] on span "Your Choice of drink" at bounding box center [229, 327] width 121 height 15
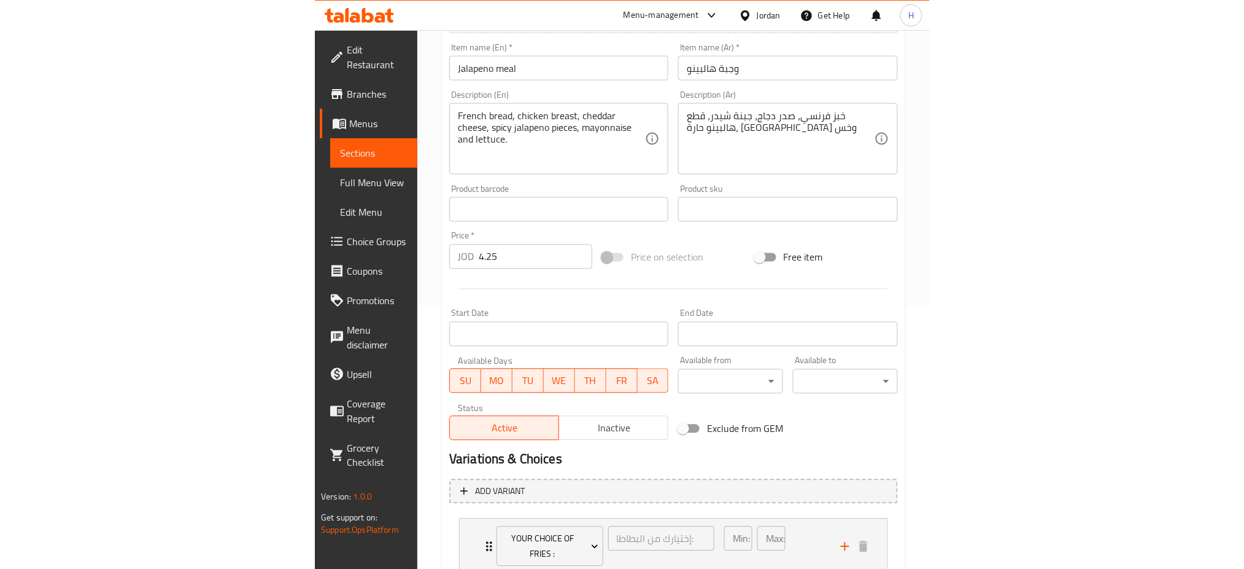
scroll to position [467, 0]
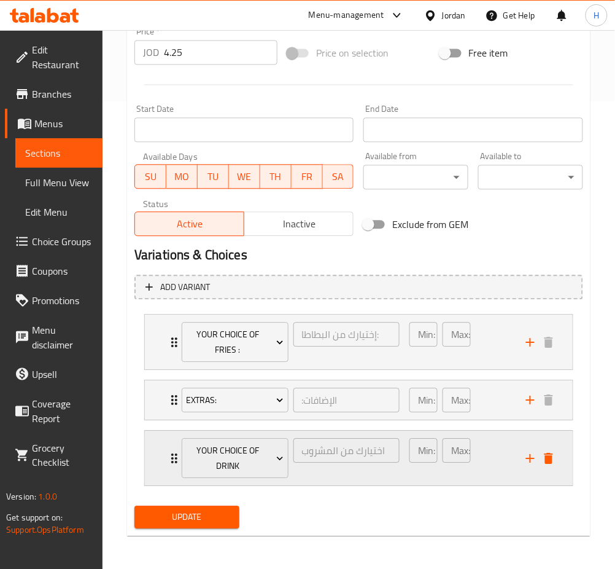
click at [497, 475] on div "Min: 1 ​ Max: 1 ​" at bounding box center [460, 457] width 117 height 55
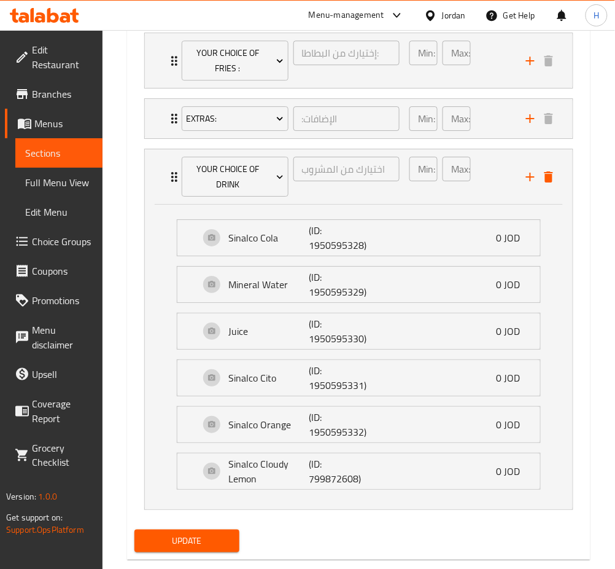
scroll to position [773, 0]
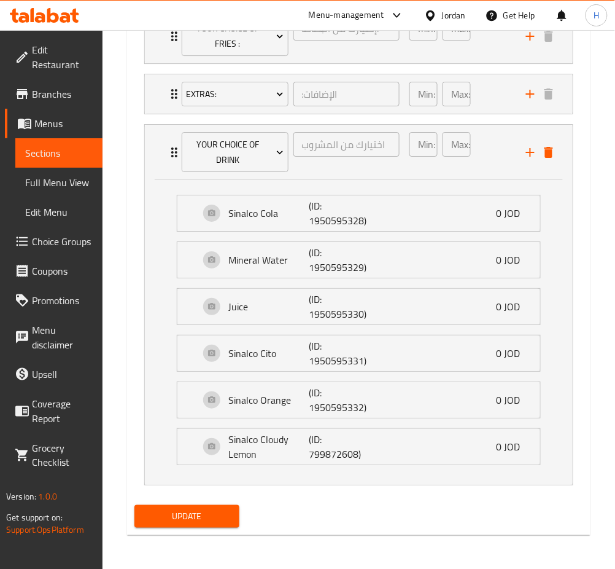
drag, startPoint x: 185, startPoint y: 495, endPoint x: 185, endPoint y: 507, distance: 11.1
click at [185, 495] on div "Add variant Your Choice Of Fries : إختيارك من البطاطا: ​ Min: 0 ​ Max: 1 ​ Fren…" at bounding box center [359, 232] width 459 height 536
click at [185, 507] on button "Update" at bounding box center [186, 516] width 105 height 23
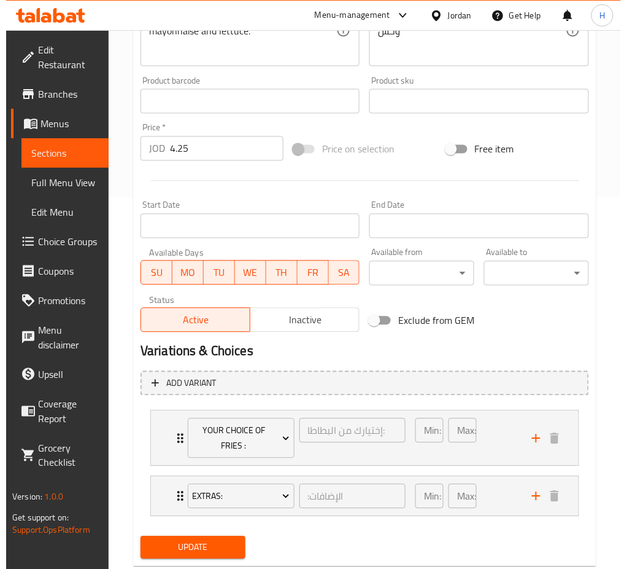
scroll to position [402, 0]
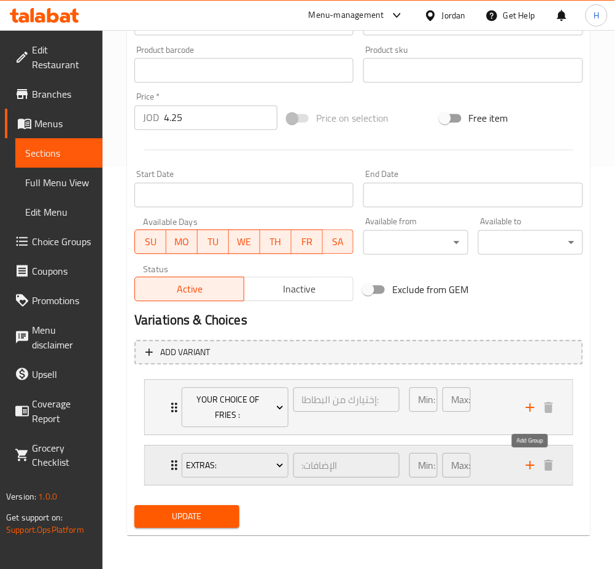
drag, startPoint x: 530, startPoint y: 468, endPoint x: 519, endPoint y: 483, distance: 17.9
click at [530, 468] on icon "add" at bounding box center [530, 465] width 9 height 9
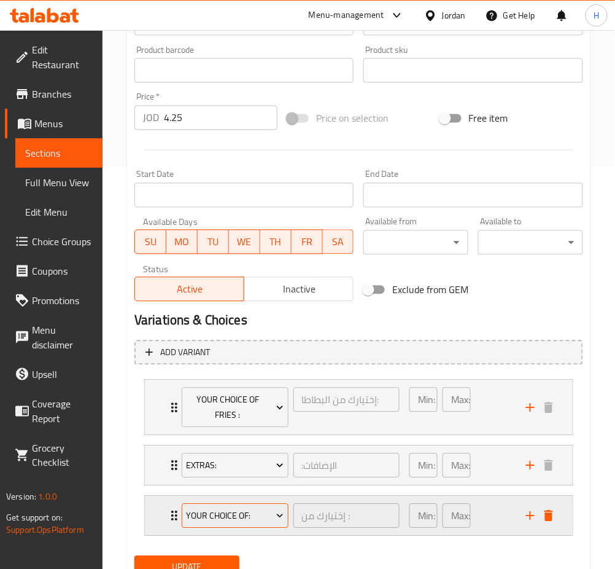
click at [263, 510] on span "Your Choice Of:" at bounding box center [235, 515] width 98 height 15
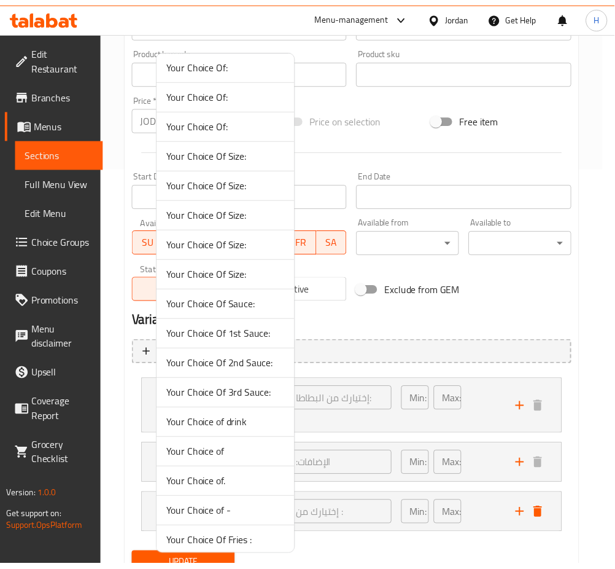
scroll to position [223, 0]
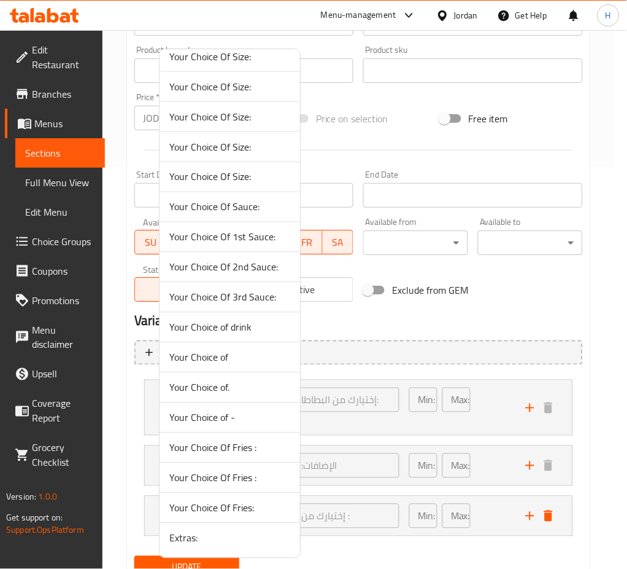
drag, startPoint x: 253, startPoint y: 329, endPoint x: 240, endPoint y: 437, distance: 108.2
click at [250, 332] on span "Your Choice of drink" at bounding box center [229, 327] width 121 height 15
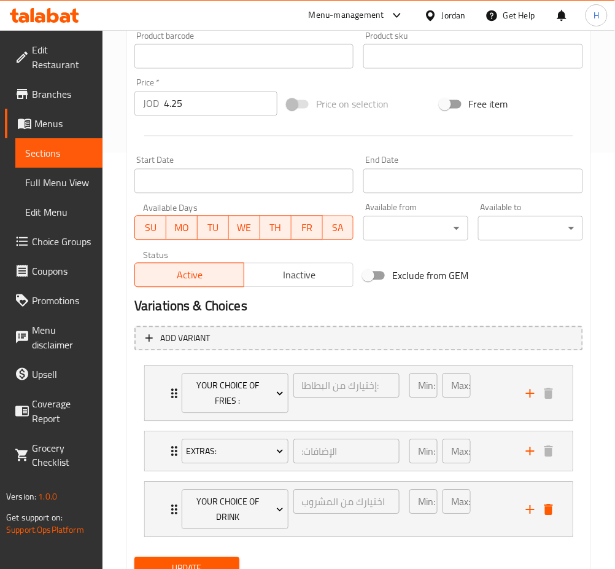
scroll to position [467, 0]
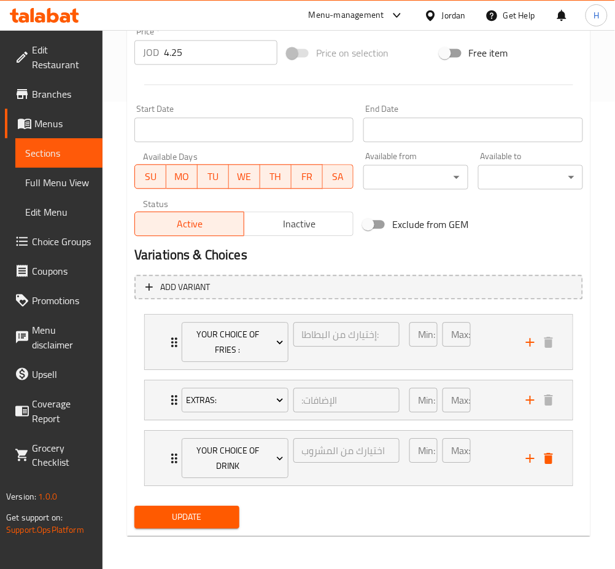
click at [183, 513] on span "Update" at bounding box center [186, 516] width 85 height 15
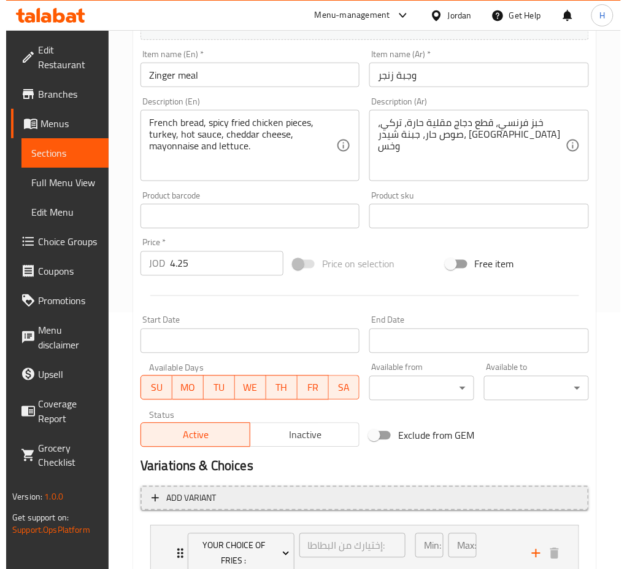
scroll to position [402, 0]
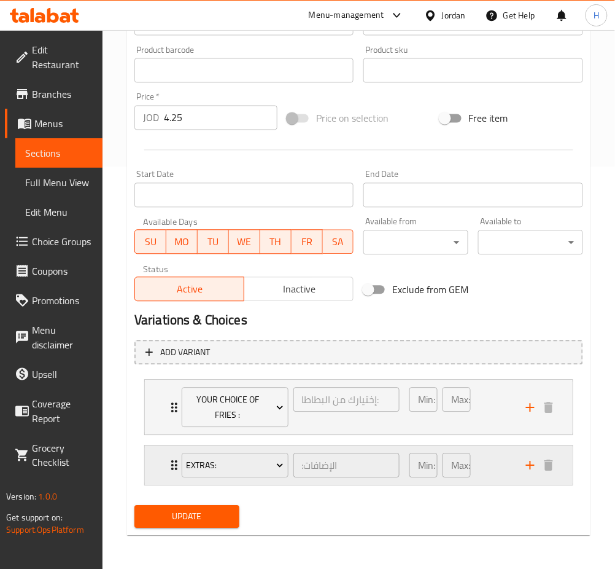
click at [533, 465] on icon "add" at bounding box center [530, 465] width 9 height 9
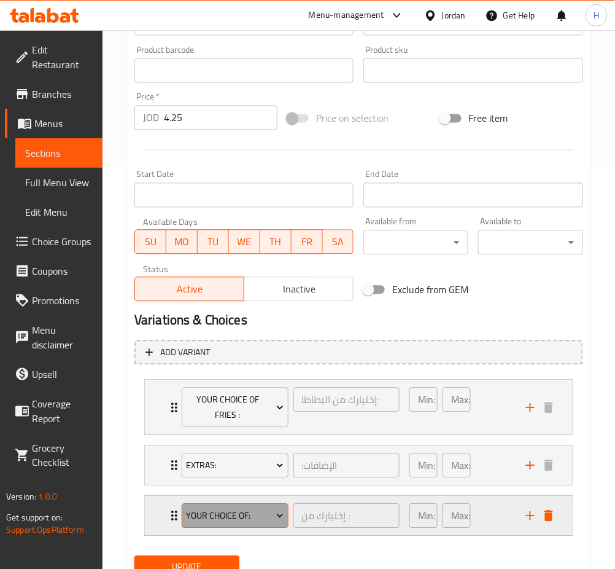
click at [217, 519] on span "Your Choice Of:" at bounding box center [235, 515] width 98 height 15
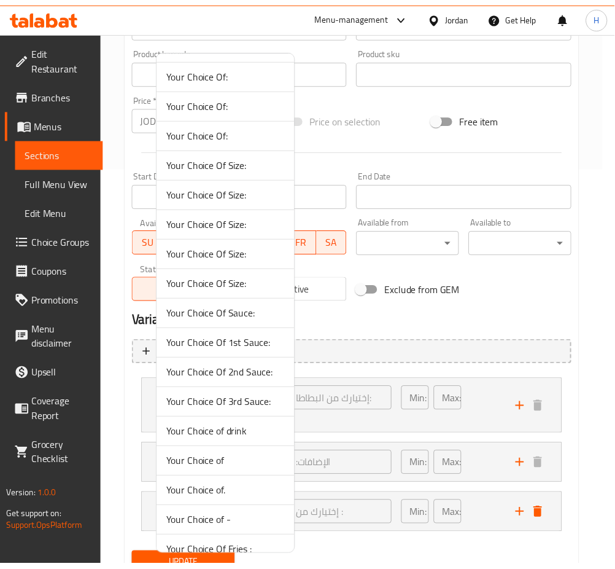
scroll to position [223, 0]
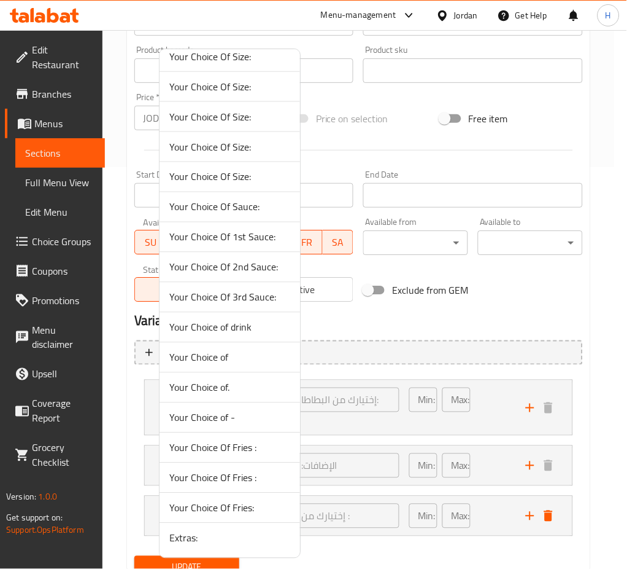
click at [253, 321] on span "Your Choice of drink" at bounding box center [229, 327] width 121 height 15
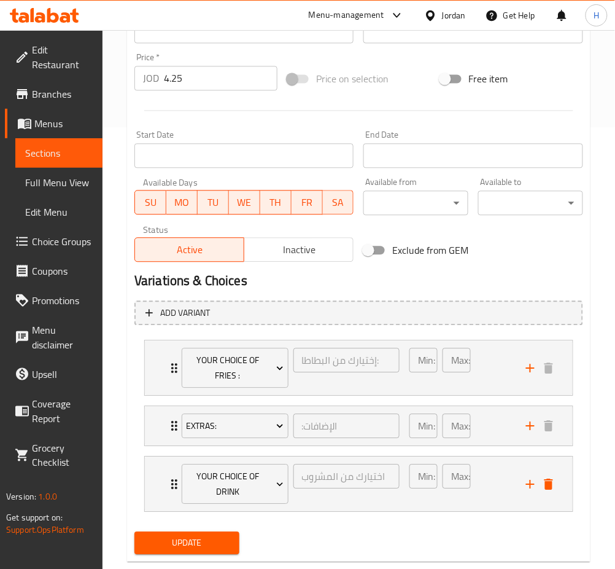
scroll to position [467, 0]
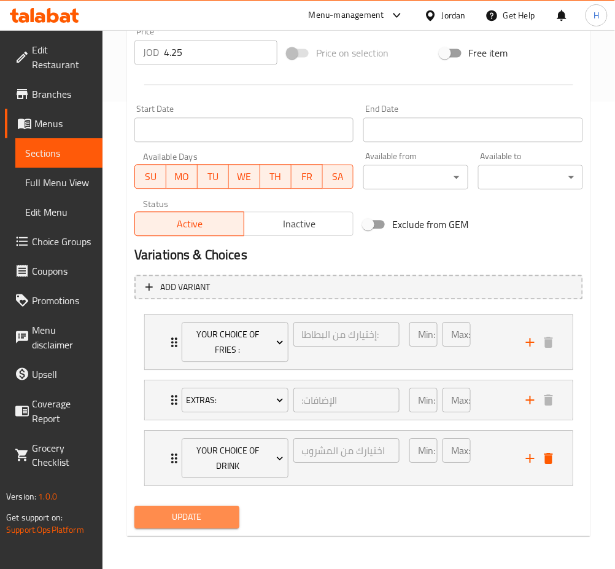
drag, startPoint x: 195, startPoint y: 508, endPoint x: 181, endPoint y: 471, distance: 39.8
click at [195, 509] on span "Update" at bounding box center [186, 516] width 85 height 15
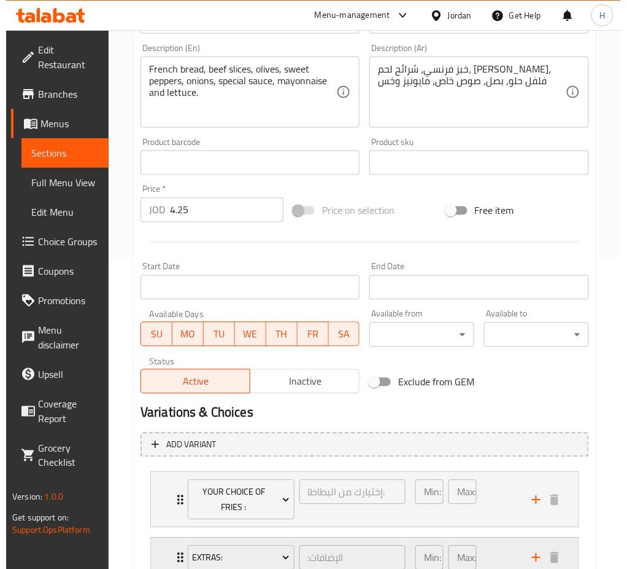
scroll to position [402, 0]
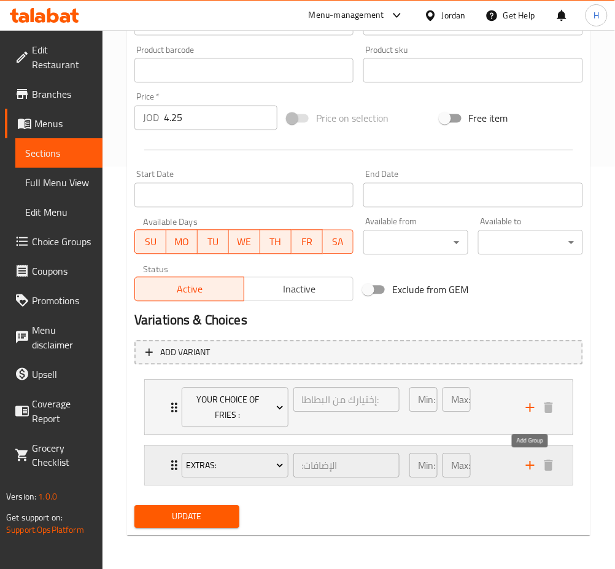
click at [533, 465] on icon "add" at bounding box center [530, 465] width 15 height 15
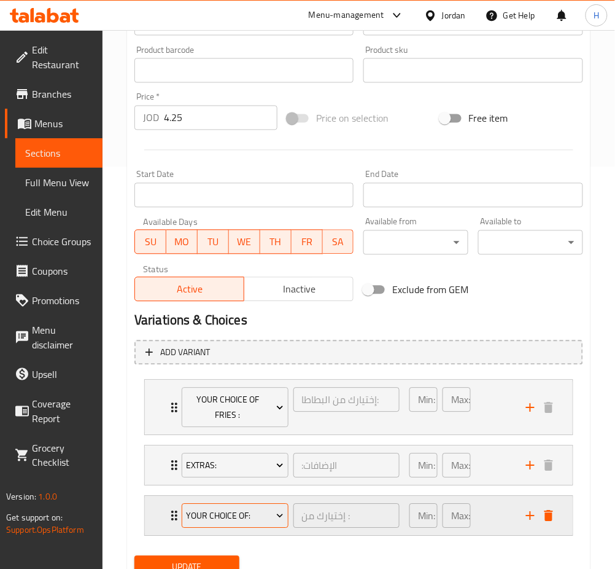
click at [237, 516] on span "Your Choice Of:" at bounding box center [235, 515] width 98 height 15
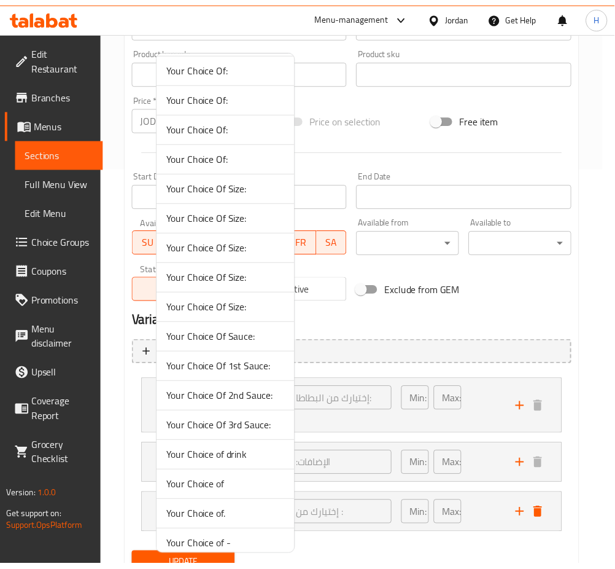
scroll to position [223, 0]
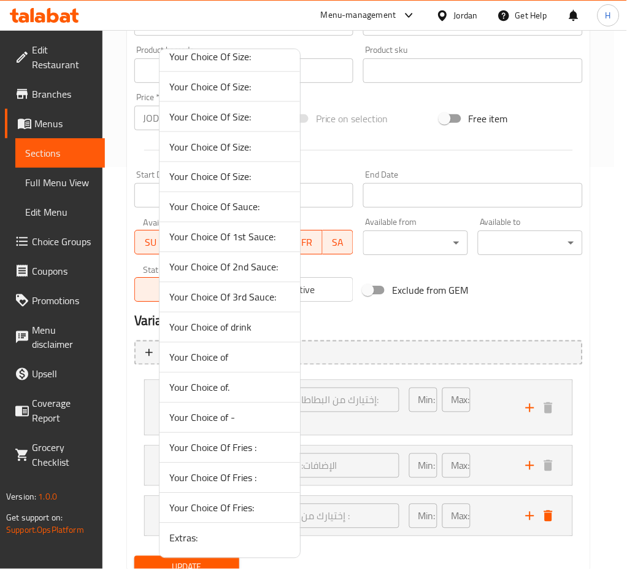
click at [255, 322] on span "Your Choice of drink" at bounding box center [229, 327] width 121 height 15
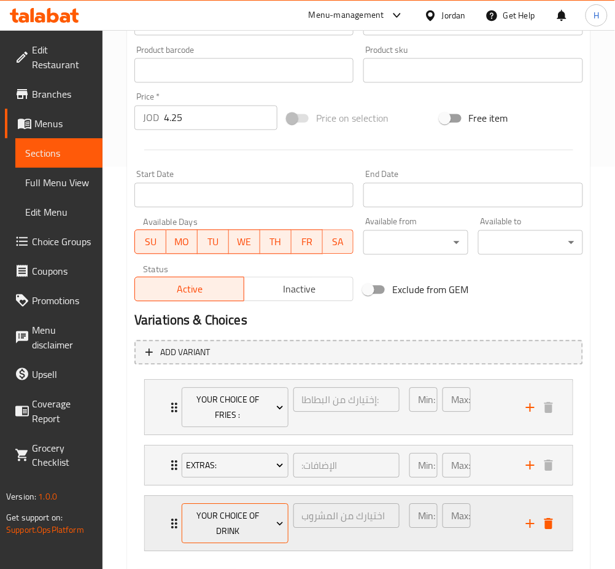
scroll to position [467, 0]
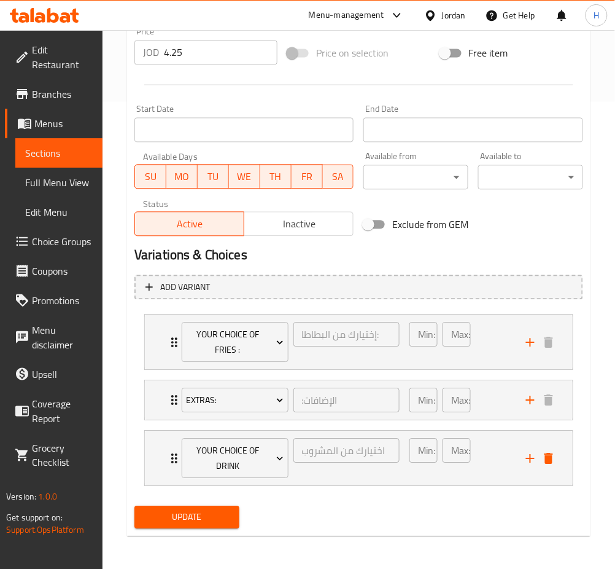
click at [193, 520] on span "Update" at bounding box center [186, 516] width 85 height 15
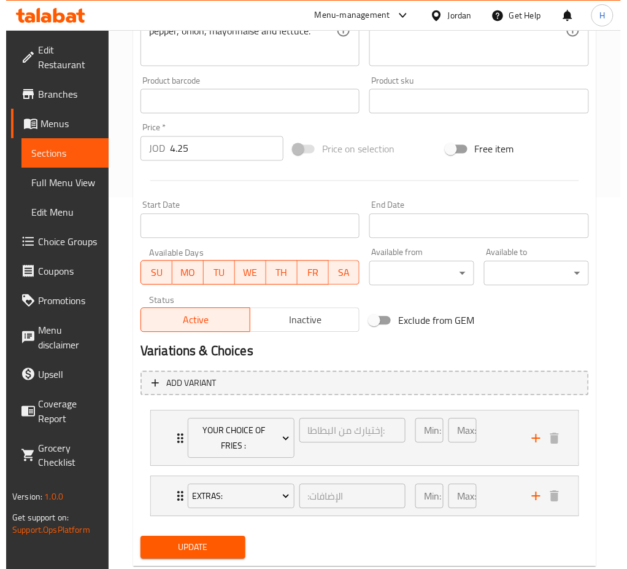
scroll to position [402, 0]
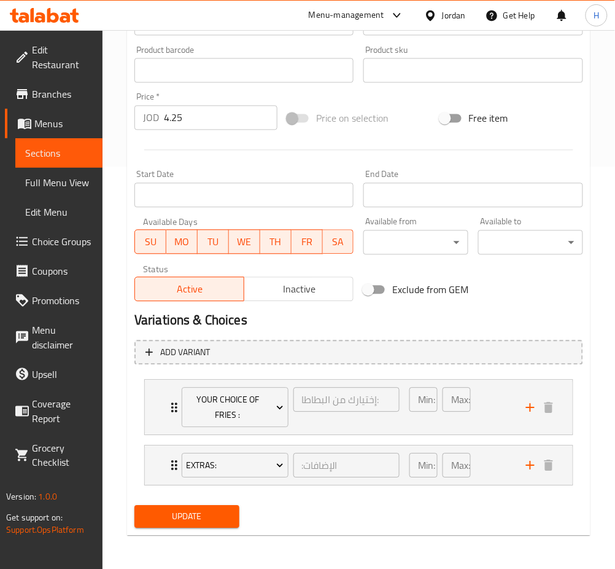
click at [530, 468] on icon "add" at bounding box center [530, 465] width 9 height 9
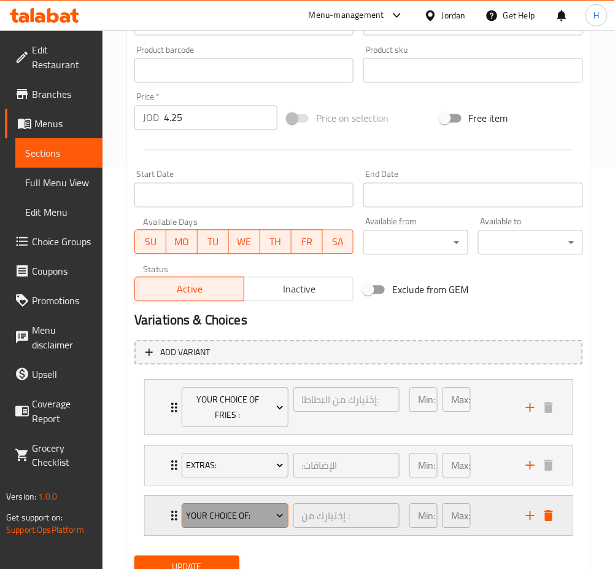
click at [211, 509] on span "Your Choice Of:" at bounding box center [235, 515] width 98 height 15
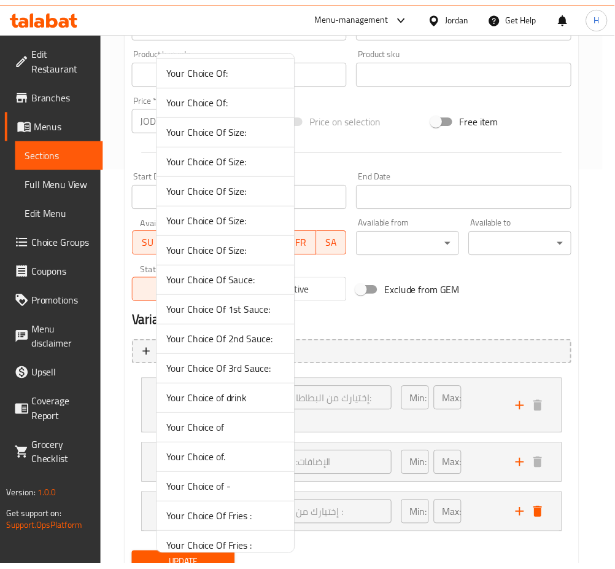
scroll to position [223, 0]
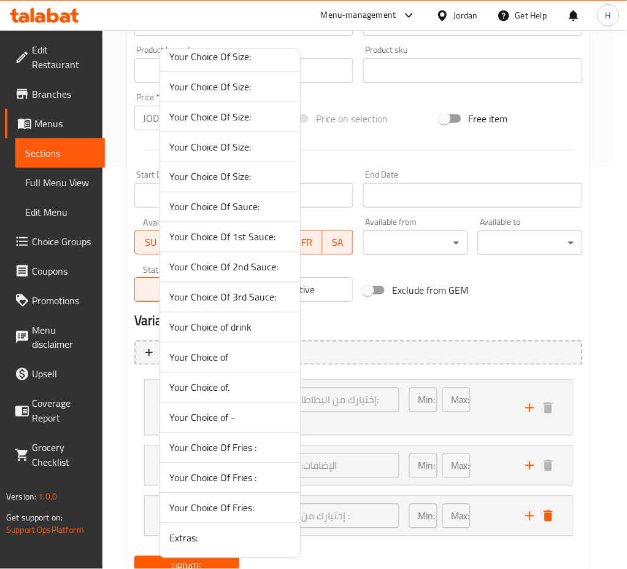
click at [250, 325] on span "Your Choice of drink" at bounding box center [229, 327] width 121 height 15
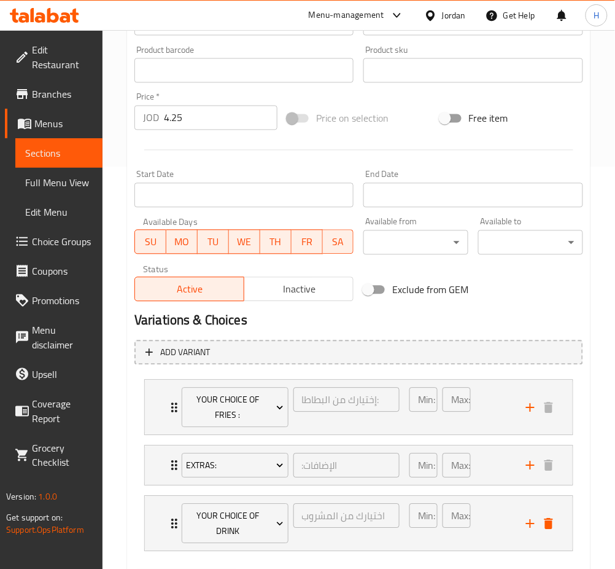
scroll to position [467, 0]
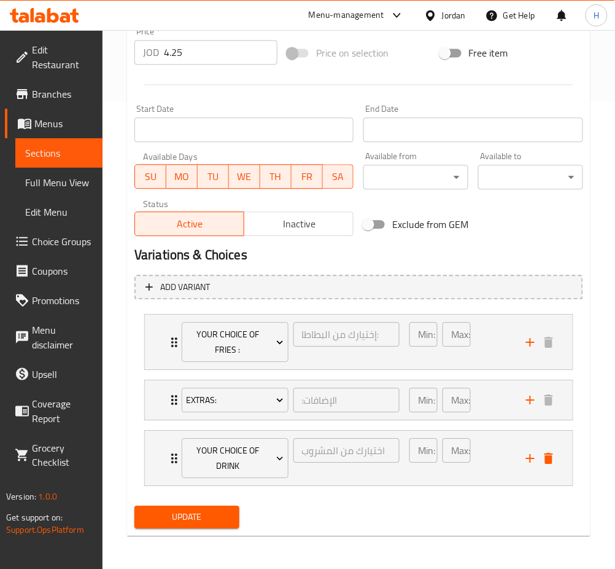
drag, startPoint x: 184, startPoint y: 514, endPoint x: 241, endPoint y: 335, distance: 188.5
click at [183, 515] on span "Update" at bounding box center [186, 516] width 85 height 15
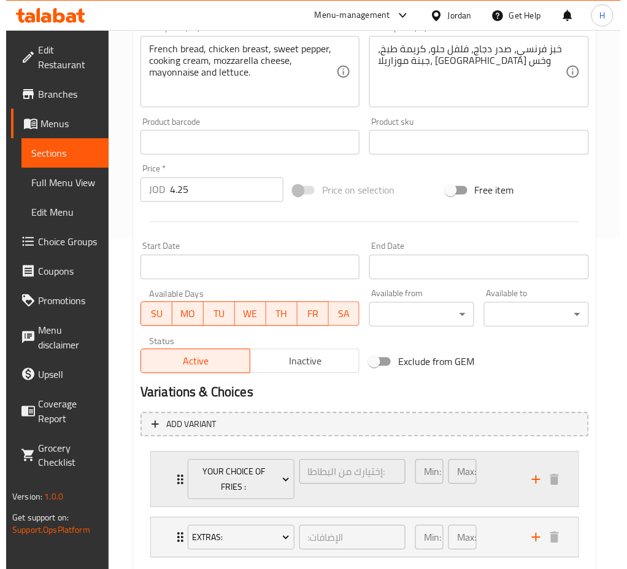
scroll to position [402, 0]
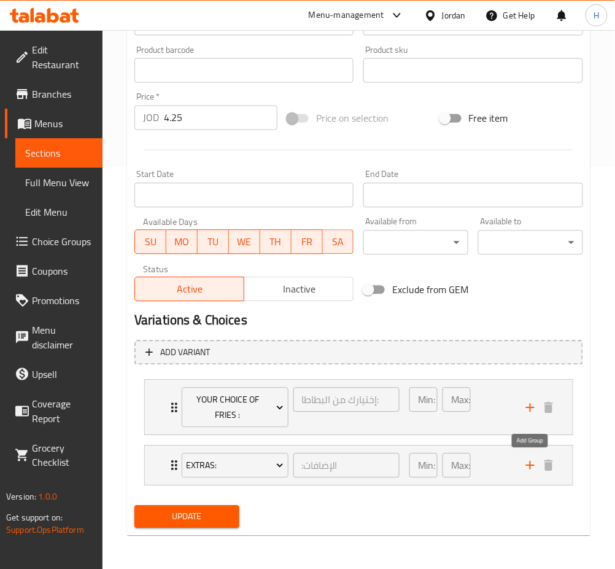
drag, startPoint x: 533, startPoint y: 465, endPoint x: 439, endPoint y: 487, distance: 96.5
click at [533, 465] on icon "add" at bounding box center [530, 465] width 15 height 15
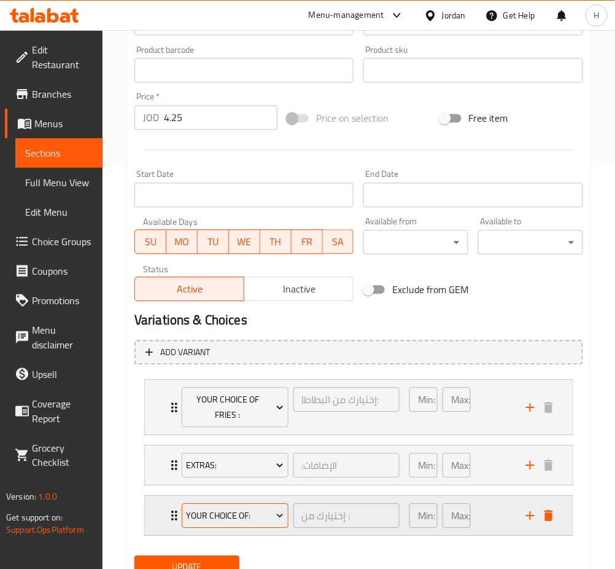
click at [229, 518] on span "Your Choice Of:" at bounding box center [235, 515] width 98 height 15
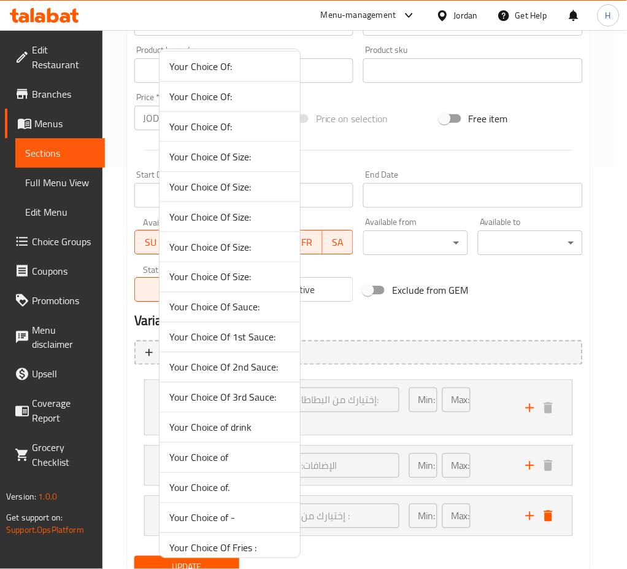
scroll to position [223, 0]
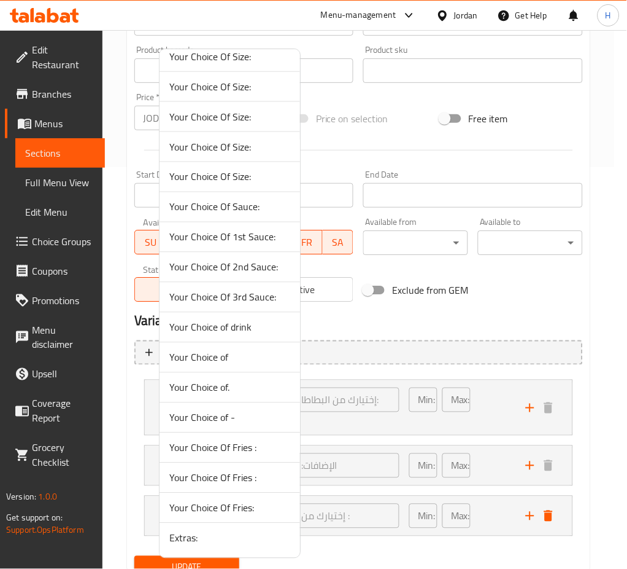
click at [248, 332] on span "Your Choice of drink" at bounding box center [229, 327] width 121 height 15
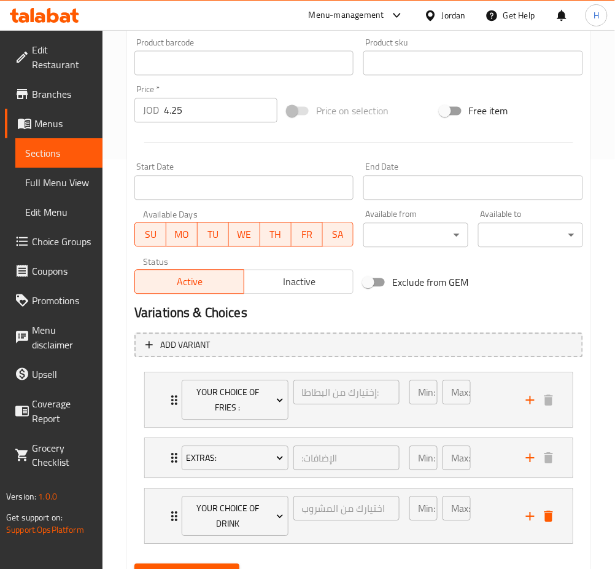
scroll to position [467, 0]
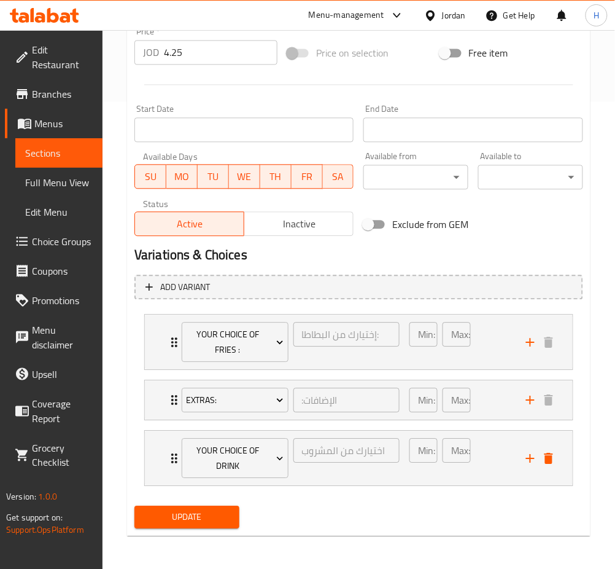
click at [193, 515] on span "Update" at bounding box center [186, 516] width 85 height 15
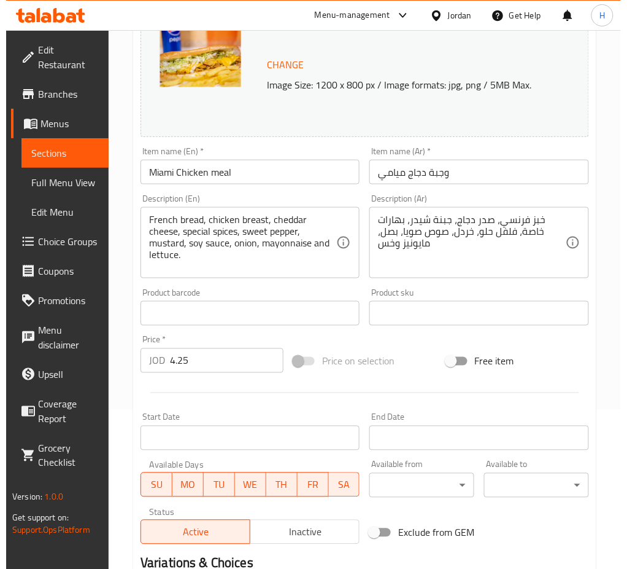
scroll to position [402, 0]
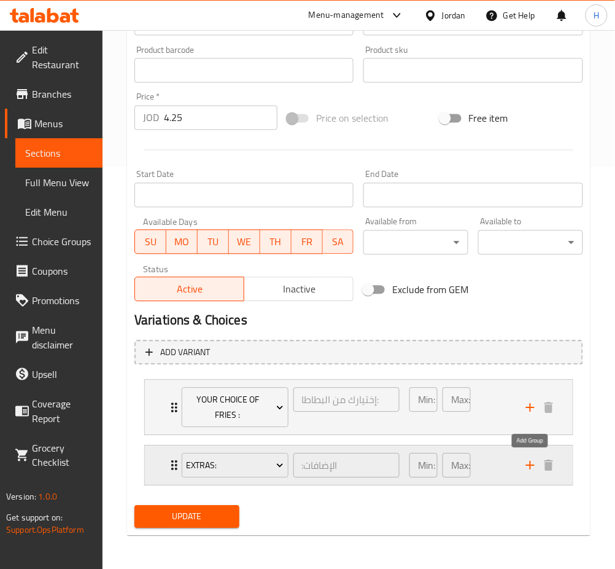
click at [529, 463] on icon "add" at bounding box center [530, 465] width 15 height 15
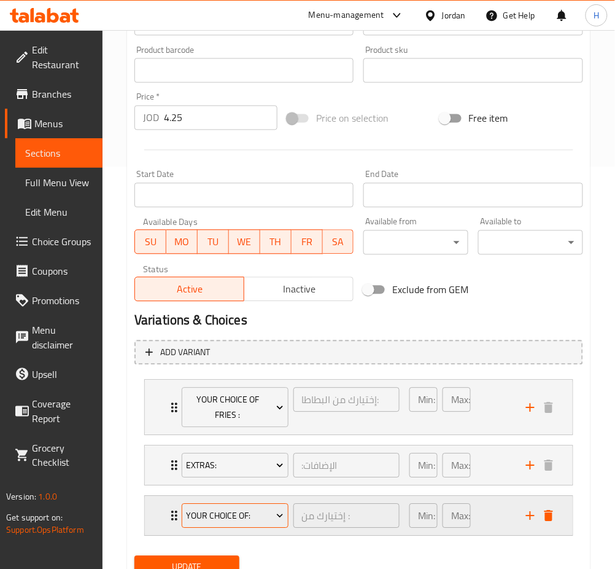
click at [239, 525] on button "Your Choice Of:" at bounding box center [235, 515] width 107 height 25
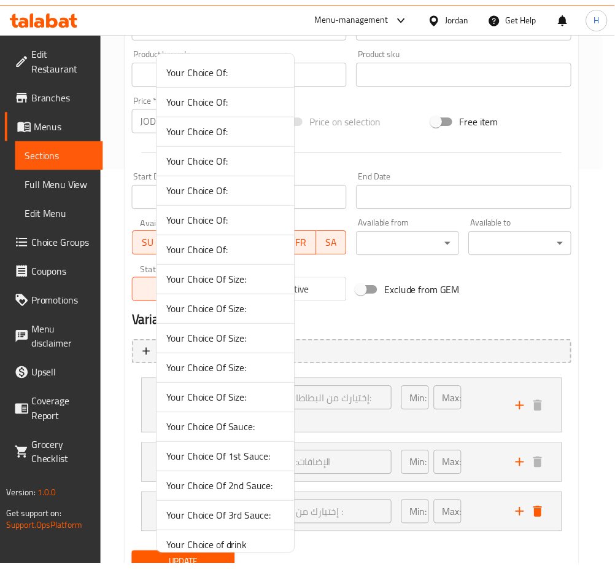
scroll to position [223, 0]
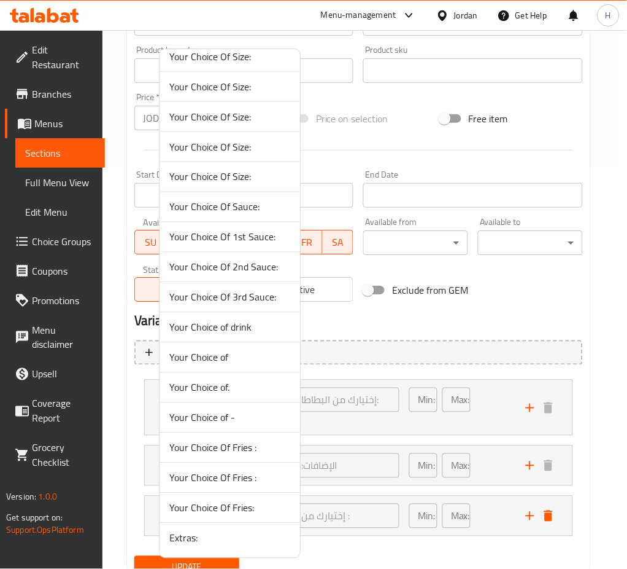
click at [255, 335] on li "Your Choice of drink" at bounding box center [230, 327] width 141 height 30
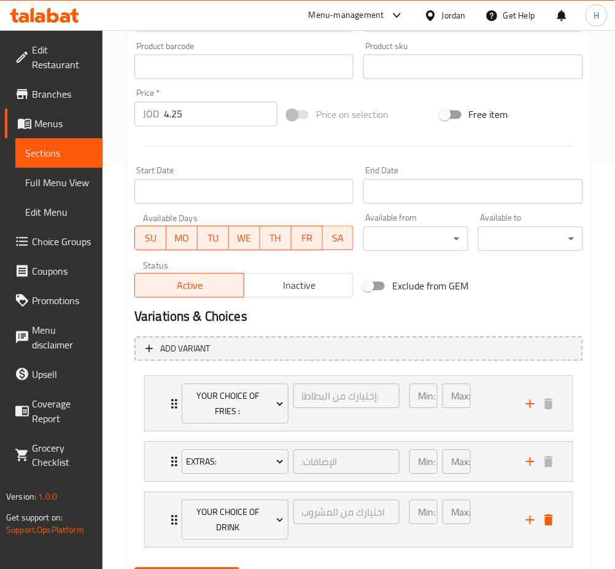
scroll to position [467, 0]
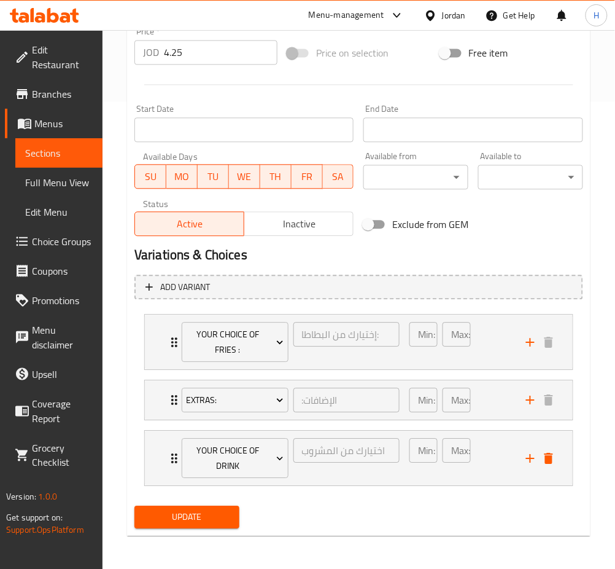
click at [199, 519] on span "Update" at bounding box center [186, 516] width 85 height 15
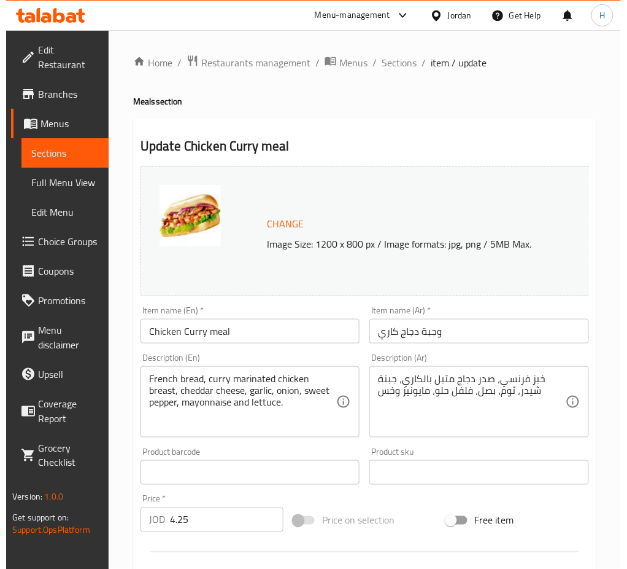
scroll to position [402, 0]
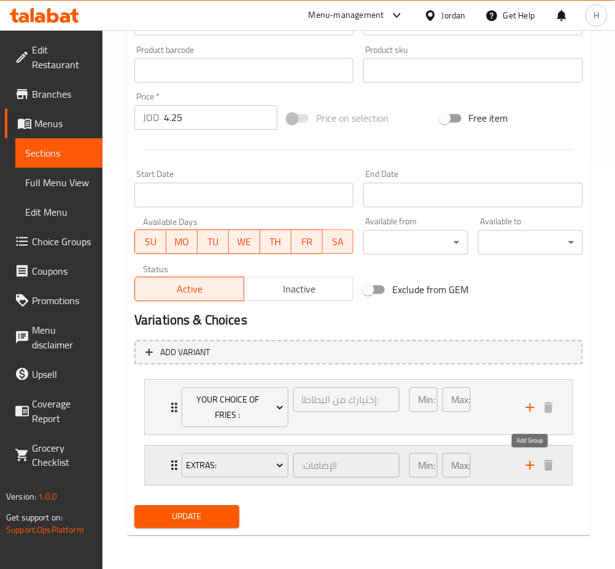
drag, startPoint x: 526, startPoint y: 470, endPoint x: 519, endPoint y: 476, distance: 8.7
click at [526, 470] on icon "add" at bounding box center [530, 465] width 15 height 15
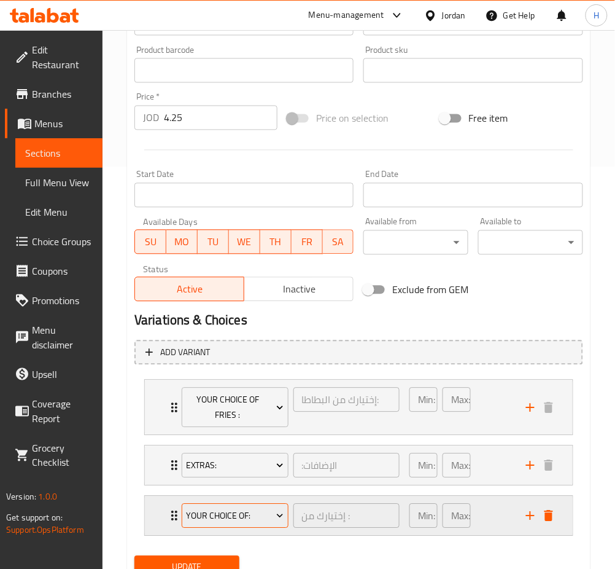
click at [193, 526] on button "Your Choice Of:" at bounding box center [235, 515] width 107 height 25
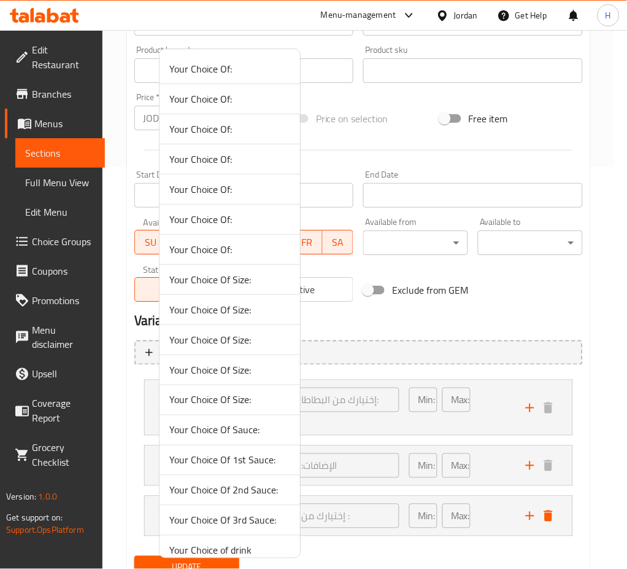
scroll to position [223, 0]
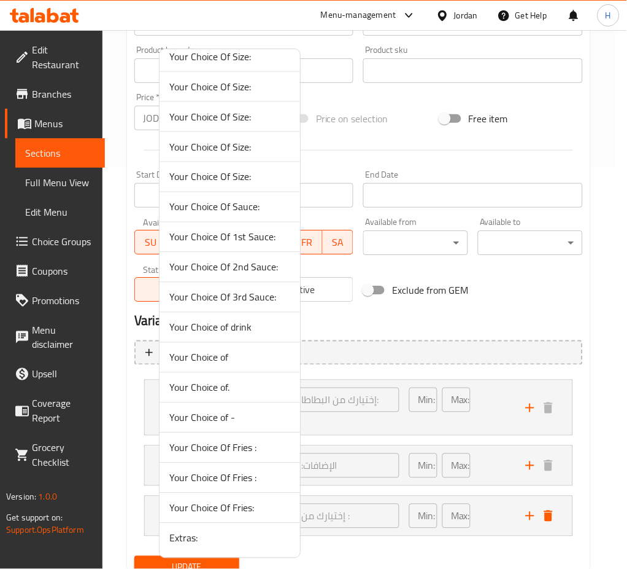
click at [240, 343] on li "Your Choice of" at bounding box center [230, 358] width 141 height 30
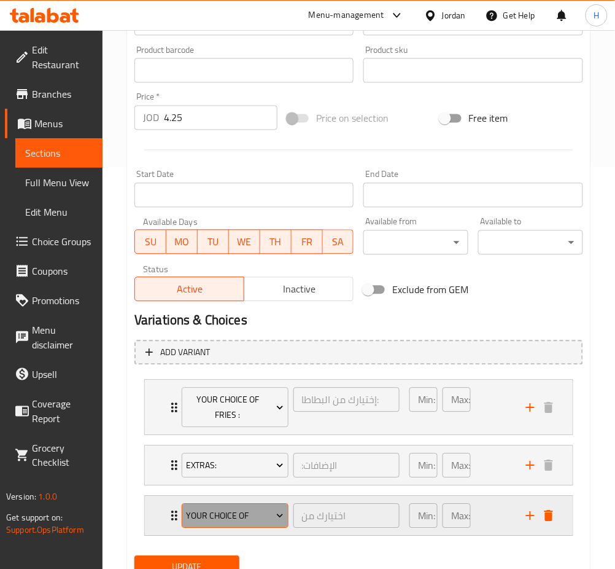
click at [243, 522] on span "Your Choice of" at bounding box center [235, 515] width 98 height 15
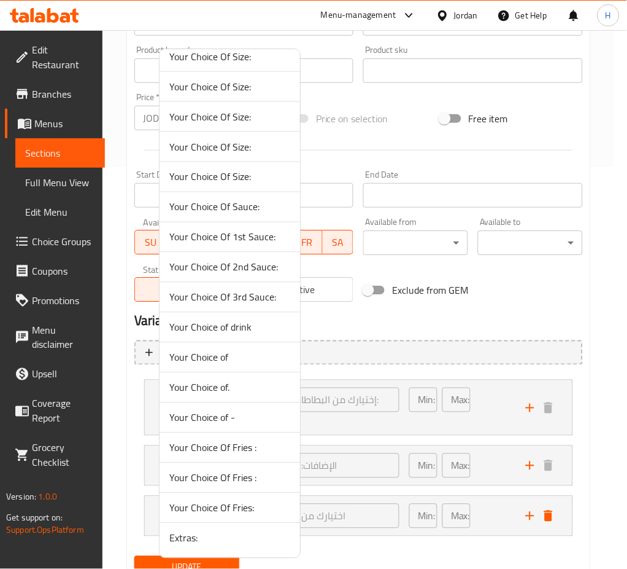
click at [217, 332] on span "Your Choice of drink" at bounding box center [229, 327] width 121 height 15
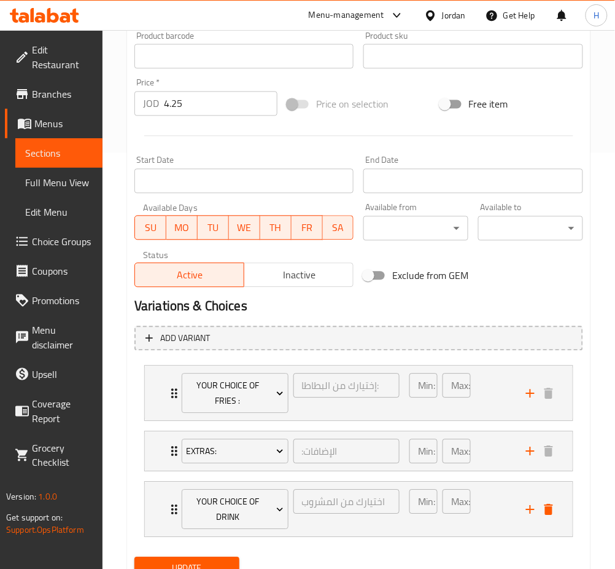
scroll to position [467, 0]
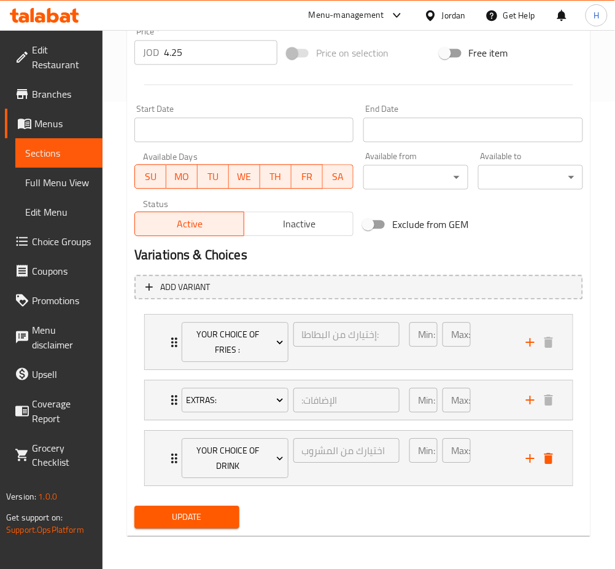
click at [198, 514] on span "Update" at bounding box center [186, 516] width 85 height 15
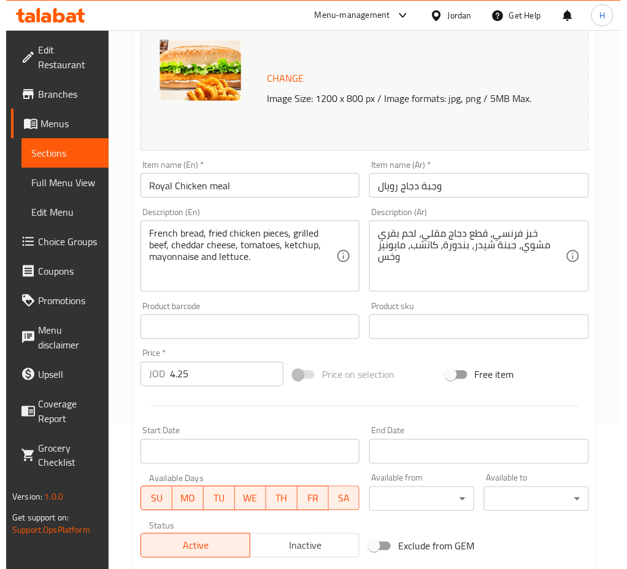
scroll to position [402, 0]
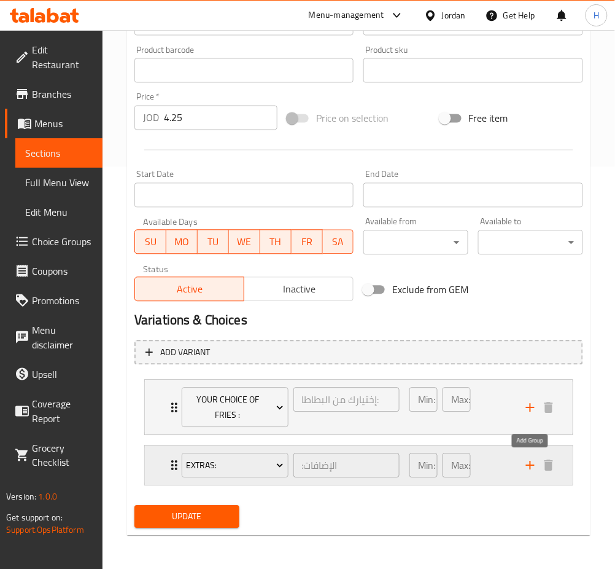
drag, startPoint x: 534, startPoint y: 461, endPoint x: 374, endPoint y: 480, distance: 160.8
click at [533, 460] on icon "add" at bounding box center [530, 465] width 15 height 15
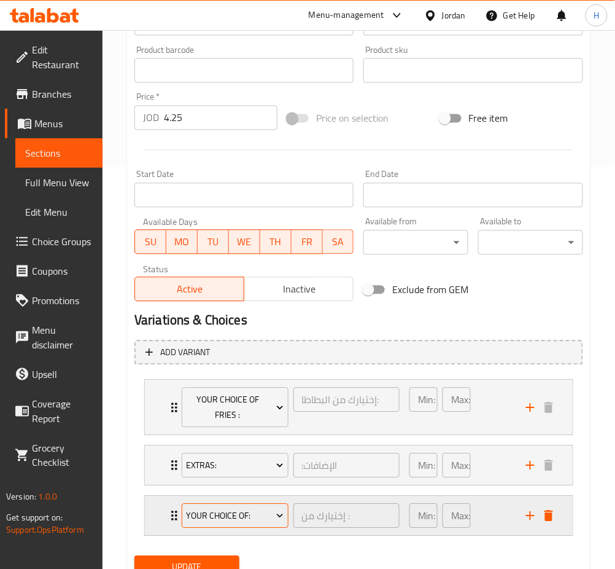
click at [243, 523] on button "Your Choice Of:" at bounding box center [235, 515] width 107 height 25
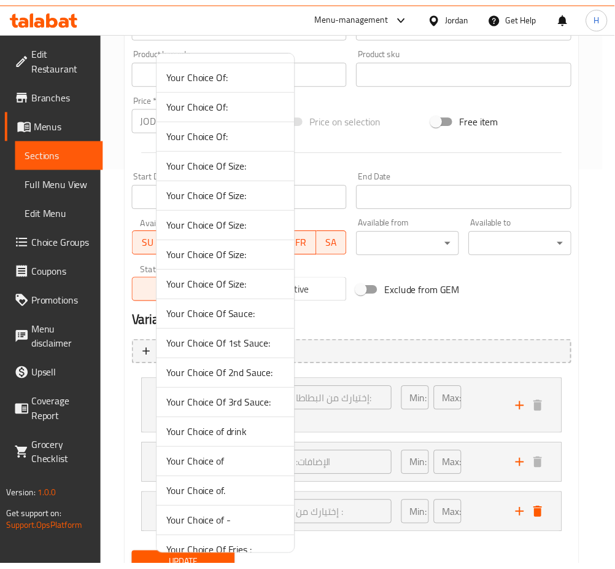
scroll to position [223, 0]
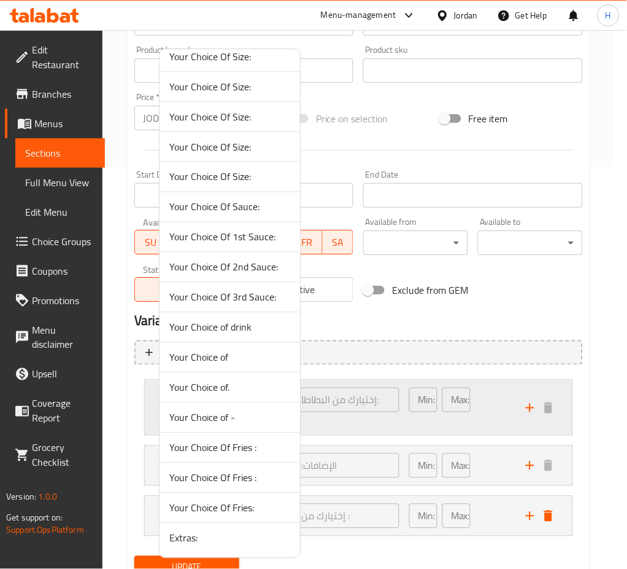
click at [251, 325] on span "Your Choice of drink" at bounding box center [229, 327] width 121 height 15
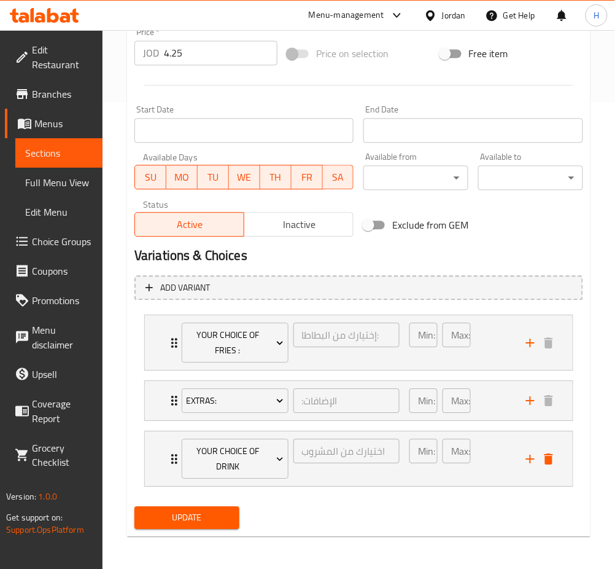
scroll to position [467, 0]
click at [212, 516] on span "Update" at bounding box center [186, 516] width 85 height 15
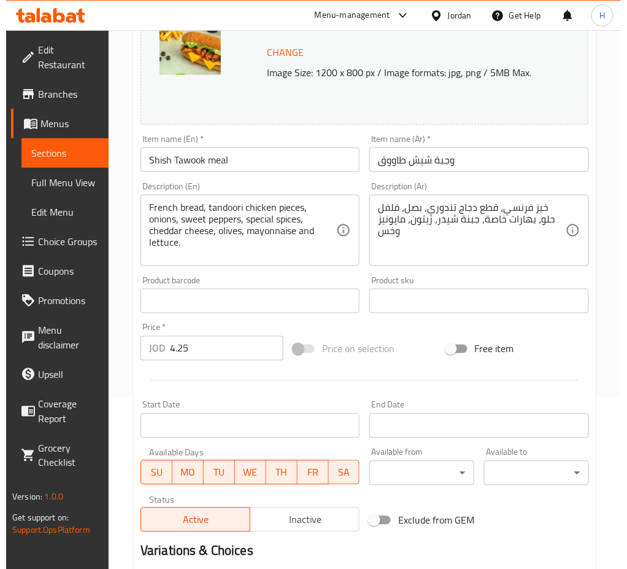
scroll to position [402, 0]
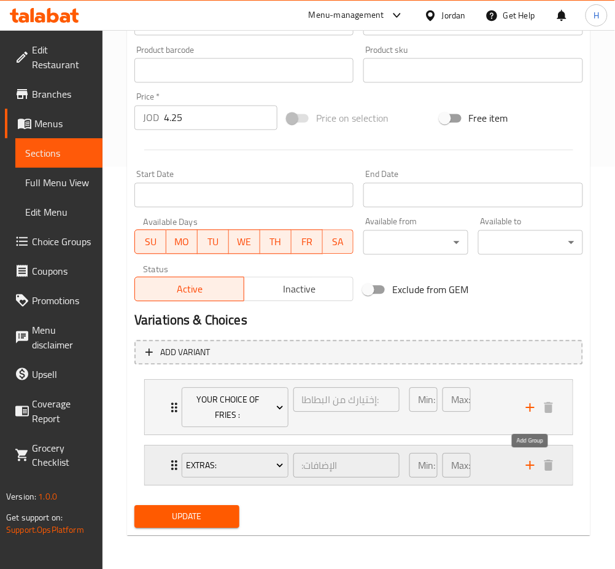
click at [527, 466] on icon "add" at bounding box center [530, 465] width 15 height 15
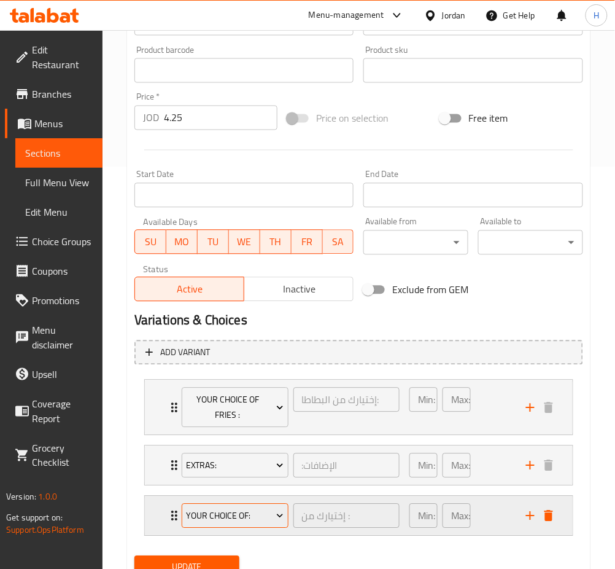
click at [208, 514] on span "Your Choice Of:" at bounding box center [235, 515] width 98 height 15
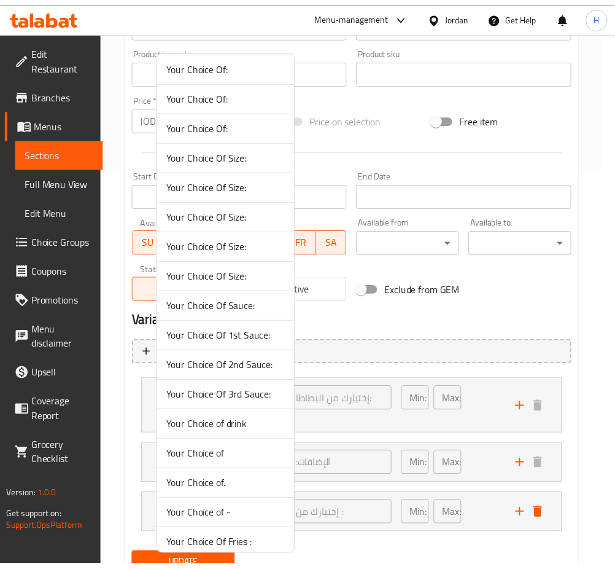
scroll to position [223, 0]
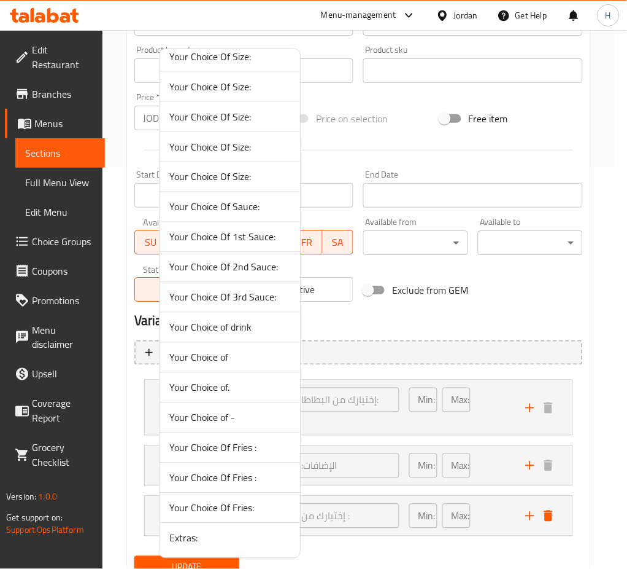
click at [247, 331] on span "Your Choice of drink" at bounding box center [229, 327] width 121 height 15
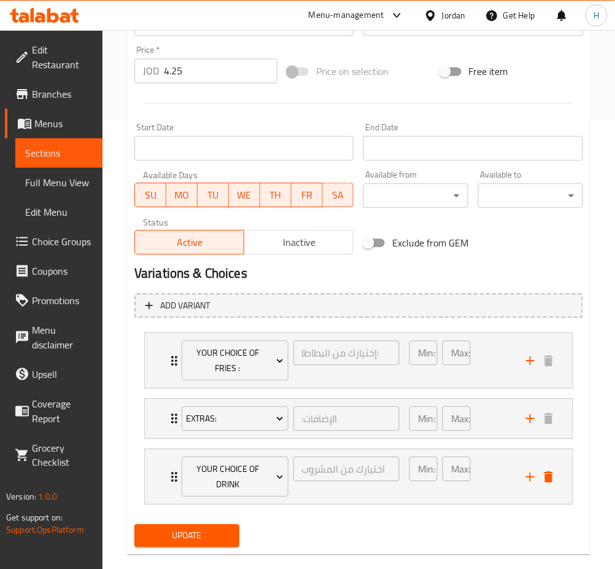
scroll to position [467, 0]
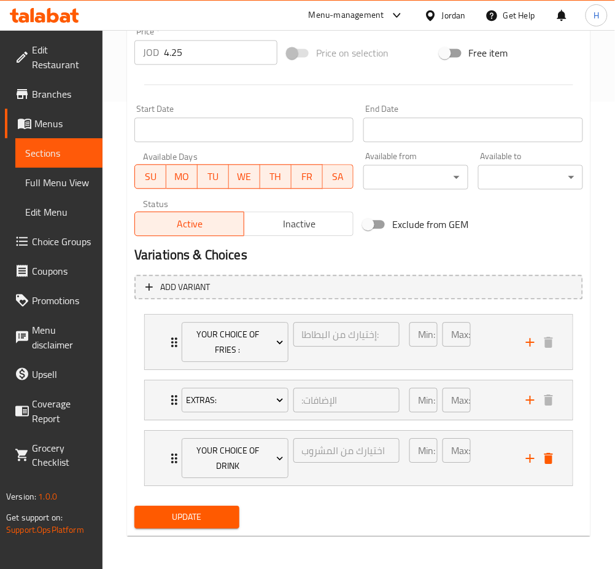
click at [208, 510] on span "Update" at bounding box center [186, 516] width 85 height 15
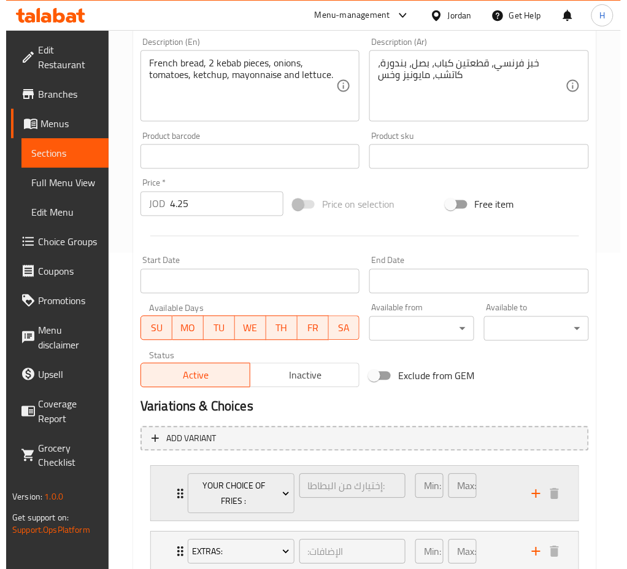
scroll to position [402, 0]
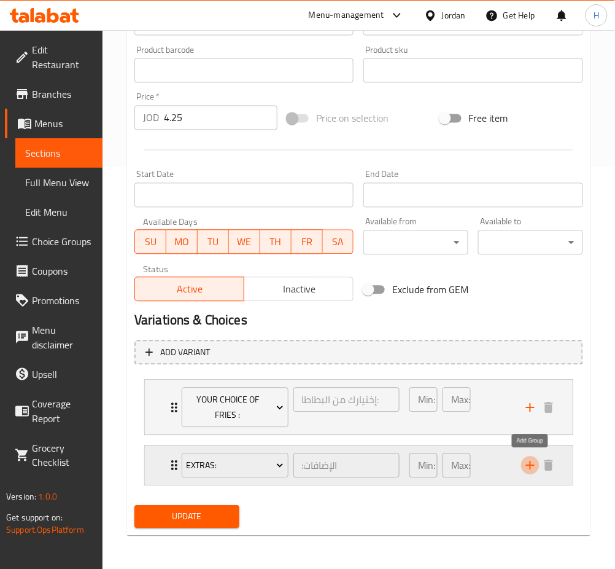
click at [534, 470] on icon "add" at bounding box center [530, 465] width 15 height 15
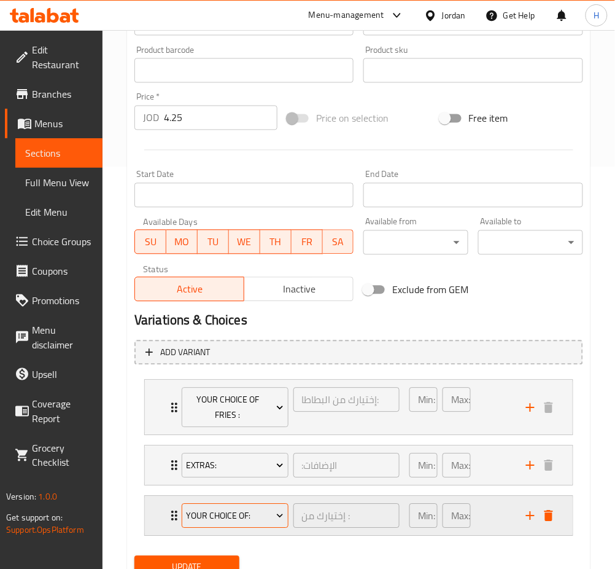
click at [243, 516] on span "Your Choice Of:" at bounding box center [235, 515] width 98 height 15
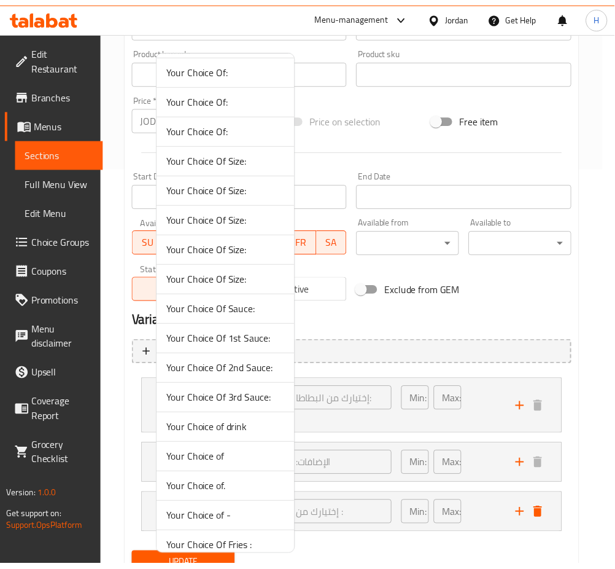
scroll to position [223, 0]
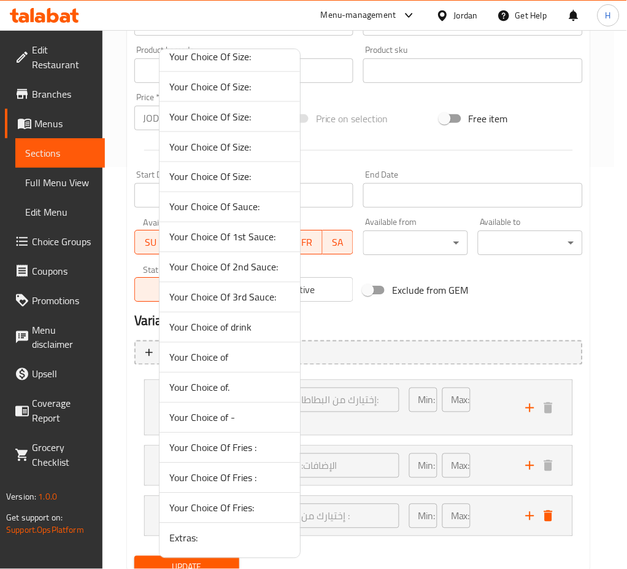
click at [239, 332] on span "Your Choice of drink" at bounding box center [229, 327] width 121 height 15
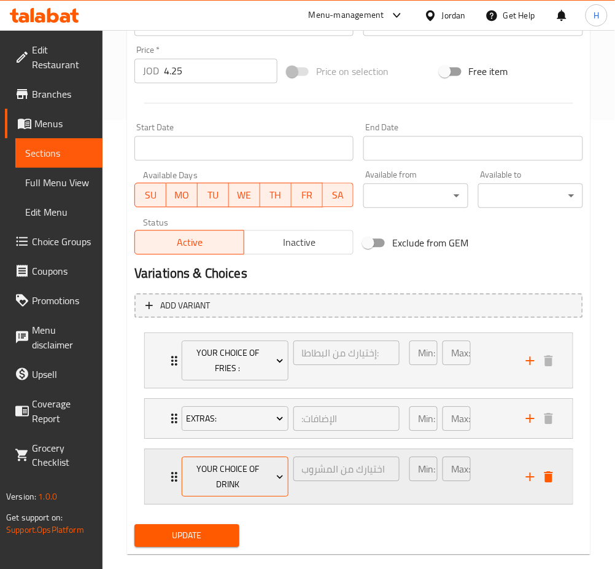
scroll to position [467, 0]
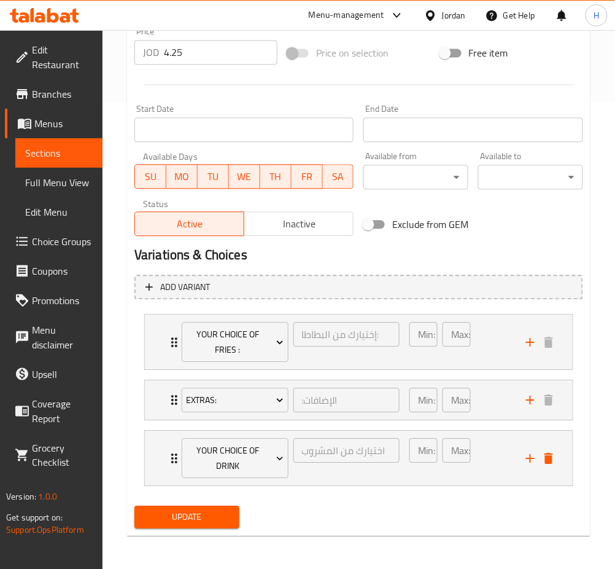
click at [188, 509] on span "Update" at bounding box center [186, 516] width 85 height 15
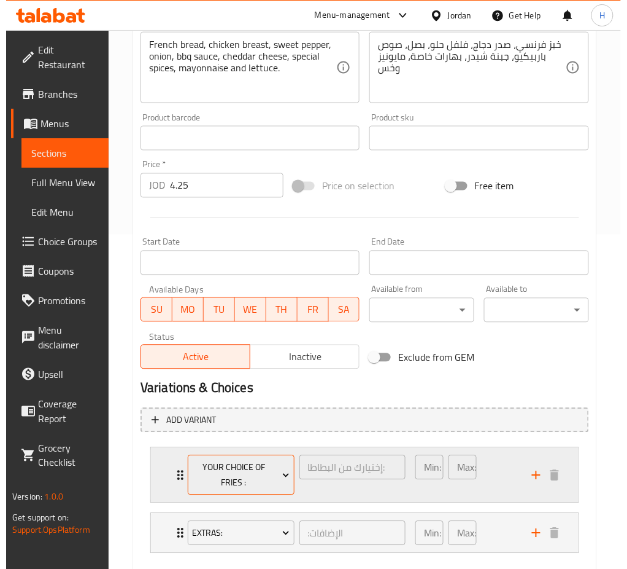
scroll to position [402, 0]
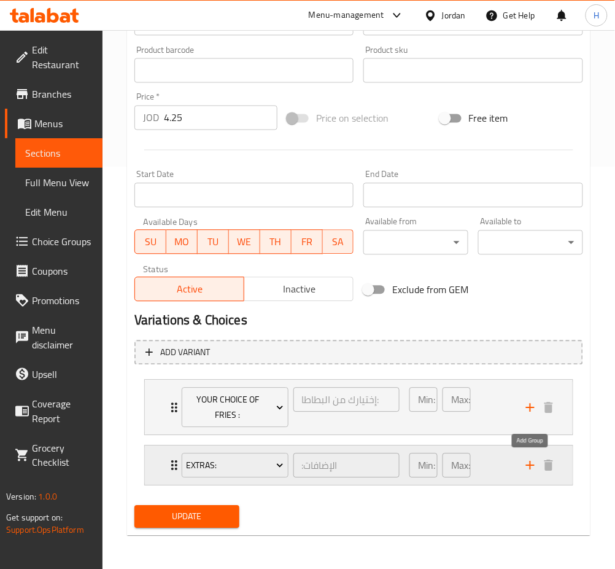
click at [526, 462] on icon "add" at bounding box center [530, 465] width 15 height 15
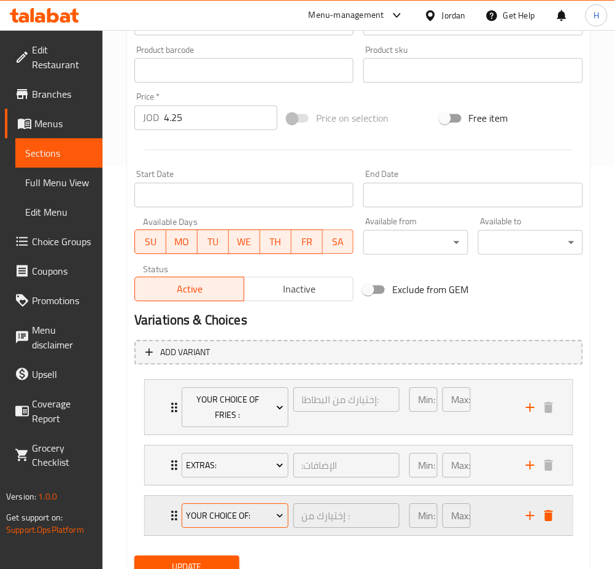
click at [236, 510] on span "Your Choice Of:" at bounding box center [235, 515] width 98 height 15
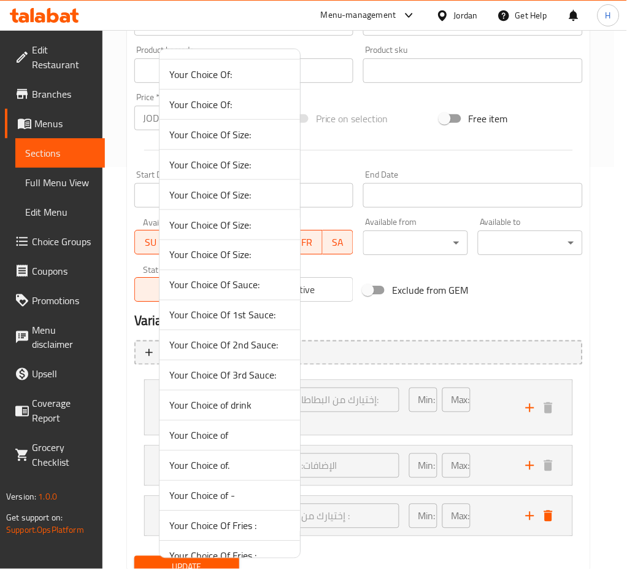
scroll to position [223, 0]
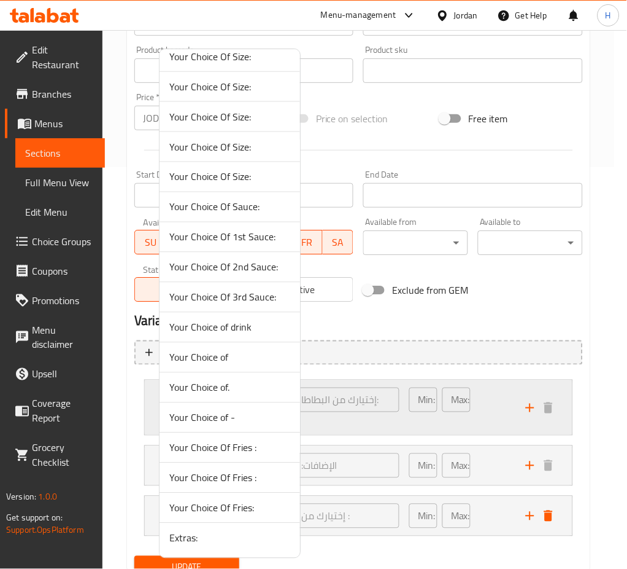
drag, startPoint x: 254, startPoint y: 324, endPoint x: 258, endPoint y: 409, distance: 84.8
click at [253, 324] on span "Your Choice of drink" at bounding box center [229, 327] width 121 height 15
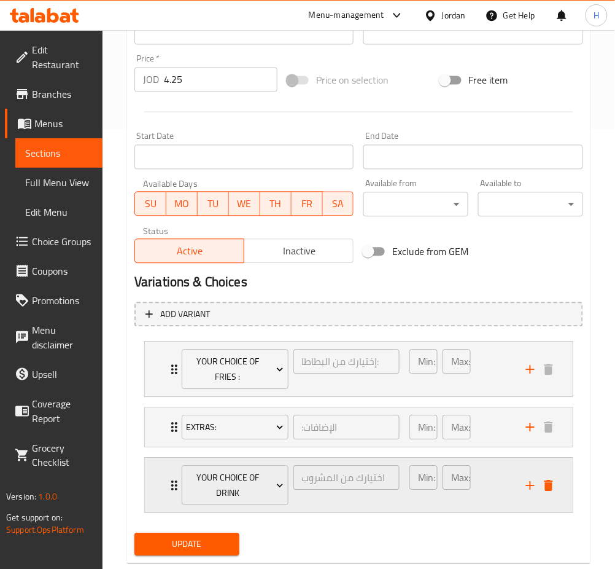
scroll to position [467, 0]
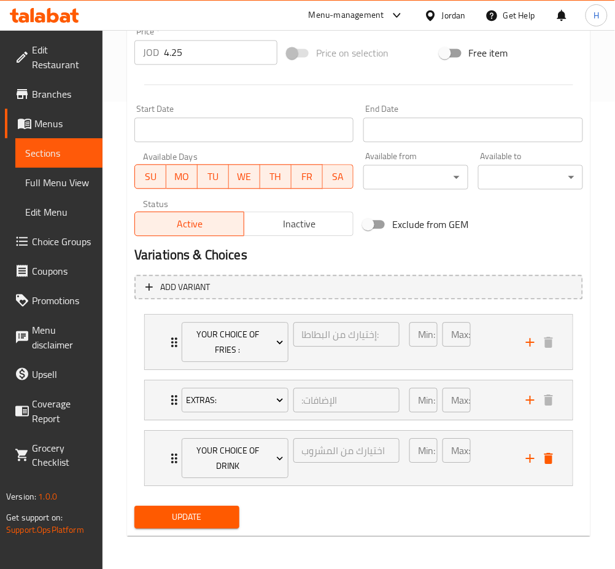
click at [219, 515] on span "Update" at bounding box center [186, 516] width 85 height 15
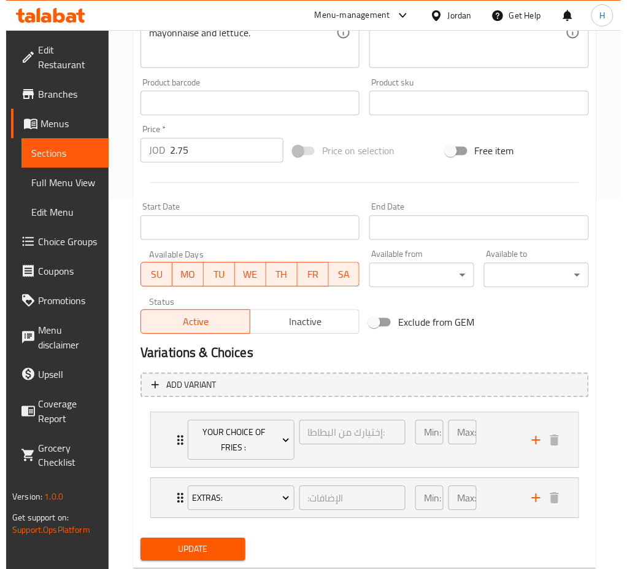
scroll to position [402, 0]
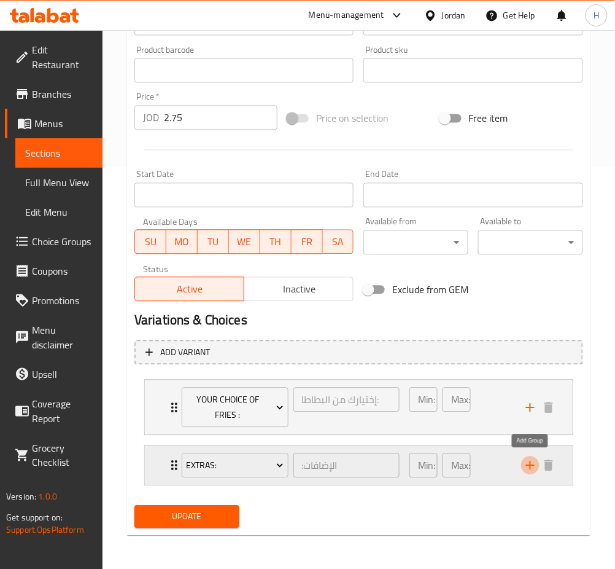
click at [535, 462] on icon "add" at bounding box center [530, 465] width 15 height 15
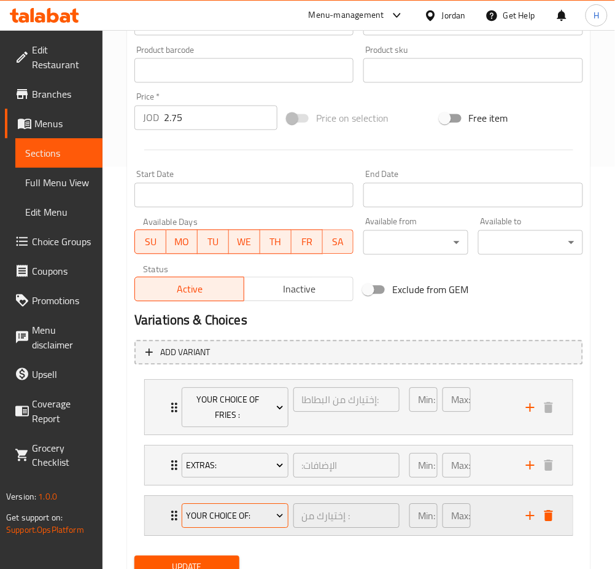
click at [262, 510] on span "Your Choice Of:" at bounding box center [235, 515] width 98 height 15
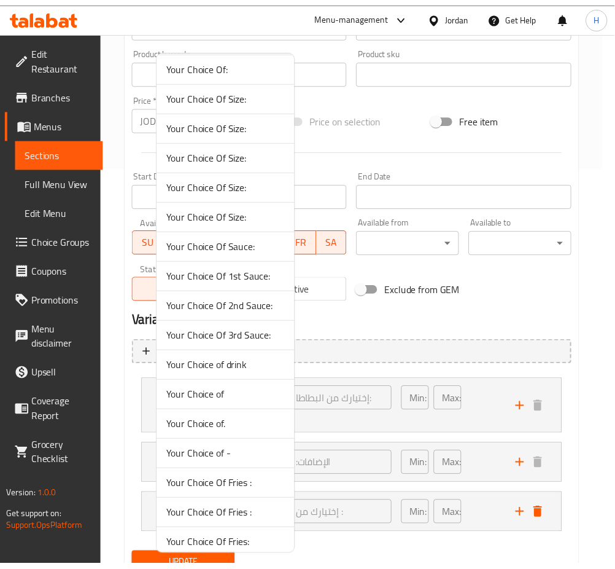
scroll to position [223, 0]
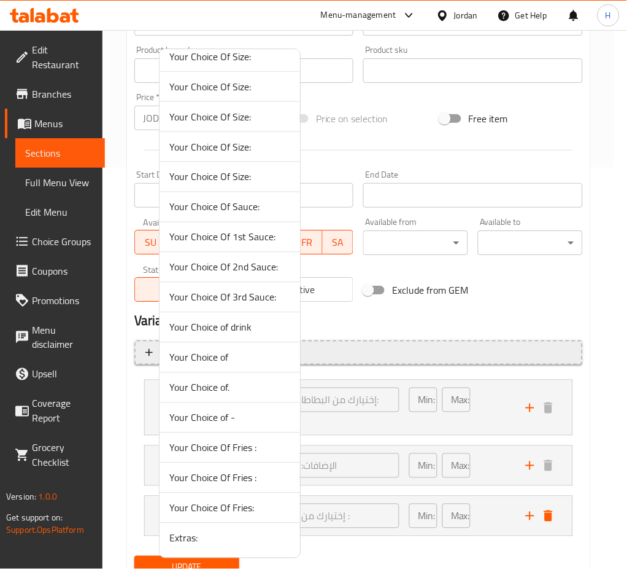
click at [255, 318] on li "Your Choice of drink" at bounding box center [230, 327] width 141 height 30
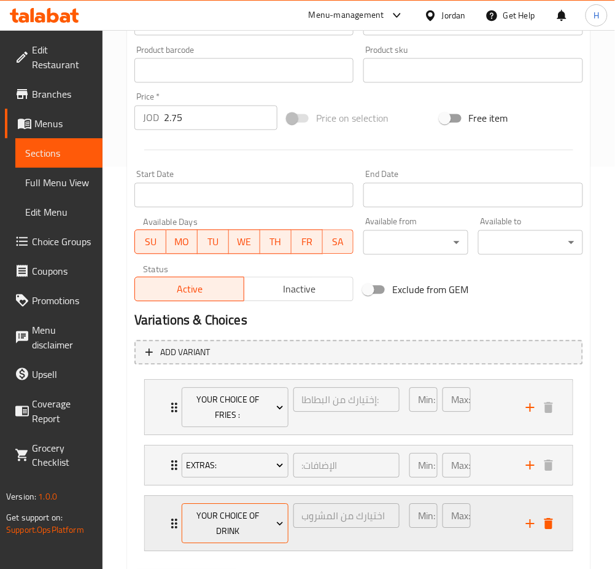
scroll to position [467, 0]
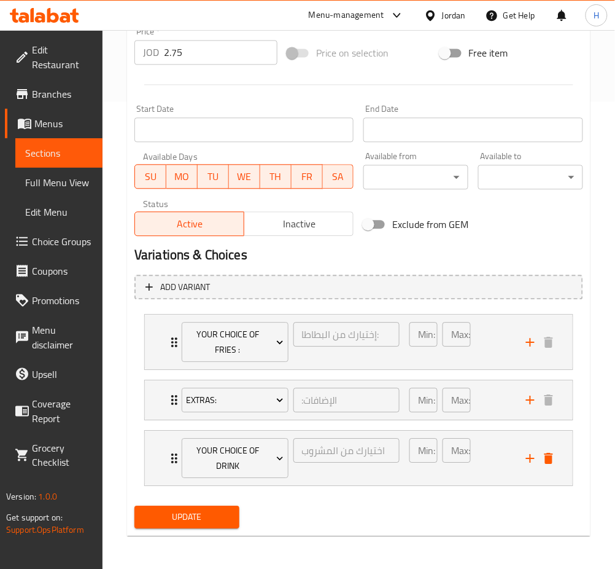
drag, startPoint x: 182, startPoint y: 517, endPoint x: 185, endPoint y: 466, distance: 51.0
click at [181, 518] on span "Update" at bounding box center [186, 516] width 85 height 15
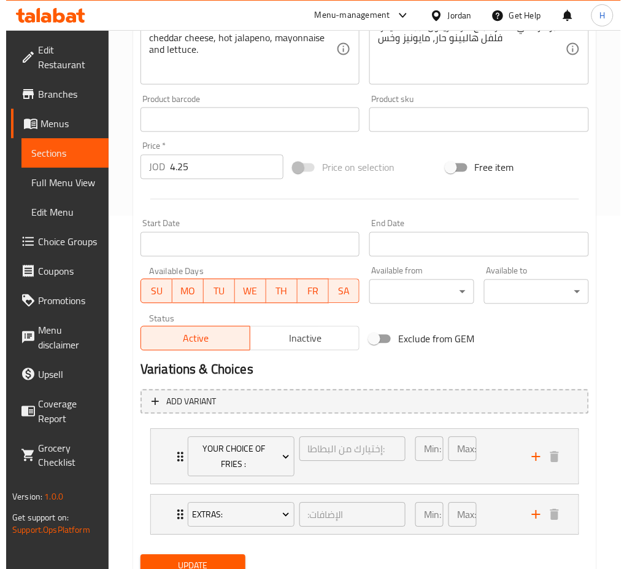
scroll to position [402, 0]
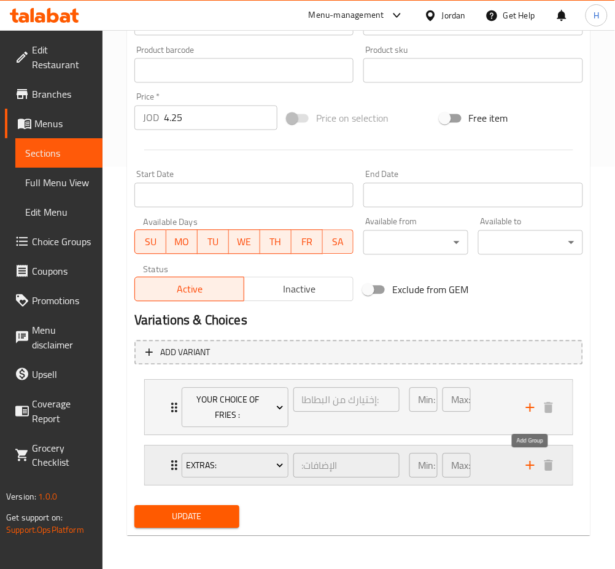
click at [533, 463] on icon "add" at bounding box center [530, 465] width 15 height 15
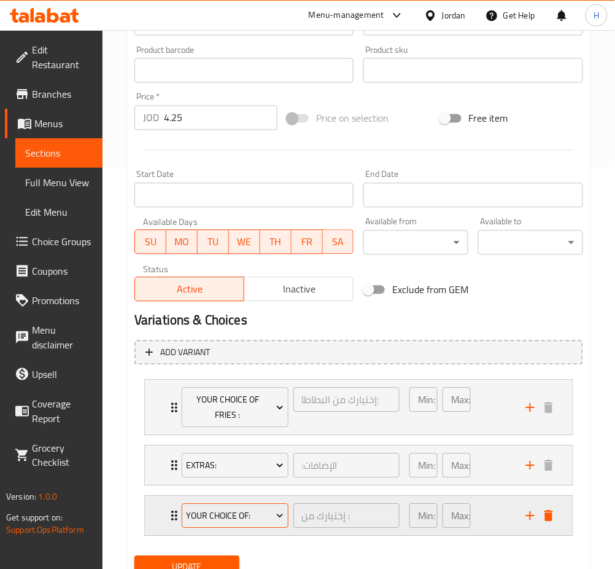
click at [244, 514] on span "Your Choice Of:" at bounding box center [235, 515] width 98 height 15
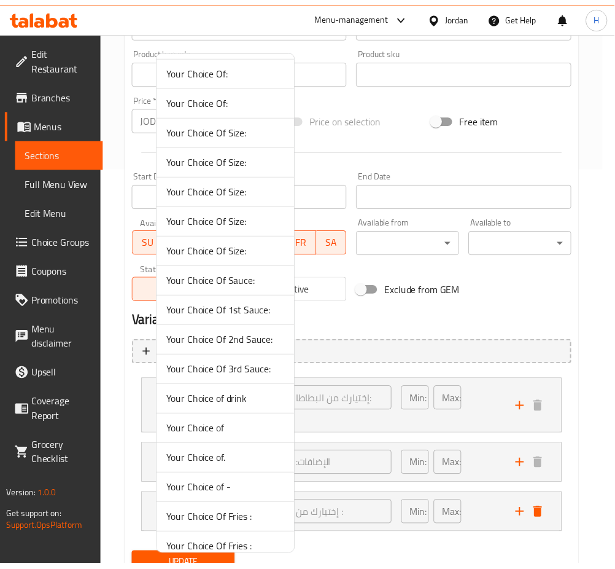
scroll to position [223, 0]
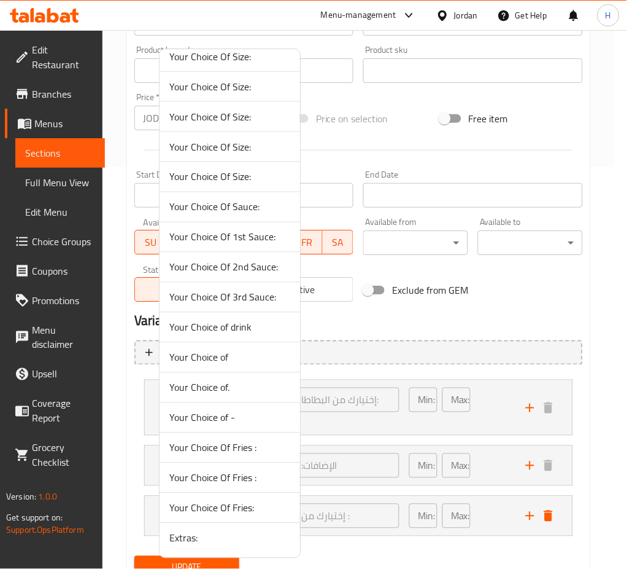
click at [235, 320] on span "Your Choice of drink" at bounding box center [229, 327] width 121 height 15
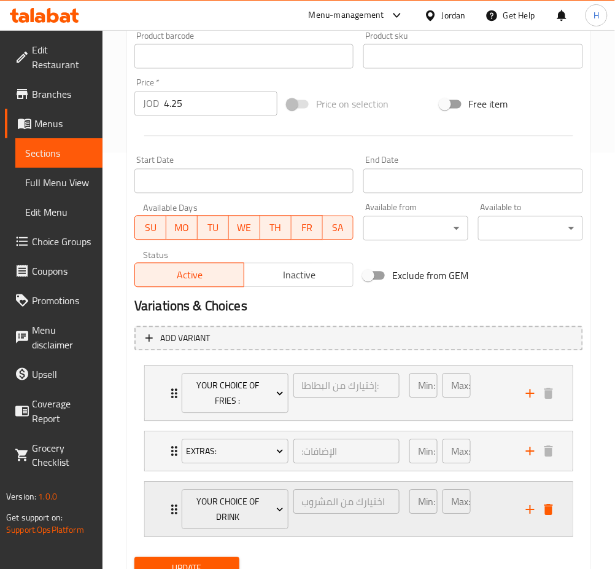
scroll to position [467, 0]
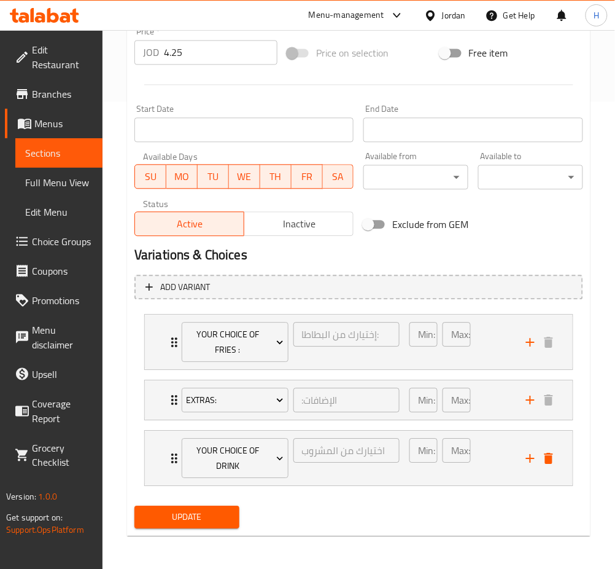
click at [185, 518] on span "Update" at bounding box center [186, 516] width 85 height 15
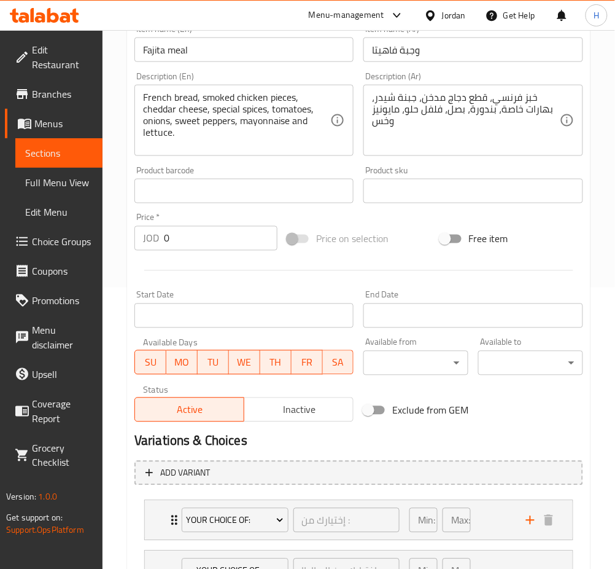
scroll to position [409, 0]
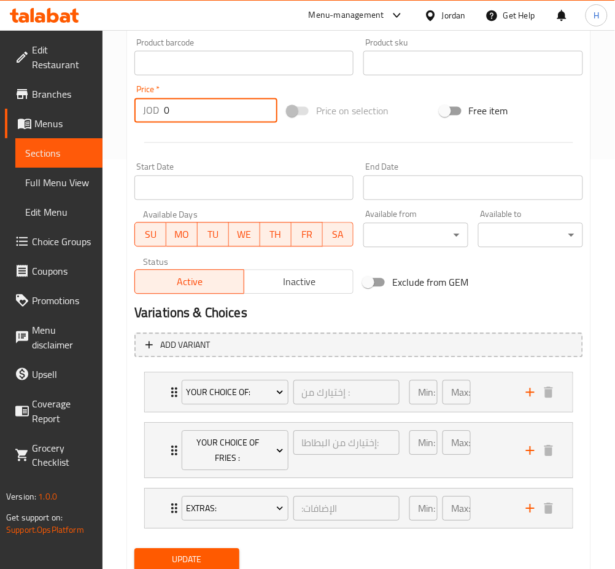
click at [210, 109] on input "0" at bounding box center [221, 110] width 114 height 25
type input "4.25"
click at [214, 381] on button "Your Choice Of:" at bounding box center [235, 392] width 107 height 25
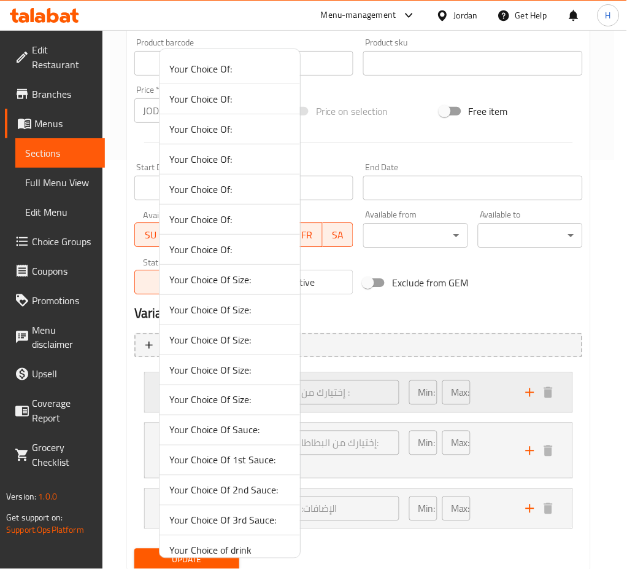
click at [145, 397] on div at bounding box center [313, 284] width 627 height 569
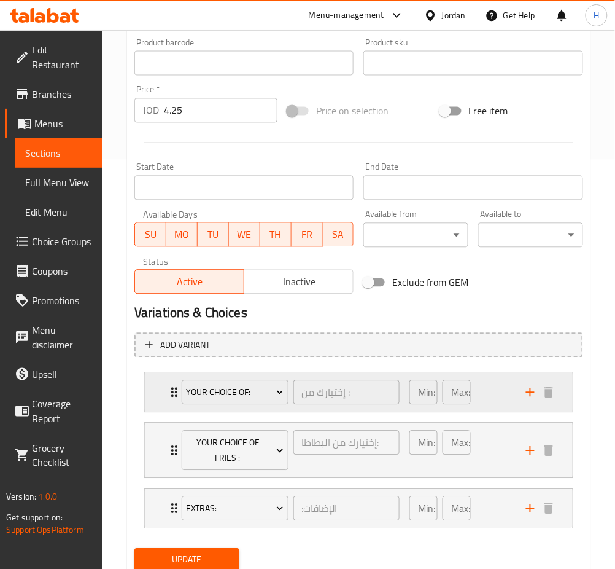
click at [171, 403] on div "Your Choice Of: إختيارك من : ​ Min: 1 ​ Max: 1 ​" at bounding box center [362, 392] width 391 height 39
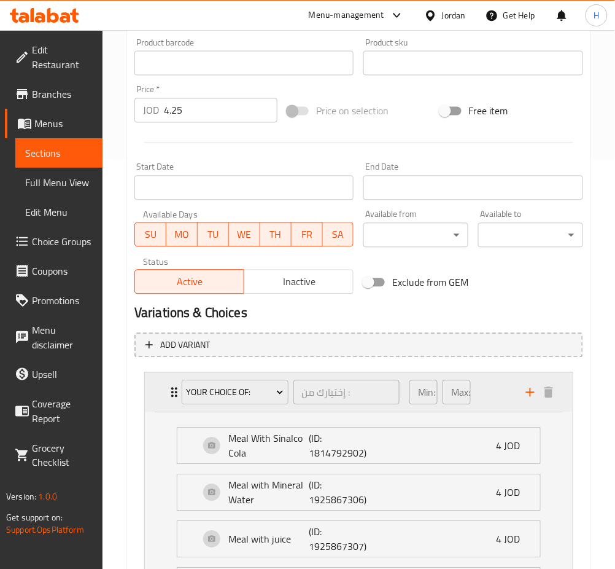
drag, startPoint x: 161, startPoint y: 400, endPoint x: 214, endPoint y: 395, distance: 53.0
click at [163, 400] on div "Your Choice Of: إختيارك من : ​ Min: 1 ​ Max: 1 ​" at bounding box center [359, 392] width 428 height 39
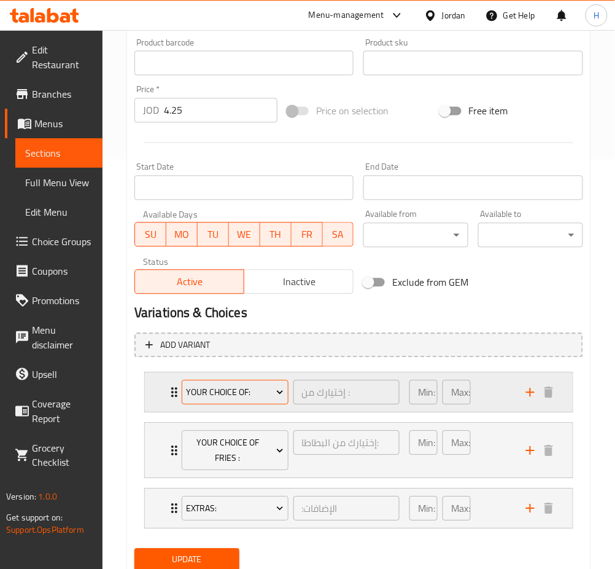
click at [228, 388] on span "Your Choice Of:" at bounding box center [235, 392] width 98 height 15
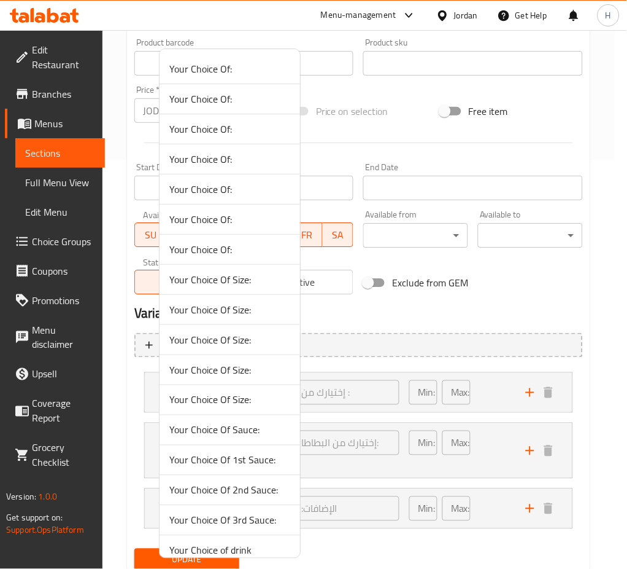
drag, startPoint x: 283, startPoint y: 438, endPoint x: 605, endPoint y: 421, distance: 322.8
click at [282, 437] on li "Your Choice Of Sauce:" at bounding box center [230, 430] width 141 height 30
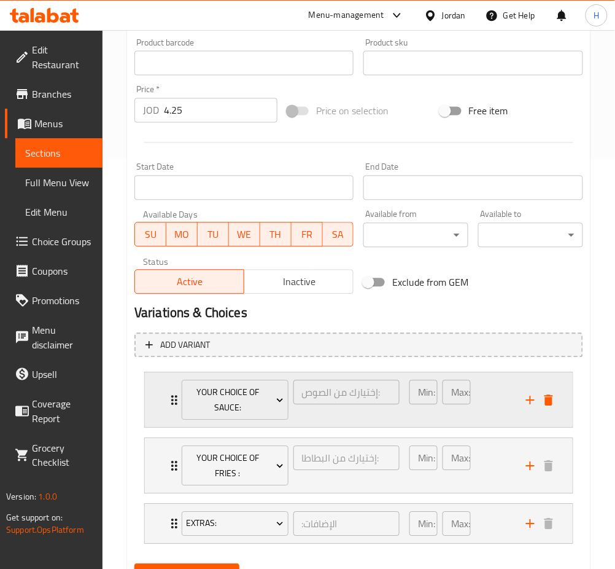
click at [546, 398] on icon "delete" at bounding box center [549, 400] width 9 height 11
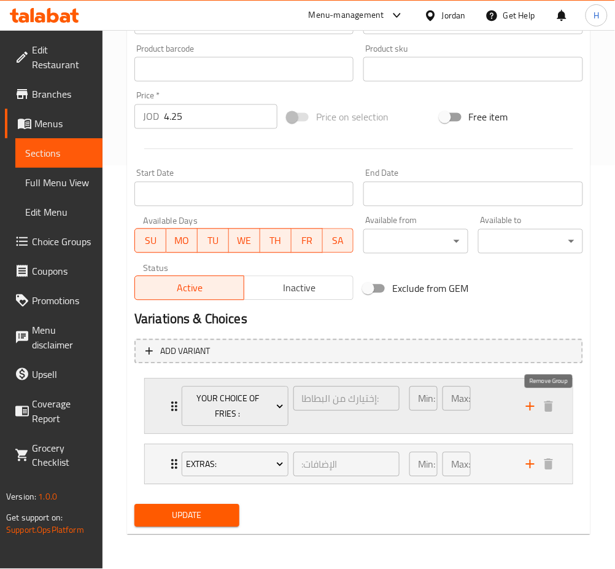
scroll to position [402, 0]
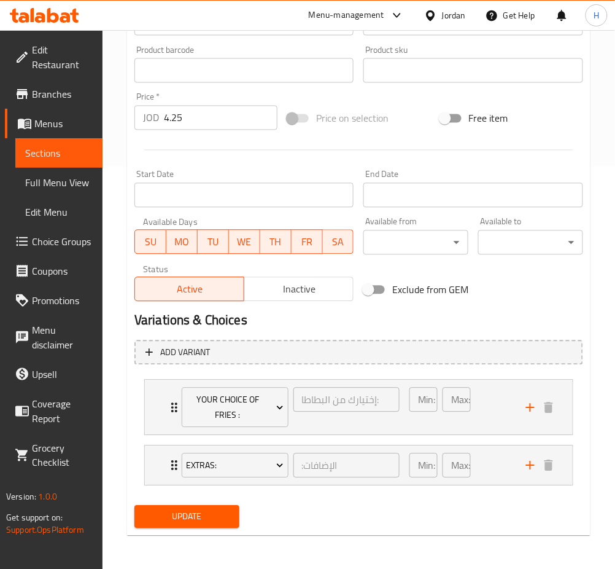
click at [180, 509] on span "Update" at bounding box center [186, 516] width 85 height 15
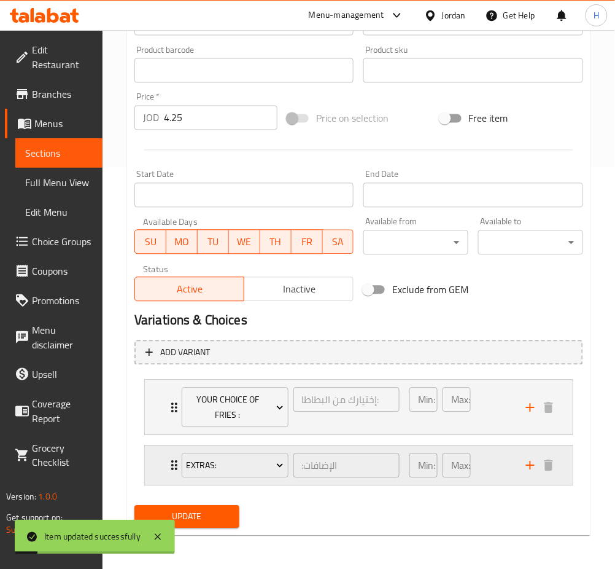
click at [526, 465] on icon "add" at bounding box center [530, 465] width 15 height 15
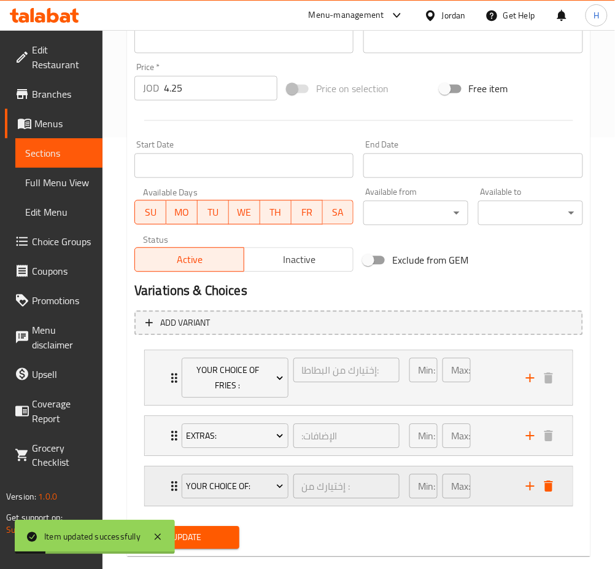
scroll to position [452, 0]
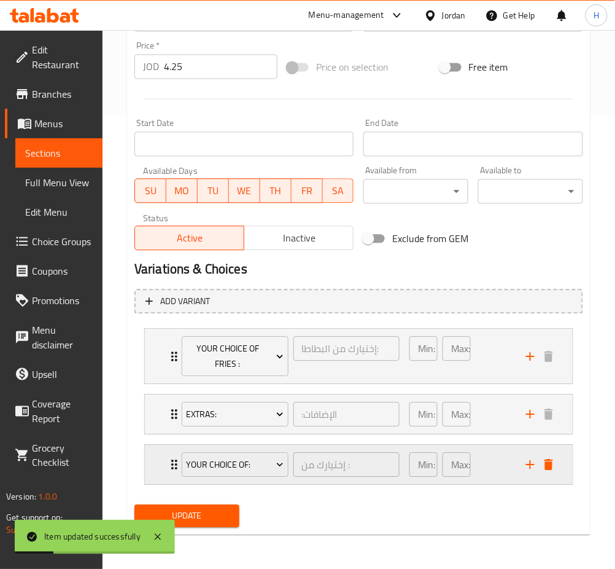
click at [234, 451] on div "Your Choice Of:" at bounding box center [235, 464] width 112 height 29
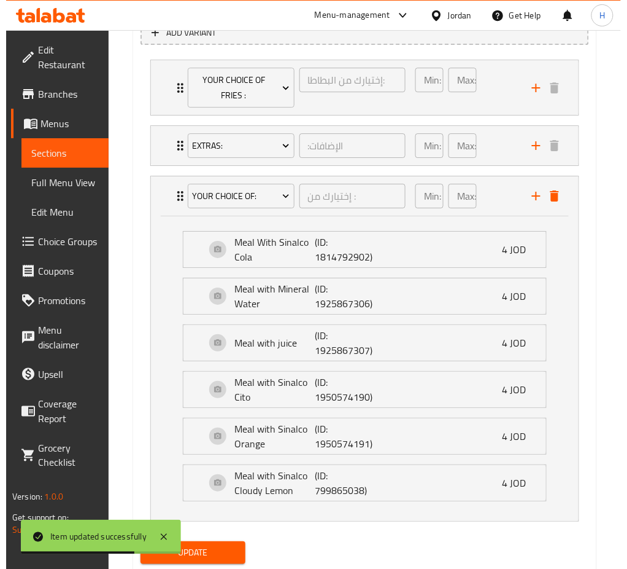
scroll to position [758, 0]
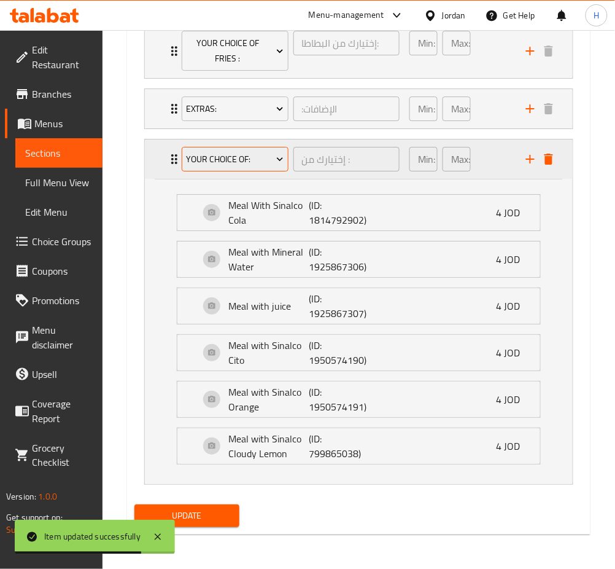
click at [239, 147] on button "Your Choice Of:" at bounding box center [235, 159] width 107 height 25
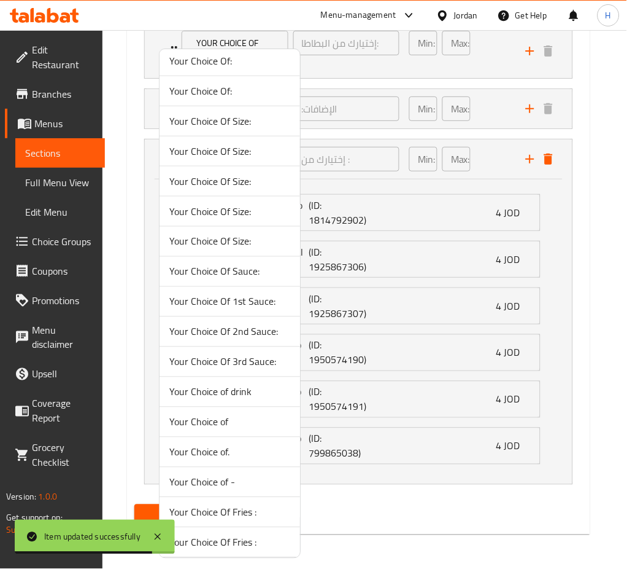
scroll to position [223, 0]
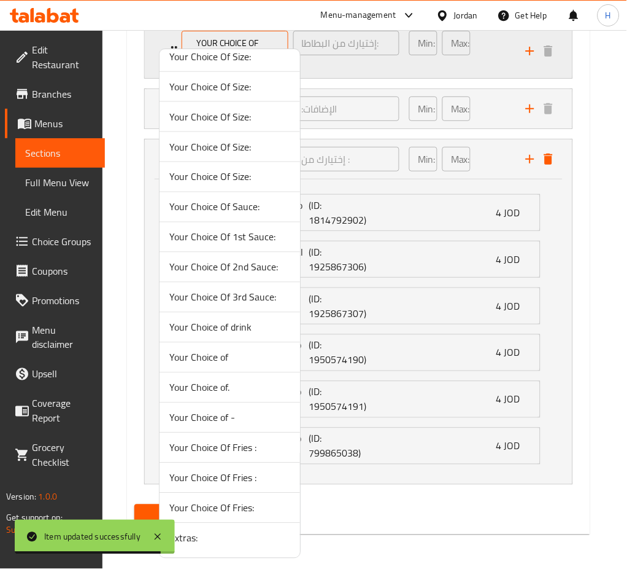
drag, startPoint x: 249, startPoint y: 330, endPoint x: 259, endPoint y: 360, distance: 32.4
click at [249, 329] on span "Your Choice of drink" at bounding box center [229, 327] width 121 height 15
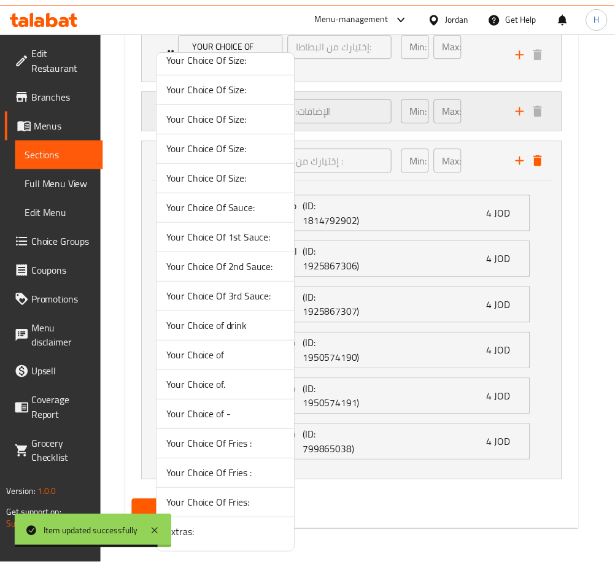
scroll to position [467, 0]
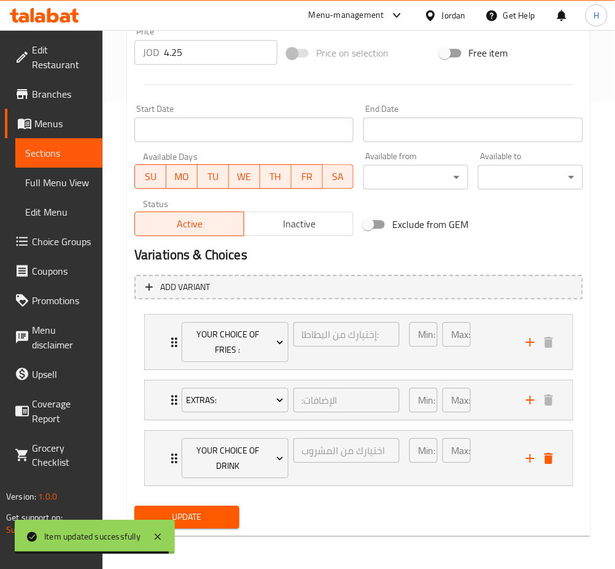
click at [217, 521] on span "Update" at bounding box center [186, 516] width 85 height 15
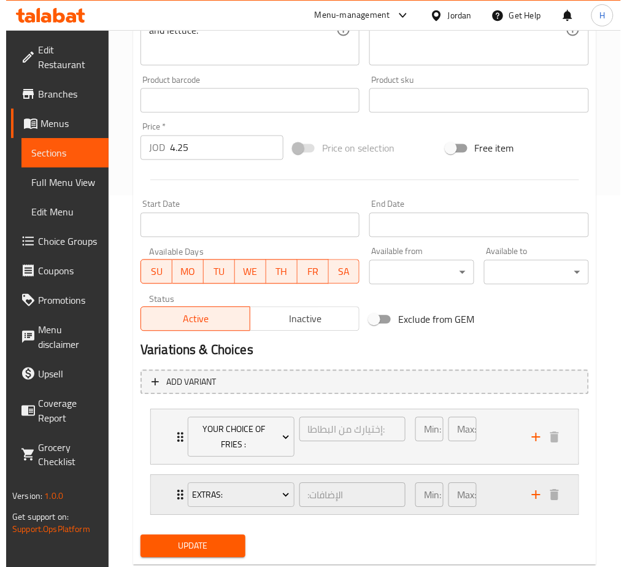
scroll to position [403, 0]
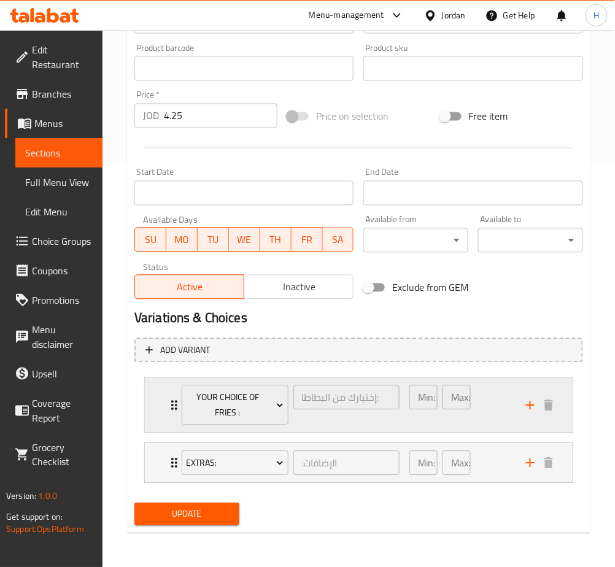
click at [525, 412] on icon "add" at bounding box center [530, 405] width 15 height 15
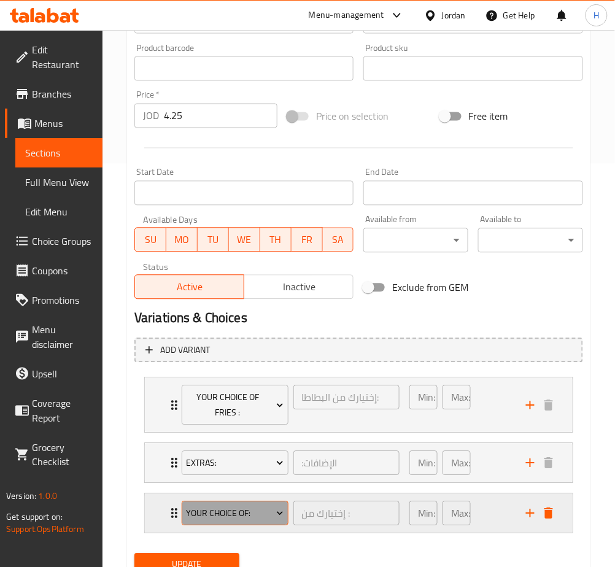
click at [222, 518] on span "Your Choice Of:" at bounding box center [235, 514] width 98 height 15
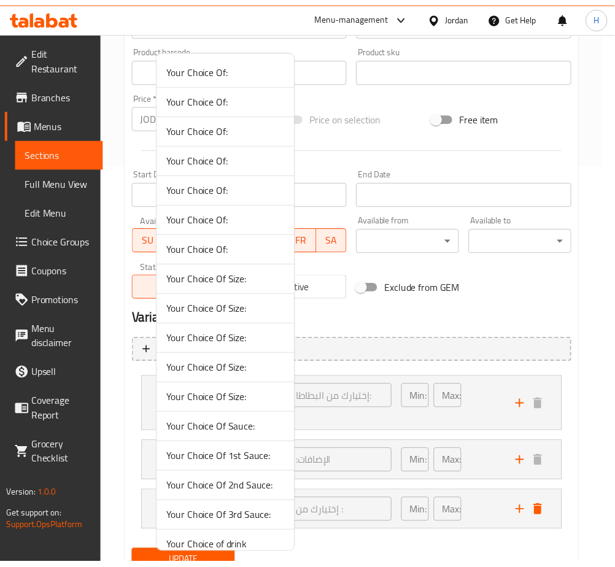
scroll to position [224, 0]
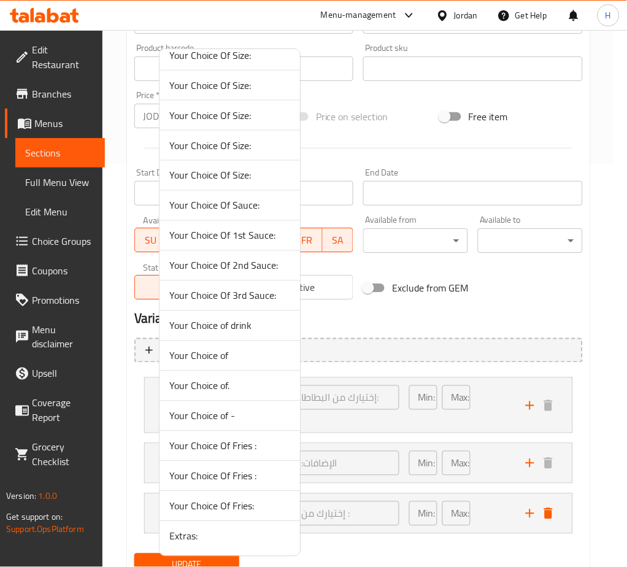
click at [247, 335] on li "Your Choice of drink" at bounding box center [230, 326] width 141 height 30
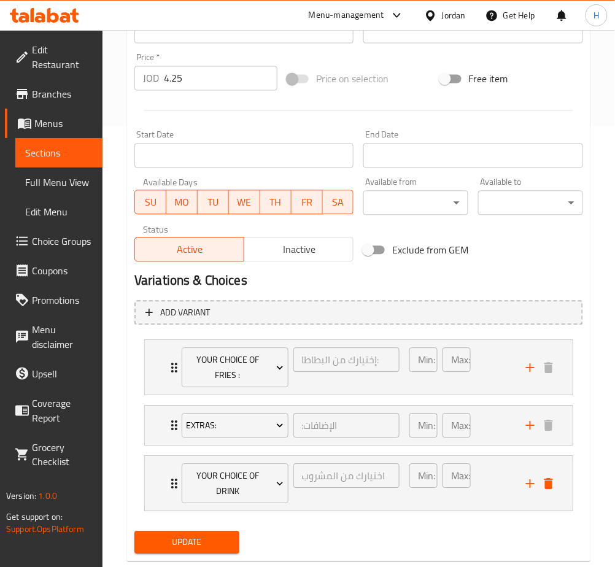
scroll to position [468, 0]
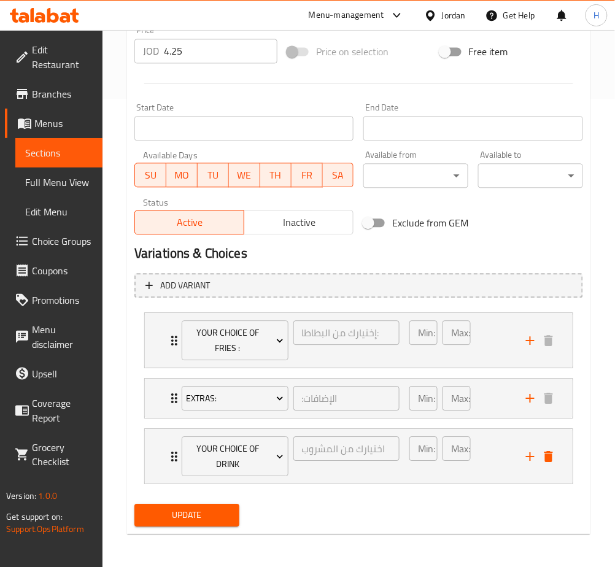
click at [177, 512] on span "Update" at bounding box center [186, 515] width 85 height 15
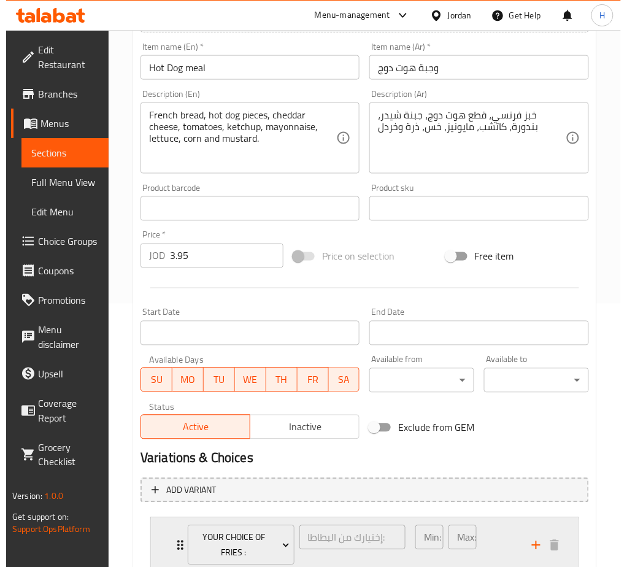
scroll to position [403, 0]
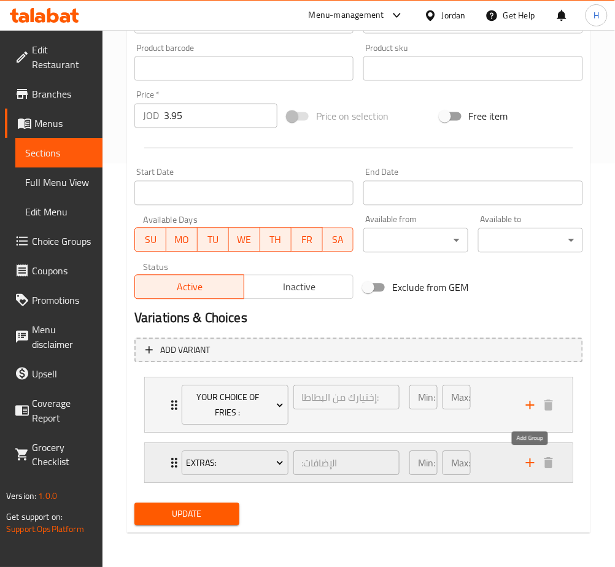
click at [531, 465] on icon "add" at bounding box center [530, 463] width 9 height 9
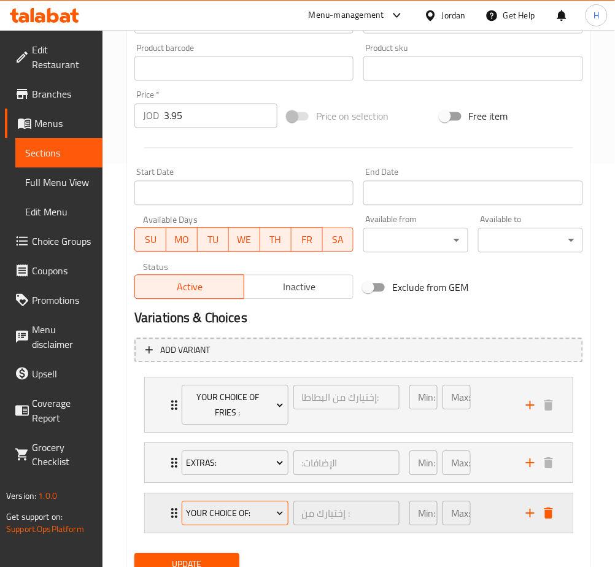
click at [211, 514] on span "Your Choice Of:" at bounding box center [235, 514] width 98 height 15
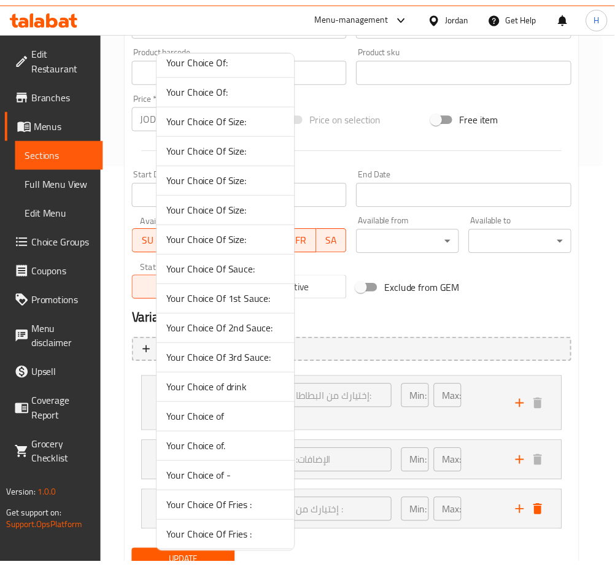
scroll to position [224, 0]
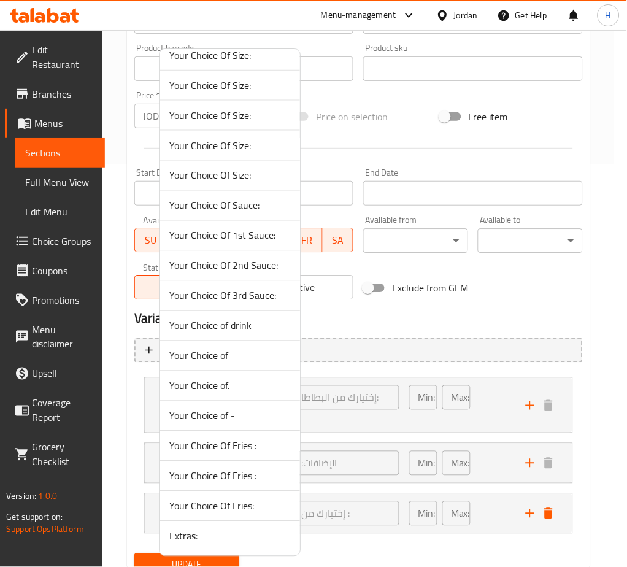
click at [248, 324] on span "Your Choice of drink" at bounding box center [229, 326] width 121 height 15
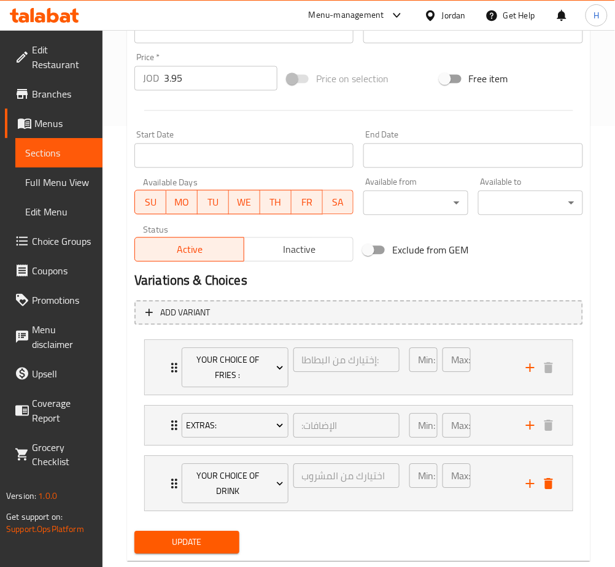
scroll to position [468, 0]
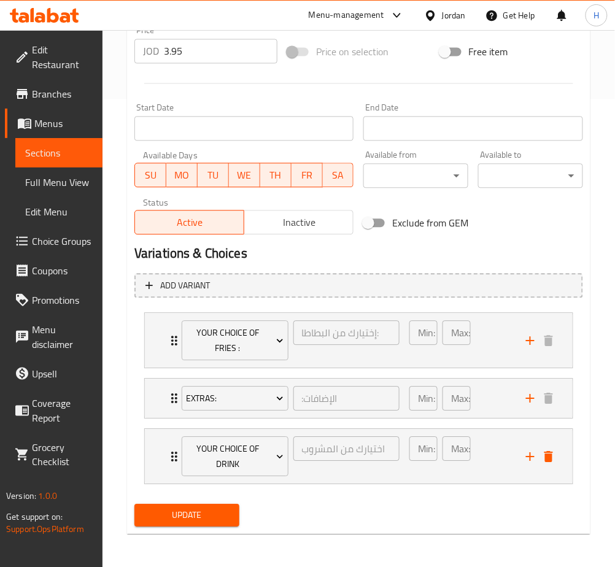
click at [216, 521] on span "Update" at bounding box center [186, 515] width 85 height 15
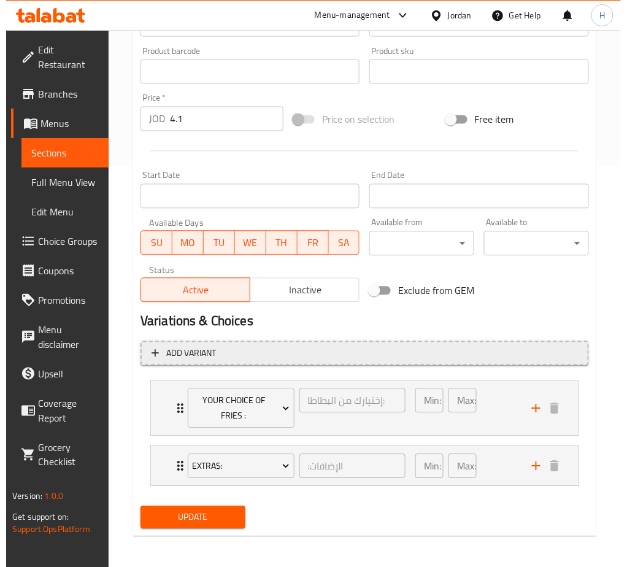
scroll to position [403, 0]
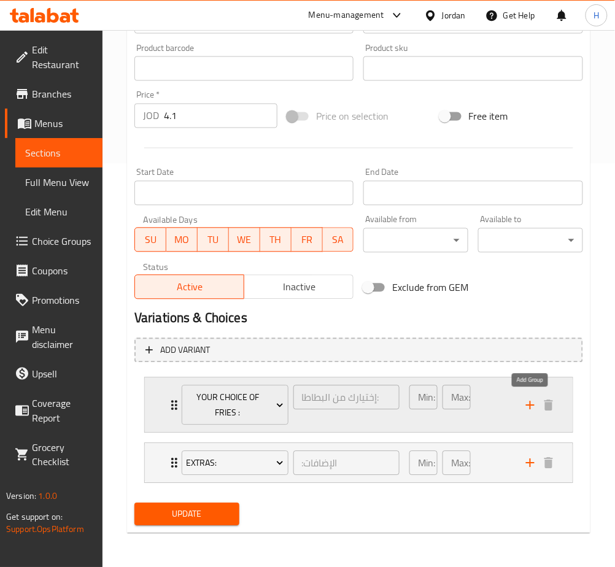
click at [529, 403] on icon "add" at bounding box center [530, 405] width 15 height 15
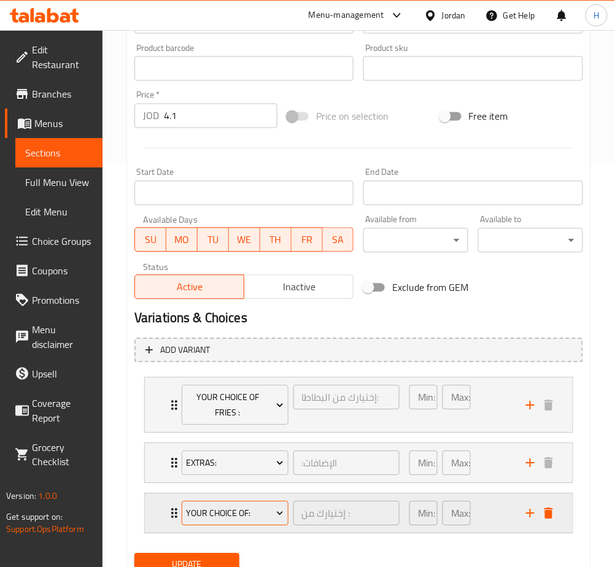
click at [231, 526] on div "Your Choice Of:" at bounding box center [235, 513] width 112 height 29
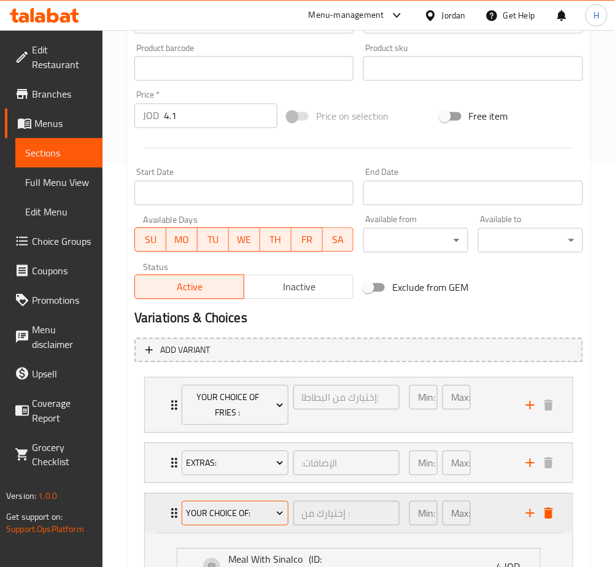
click at [236, 518] on span "Your Choice Of:" at bounding box center [235, 514] width 98 height 15
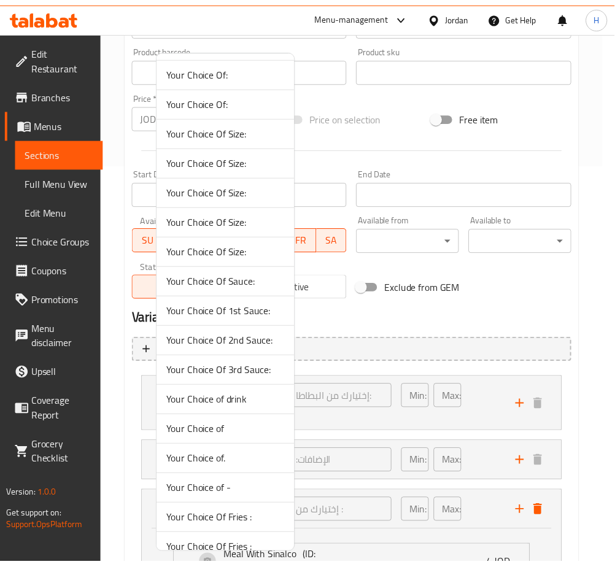
scroll to position [224, 0]
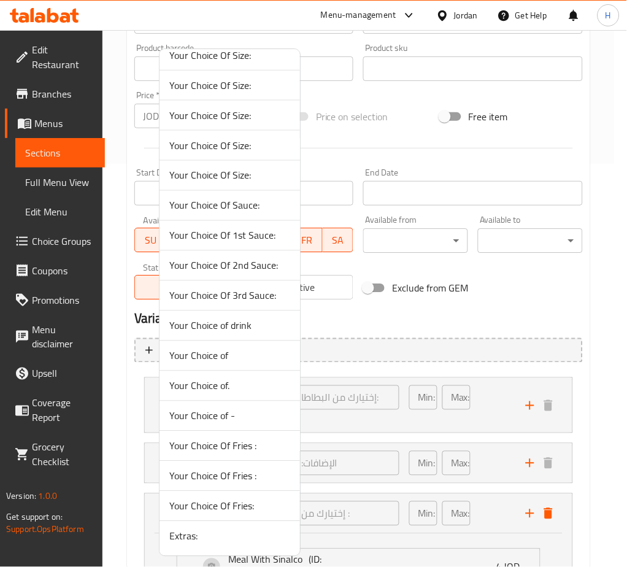
click at [249, 330] on span "Your Choice of drink" at bounding box center [229, 326] width 121 height 15
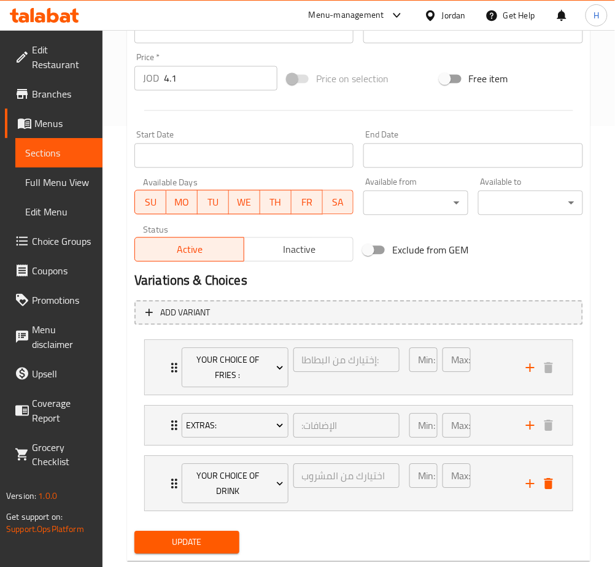
scroll to position [468, 0]
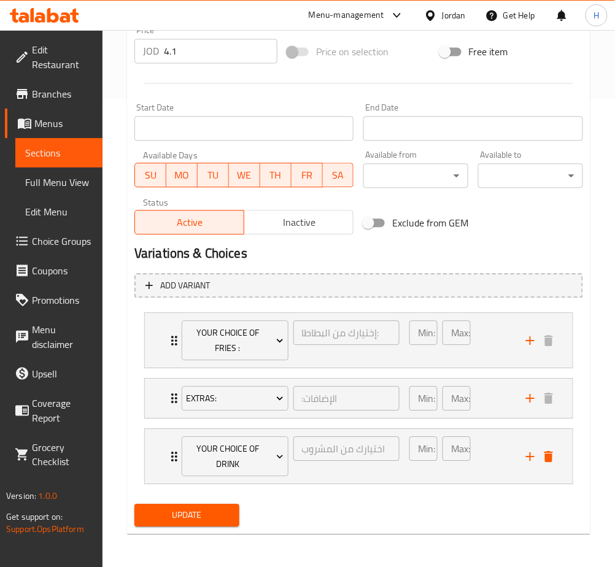
click at [202, 516] on span "Update" at bounding box center [186, 515] width 85 height 15
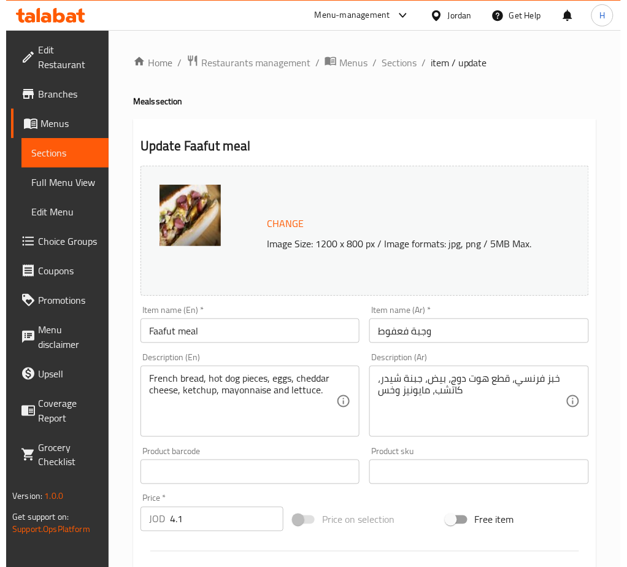
scroll to position [403, 0]
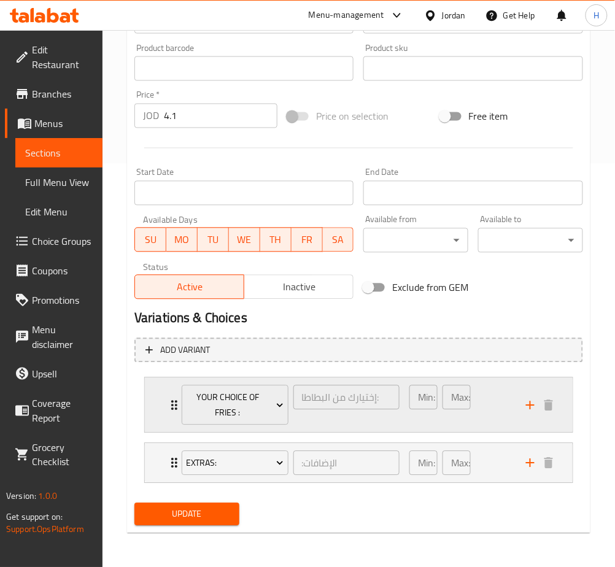
click at [529, 408] on icon "add" at bounding box center [530, 405] width 15 height 15
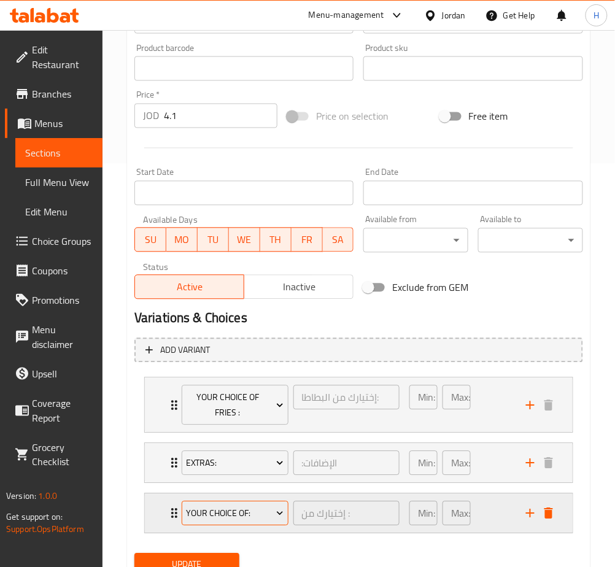
click at [243, 508] on span "Your Choice Of:" at bounding box center [235, 514] width 98 height 15
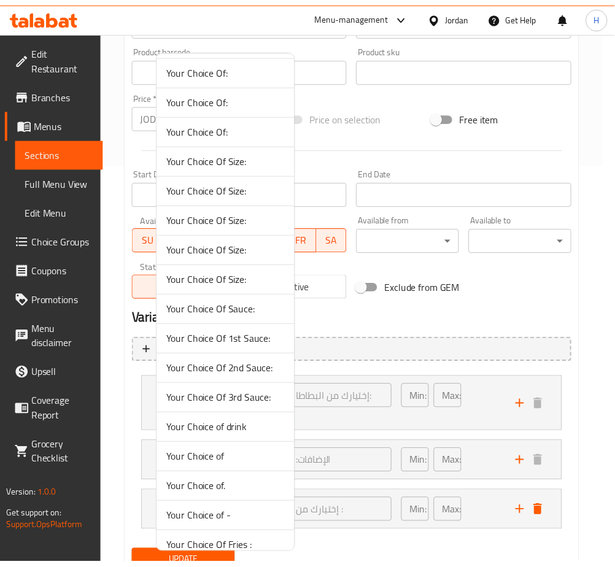
scroll to position [224, 0]
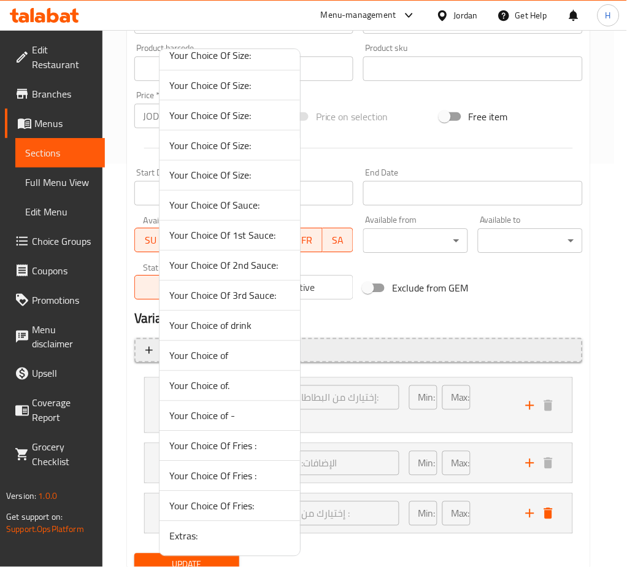
click at [249, 328] on span "Your Choice of drink" at bounding box center [229, 326] width 121 height 15
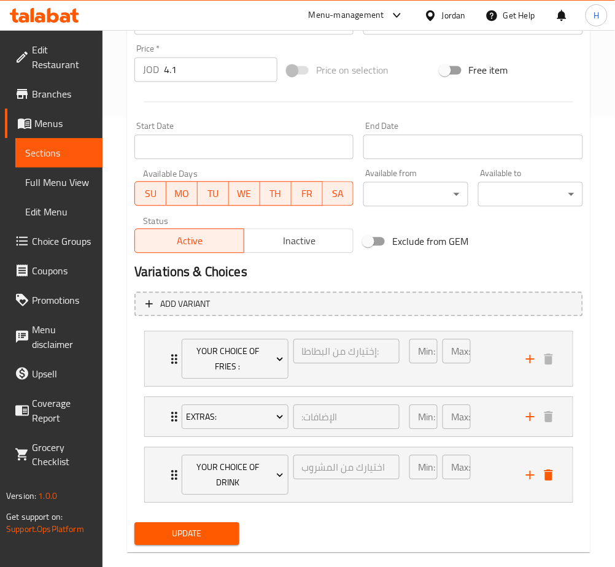
scroll to position [468, 0]
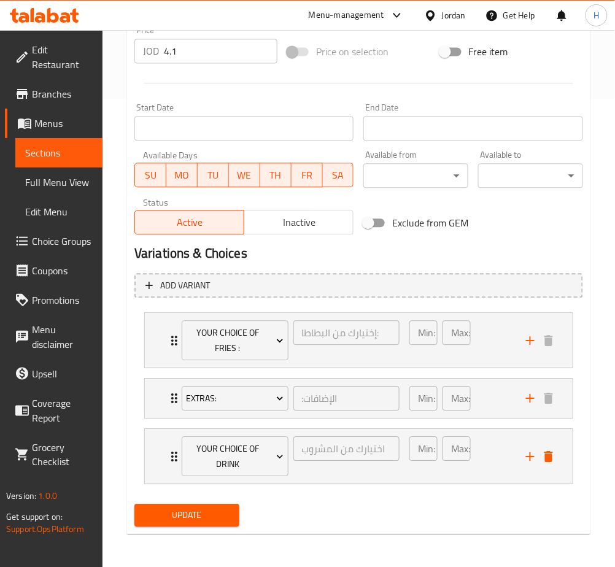
click at [177, 529] on div "Update" at bounding box center [187, 515] width 115 height 33
click at [171, 513] on span "Update" at bounding box center [186, 515] width 85 height 15
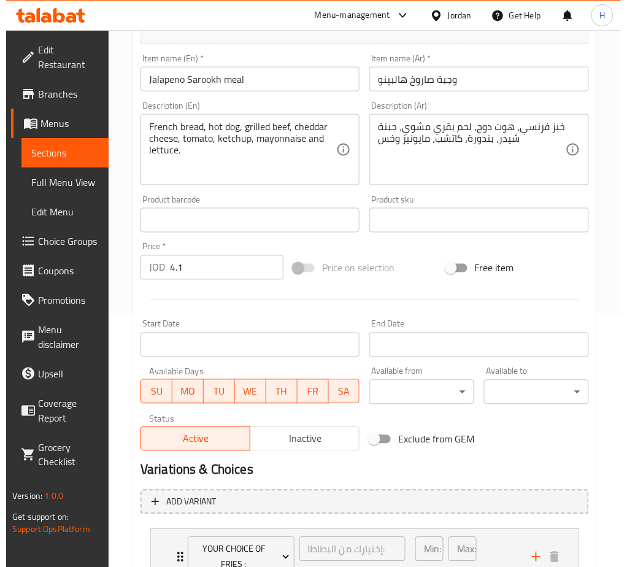
scroll to position [403, 0]
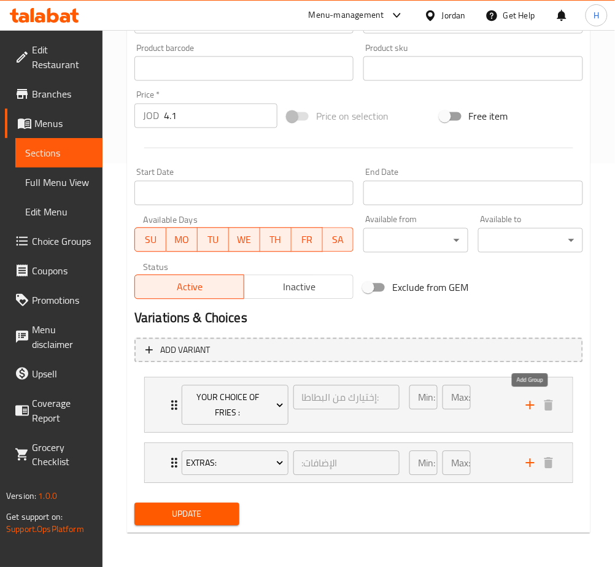
drag, startPoint x: 532, startPoint y: 400, endPoint x: 503, endPoint y: 437, distance: 46.3
click at [532, 401] on icon "add" at bounding box center [530, 405] width 15 height 15
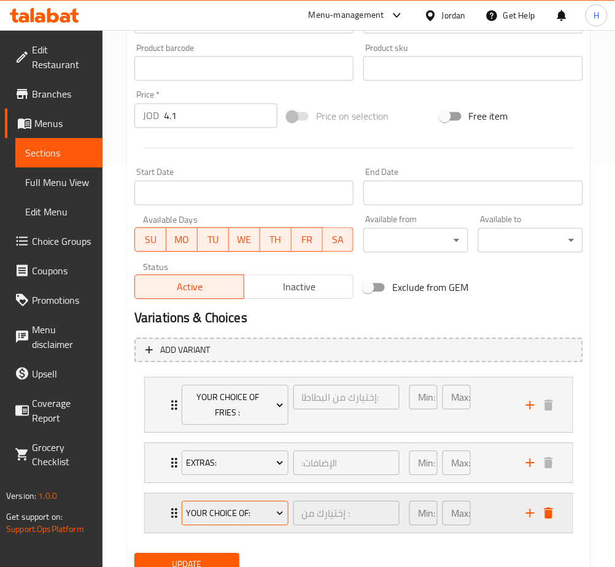
click at [254, 517] on span "Your Choice Of:" at bounding box center [235, 514] width 98 height 15
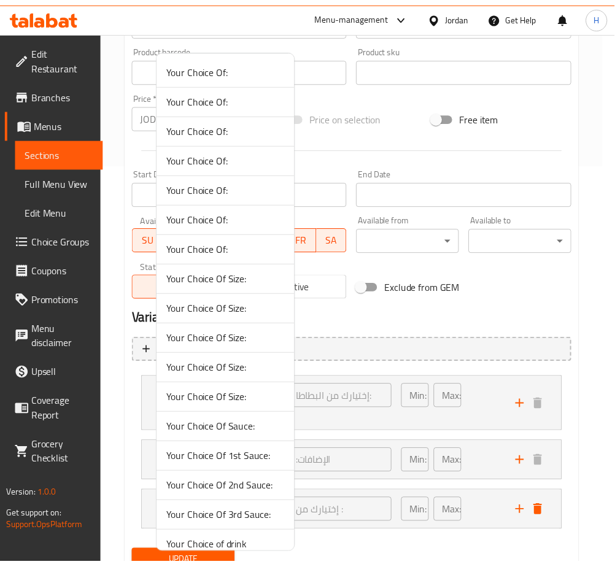
scroll to position [224, 0]
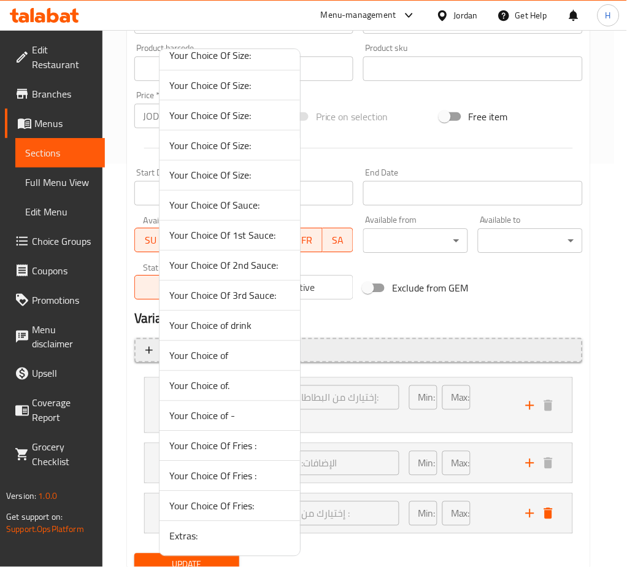
drag, startPoint x: 236, startPoint y: 330, endPoint x: 244, endPoint y: 345, distance: 17.3
click at [239, 327] on span "Your Choice of drink" at bounding box center [229, 326] width 121 height 15
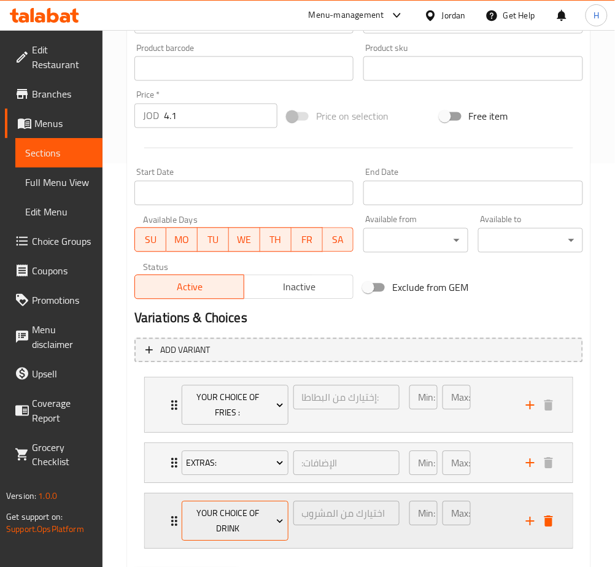
scroll to position [468, 0]
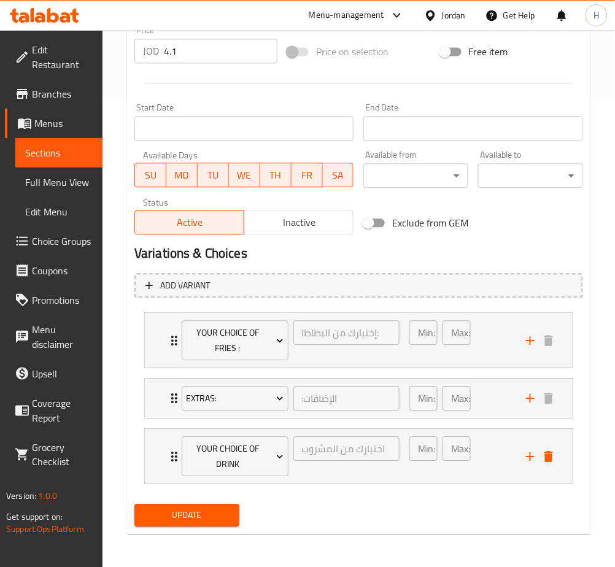
click at [213, 514] on span "Update" at bounding box center [186, 515] width 85 height 15
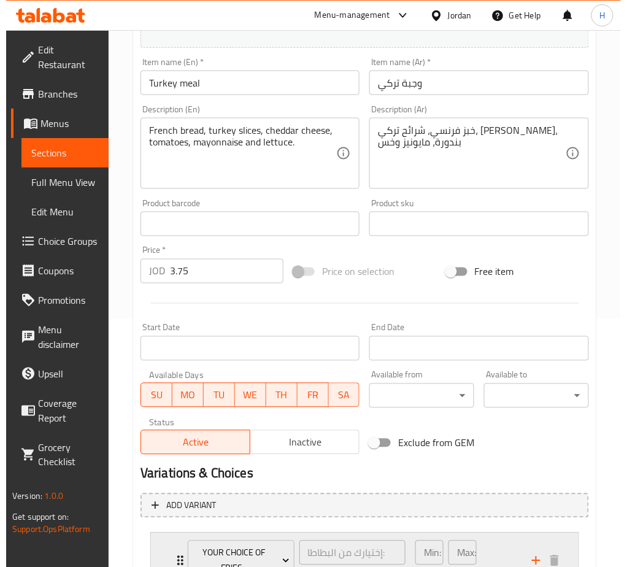
scroll to position [403, 0]
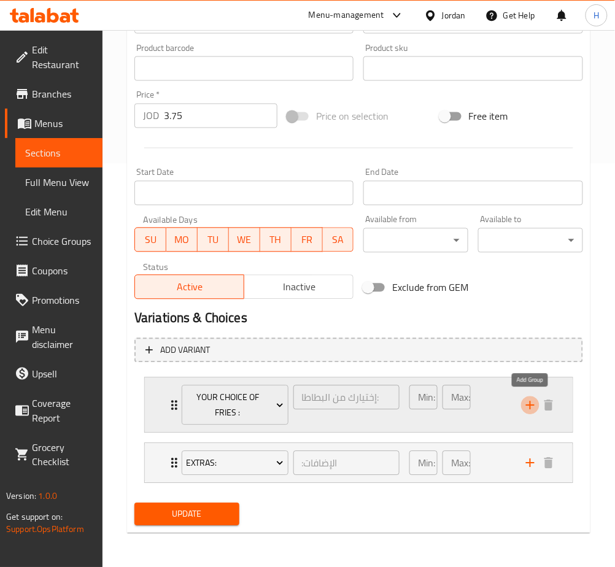
click at [528, 404] on icon "add" at bounding box center [530, 405] width 15 height 15
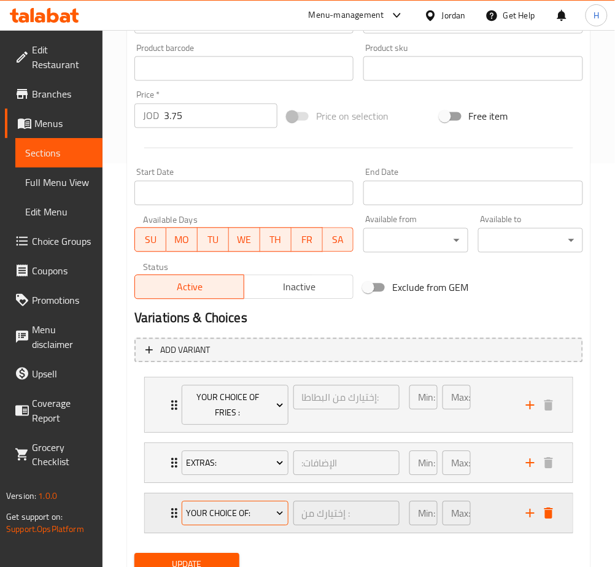
click at [216, 516] on span "Your Choice Of:" at bounding box center [235, 514] width 98 height 15
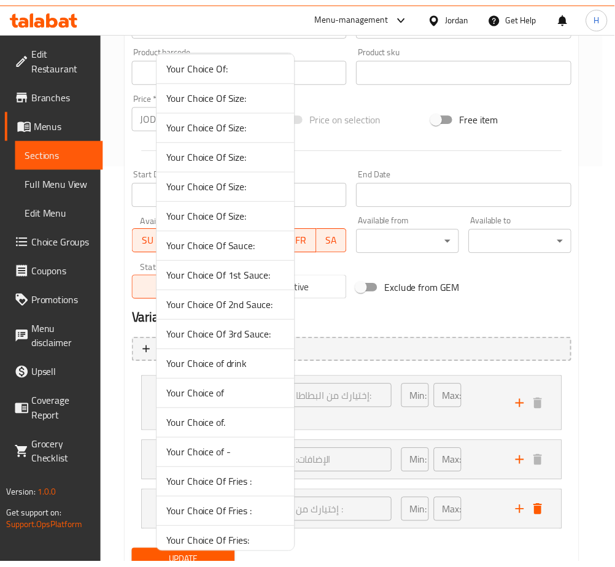
scroll to position [224, 0]
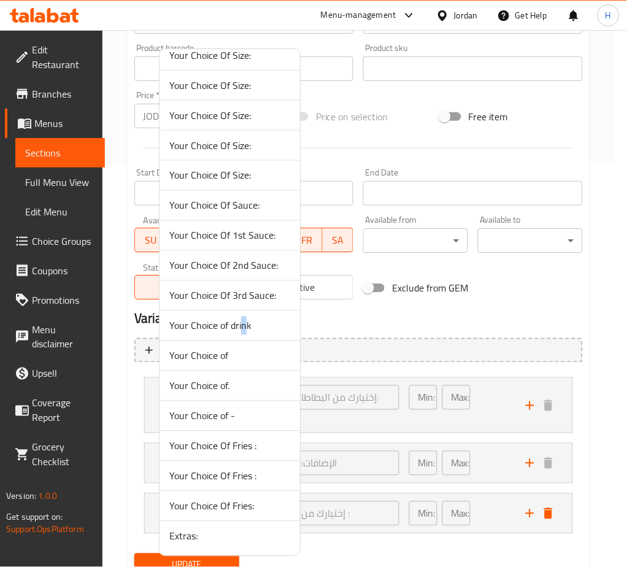
drag, startPoint x: 242, startPoint y: 322, endPoint x: 241, endPoint y: 332, distance: 9.9
click at [241, 322] on span "Your Choice of drink" at bounding box center [229, 326] width 121 height 15
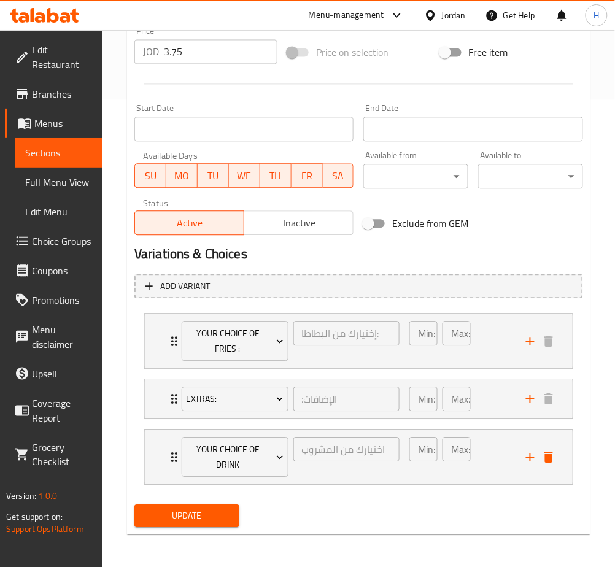
scroll to position [468, 0]
click at [209, 513] on span "Update" at bounding box center [186, 515] width 85 height 15
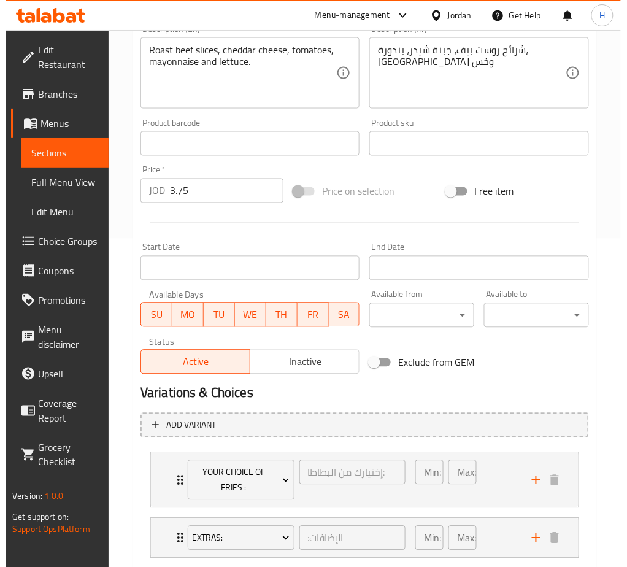
scroll to position [403, 0]
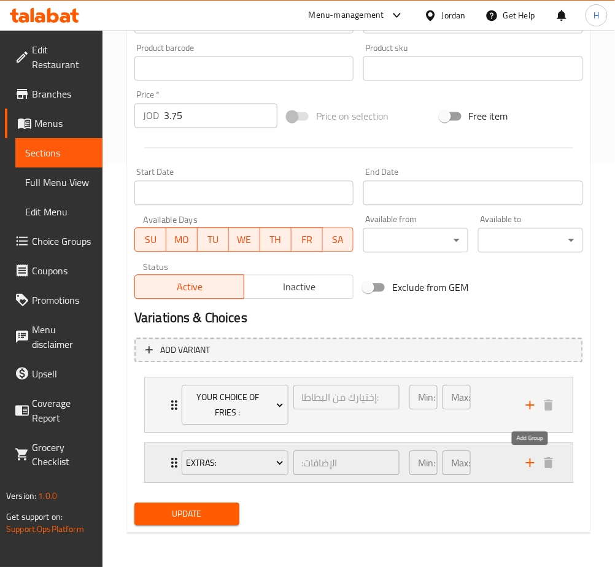
click at [534, 460] on icon "add" at bounding box center [530, 463] width 15 height 15
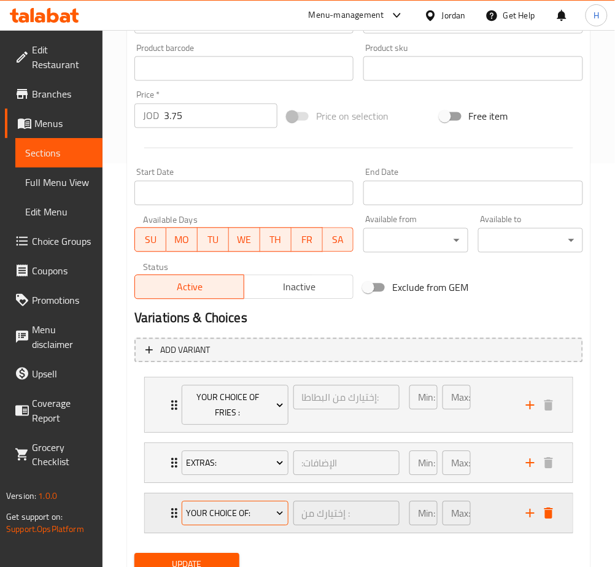
click at [247, 509] on span "Your Choice Of:" at bounding box center [235, 514] width 98 height 15
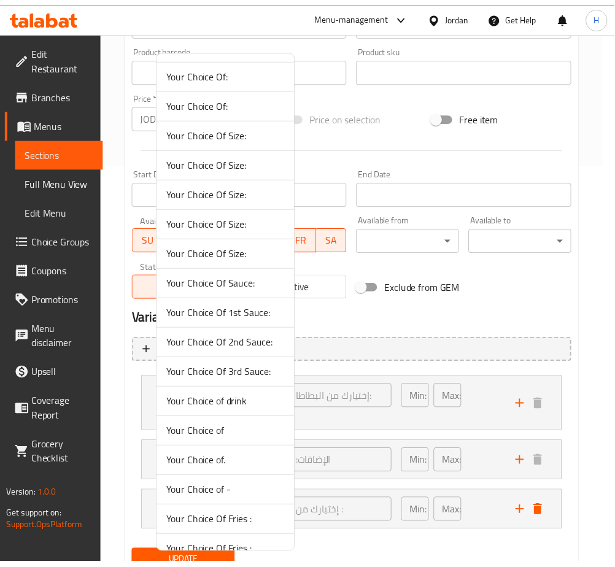
scroll to position [224, 0]
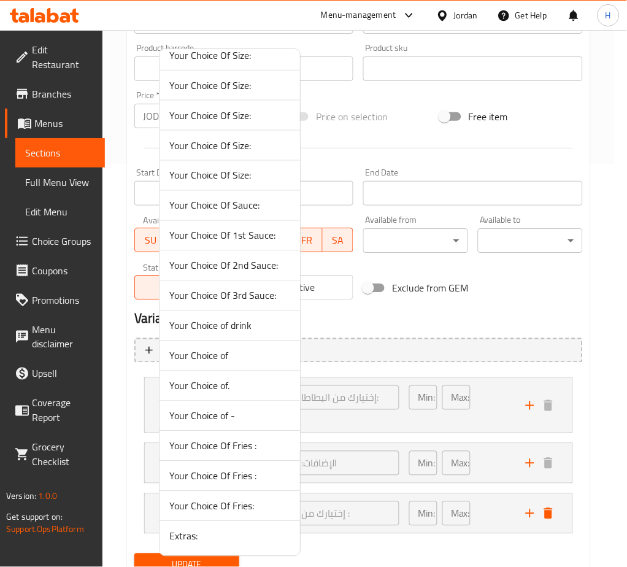
click at [244, 322] on span "Your Choice of drink" at bounding box center [229, 326] width 121 height 15
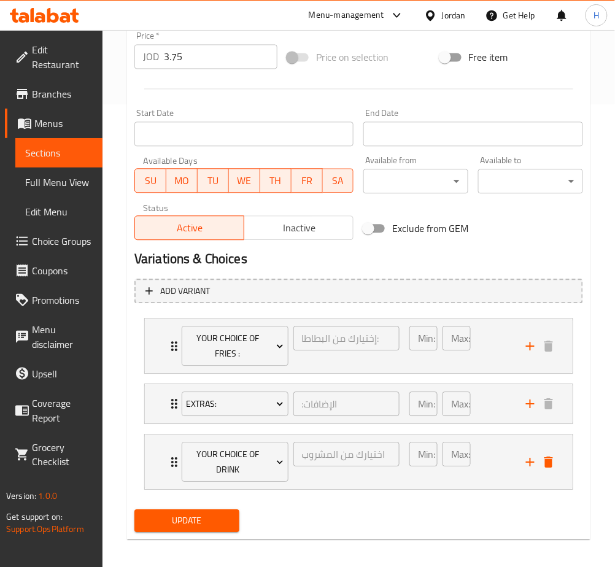
scroll to position [468, 0]
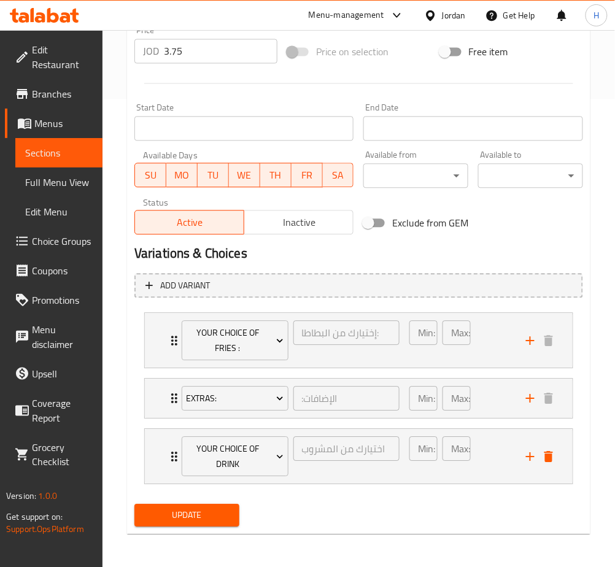
click at [198, 518] on span "Update" at bounding box center [186, 515] width 85 height 15
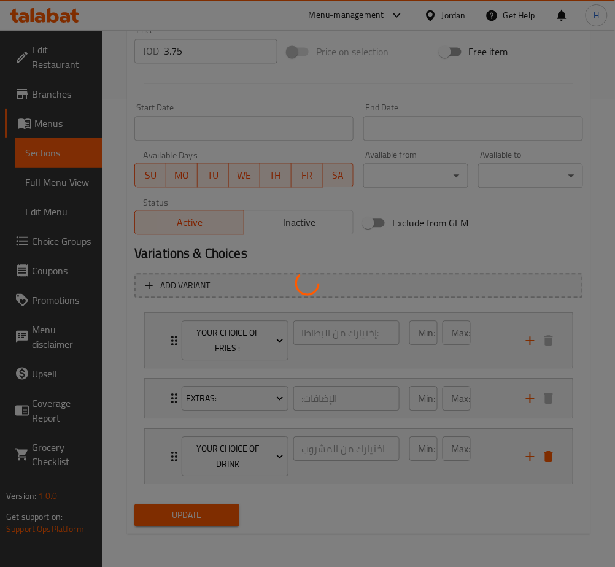
click at [198, 517] on div at bounding box center [307, 283] width 615 height 567
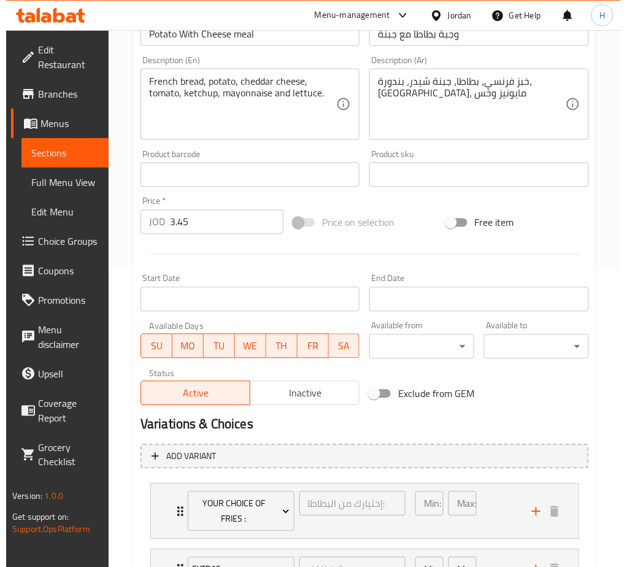
scroll to position [403, 0]
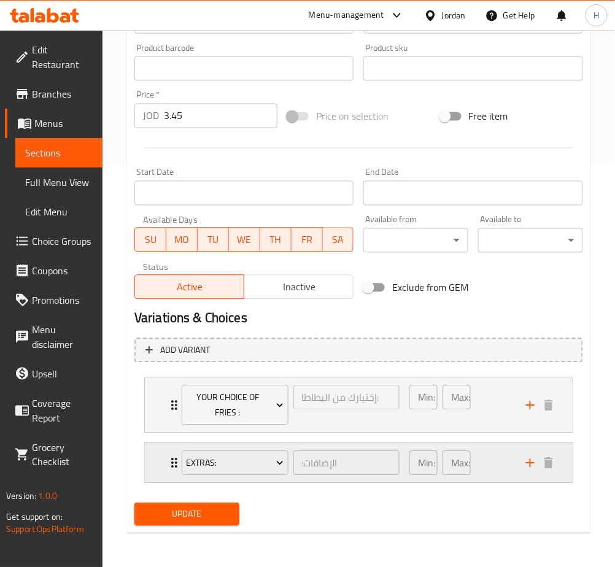
click at [531, 465] on icon "add" at bounding box center [530, 463] width 9 height 9
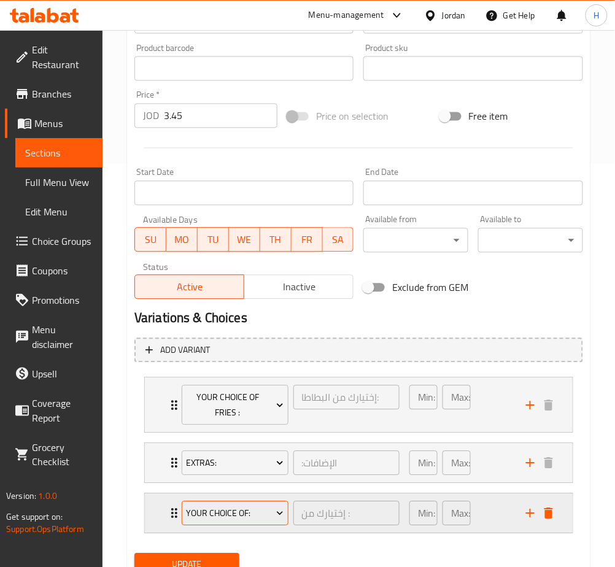
click at [250, 512] on span "Your Choice Of:" at bounding box center [235, 514] width 98 height 15
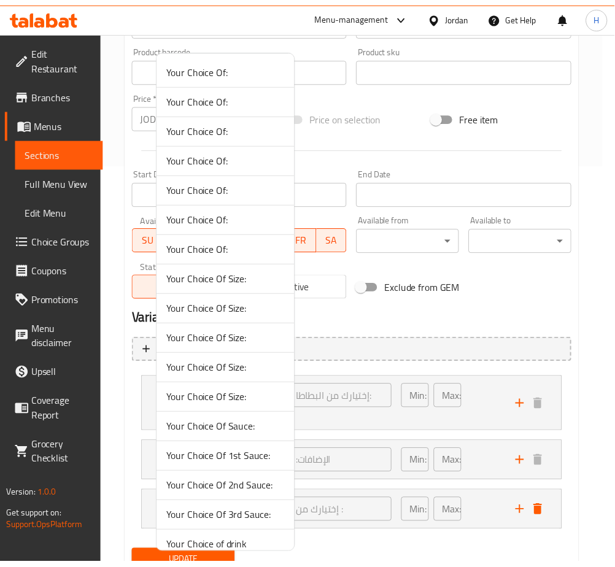
scroll to position [224, 0]
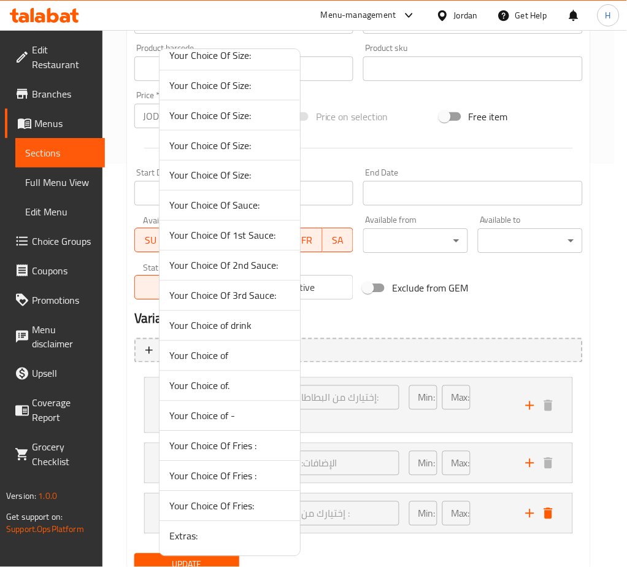
click at [243, 319] on span "Your Choice of drink" at bounding box center [229, 326] width 121 height 15
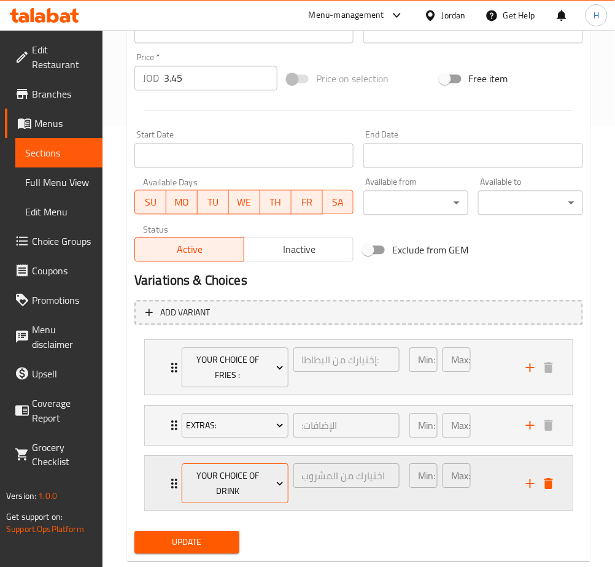
scroll to position [468, 0]
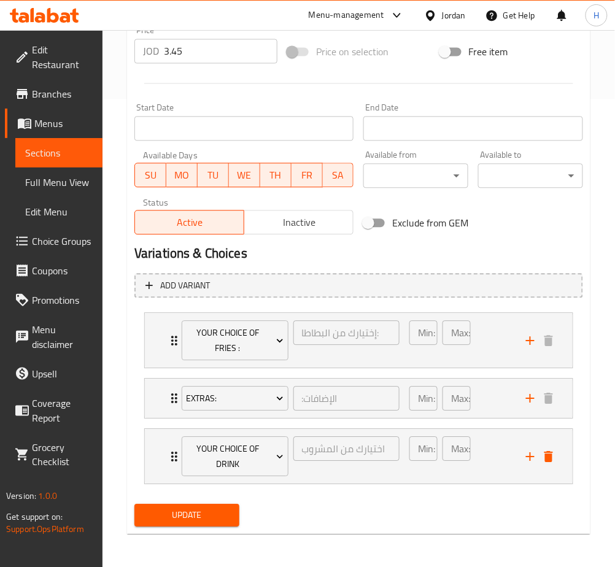
click at [188, 500] on div "Update" at bounding box center [187, 515] width 115 height 33
drag, startPoint x: 184, startPoint y: 518, endPoint x: 184, endPoint y: 510, distance: 8.0
click at [184, 514] on span "Update" at bounding box center [186, 515] width 85 height 15
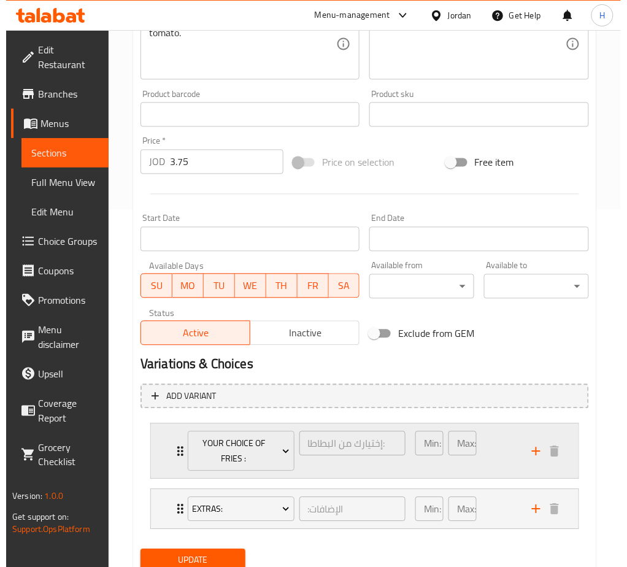
scroll to position [403, 0]
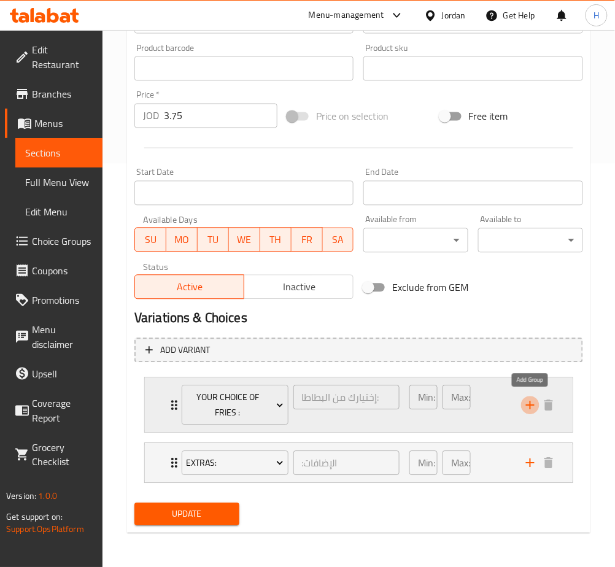
click at [535, 402] on icon "add" at bounding box center [530, 405] width 15 height 15
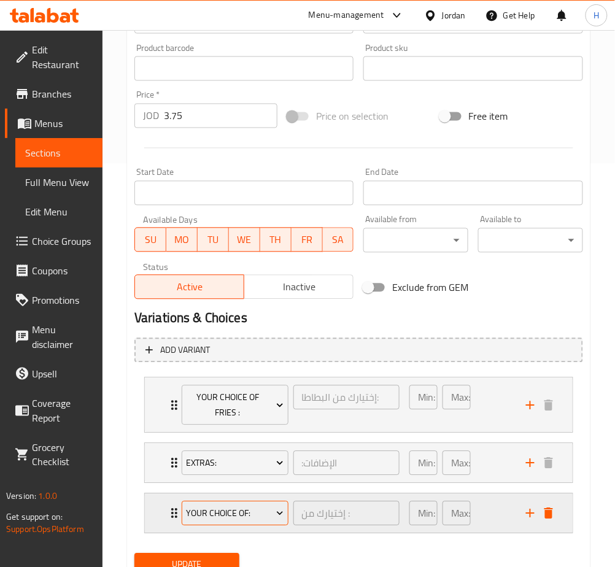
click at [241, 511] on span "Your Choice Of:" at bounding box center [235, 514] width 98 height 15
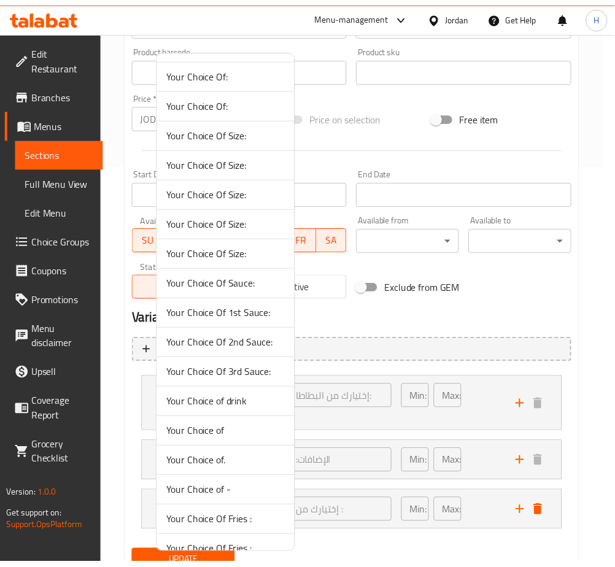
scroll to position [224, 0]
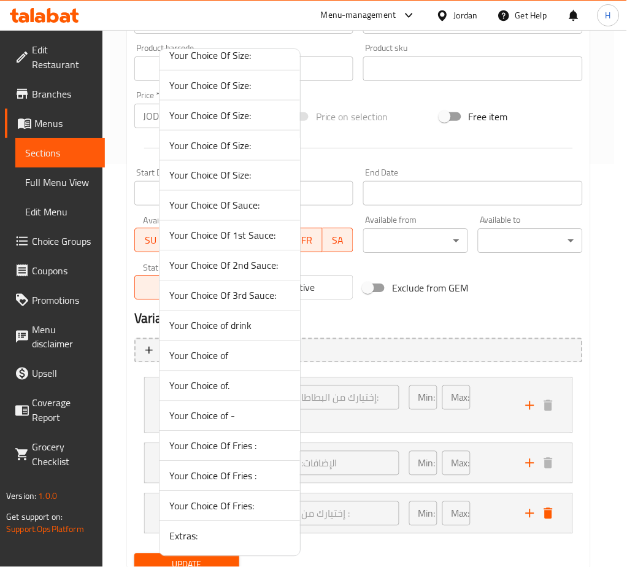
click at [269, 330] on span "Your Choice of drink" at bounding box center [229, 326] width 121 height 15
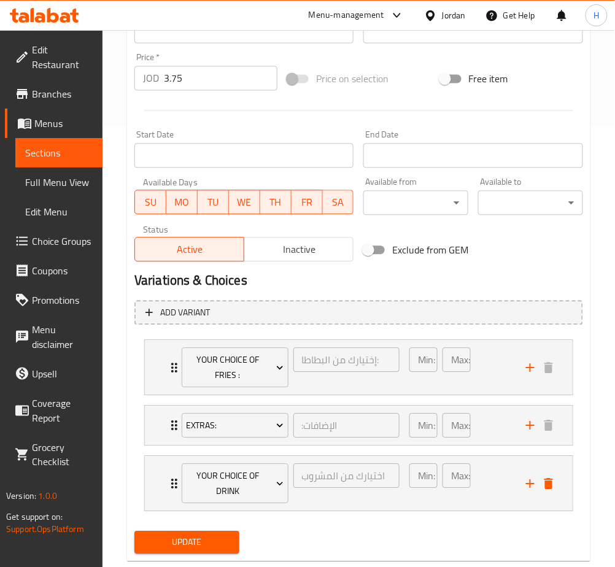
scroll to position [468, 0]
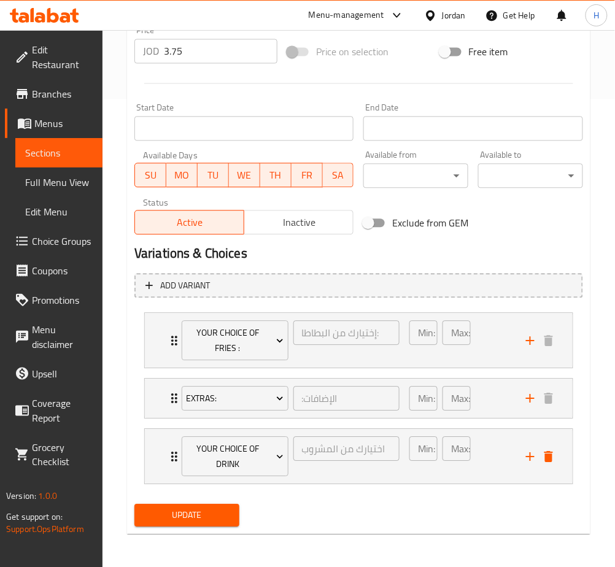
click at [217, 506] on button "Update" at bounding box center [186, 515] width 105 height 23
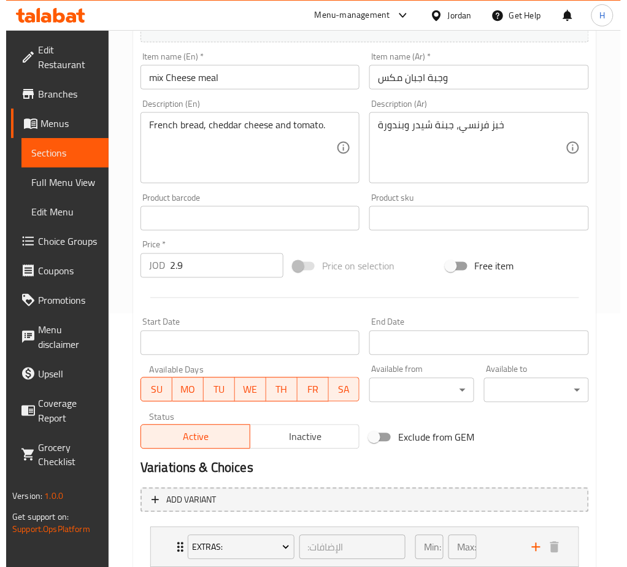
scroll to position [338, 0]
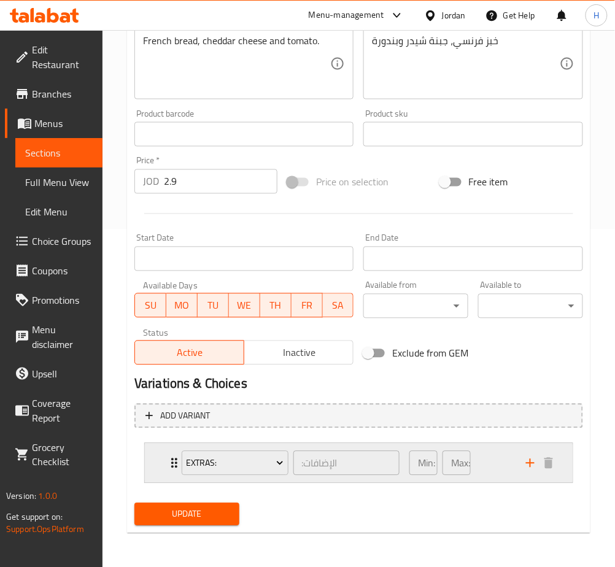
click at [529, 458] on icon "add" at bounding box center [530, 463] width 15 height 15
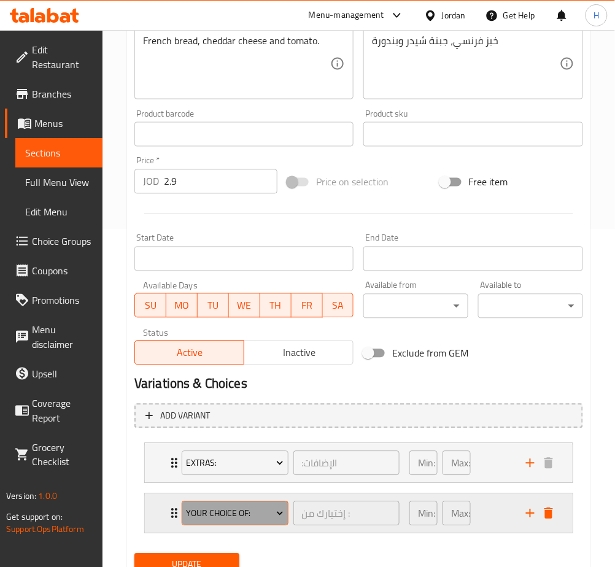
click at [242, 522] on button "Your Choice Of:" at bounding box center [235, 514] width 107 height 25
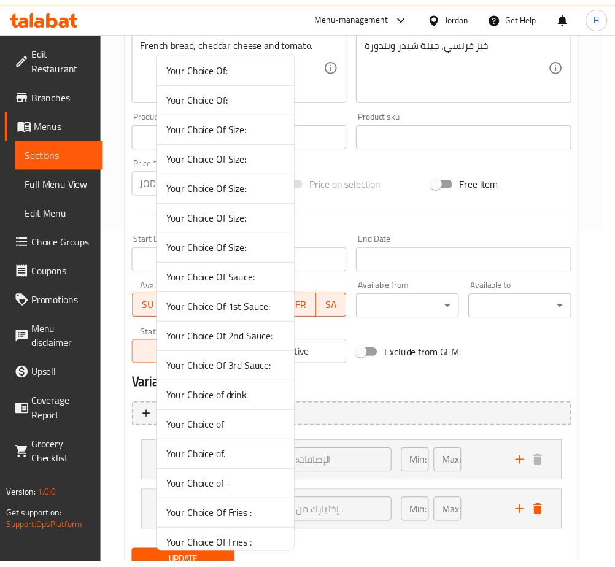
scroll to position [224, 0]
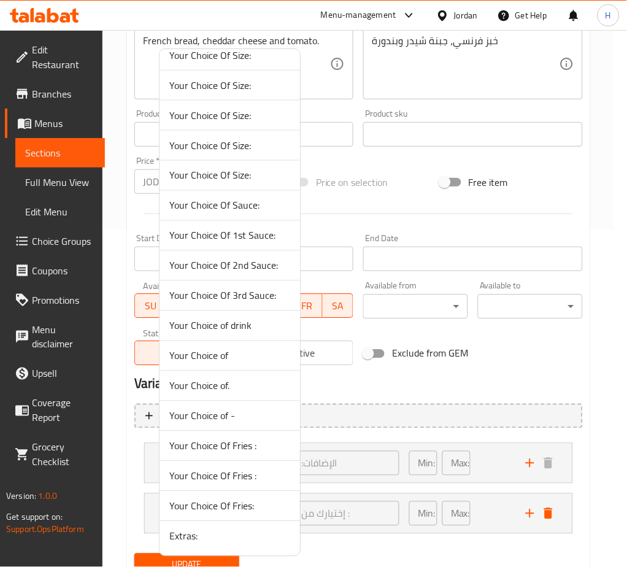
click at [233, 325] on span "Your Choice of drink" at bounding box center [229, 326] width 121 height 15
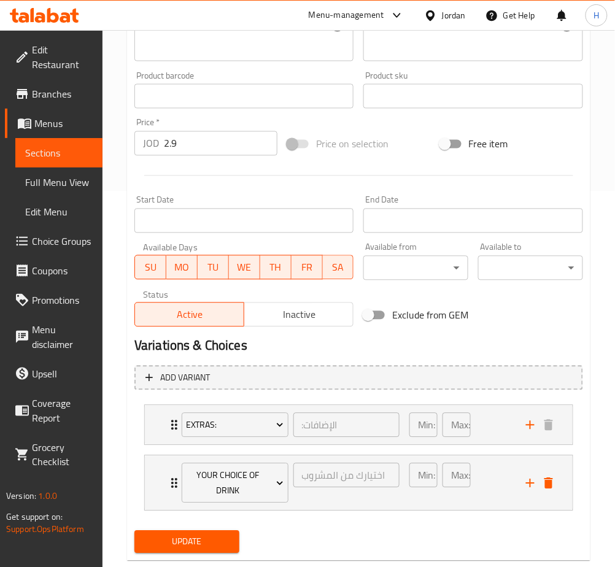
scroll to position [403, 0]
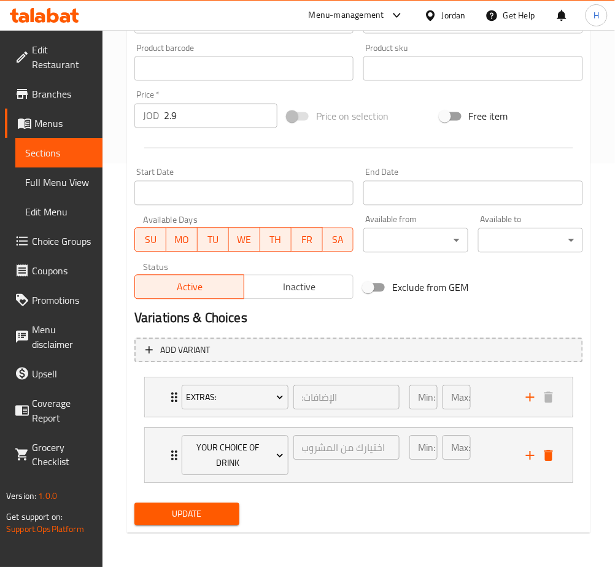
click at [188, 515] on span "Update" at bounding box center [186, 514] width 85 height 15
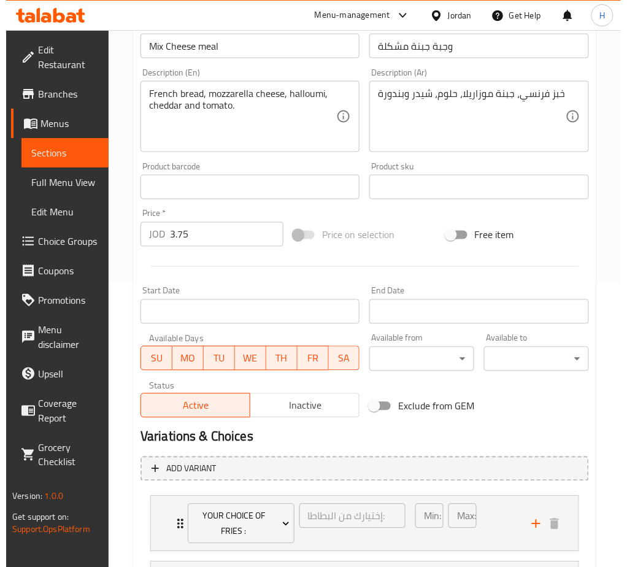
scroll to position [403, 0]
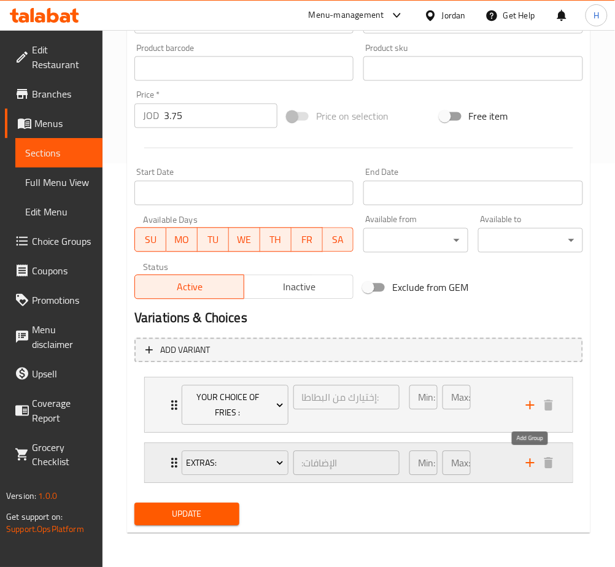
click at [532, 464] on icon "add" at bounding box center [530, 463] width 15 height 15
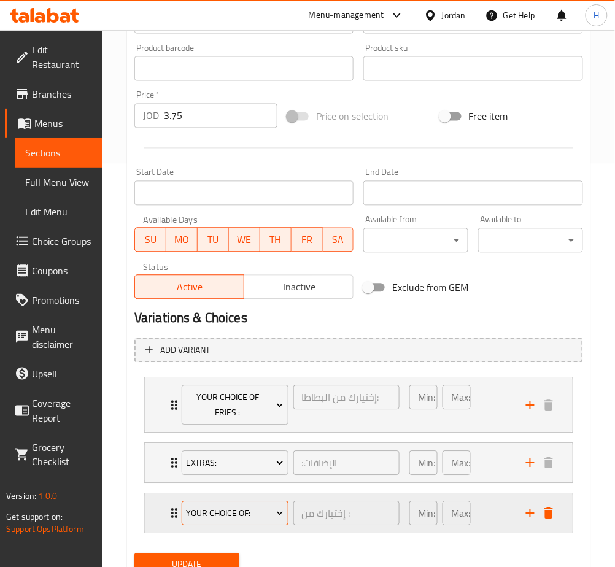
click at [244, 502] on button "Your Choice Of:" at bounding box center [235, 514] width 107 height 25
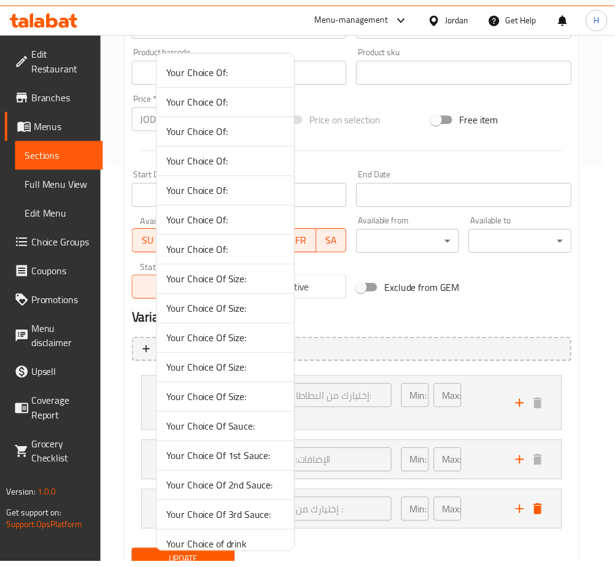
scroll to position [224, 0]
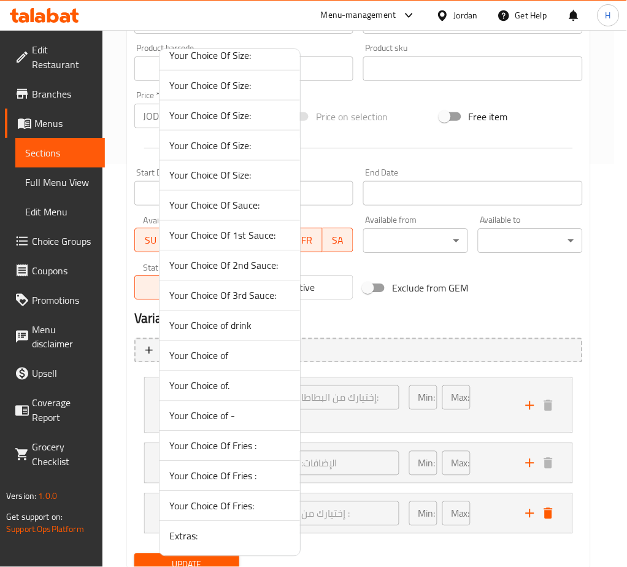
click at [248, 328] on span "Your Choice of drink" at bounding box center [229, 326] width 121 height 15
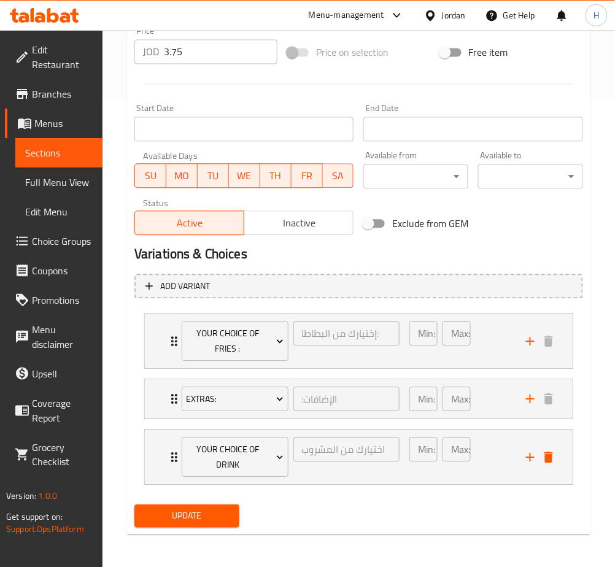
scroll to position [468, 0]
click at [199, 522] on span "Update" at bounding box center [186, 515] width 85 height 15
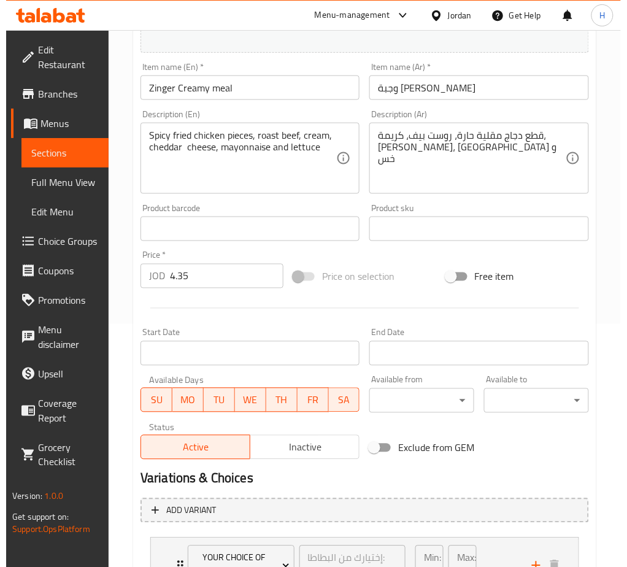
scroll to position [403, 0]
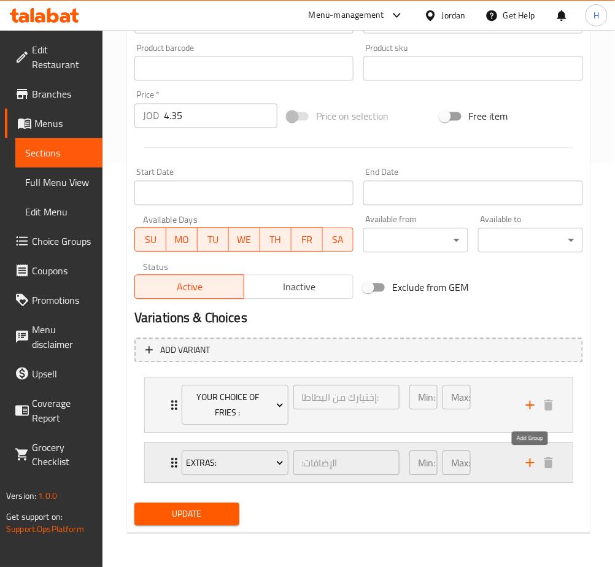
click at [530, 462] on icon "add" at bounding box center [530, 463] width 9 height 9
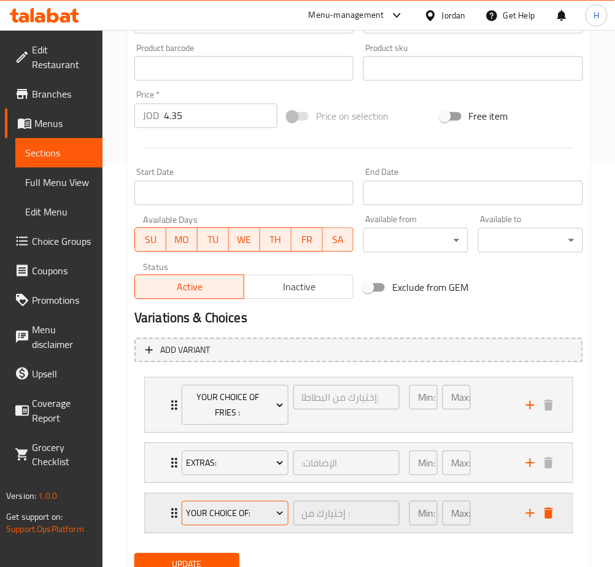
click at [190, 520] on span "Your Choice Of:" at bounding box center [235, 514] width 98 height 15
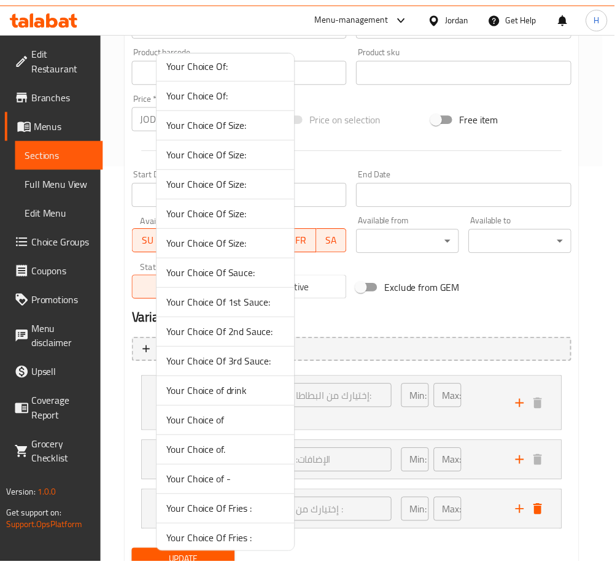
scroll to position [224, 0]
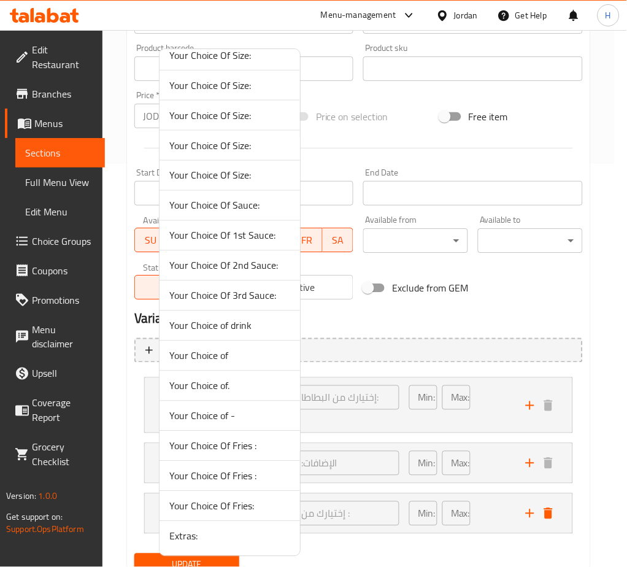
click at [243, 322] on span "Your Choice of drink" at bounding box center [229, 326] width 121 height 15
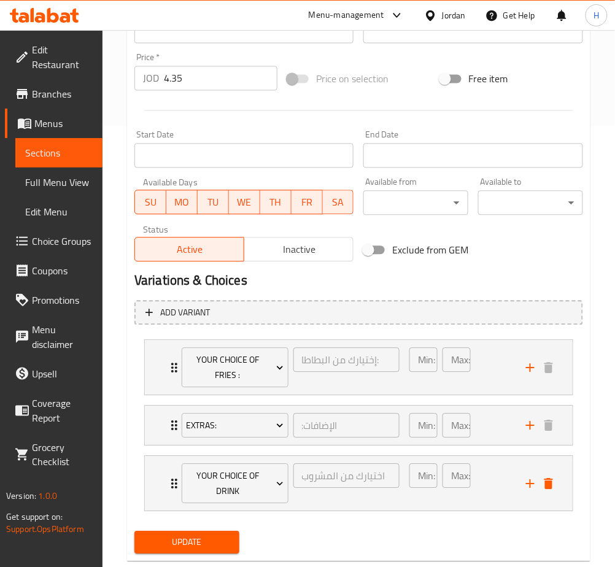
scroll to position [468, 0]
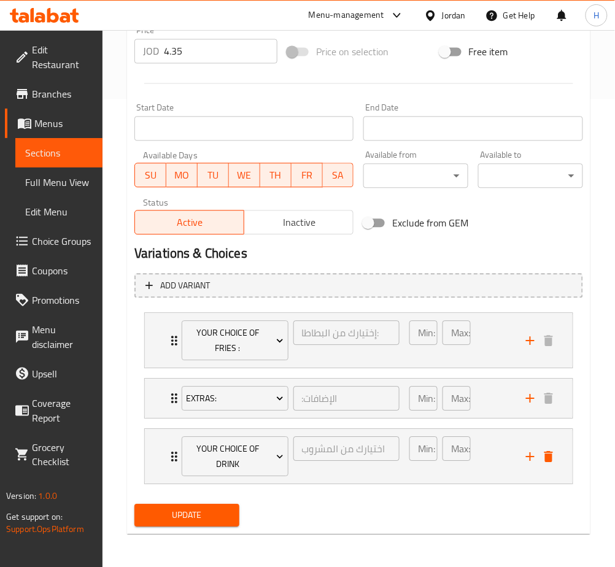
click at [201, 515] on span "Update" at bounding box center [186, 515] width 85 height 15
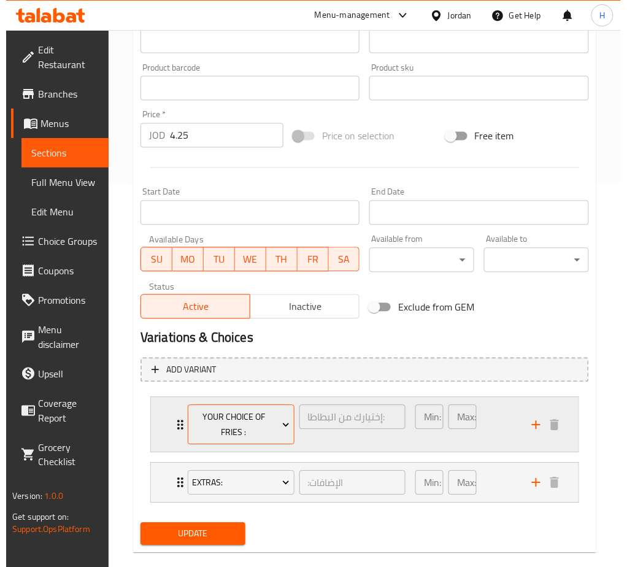
scroll to position [403, 0]
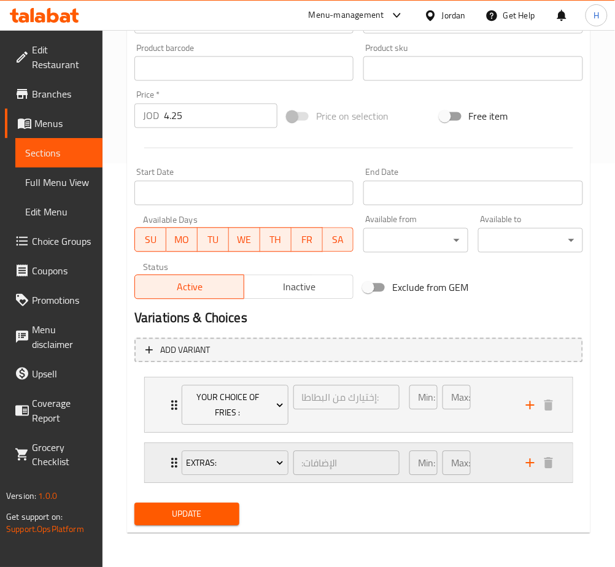
drag, startPoint x: 524, startPoint y: 463, endPoint x: 522, endPoint y: 472, distance: 8.8
click at [524, 462] on icon "add" at bounding box center [530, 463] width 15 height 15
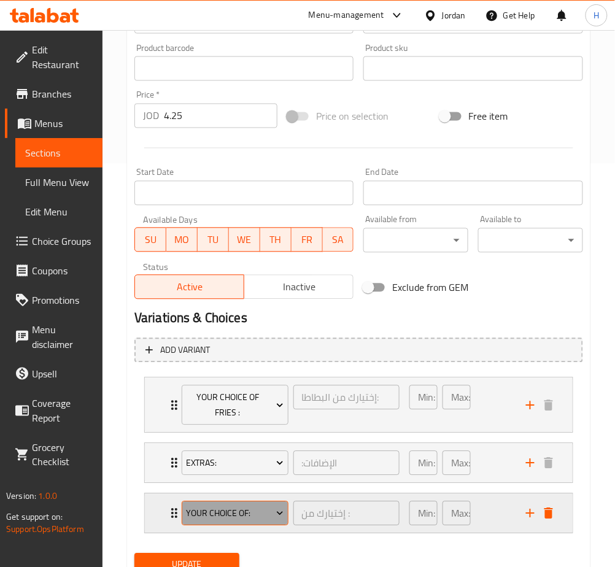
click at [250, 523] on button "Your Choice Of:" at bounding box center [235, 514] width 107 height 25
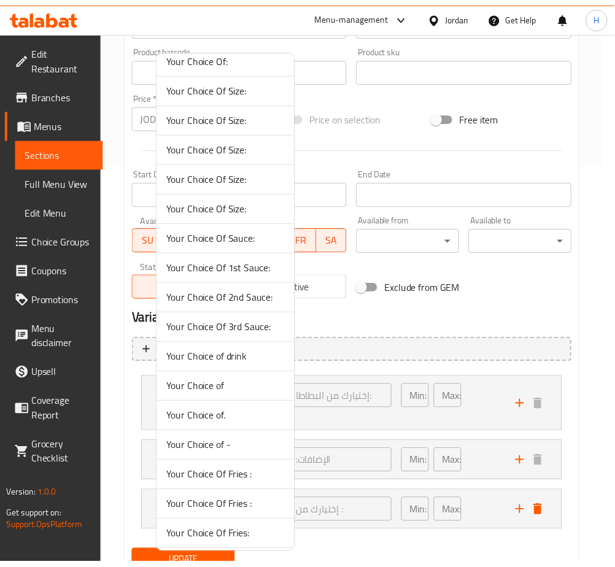
scroll to position [224, 0]
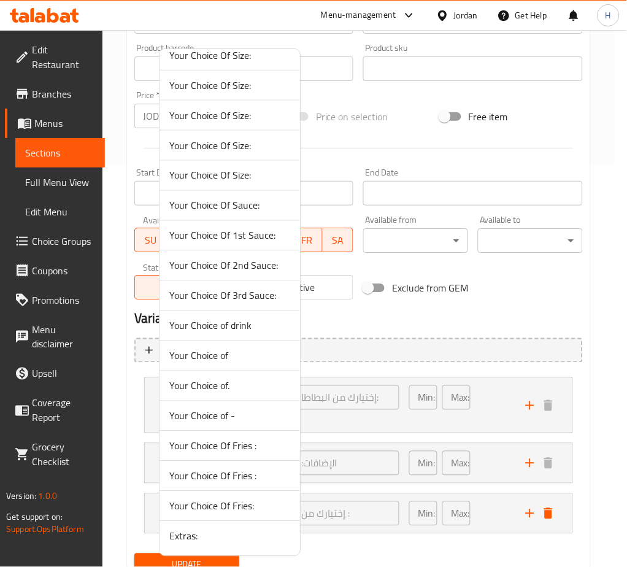
click at [244, 329] on span "Your Choice of drink" at bounding box center [229, 326] width 121 height 15
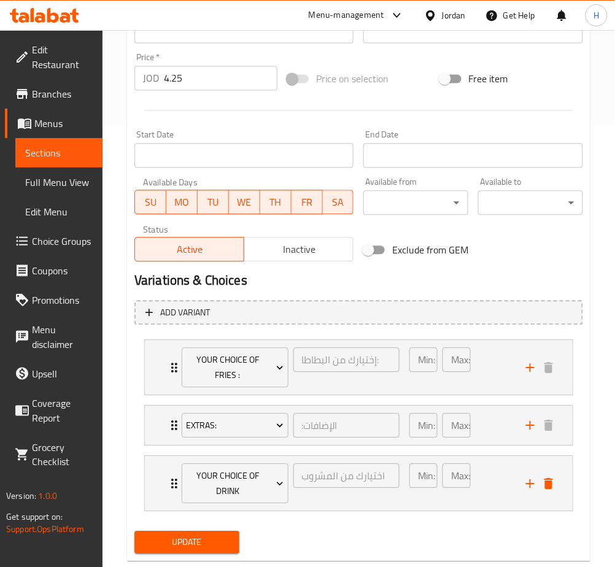
scroll to position [468, 0]
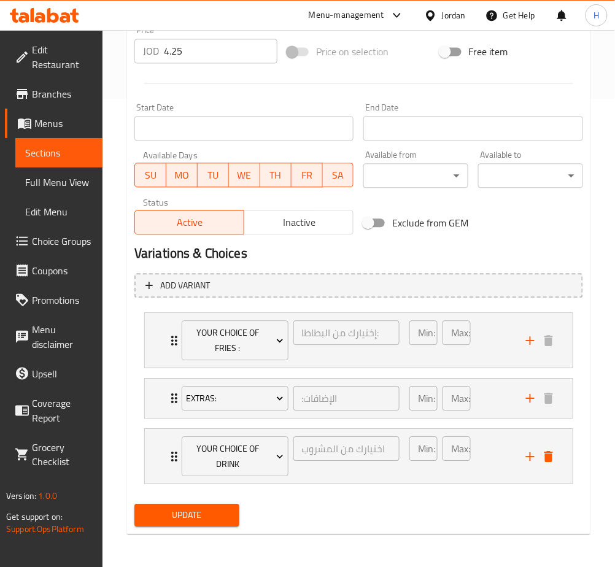
click at [190, 515] on span "Update" at bounding box center [186, 515] width 85 height 15
